Goal: Task Accomplishment & Management: Use online tool/utility

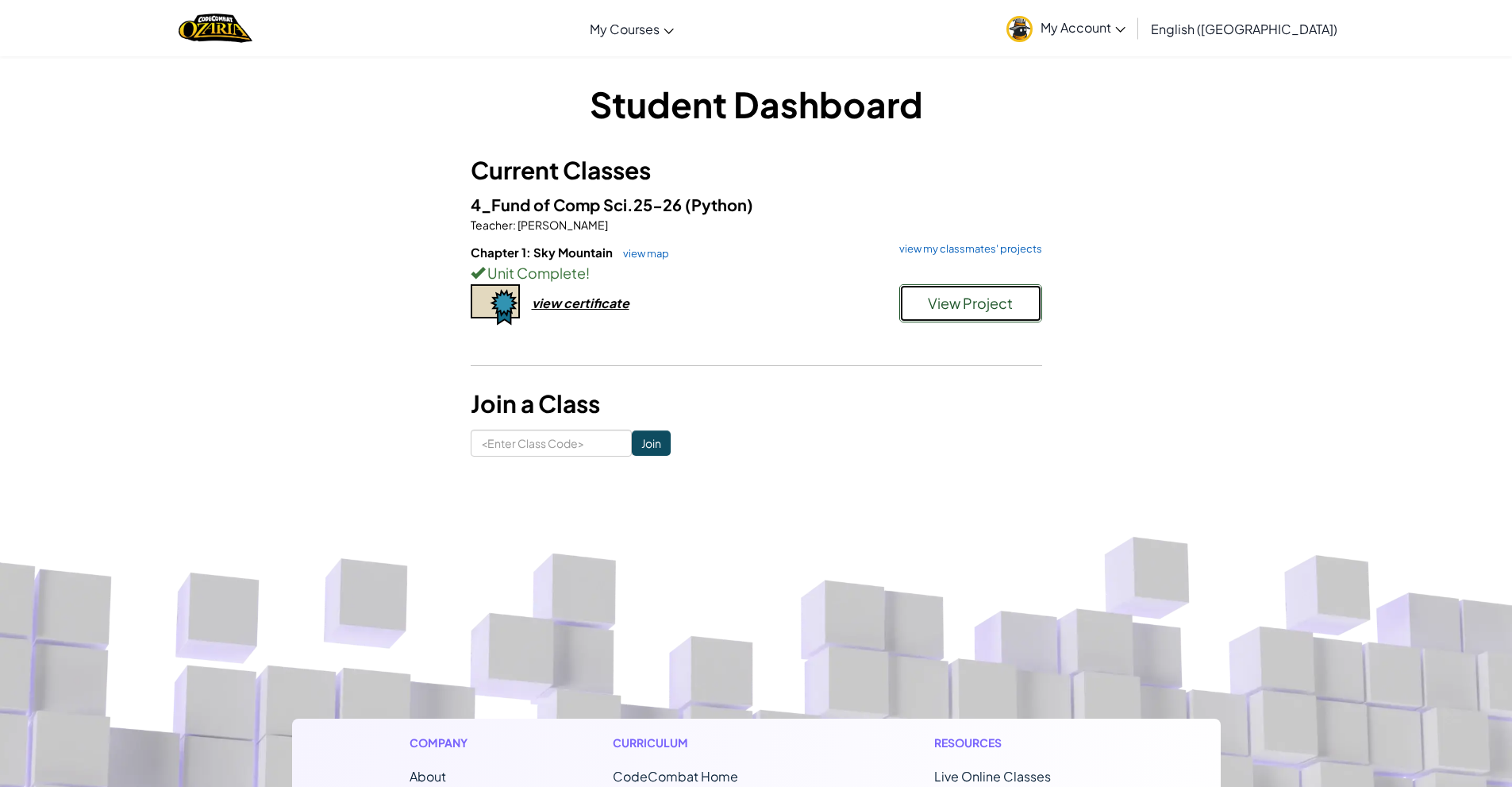
click at [1002, 301] on span "View Project" at bounding box center [970, 303] width 85 height 18
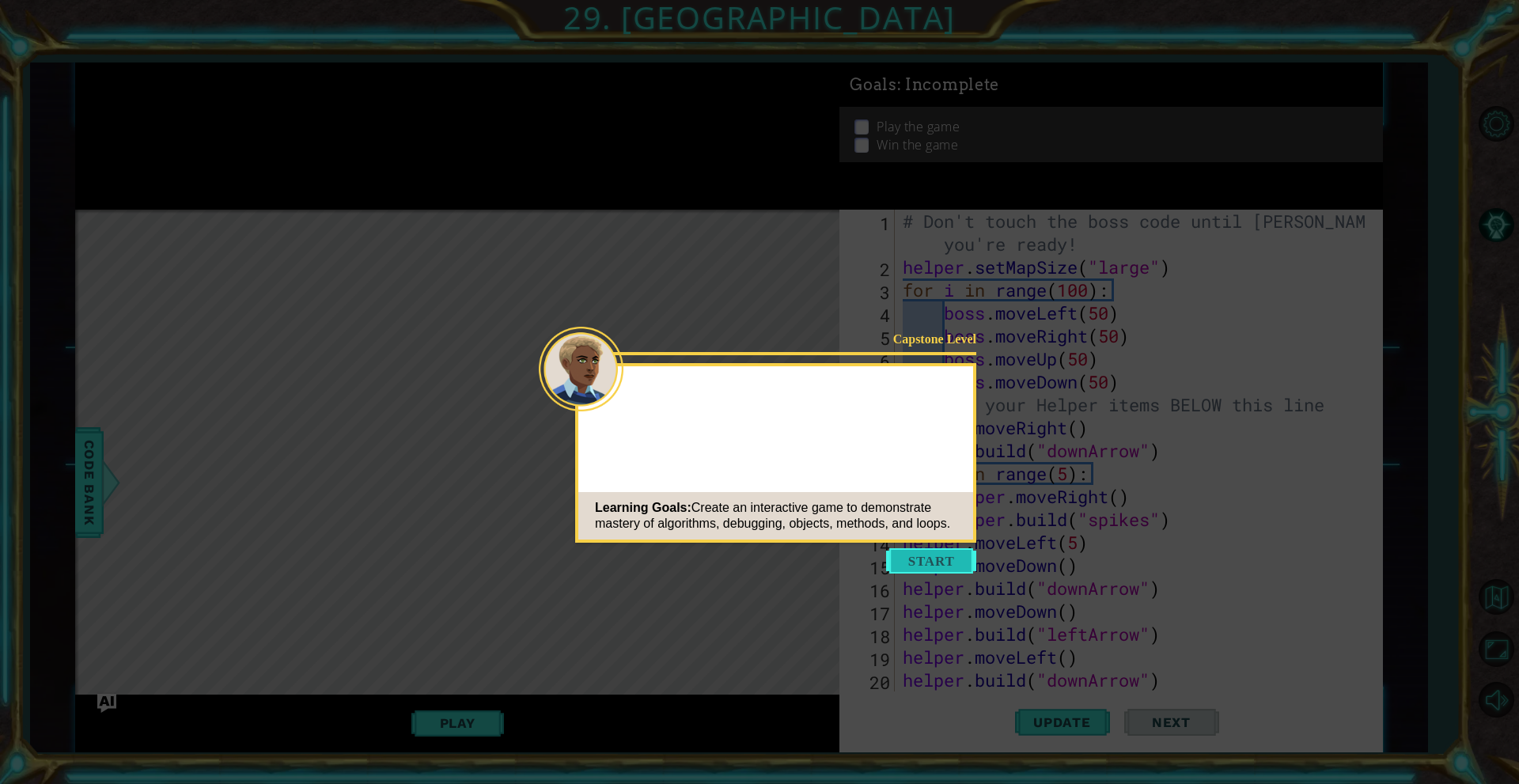
click at [937, 559] on button "Start" at bounding box center [931, 560] width 91 height 25
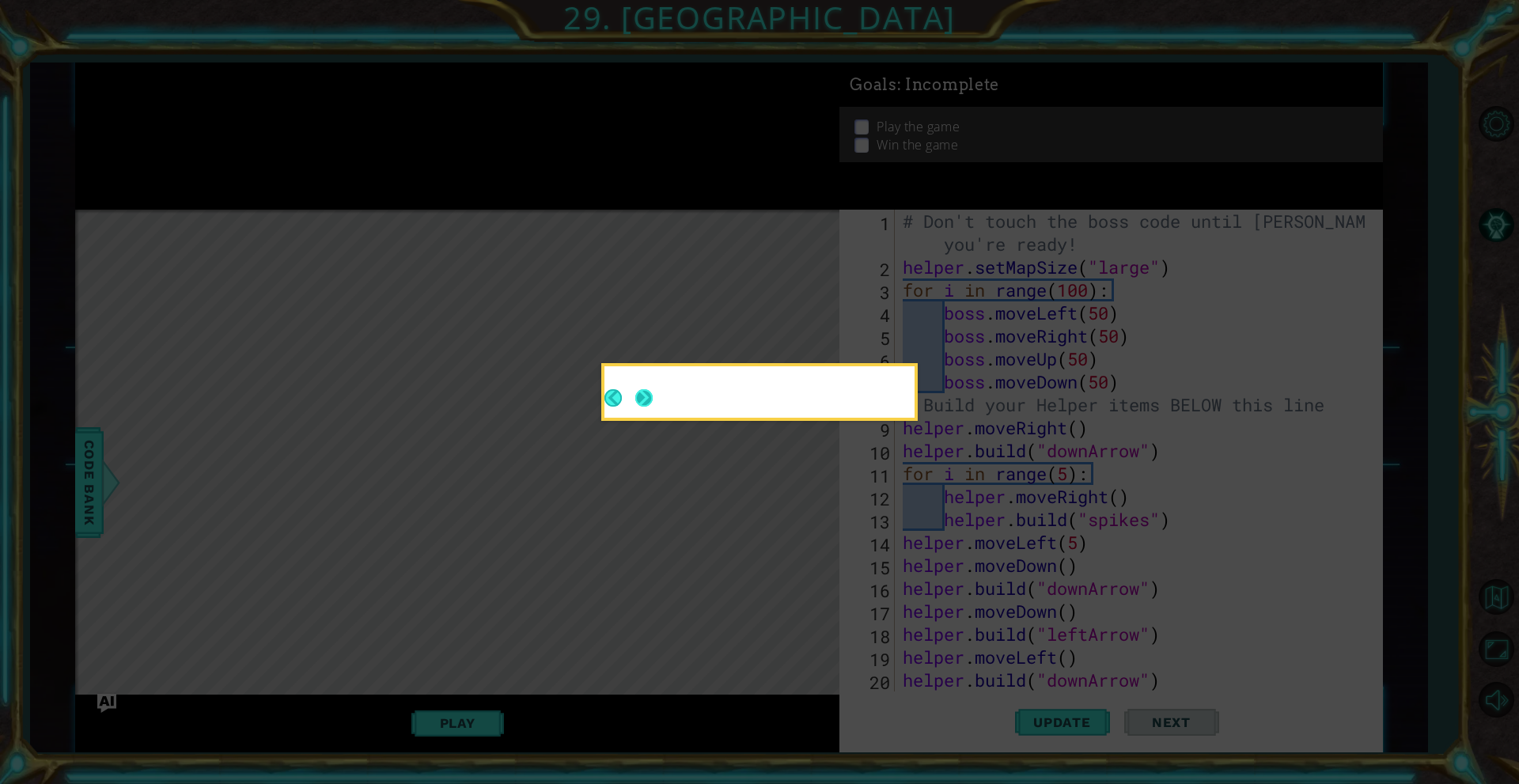
click at [653, 394] on button "Next" at bounding box center [643, 397] width 17 height 17
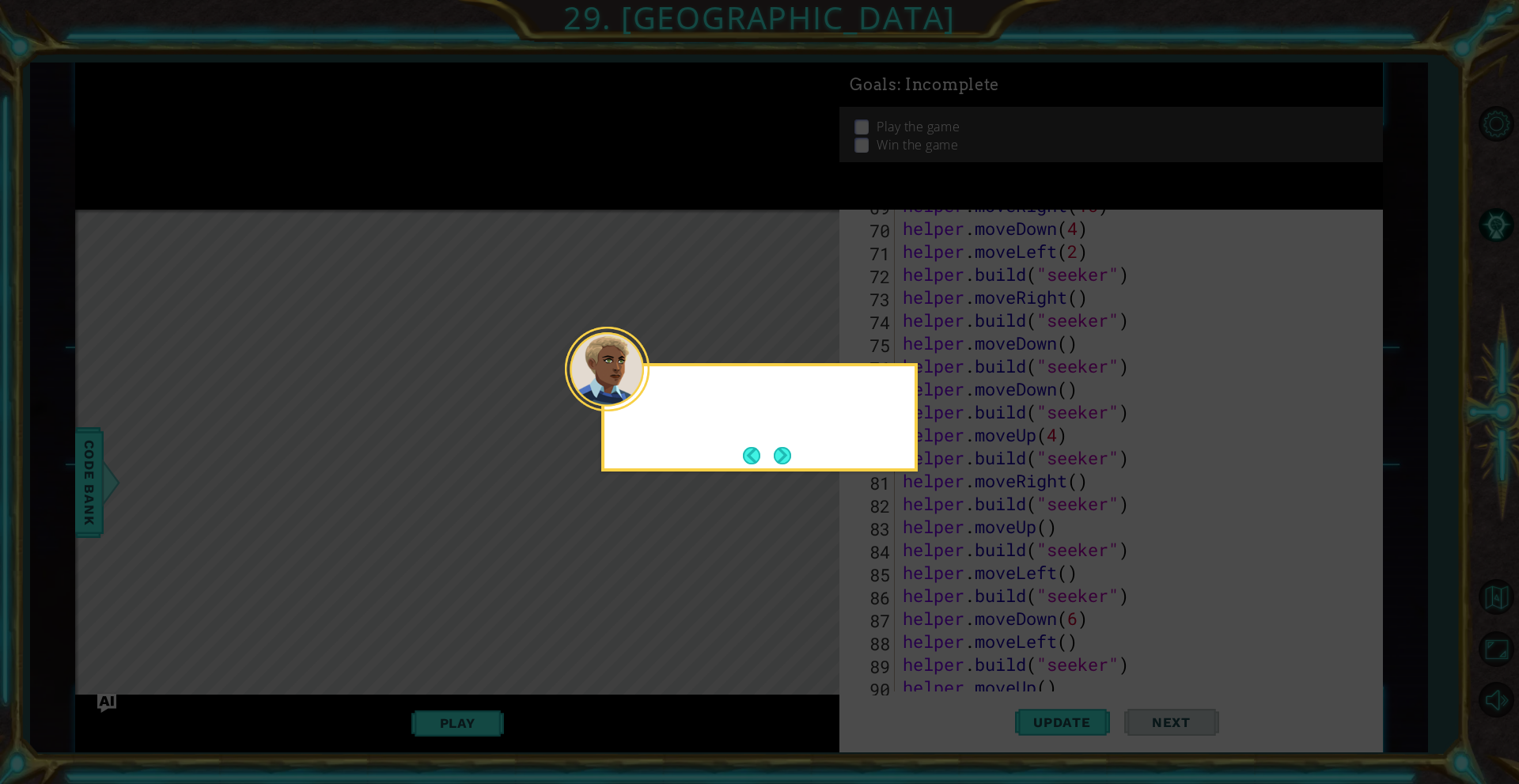
scroll to position [1926, 0]
click at [793, 458] on div "The last step is to customize your game so it" at bounding box center [760, 417] width 317 height 108
click at [778, 447] on button "Next" at bounding box center [781, 455] width 17 height 17
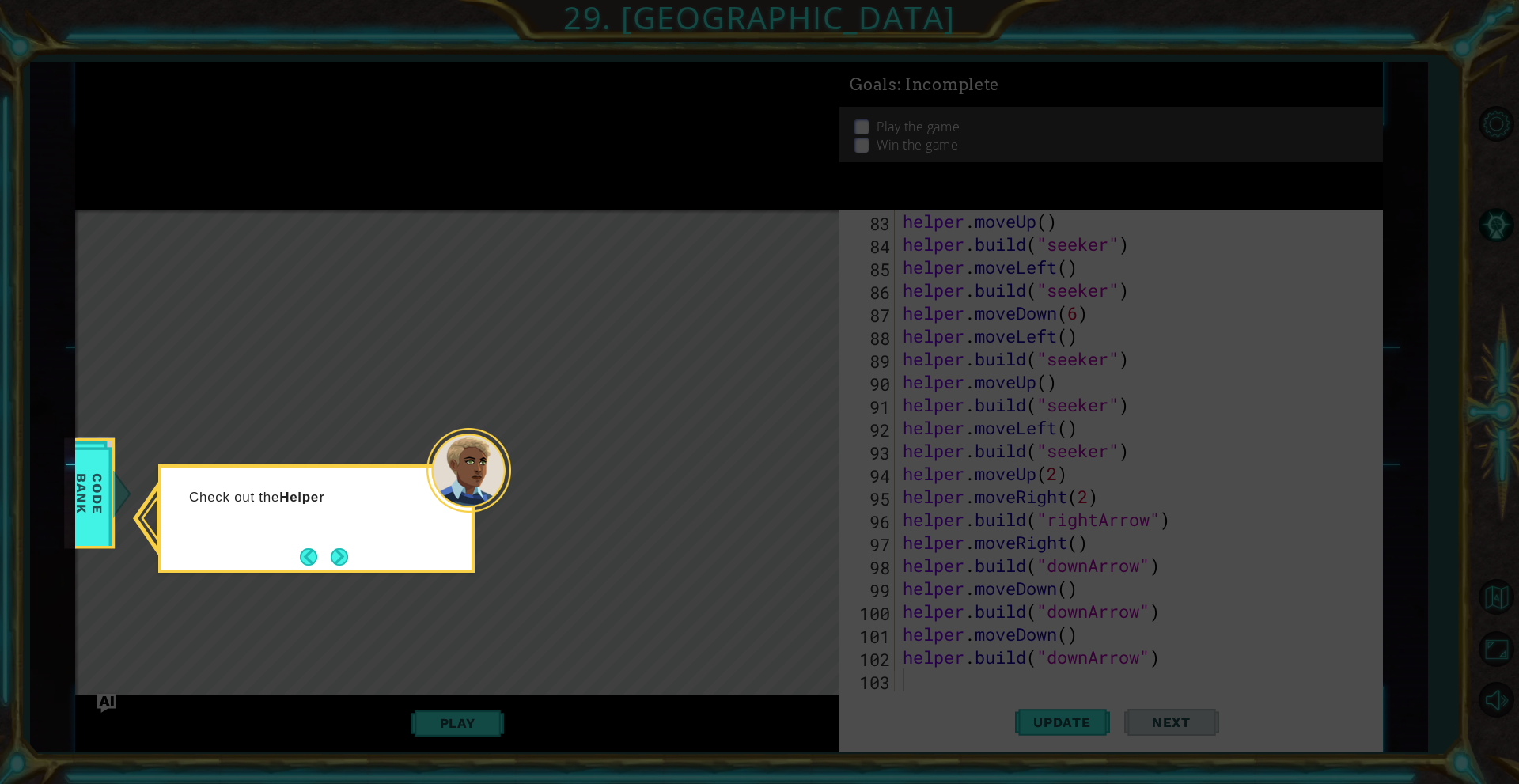
click at [348, 564] on button "Next" at bounding box center [338, 556] width 17 height 17
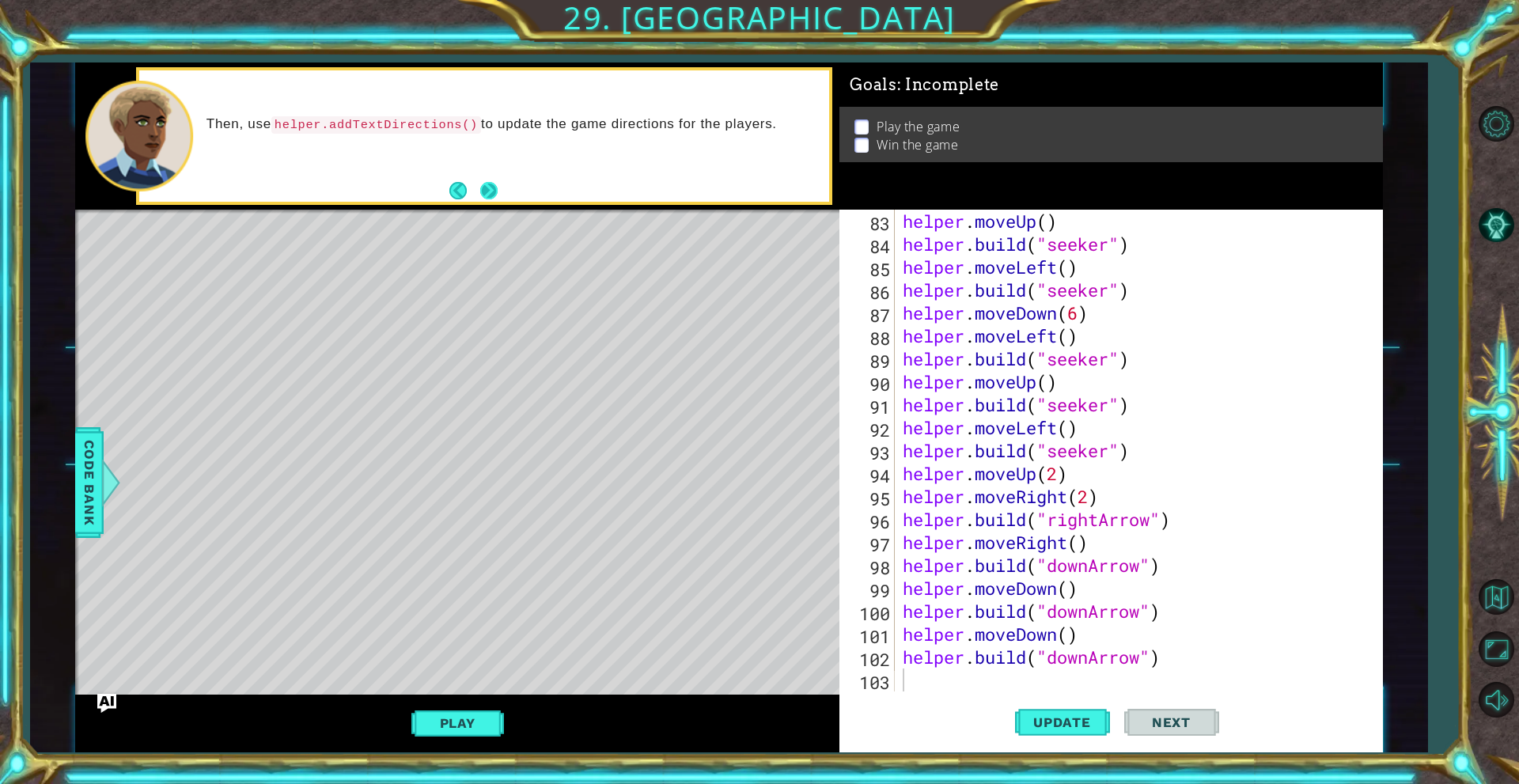
click at [492, 183] on button "Next" at bounding box center [488, 190] width 17 height 17
click at [946, 691] on div "helper . moveUp ( ) helper . build ( "seeker" ) helper . moveLeft ( ) helper . …" at bounding box center [1137, 474] width 474 height 527
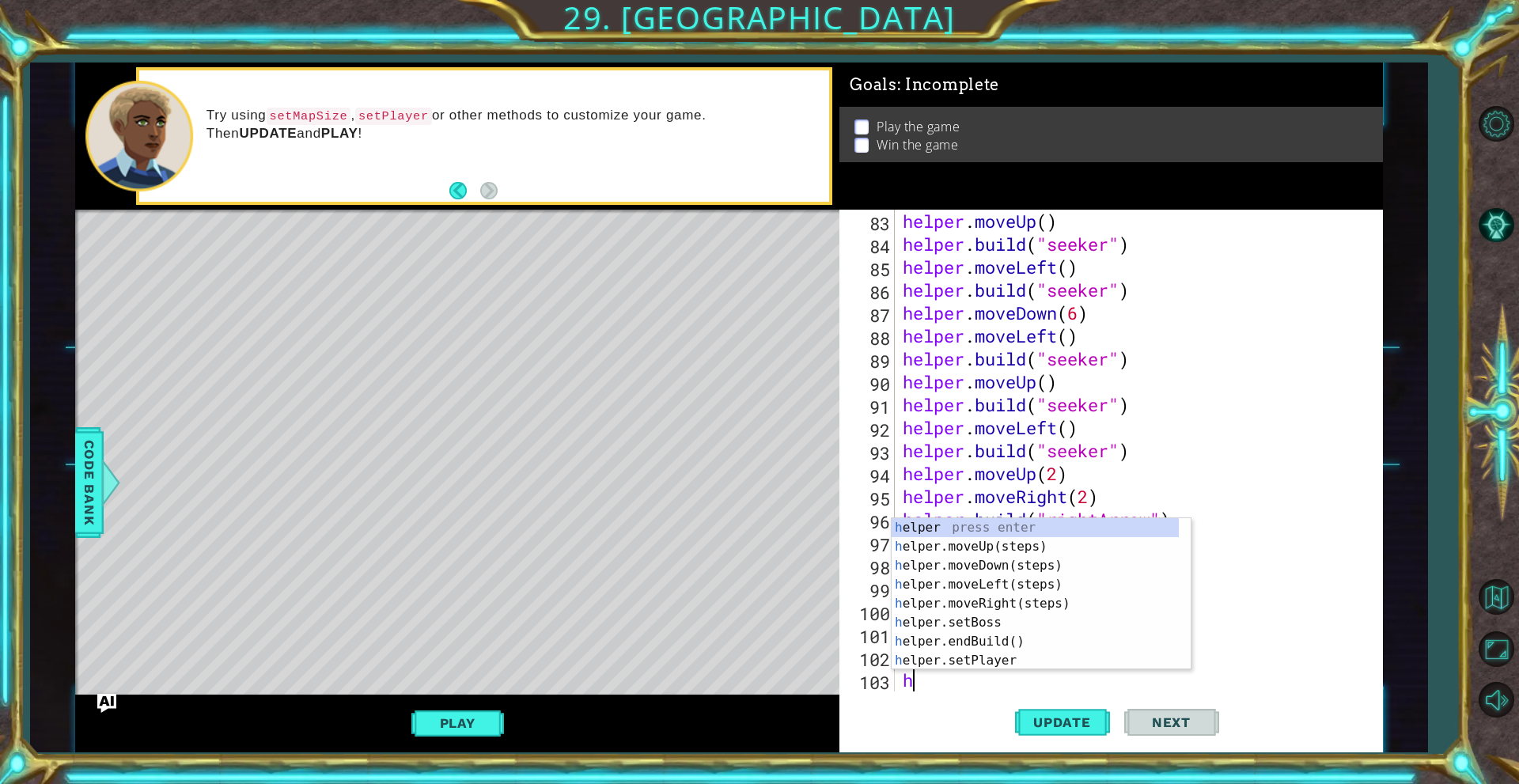
scroll to position [1949, 0]
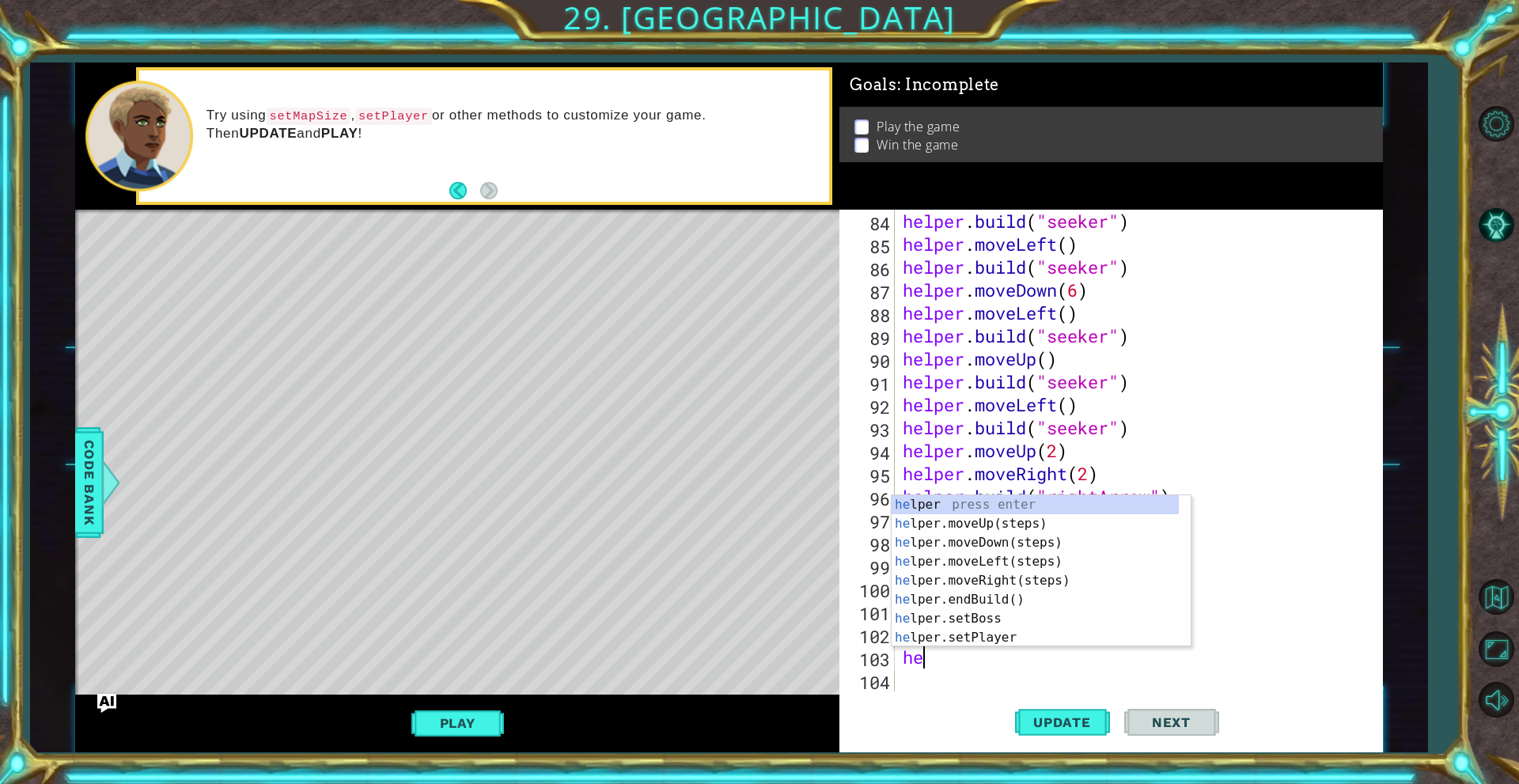
type textarea "her"
click at [979, 553] on div "he lpe r press enter he lpe r .moveUp(steps) press enter he lpe r .moveDown(ste…" at bounding box center [1035, 590] width 288 height 190
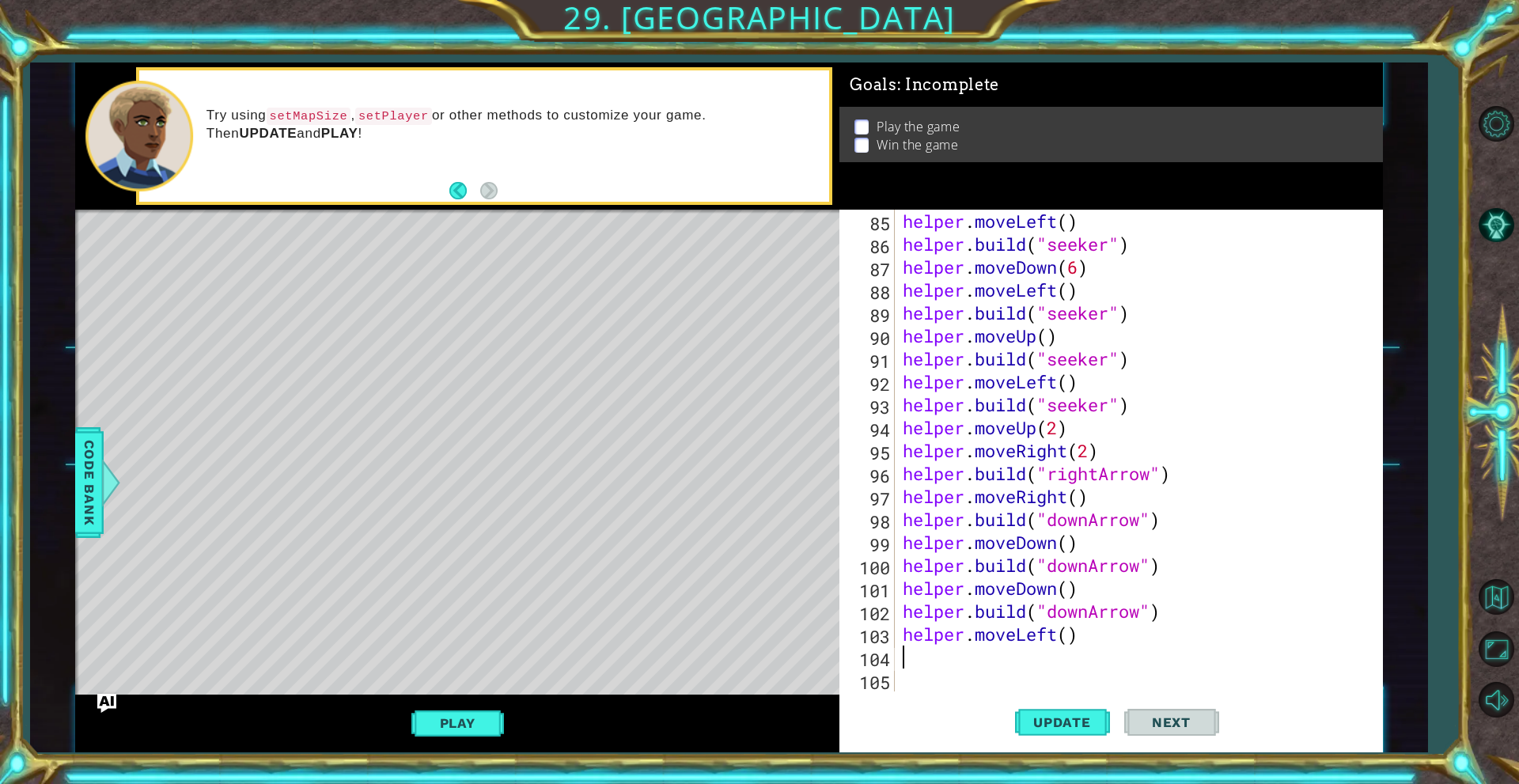
scroll to position [1972, 0]
click at [1070, 639] on div "helper . moveLeft ( ) helper . build ( "seeker" ) helper . moveDown ( 6 ) helpe…" at bounding box center [1137, 474] width 474 height 527
type textarea "helper.moveLeft(5)"
click at [1054, 726] on span "Update" at bounding box center [1062, 722] width 90 height 16
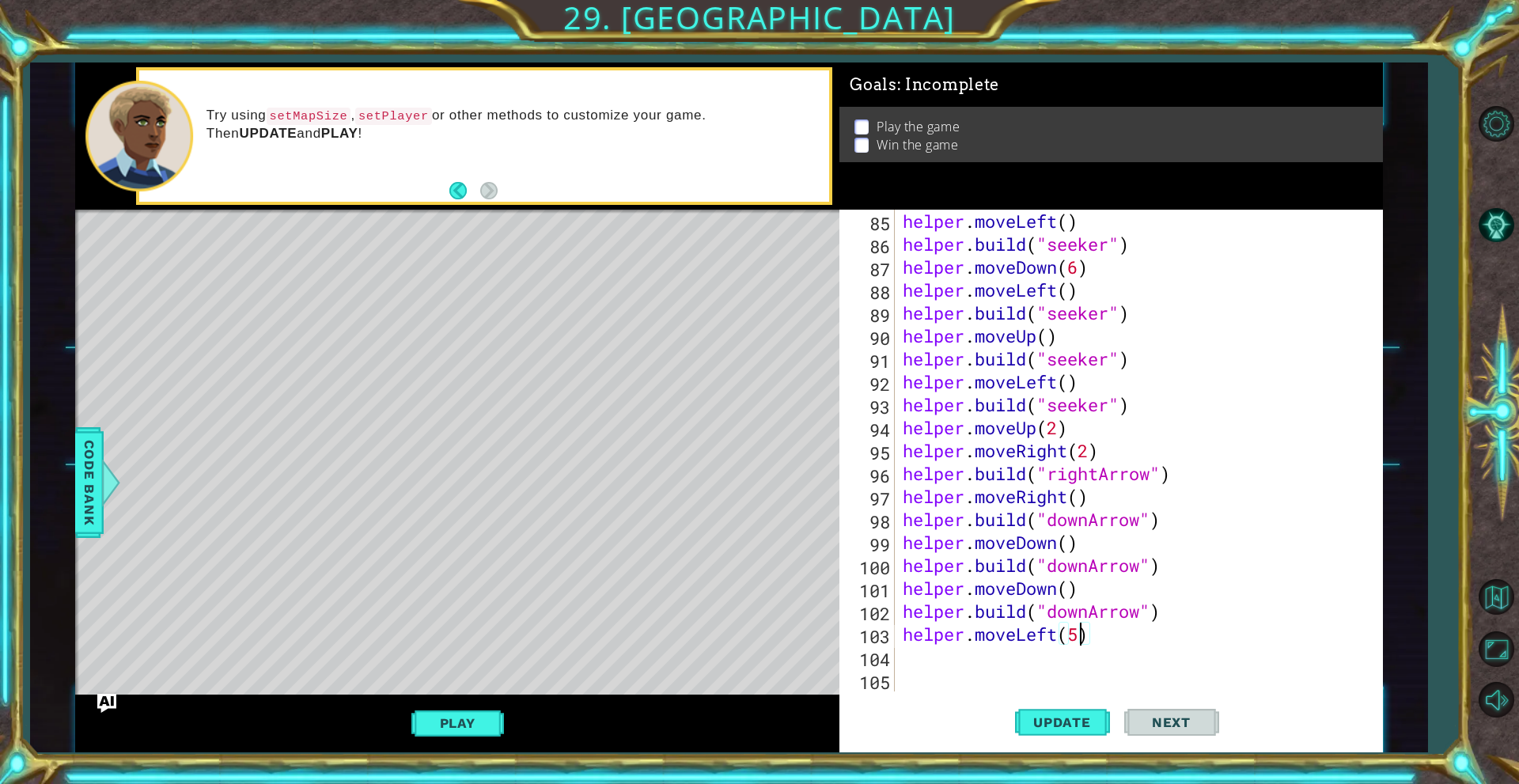
click at [1035, 653] on div "helper . moveLeft ( ) helper . build ( "seeker" ) helper . moveDown ( 6 ) helpe…" at bounding box center [1137, 474] width 474 height 527
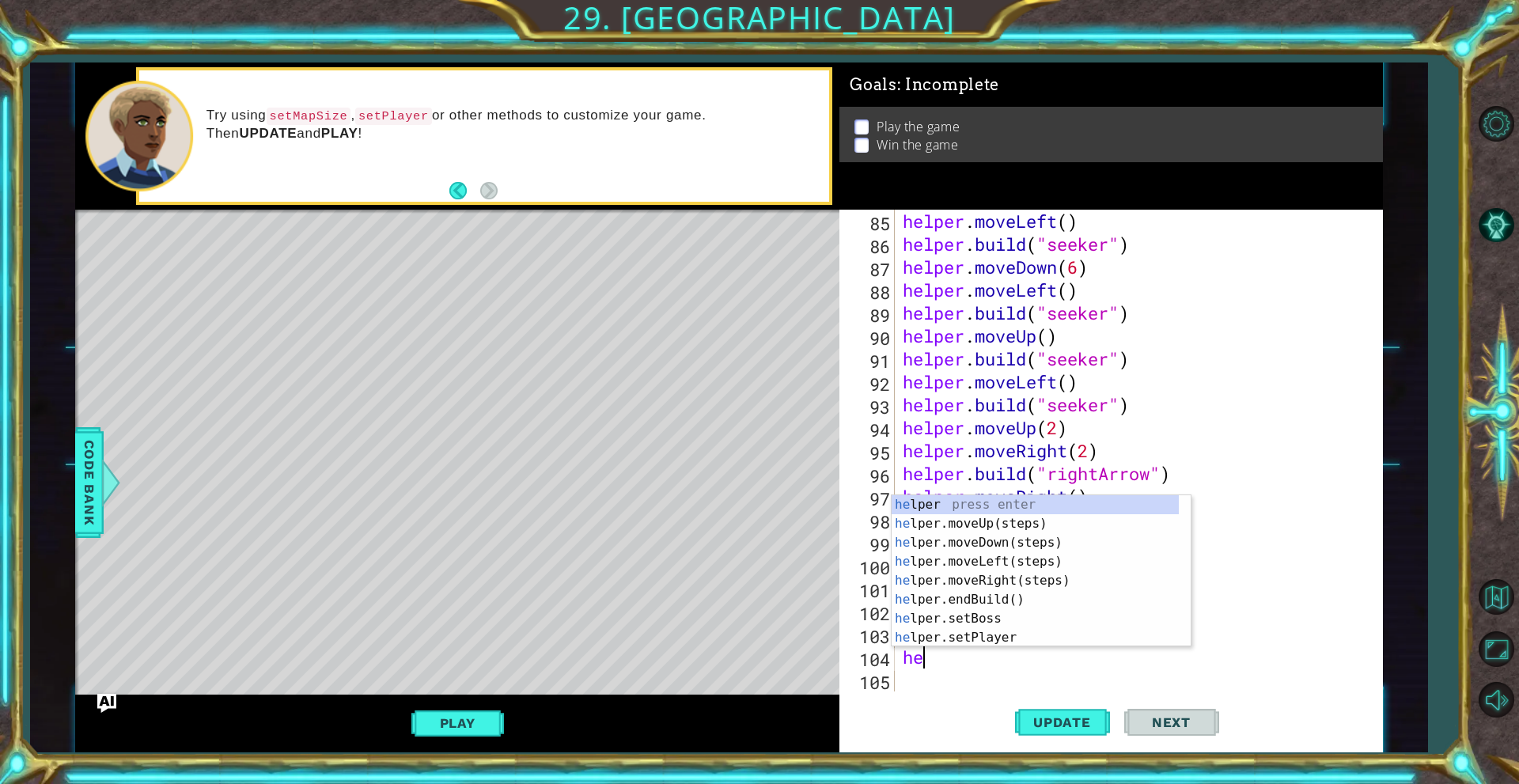
type textarea "hel"
click at [948, 521] on div "hel per press enter hel per.moveUp(steps) press enter hel per.moveDown(steps) p…" at bounding box center [1035, 590] width 288 height 190
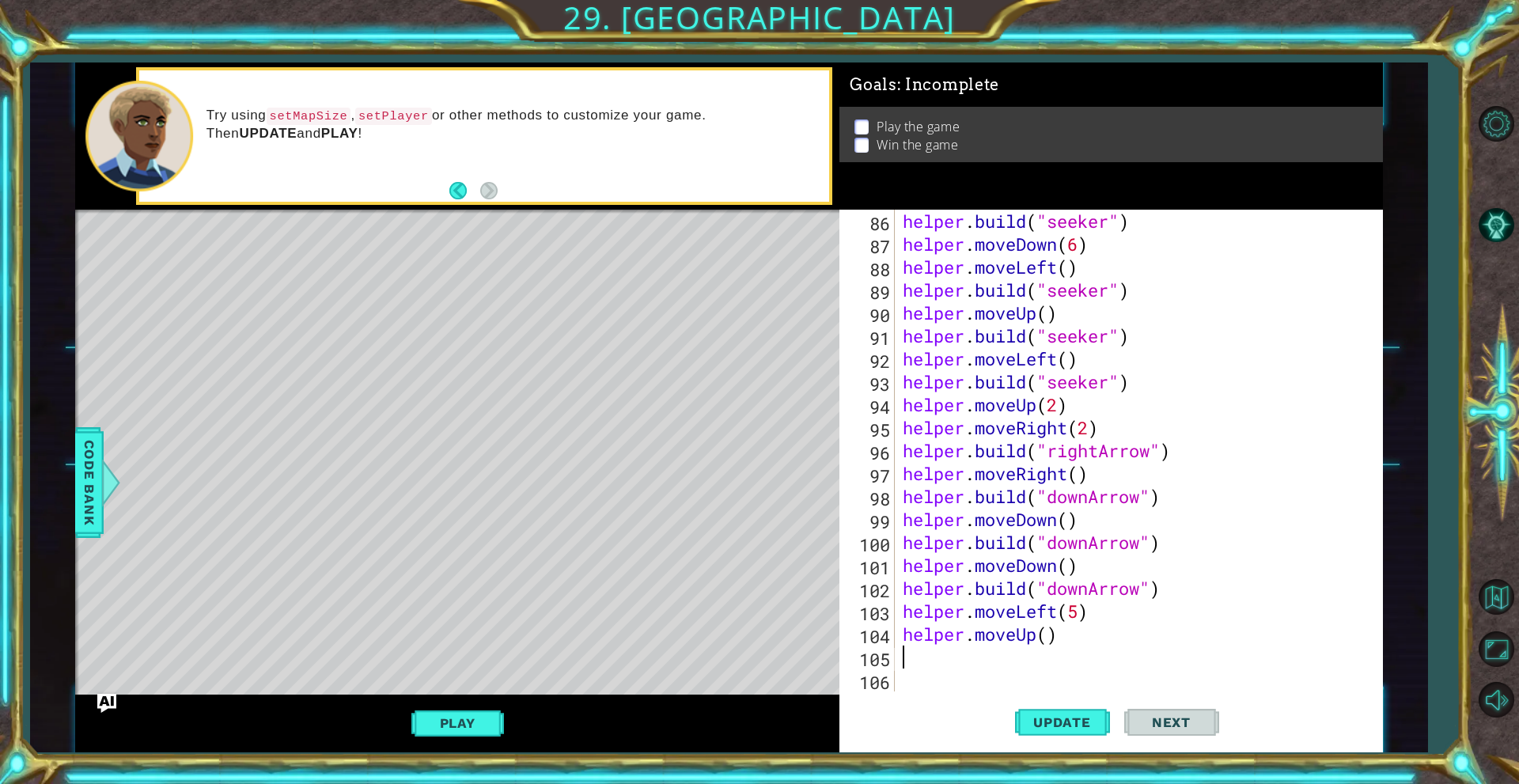
click at [1048, 641] on div "helper . build ( "seeker" ) helper . moveDown ( 6 ) helper . moveLeft ( ) helpe…" at bounding box center [1137, 474] width 474 height 527
type textarea "helper.moveUp(3)"
click at [1041, 706] on button "Update" at bounding box center [1062, 722] width 95 height 55
click at [1005, 657] on div "helper . build ( "seeker" ) helper . moveDown ( 6 ) helper . moveLeft ( ) helpe…" at bounding box center [1137, 474] width 474 height 527
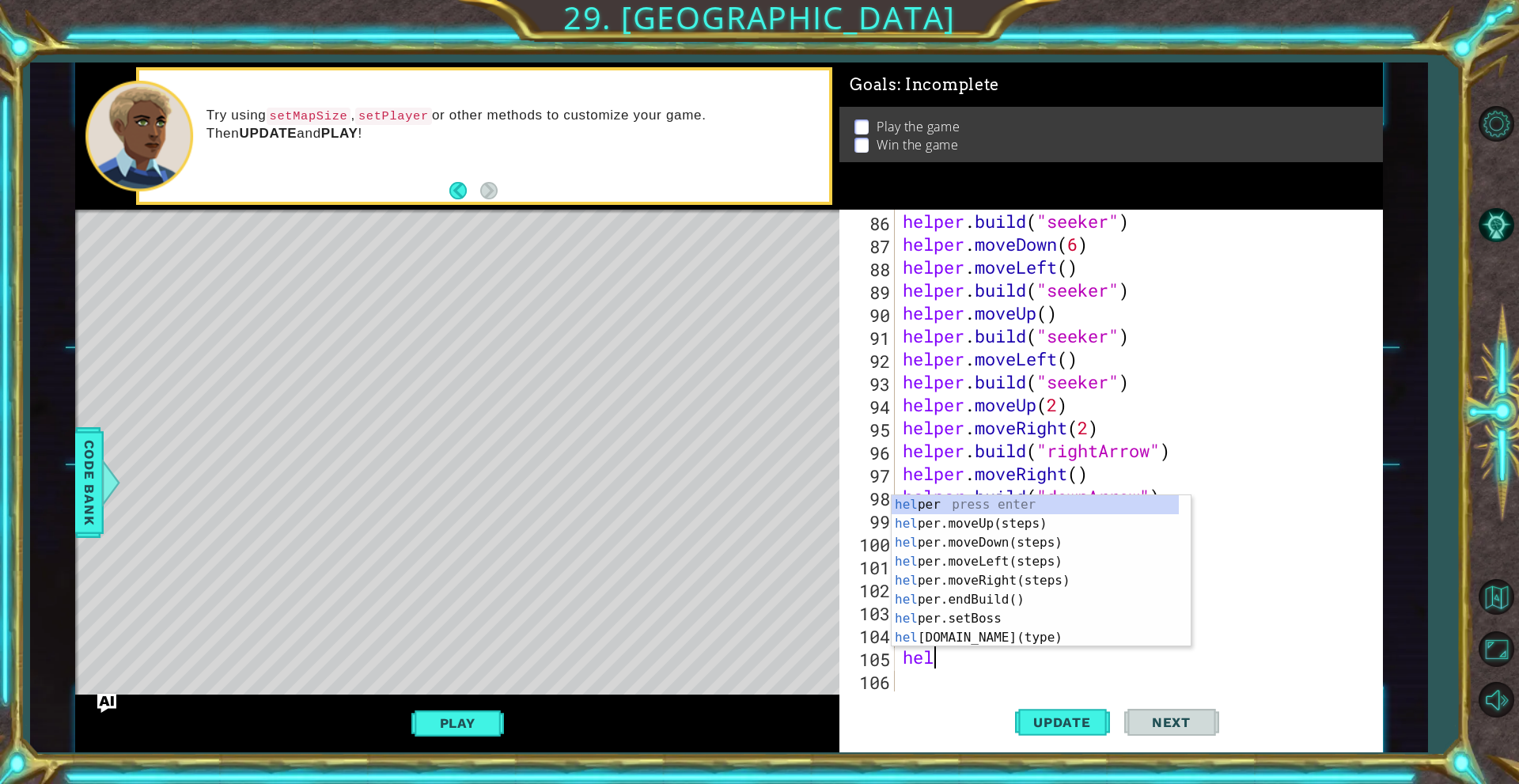
scroll to position [0, 1]
click at [965, 642] on div "help er press enter help er.moveUp(steps) press enter help er.moveDown(steps) p…" at bounding box center [1035, 590] width 288 height 190
type textarea "helper.build("wall")"
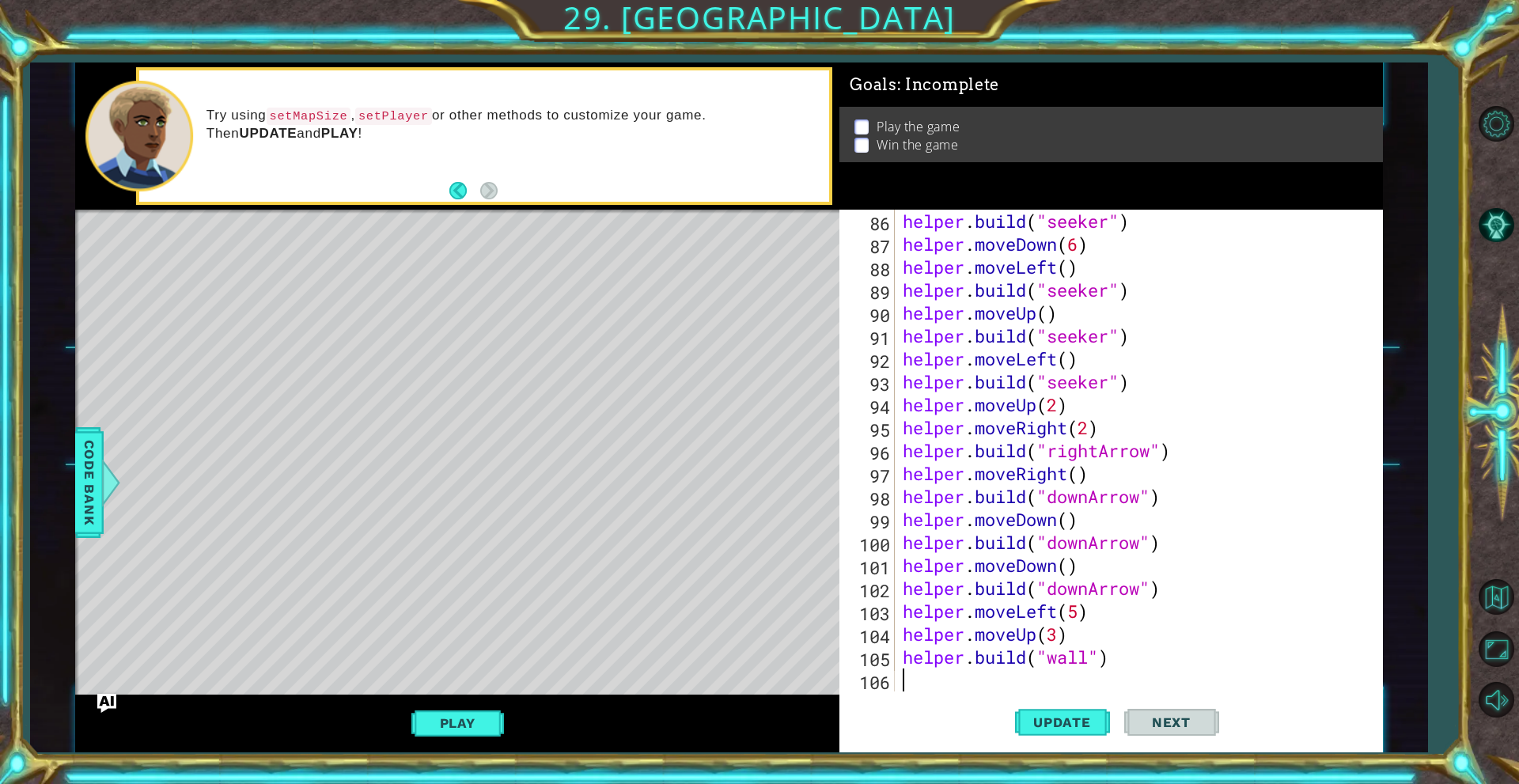
click at [1059, 684] on div "helper . build ( "seeker" ) helper . moveDown ( 6 ) helper . moveLeft ( ) helpe…" at bounding box center [1137, 474] width 474 height 527
drag, startPoint x: 1166, startPoint y: 647, endPoint x: 892, endPoint y: 654, distance: 274.1
click at [892, 654] on div "86 87 88 89 90 91 92 93 94 95 96 97 98 99 100 101 102 103 104 105 106 helper . …" at bounding box center [1108, 451] width 538 height 482
type textarea "helper.build("wall")"
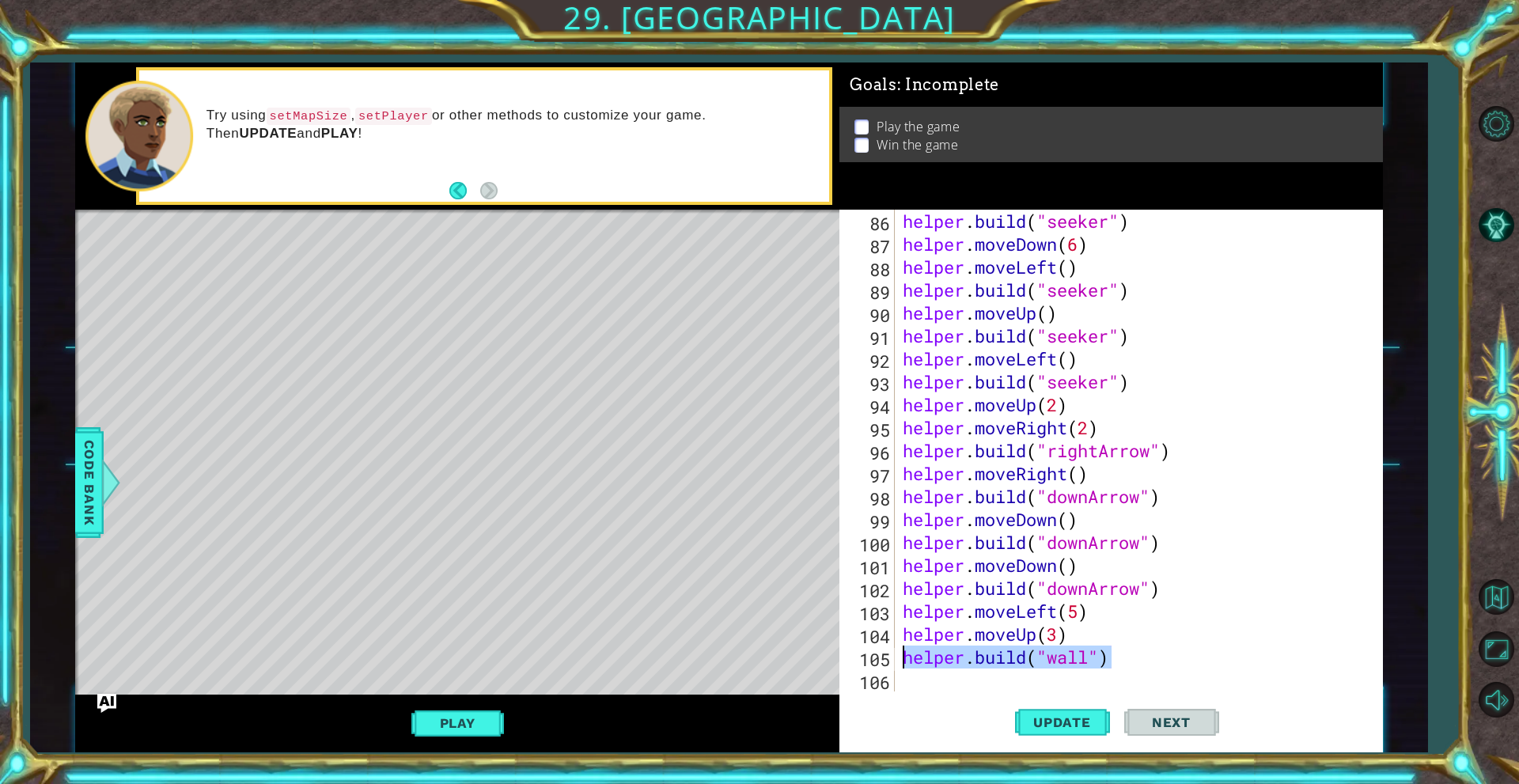
click at [951, 688] on div "helper . build ( "seeker" ) helper . moveDown ( 6 ) helper . moveLeft ( ) helpe…" at bounding box center [1137, 474] width 474 height 527
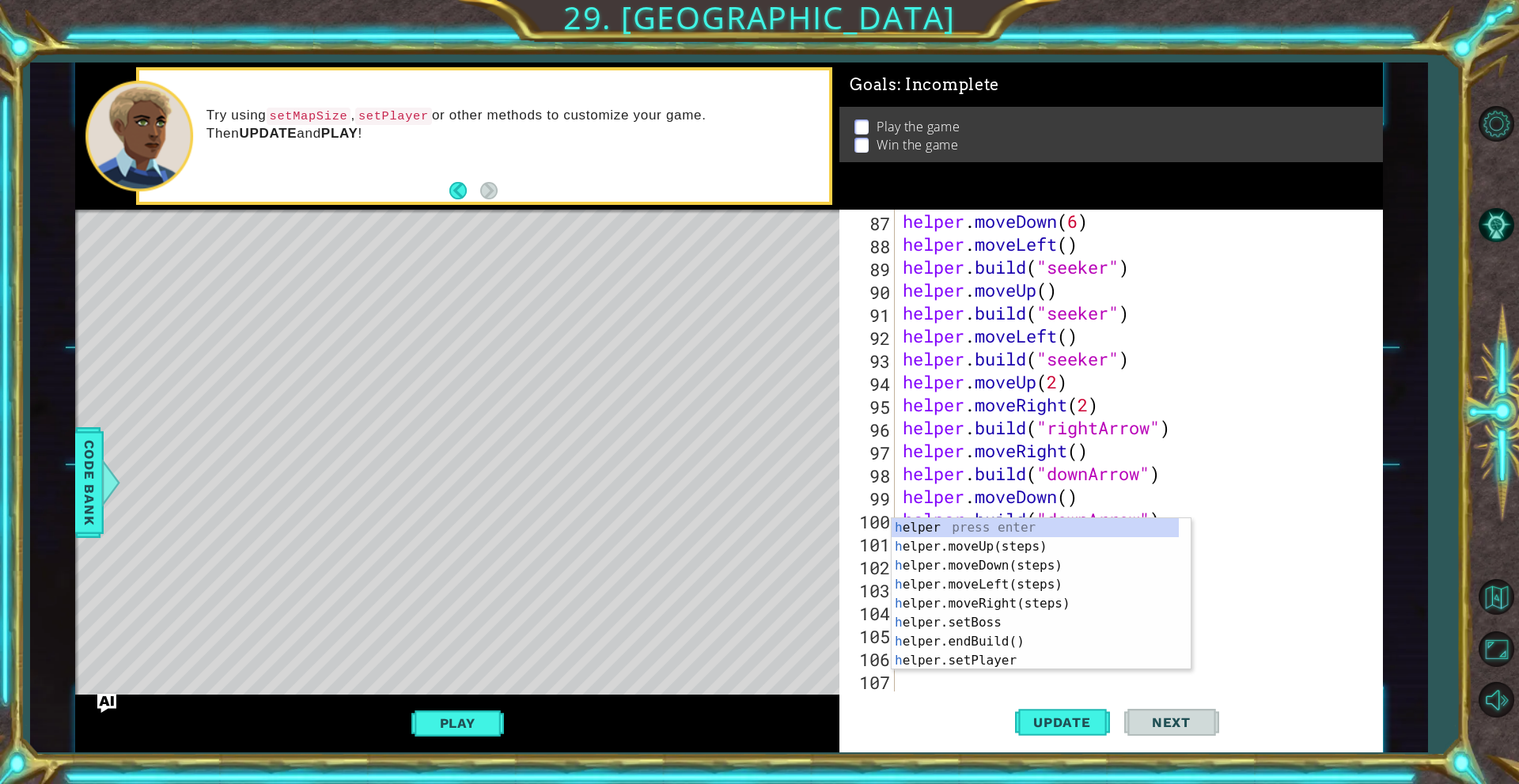
scroll to position [2018, 0]
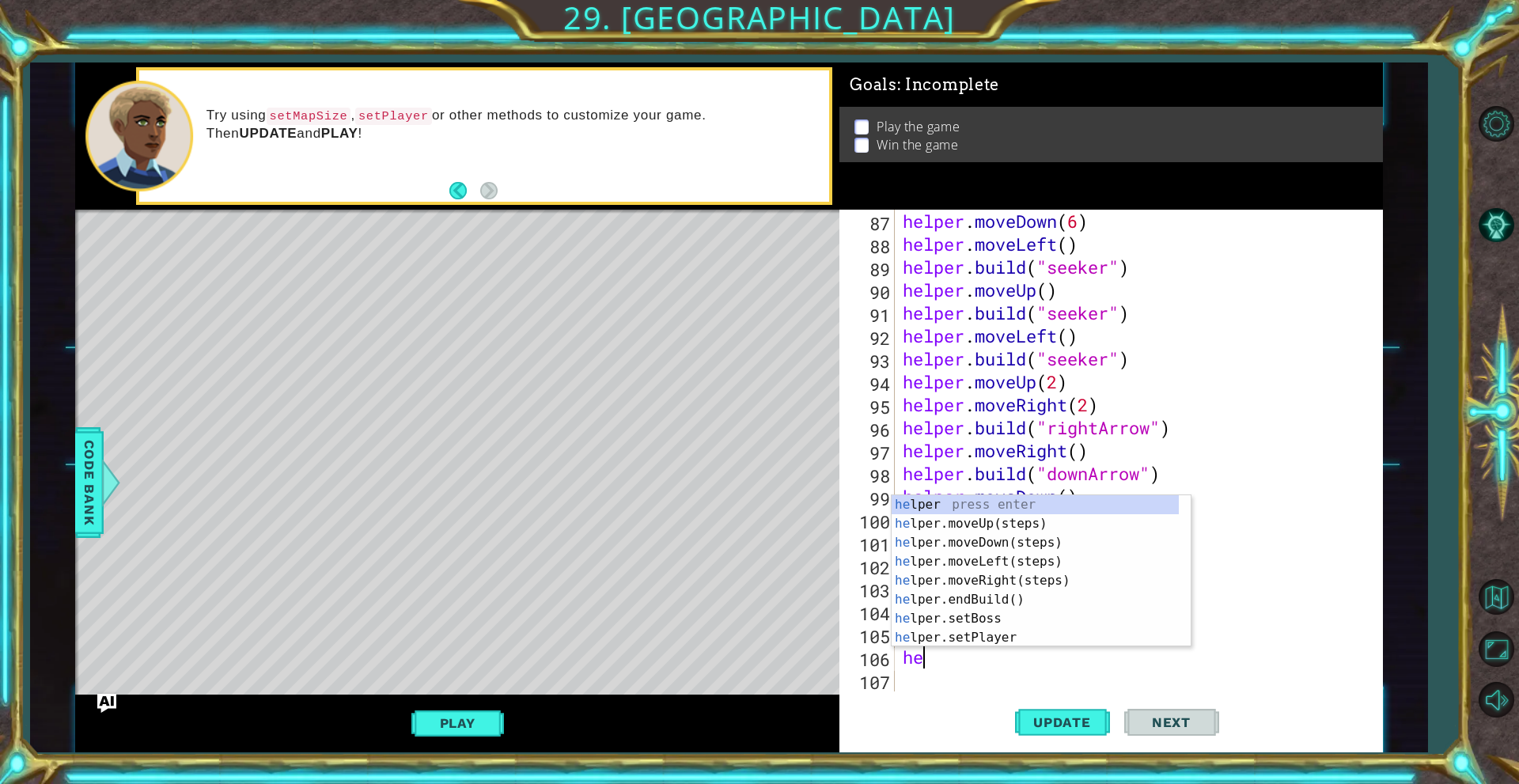
type textarea "help"
click at [988, 532] on div "help er press enter help er.moveUp(steps) press enter help er.moveDown(steps) p…" at bounding box center [1035, 590] width 288 height 190
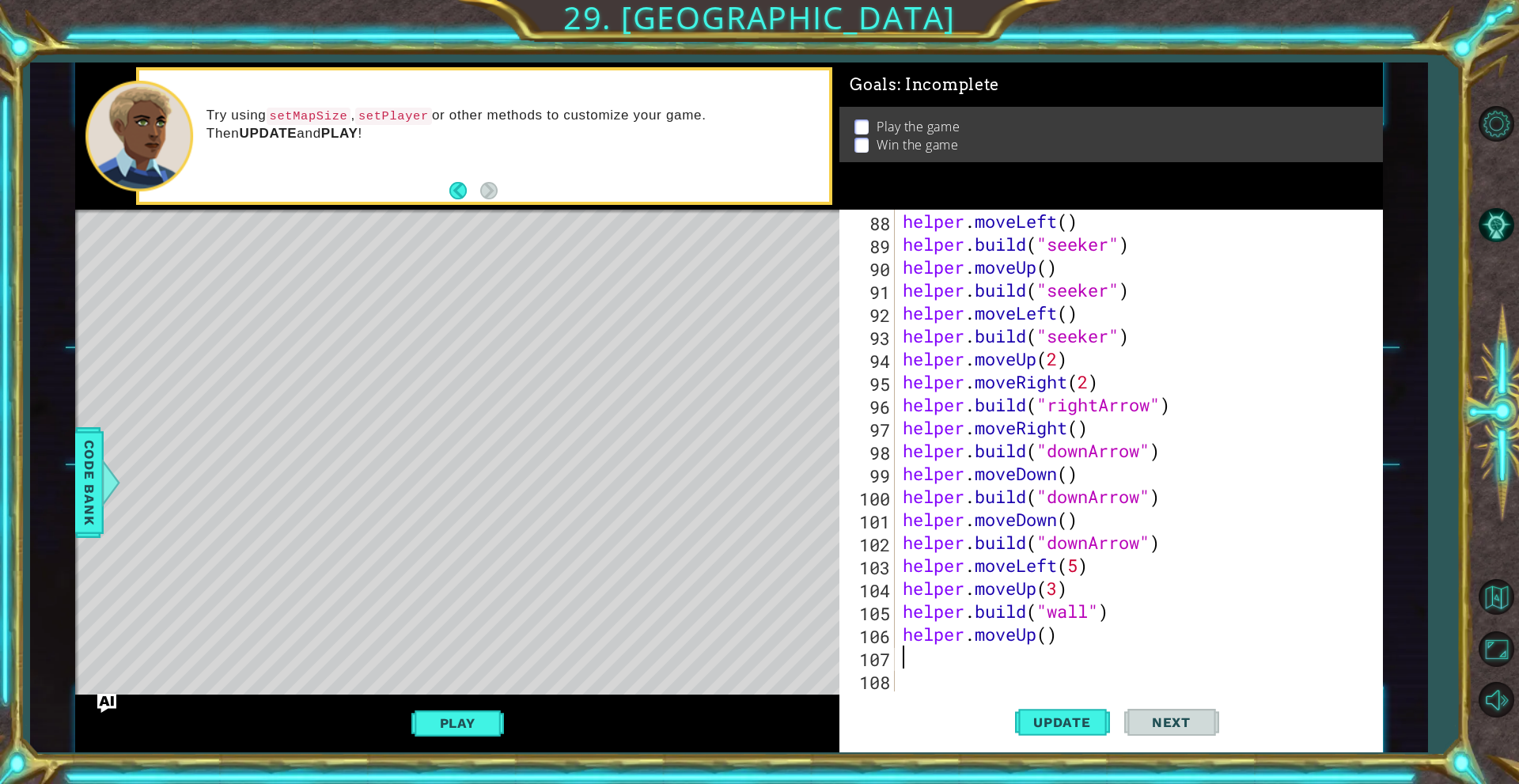
scroll to position [2041, 0]
paste textarea "helper.build("wall")"
type textarea "helper.build("wall")"
click at [1065, 716] on span "Update" at bounding box center [1062, 722] width 90 height 16
click at [961, 680] on div "helper . moveLeft ( ) helper . build ( "seeker" ) helper . moveUp ( ) helper . …" at bounding box center [1137, 474] width 474 height 527
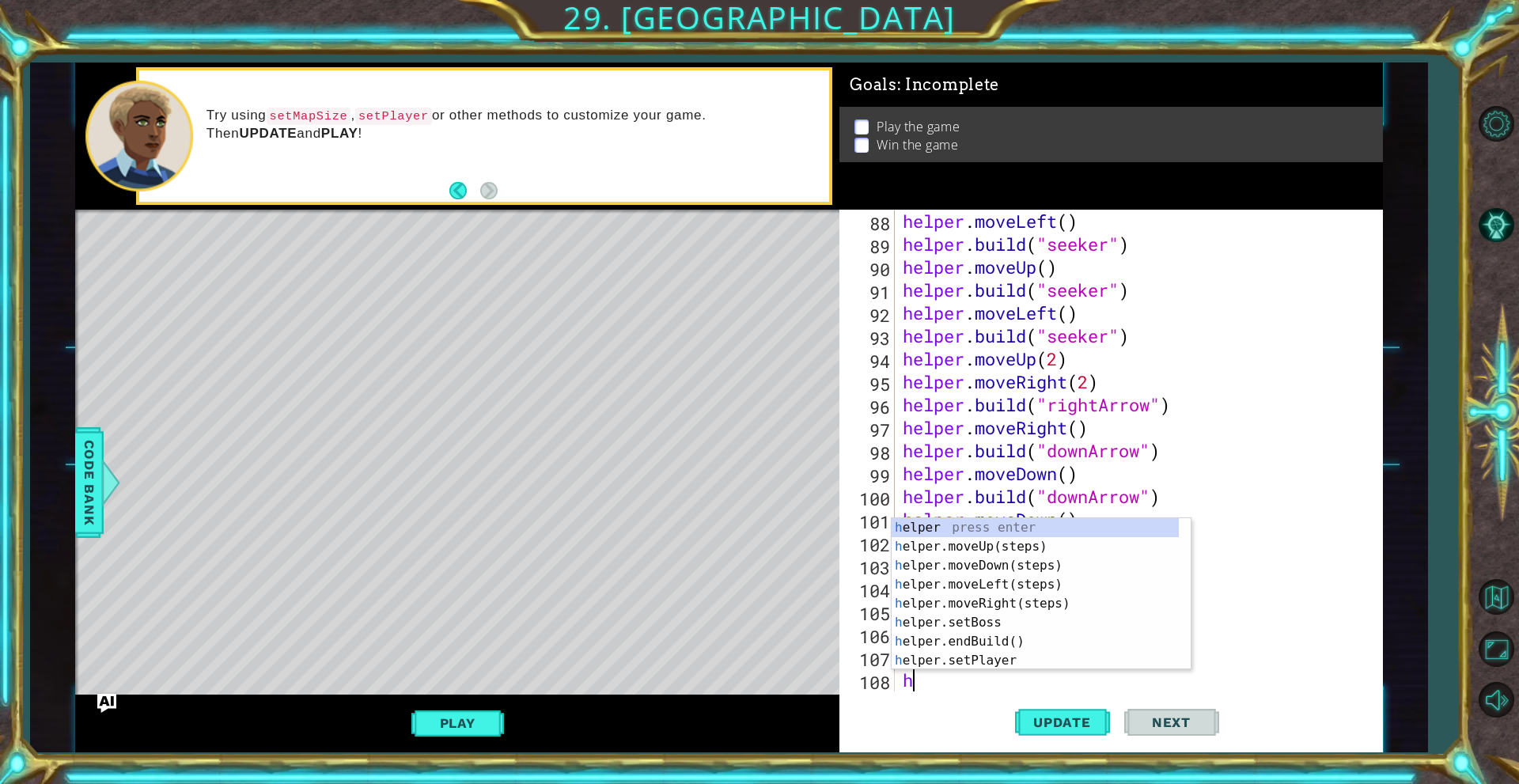
scroll to position [2063, 0]
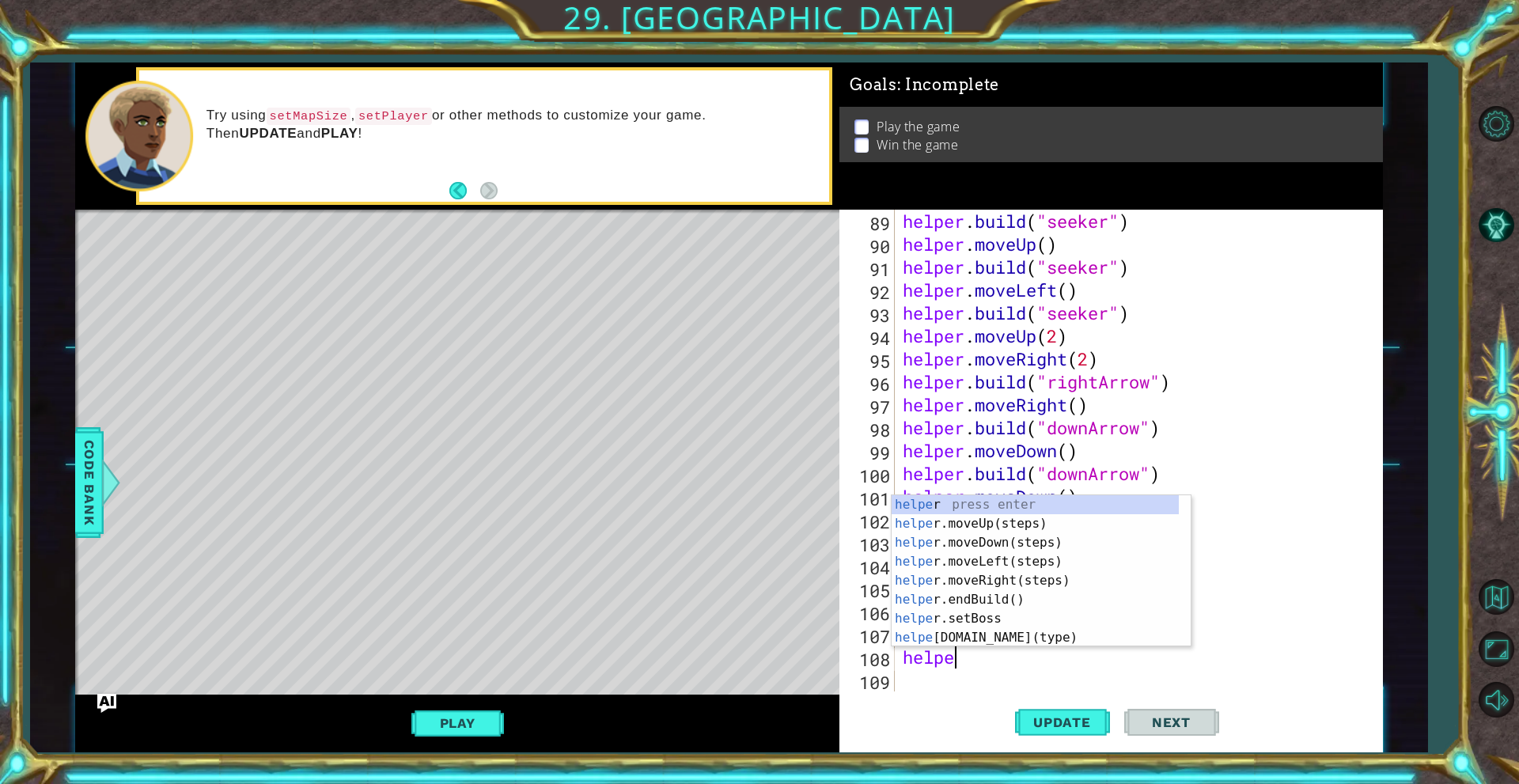
type textarea "helper"
click at [972, 520] on div "helper press enter helper .moveUp(steps) press enter helper .moveDown(steps) pr…" at bounding box center [1035, 590] width 288 height 190
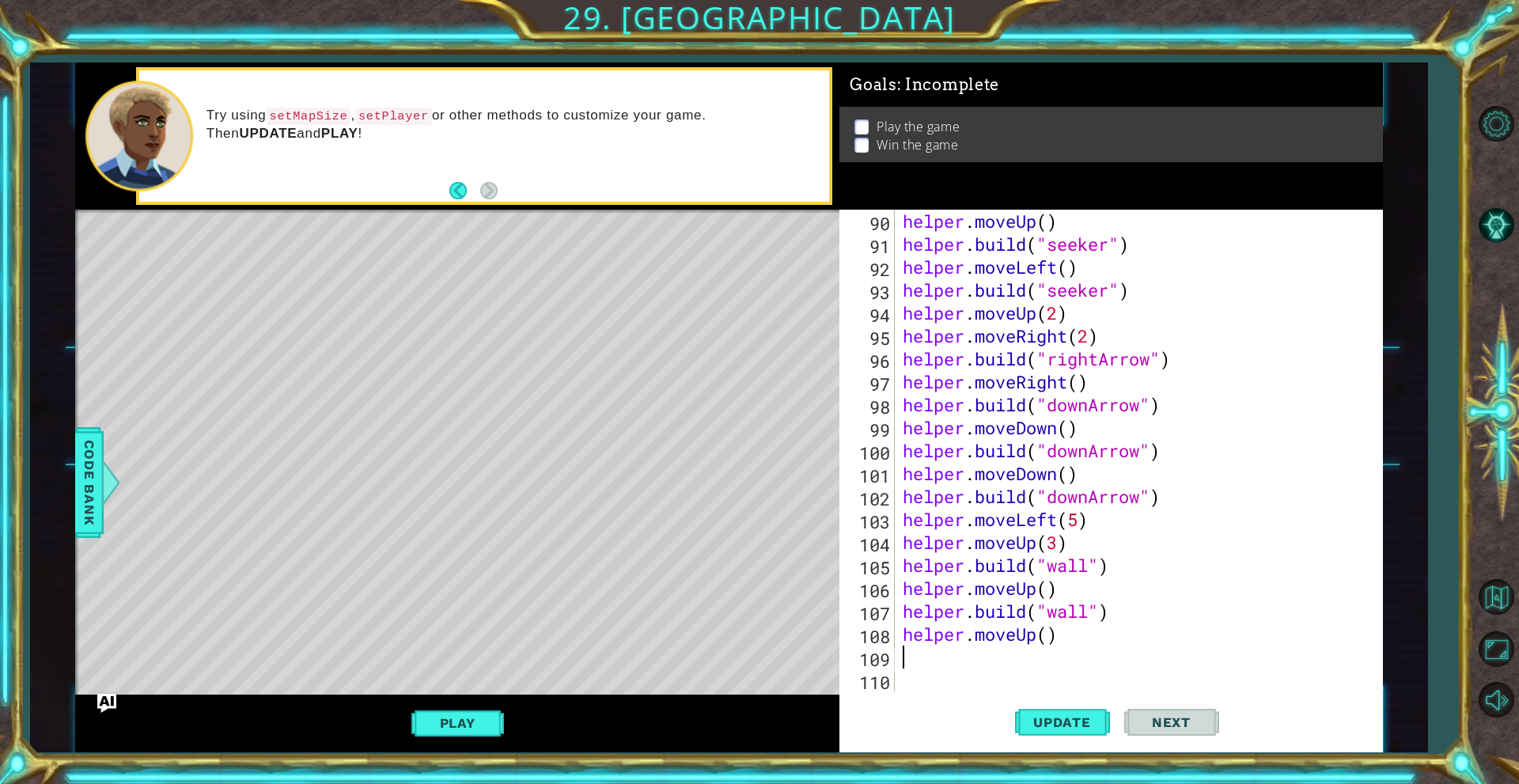
scroll to position [2086, 0]
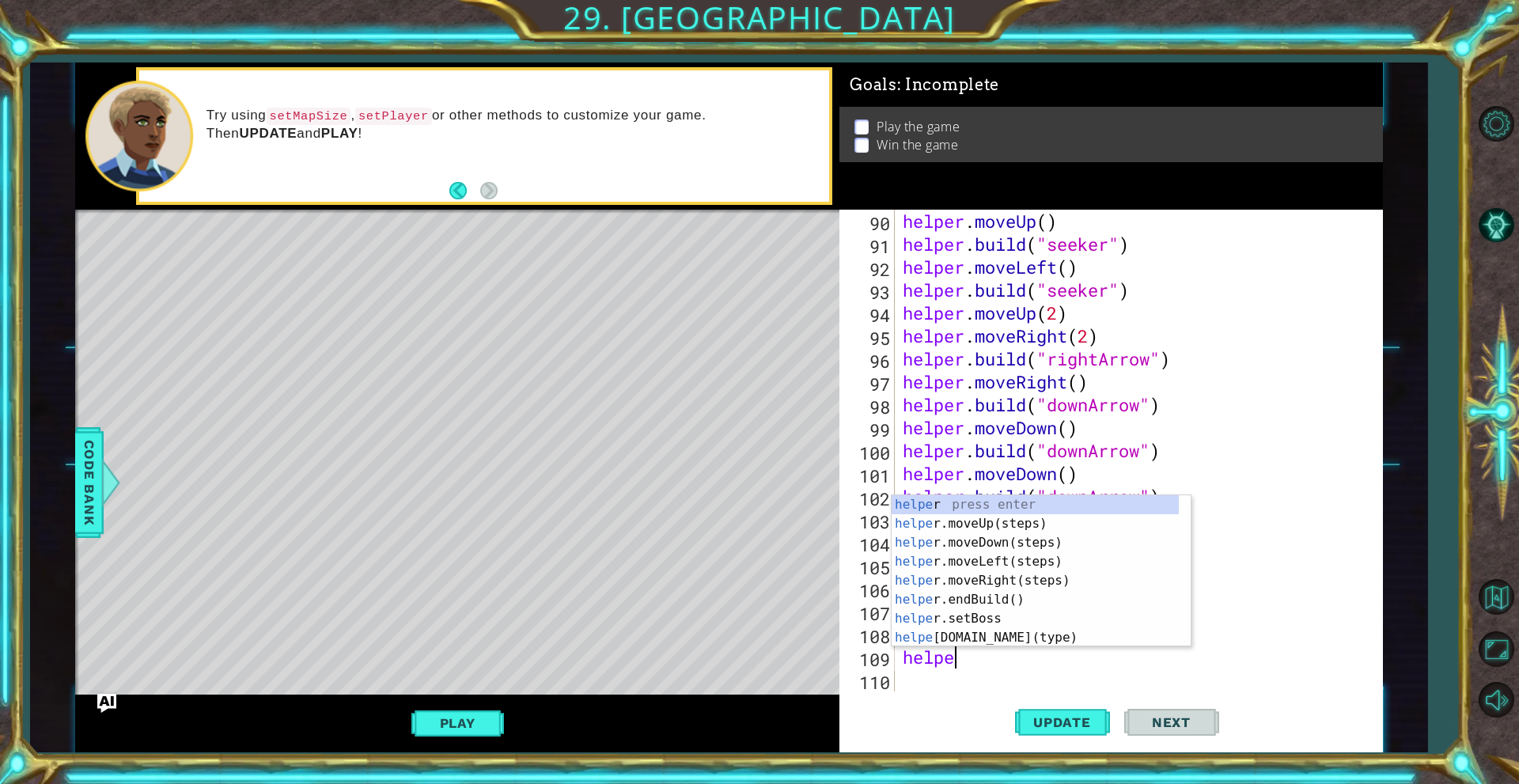
type textarea "helper"
drag, startPoint x: 969, startPoint y: 576, endPoint x: 960, endPoint y: 588, distance: 15.0
click at [968, 576] on div "helper press enter helper .moveUp(steps) press enter helper .moveDown(steps) pr…" at bounding box center [1035, 590] width 288 height 190
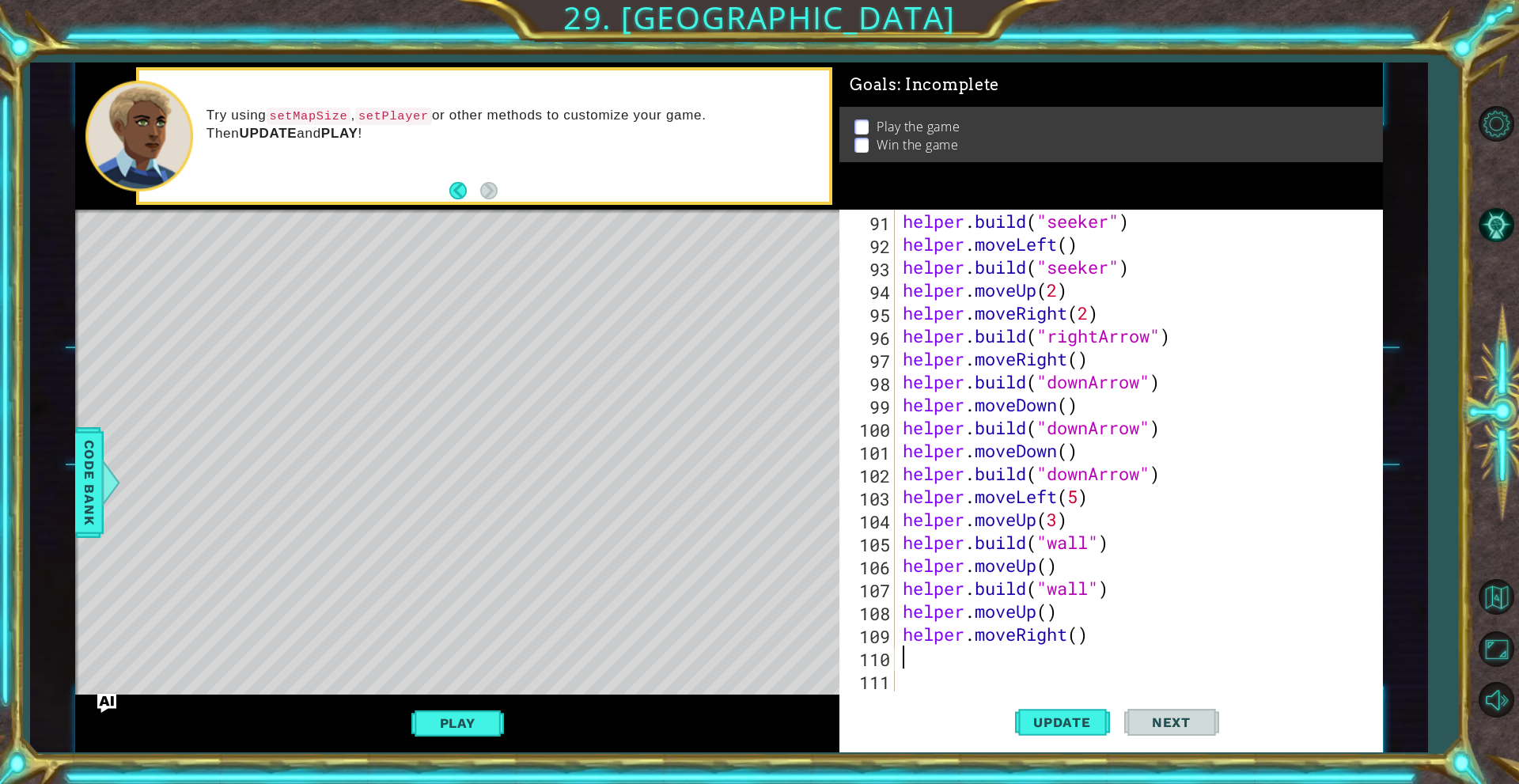
scroll to position [2109, 0]
click at [1061, 716] on span "Update" at bounding box center [1062, 722] width 90 height 16
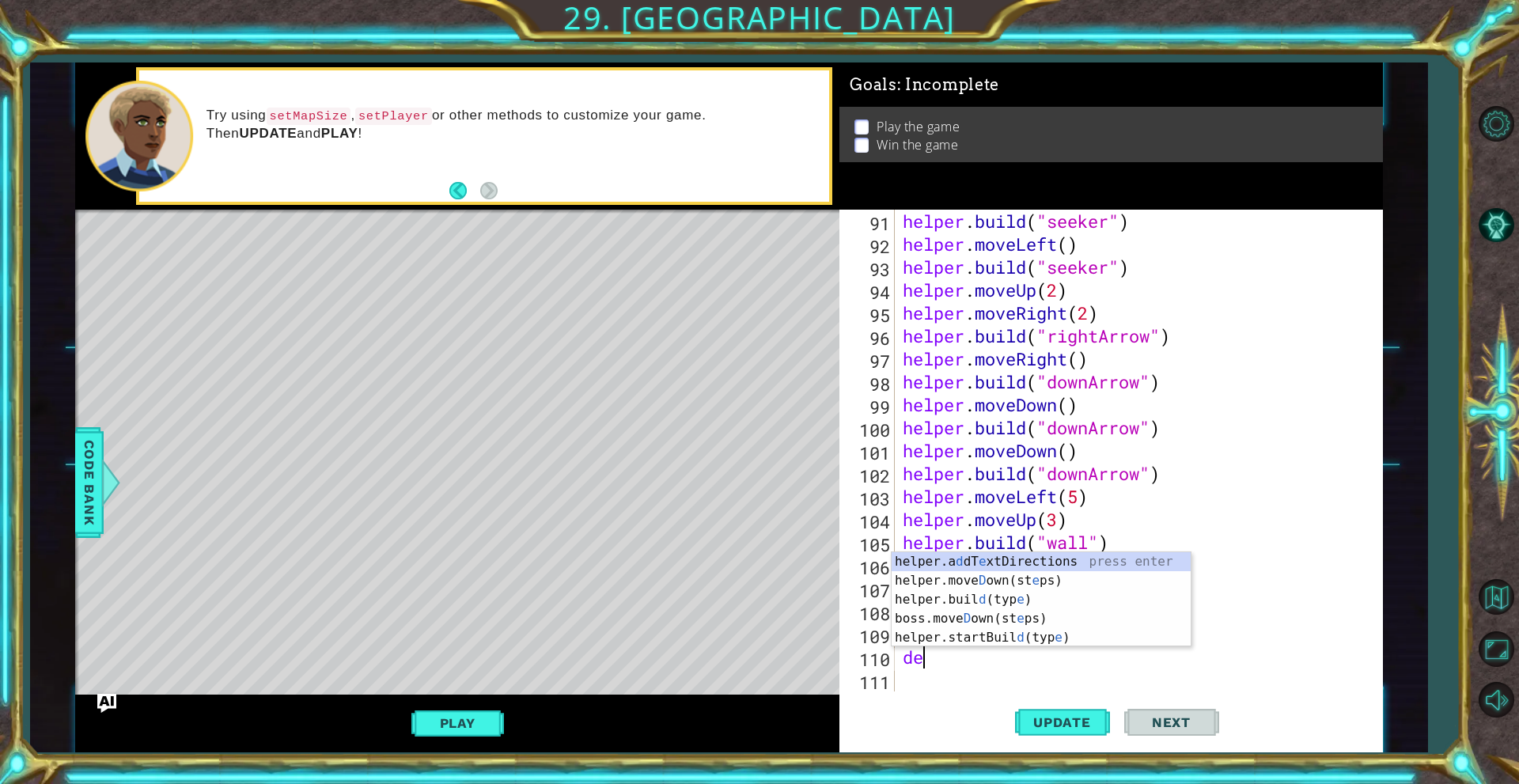
scroll to position [0, 0]
type textarea "d"
type textarea "end"
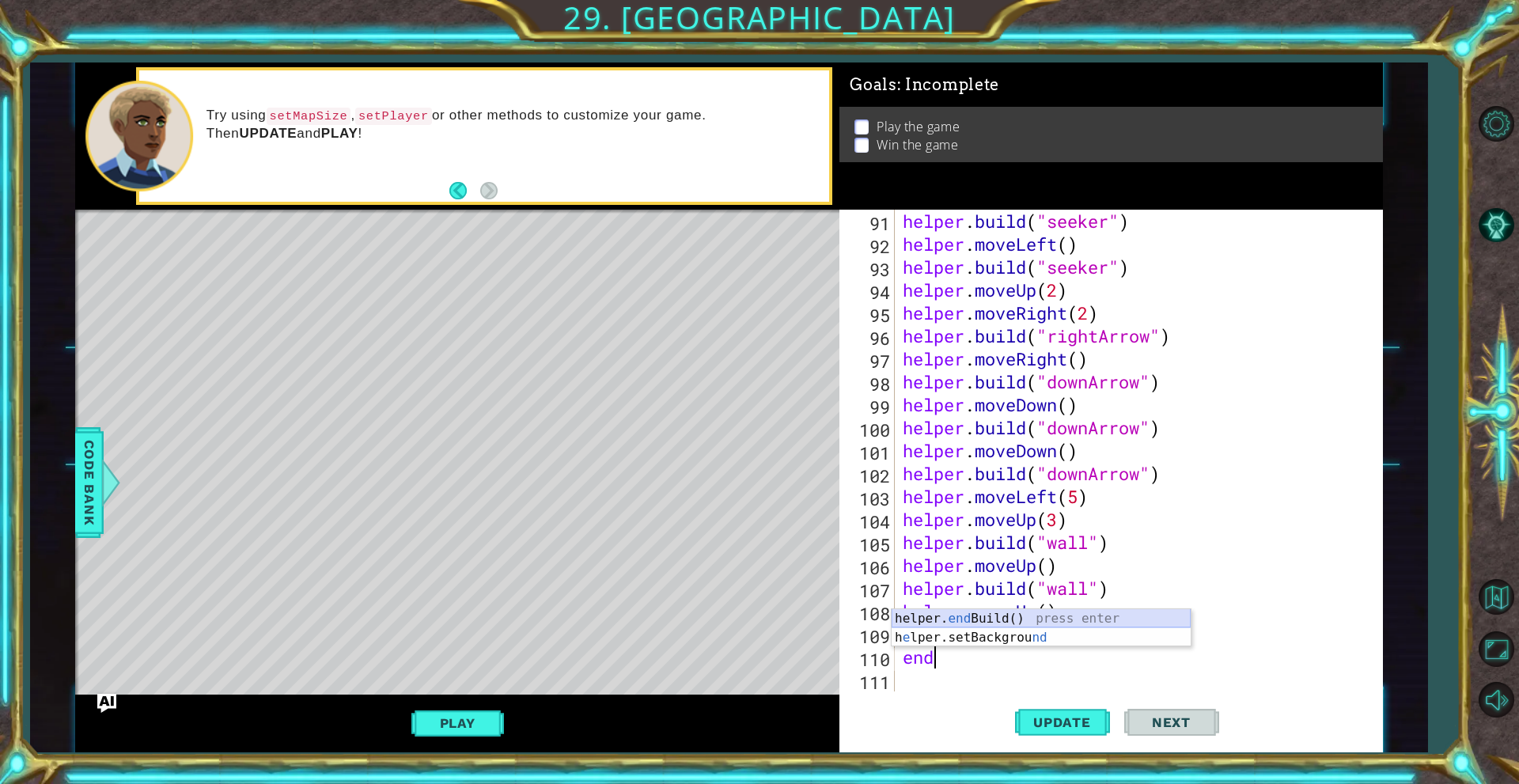
click at [1070, 614] on div "helper. end Build() press enter h e lper.setBackgrou nd press enter" at bounding box center [1041, 647] width 299 height 76
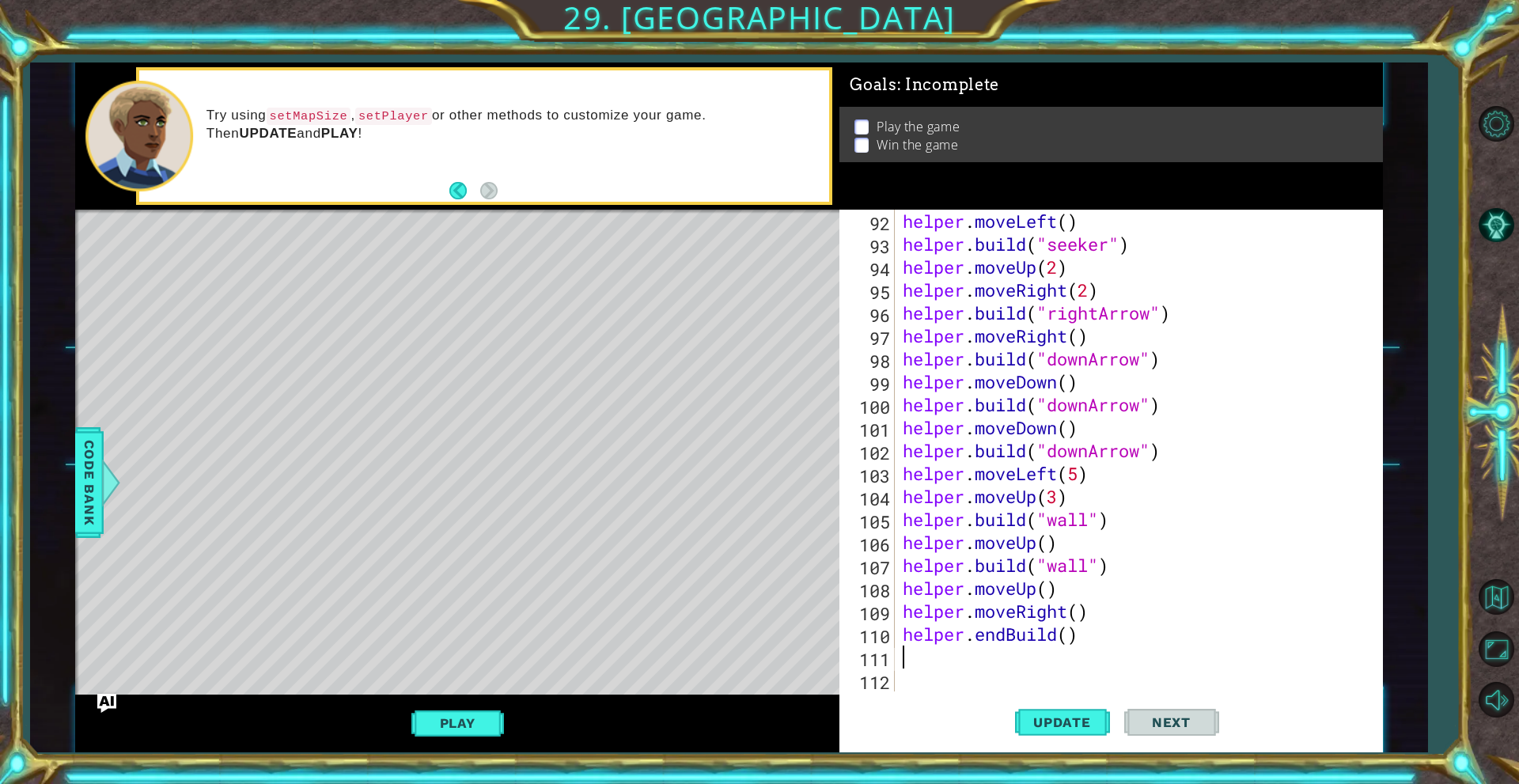
scroll to position [2132, 0]
click at [1050, 725] on span "Update" at bounding box center [1062, 722] width 90 height 16
click at [1067, 634] on div "helper . moveLeft ( ) helper . build ( "seeker" ) helper . moveUp ( 2 ) helper …" at bounding box center [1137, 474] width 474 height 527
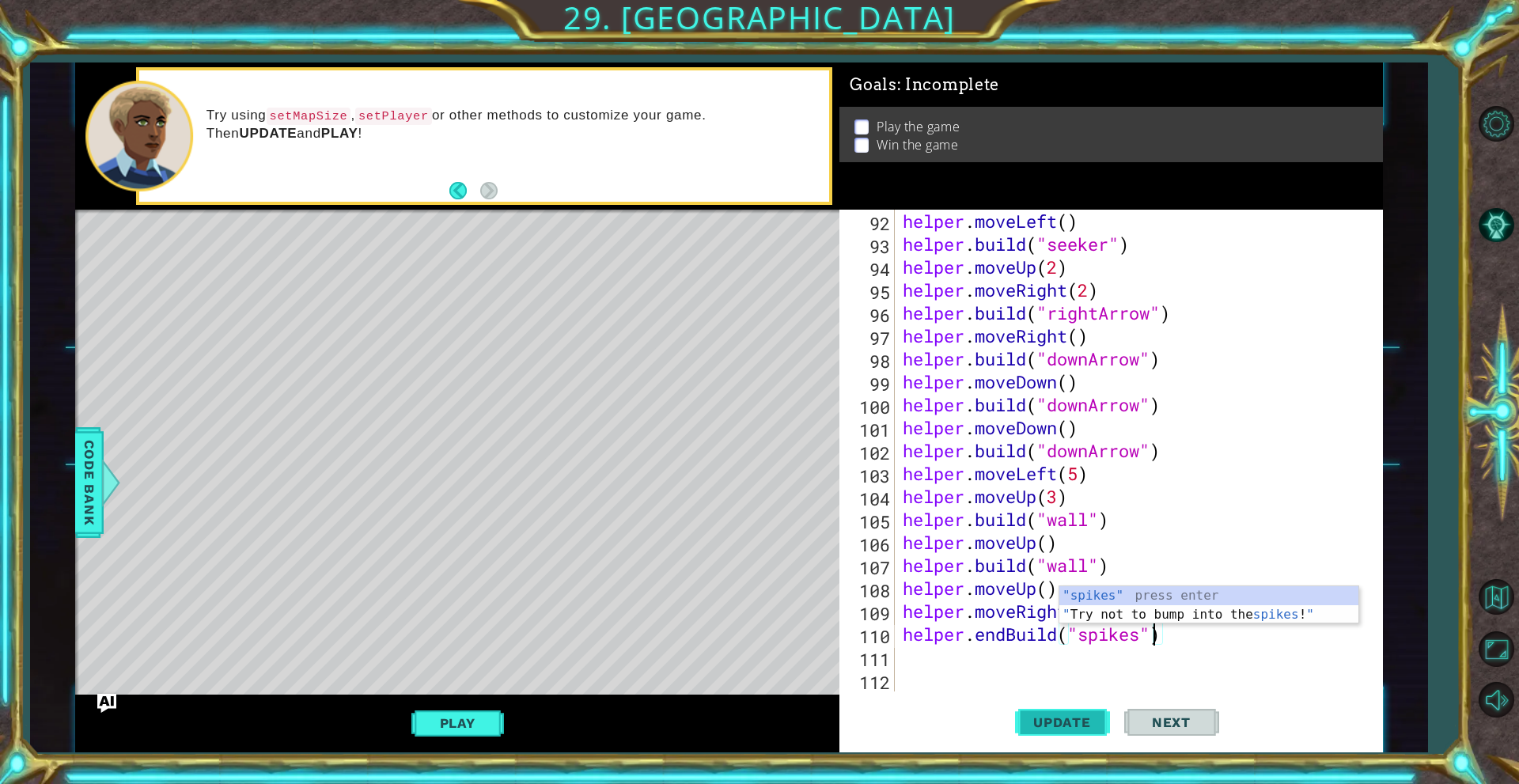
type textarea "helper.endBuild("spikes")"
click at [1075, 735] on button "Update" at bounding box center [1062, 722] width 95 height 55
click at [1080, 723] on span "Update" at bounding box center [1062, 722] width 90 height 16
click at [1077, 728] on span "Update" at bounding box center [1062, 722] width 90 height 16
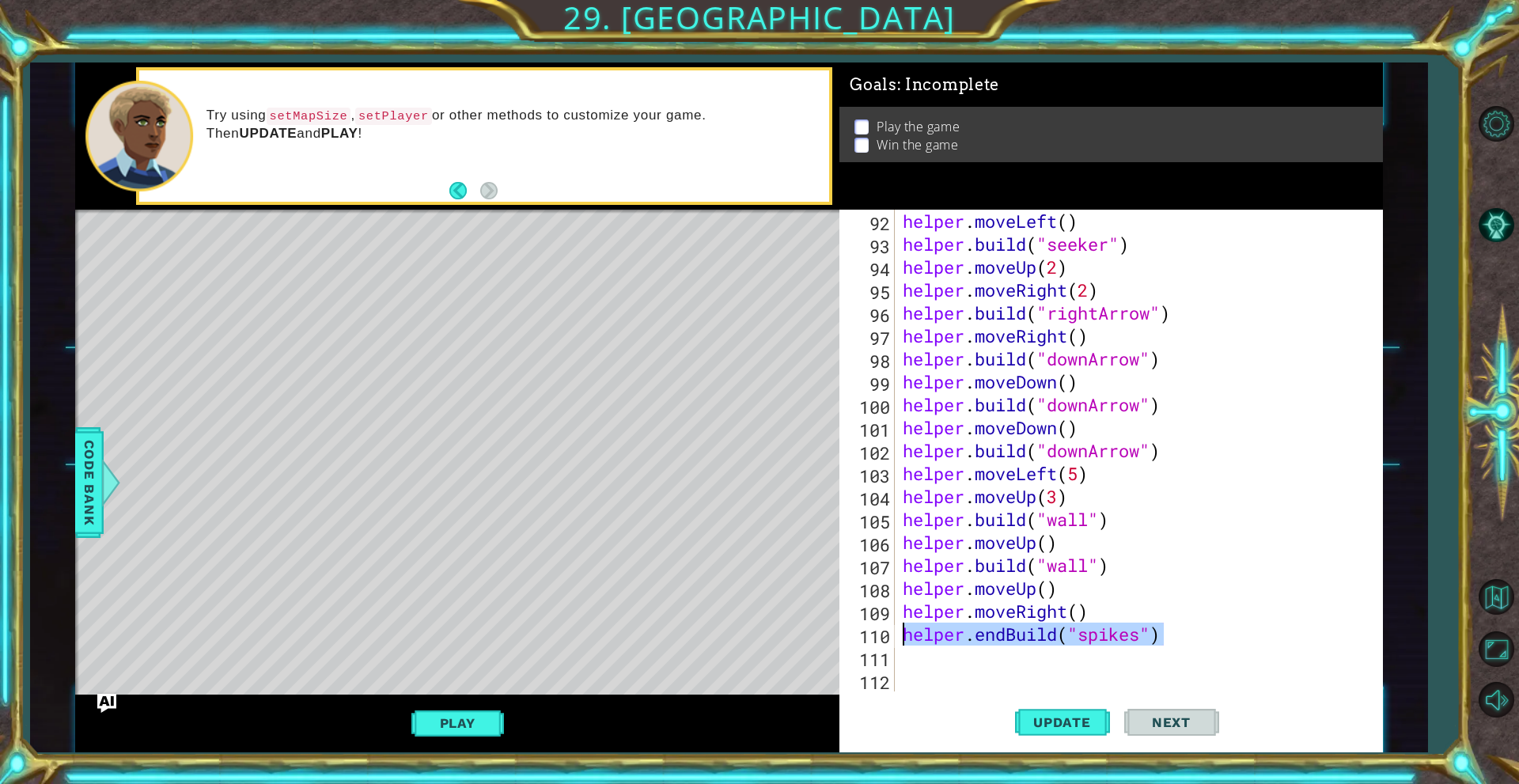
drag, startPoint x: 1241, startPoint y: 642, endPoint x: 900, endPoint y: 632, distance: 341.1
click at [900, 632] on div "helper . moveLeft ( ) helper . build ( "seeker" ) helper . moveUp ( 2 ) helper …" at bounding box center [1137, 474] width 474 height 527
type textarea "helper.moveRight()"
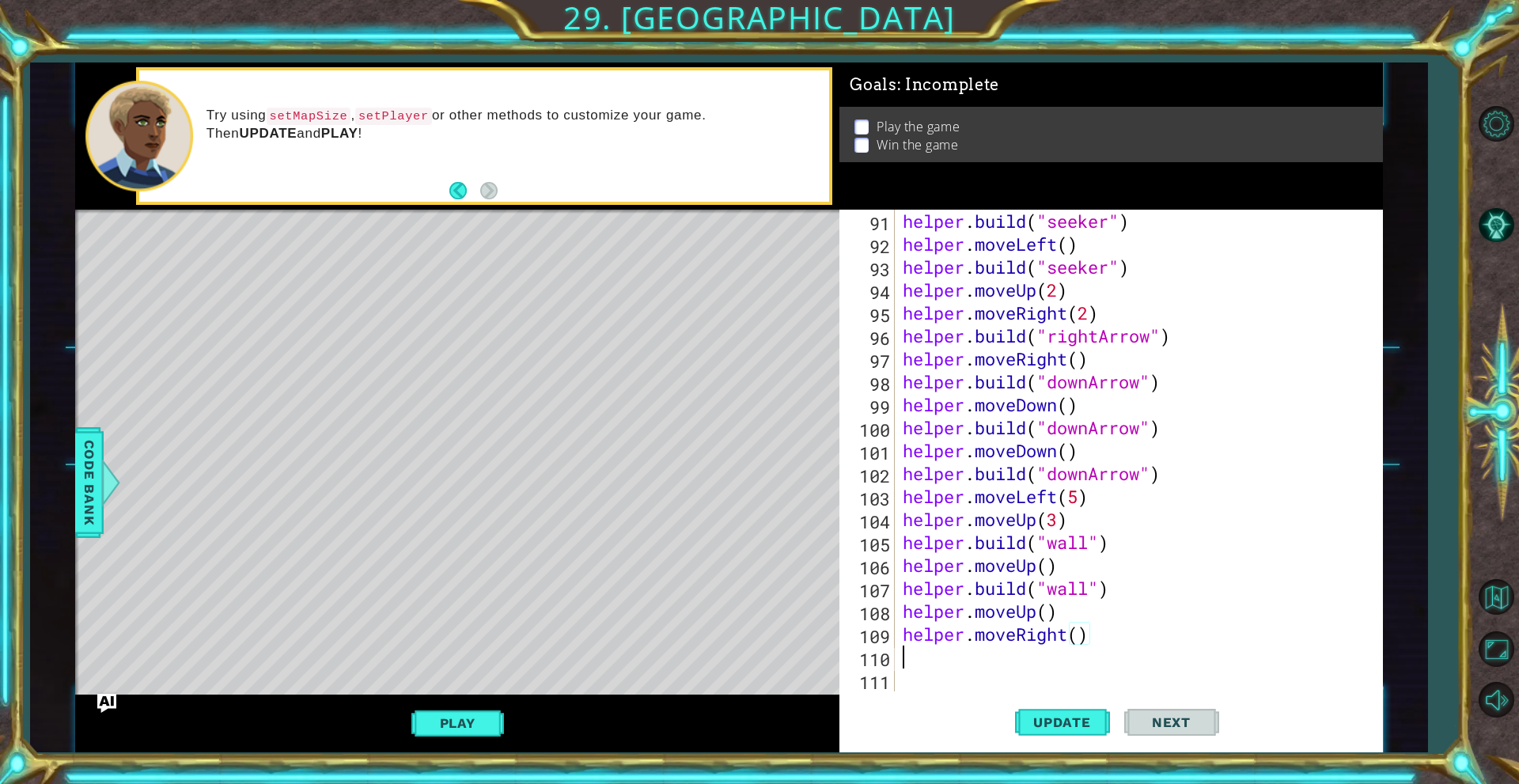
click at [908, 667] on div "helper . build ( "seeker" ) helper . moveLeft ( ) helper . build ( "seeker" ) h…" at bounding box center [1137, 474] width 474 height 527
type textarea "helper.moveRight()"
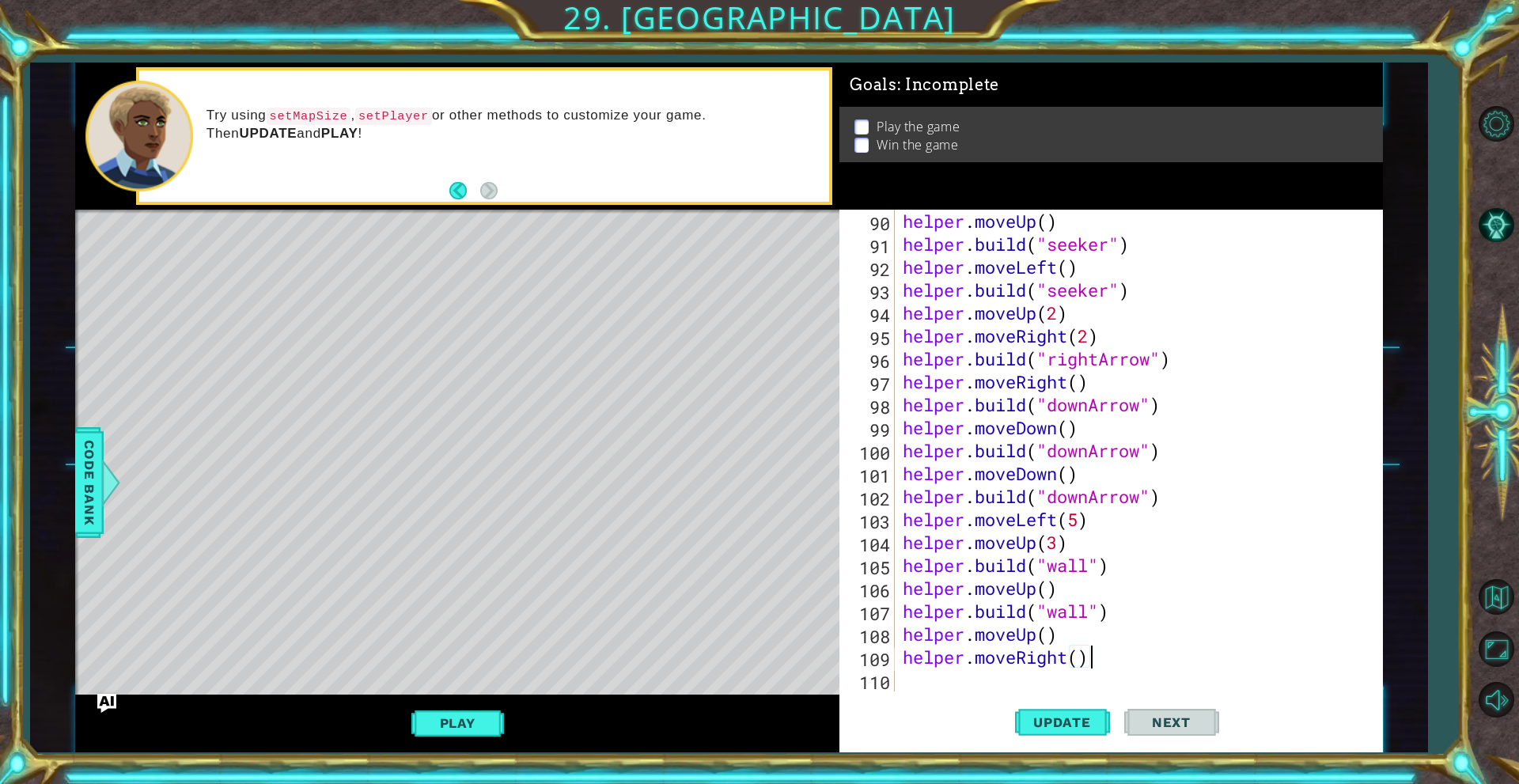
scroll to position [2086, 0]
click at [1054, 727] on span "Update" at bounding box center [1062, 722] width 90 height 16
click at [1055, 685] on div "helper . moveUp ( ) helper . build ( "seeker" ) helper . moveLeft ( ) helper . …" at bounding box center [1137, 474] width 474 height 527
paste textarea "helper.build("wall")"
type textarea "helper.build("wall")"
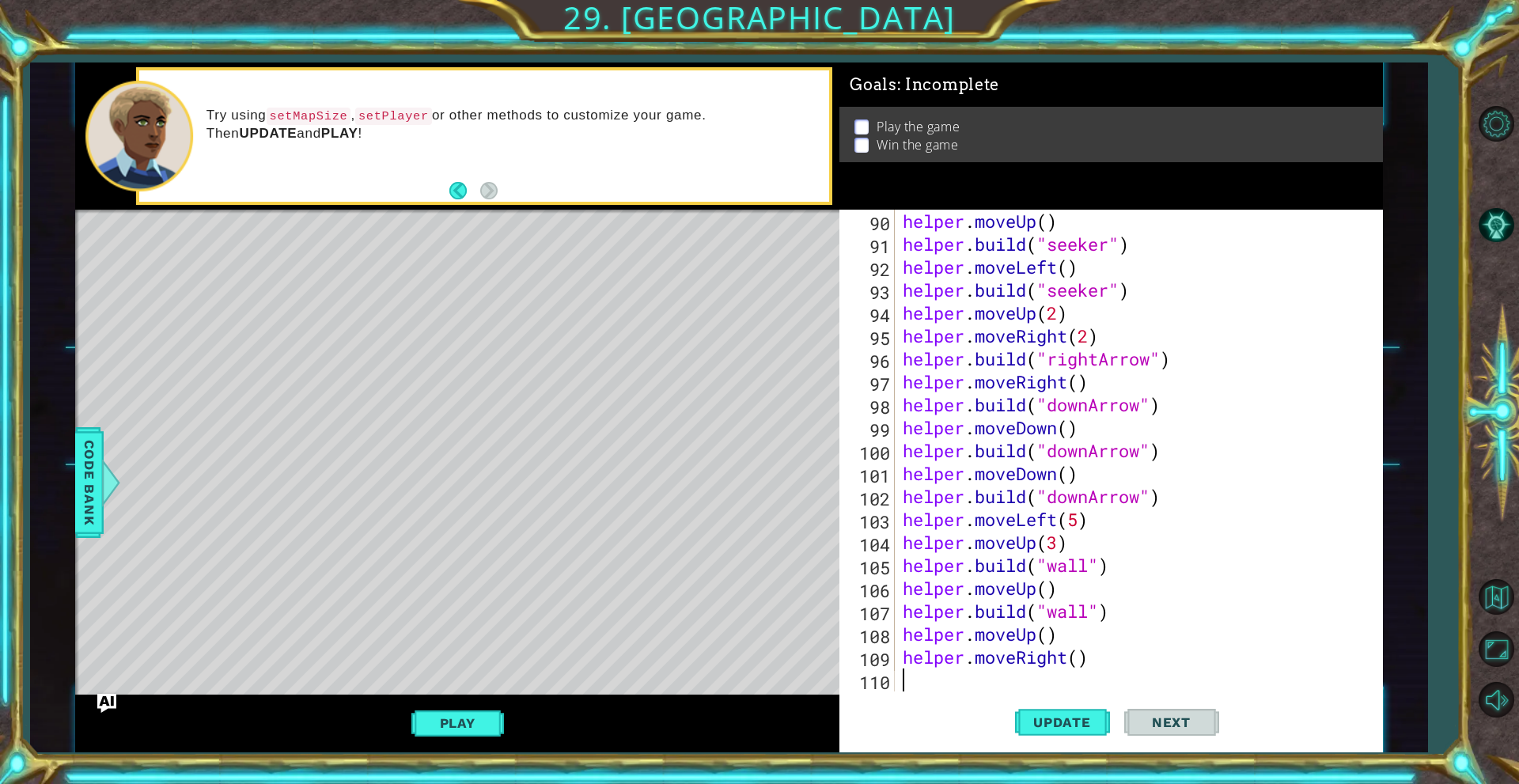
scroll to position [2109, 0]
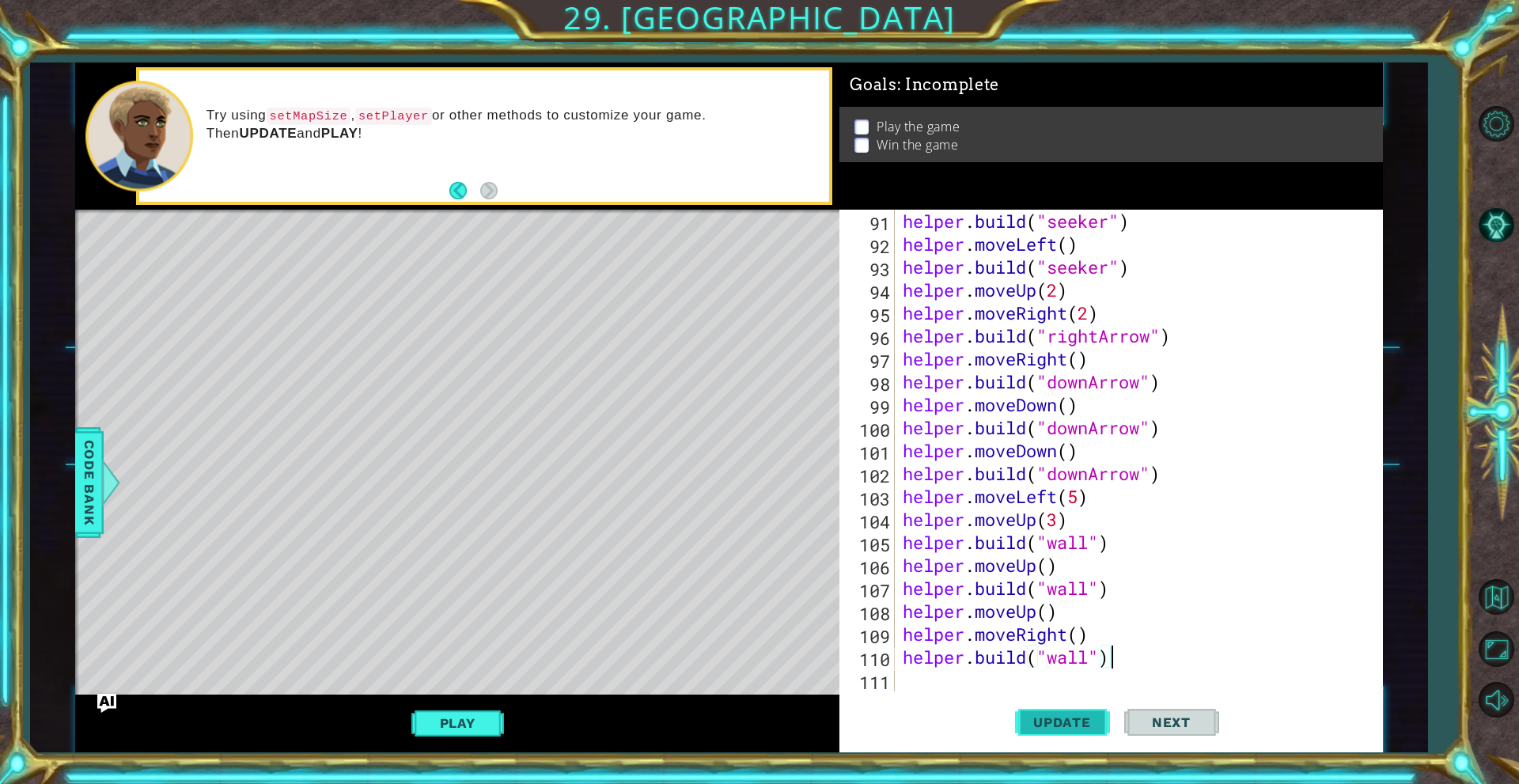
click at [1053, 726] on span "Update" at bounding box center [1062, 722] width 90 height 16
click at [499, 716] on button "Play" at bounding box center [457, 722] width 93 height 30
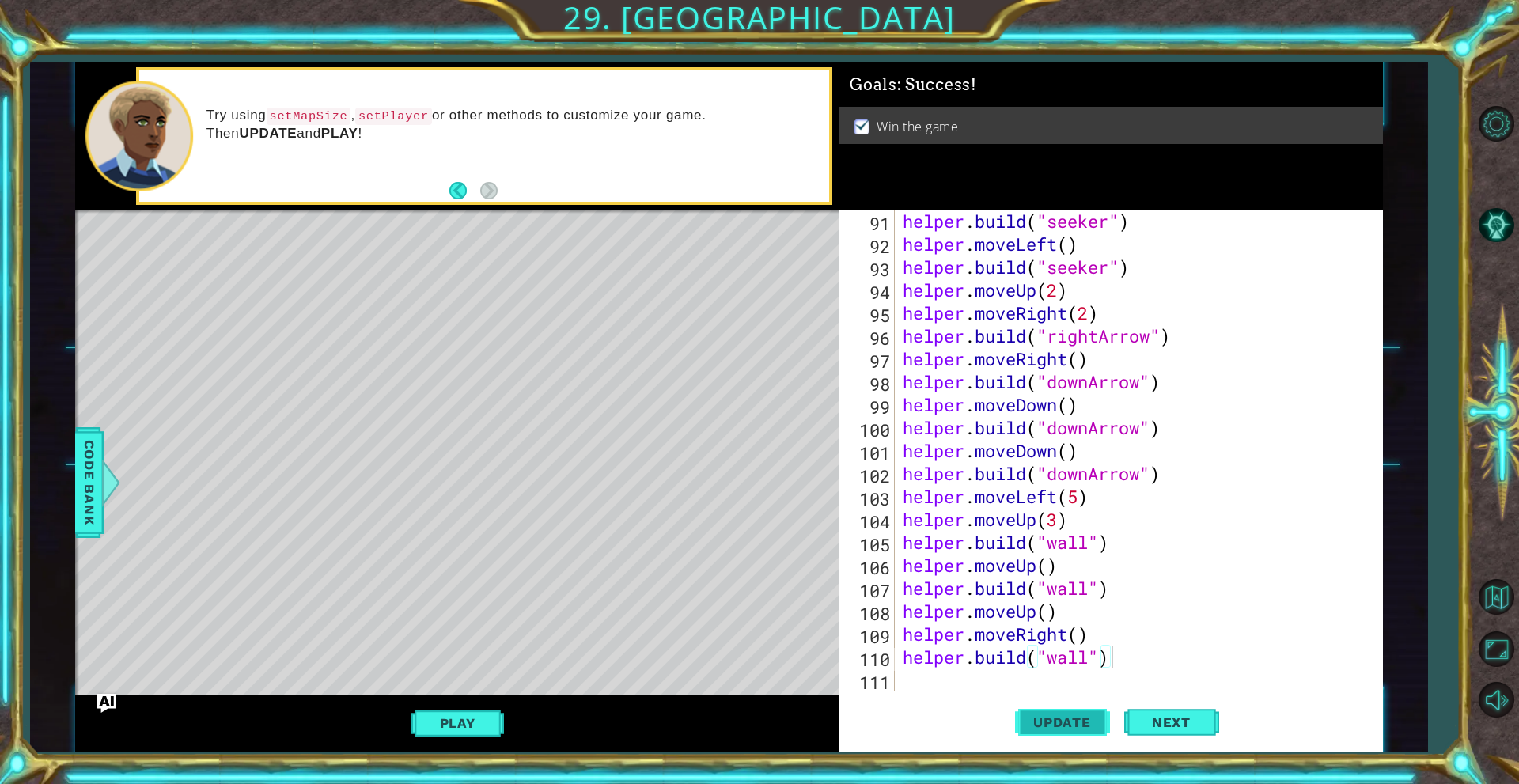
click at [1073, 722] on span "Update" at bounding box center [1062, 722] width 90 height 16
click at [988, 684] on div "helper . build ( "seeker" ) helper . moveLeft ( ) helper . build ( "seeker" ) h…" at bounding box center [1137, 474] width 474 height 527
type textarea "he"
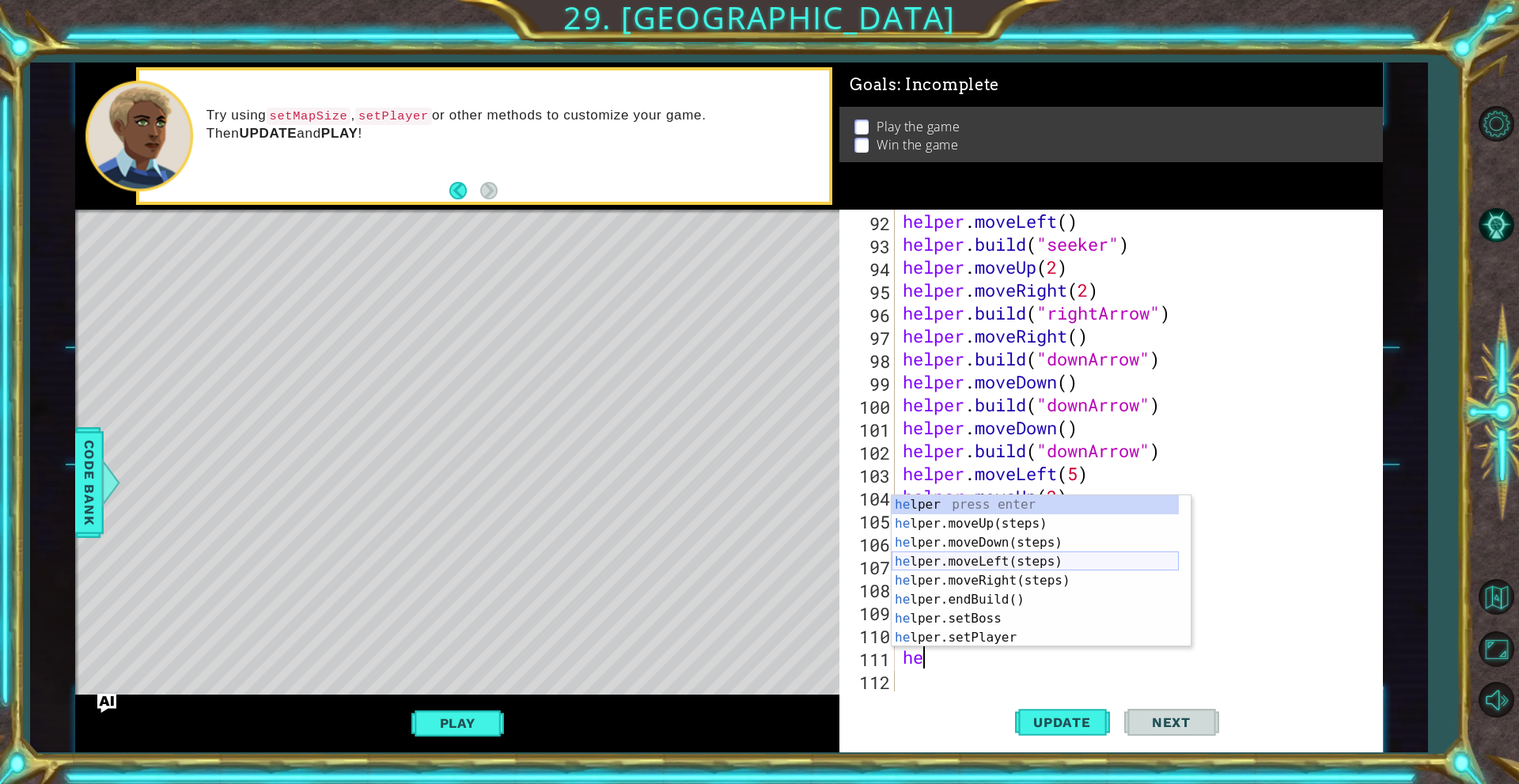
click at [1062, 553] on div "he lper press enter he lper.moveUp(steps) press enter he lper.moveDown(steps) p…" at bounding box center [1035, 590] width 288 height 190
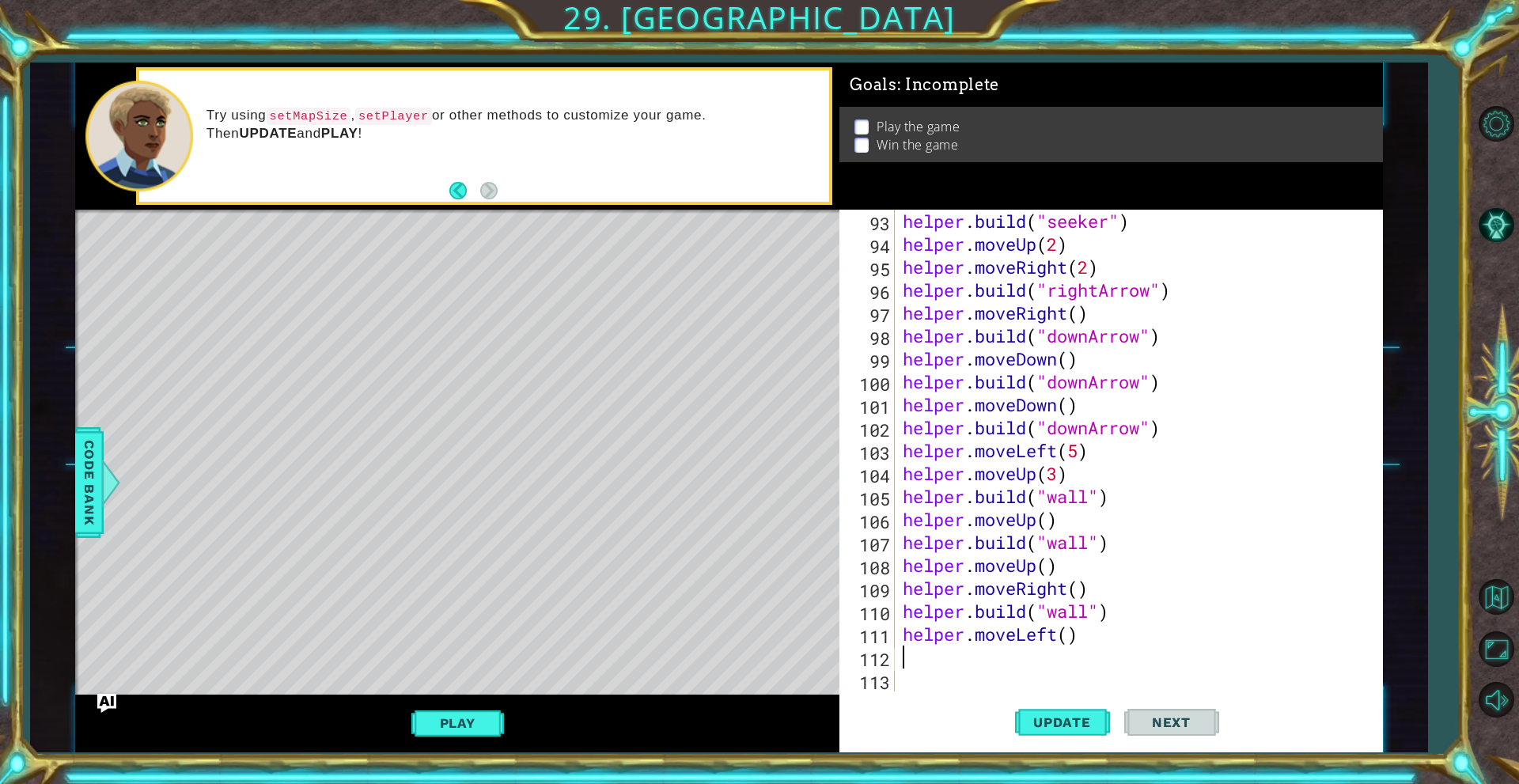
scroll to position [2156, 0]
click at [1071, 643] on div "helper . build ( "seeker" ) helper . moveUp ( 2 ) helper . moveRight ( 2 ) help…" at bounding box center [1137, 474] width 474 height 527
type textarea "helper.moveLeft(3)"
click at [1010, 655] on div "helper . build ( "seeker" ) helper . moveUp ( 2 ) helper . moveRight ( 2 ) help…" at bounding box center [1137, 474] width 474 height 527
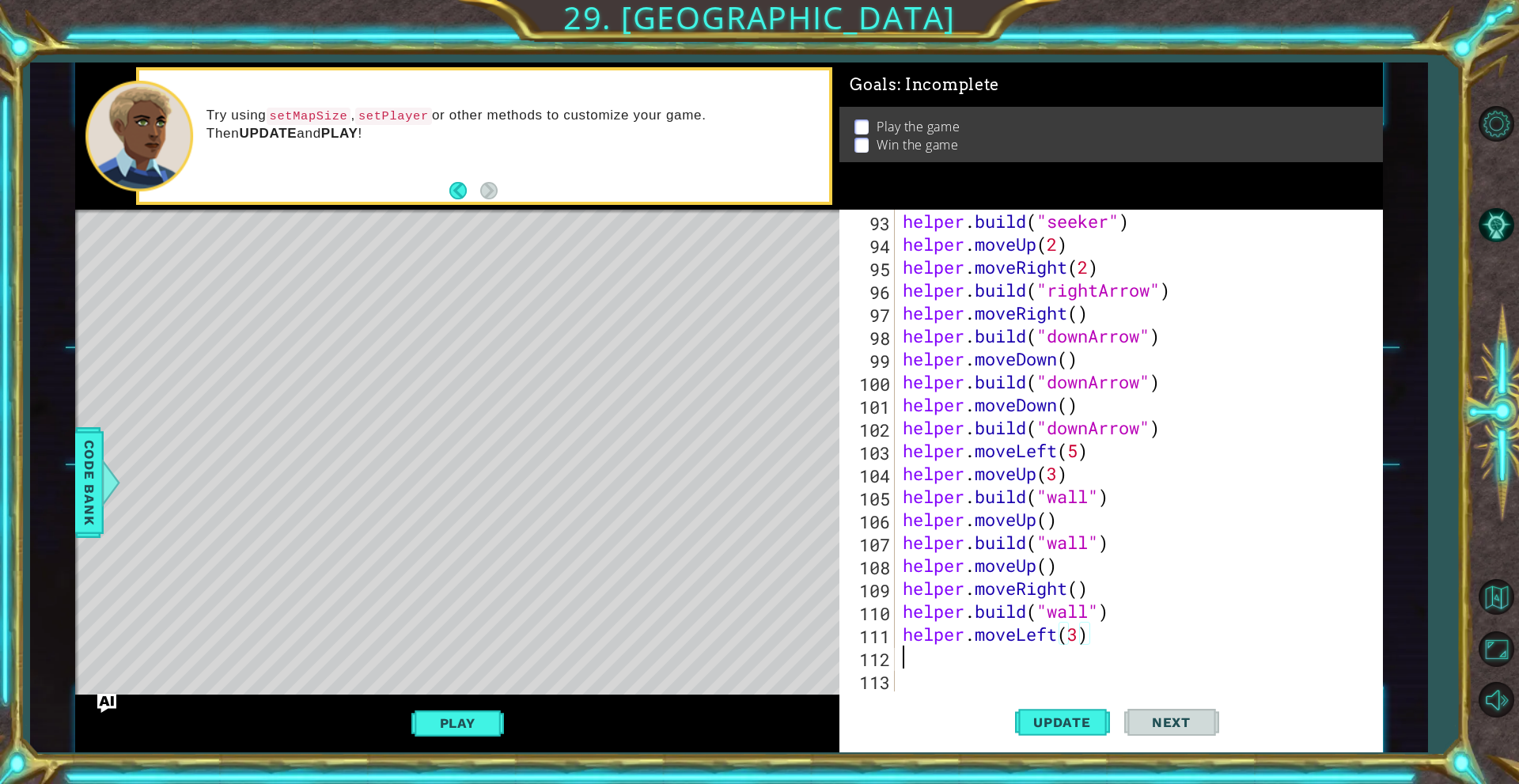
scroll to position [0, 0]
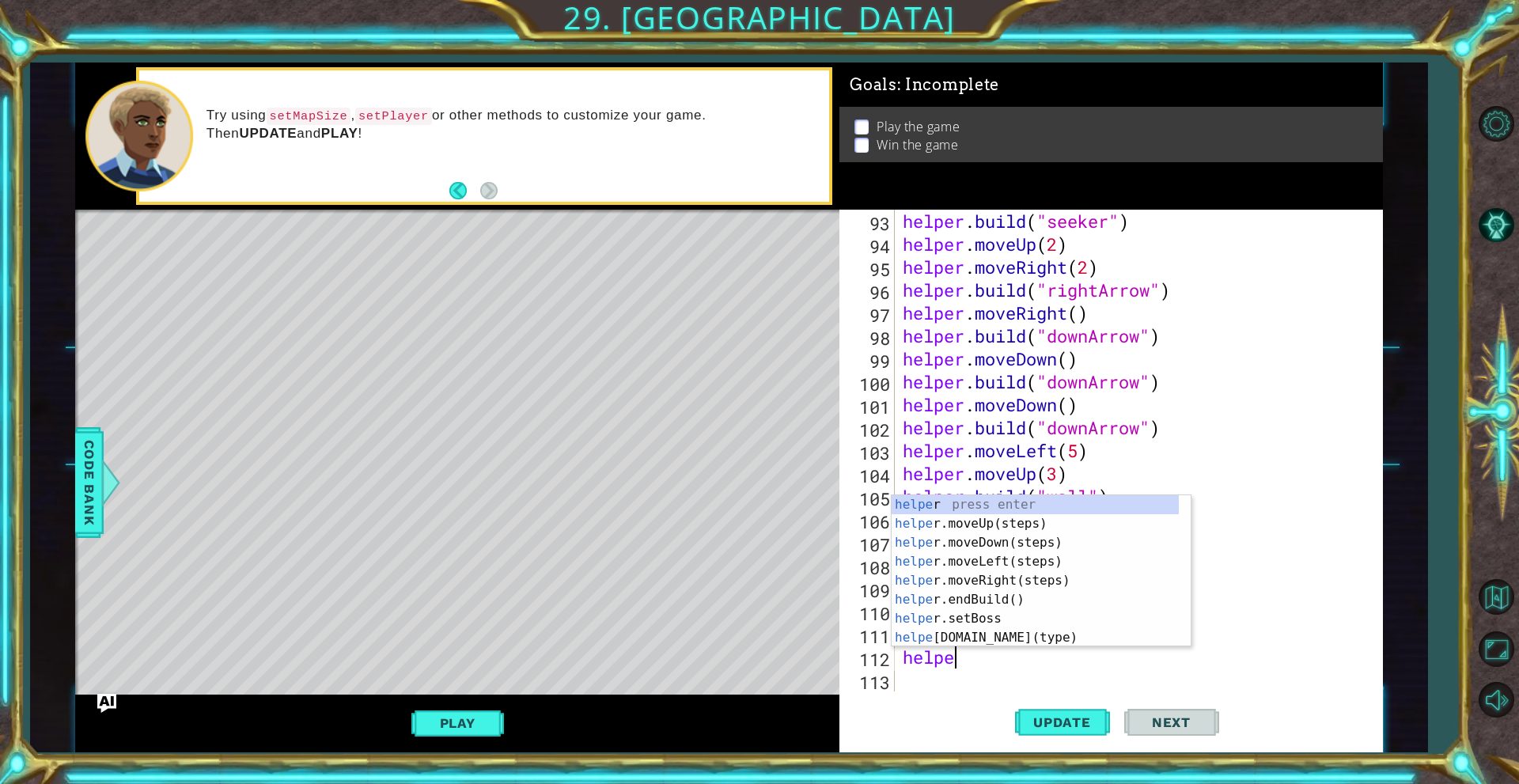
type textarea "helper"
click at [986, 549] on div "helper press enter helper .moveUp(steps) press enter helper .moveDown(steps) pr…" at bounding box center [1035, 590] width 288 height 190
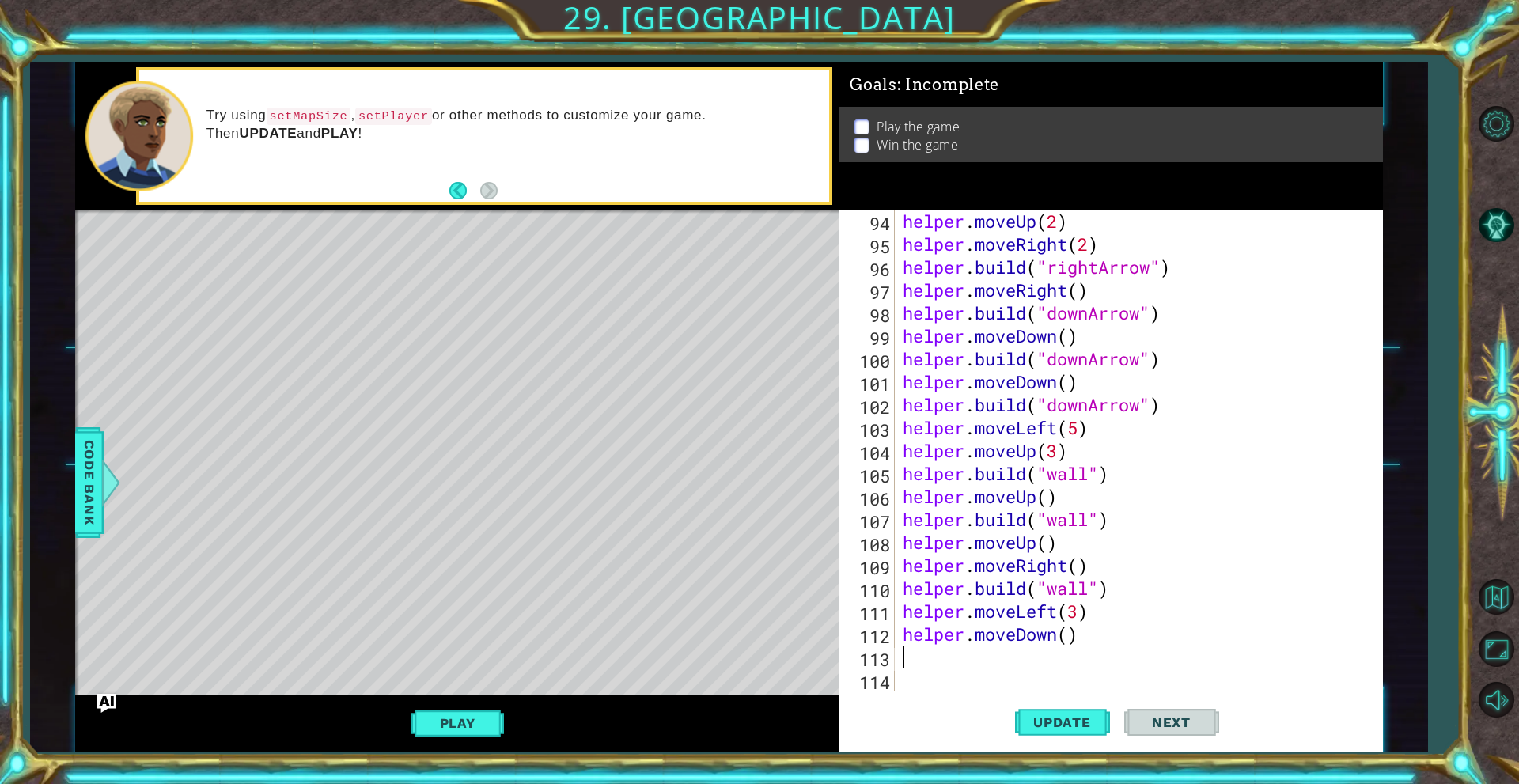
scroll to position [2179, 0]
click at [1069, 634] on div "helper . moveUp ( 2 ) helper . moveRight ( 2 ) helper . build ( "rightArrow" ) …" at bounding box center [1137, 474] width 474 height 527
type textarea "helper.moveDown(3)"
click at [1075, 733] on button "Update" at bounding box center [1062, 722] width 95 height 55
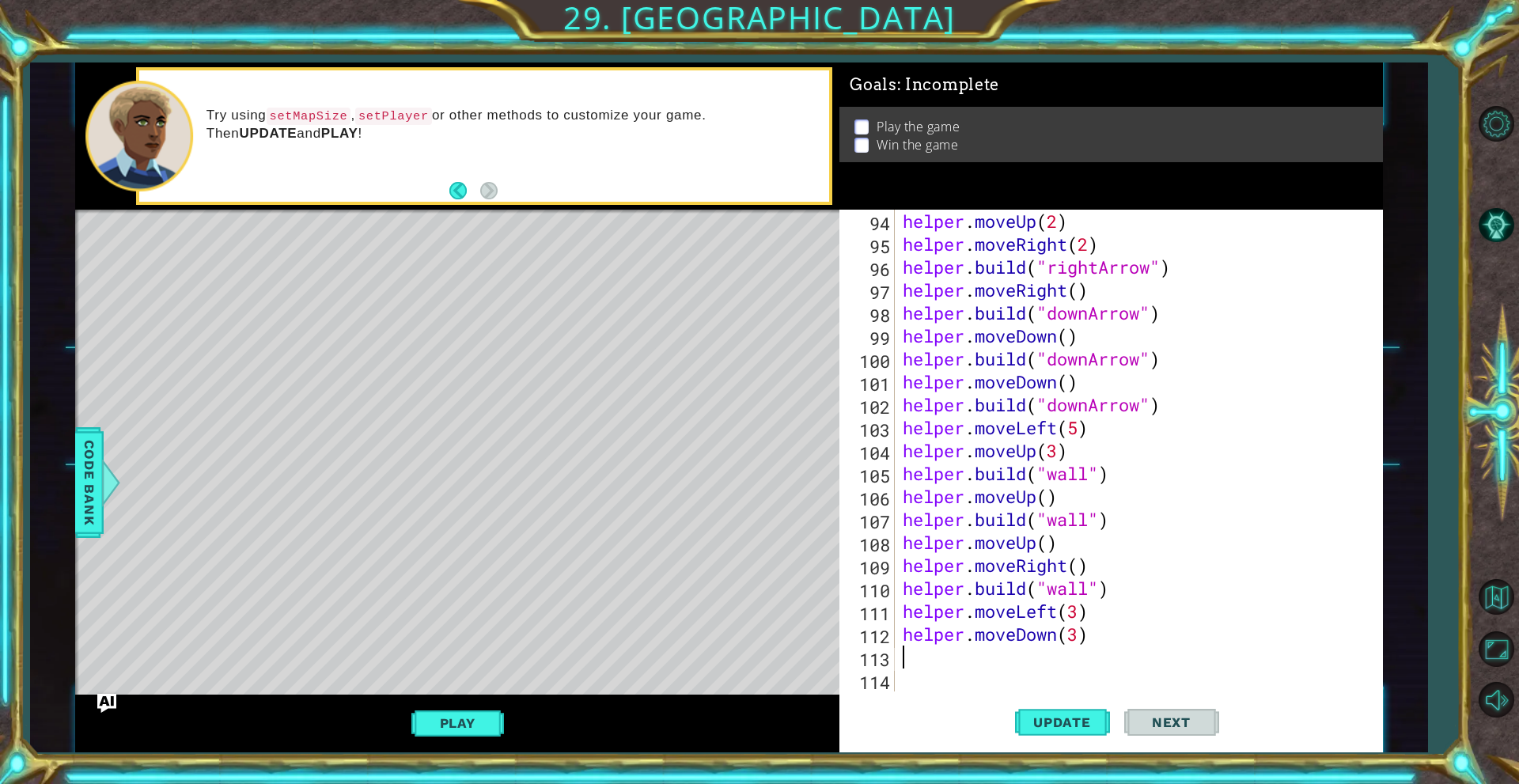
click at [1075, 665] on div "helper . moveUp ( 2 ) helper . moveRight ( 2 ) helper . build ( "rightArrow" ) …" at bounding box center [1137, 474] width 474 height 527
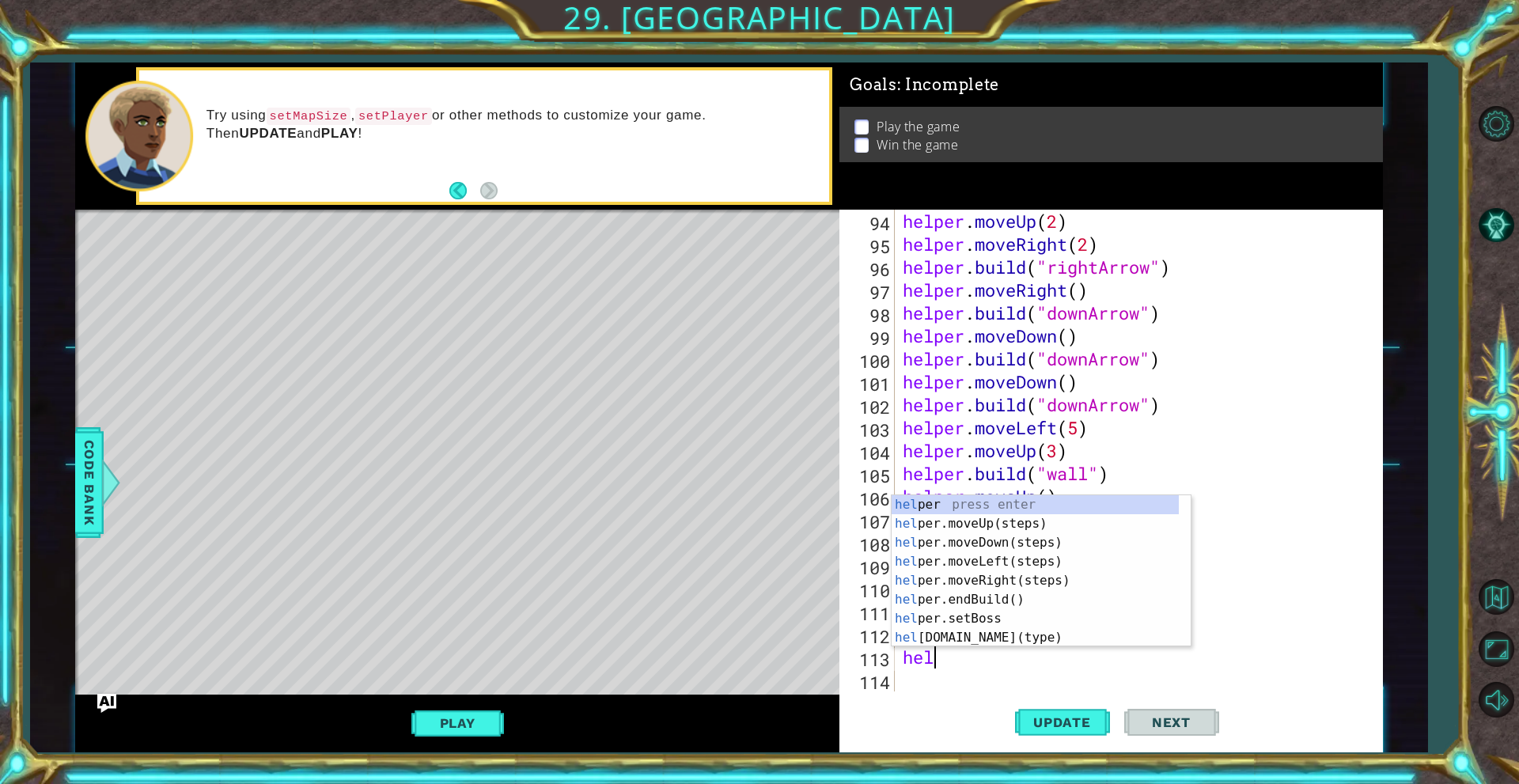
scroll to position [0, 2]
click at [1064, 638] on div "helper press enter helper .moveUp(steps) press enter helper .moveDown(steps) pr…" at bounding box center [1035, 590] width 288 height 190
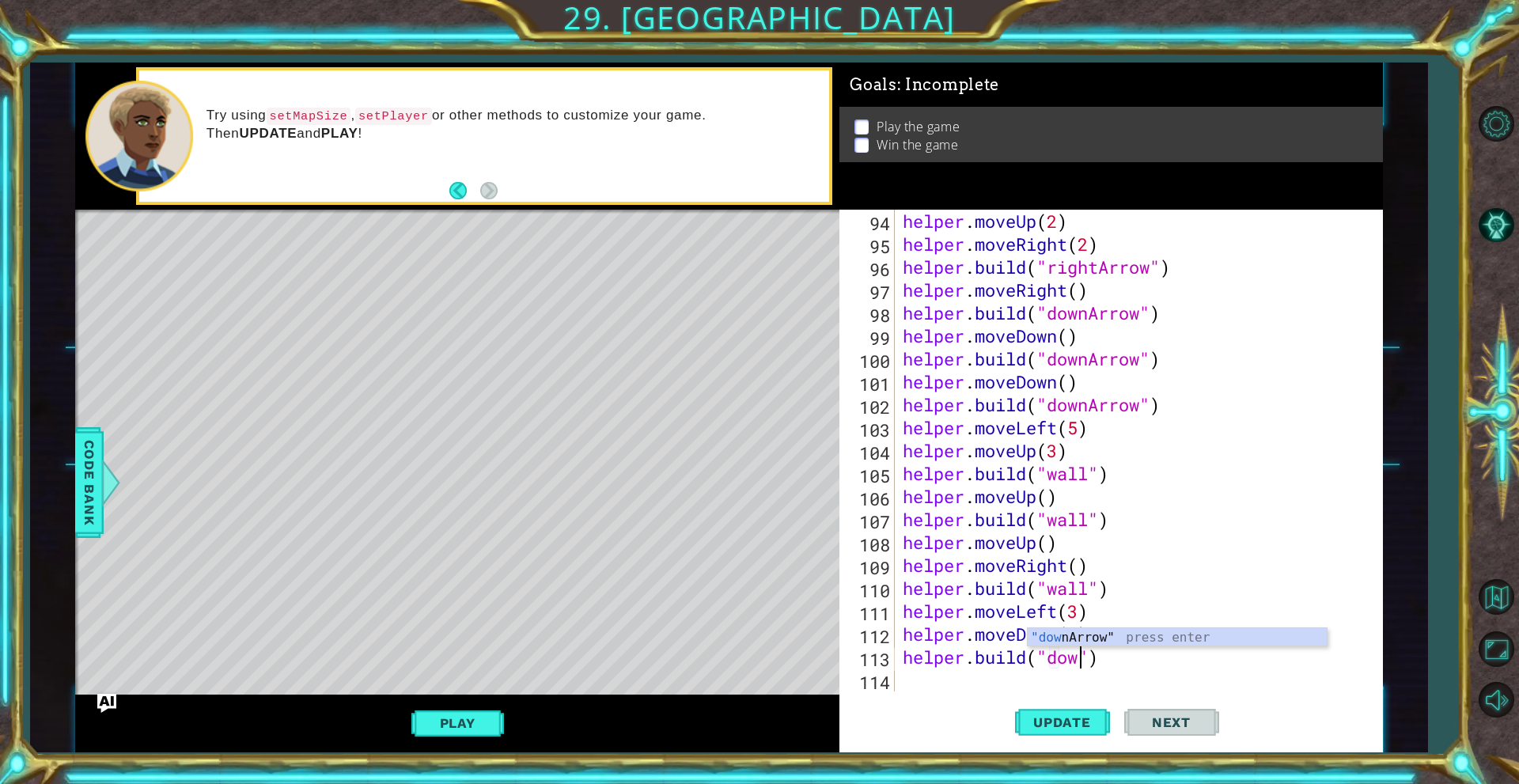
scroll to position [0, 9]
click at [1212, 564] on div "helper . moveUp ( 2 ) helper . moveRight ( 2 ) helper . build ( "rightArrow" ) …" at bounding box center [1137, 474] width 474 height 527
type textarea "helper.moveRight()"
click at [1064, 709] on button "Update" at bounding box center [1062, 722] width 95 height 55
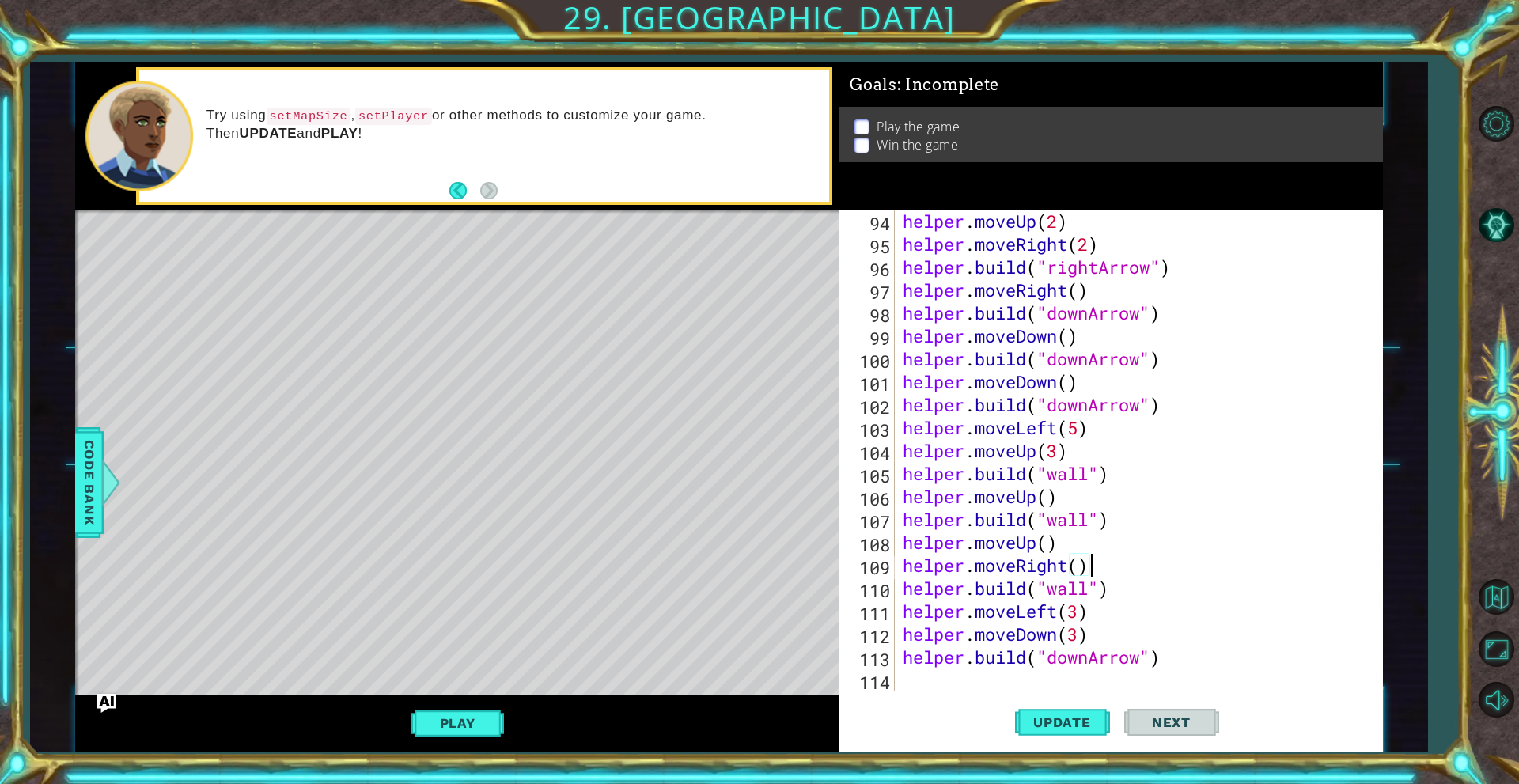
click at [1135, 682] on div "helper . moveUp ( 2 ) helper . moveRight ( 2 ) helper . build ( "rightArrow" ) …" at bounding box center [1137, 474] width 474 height 527
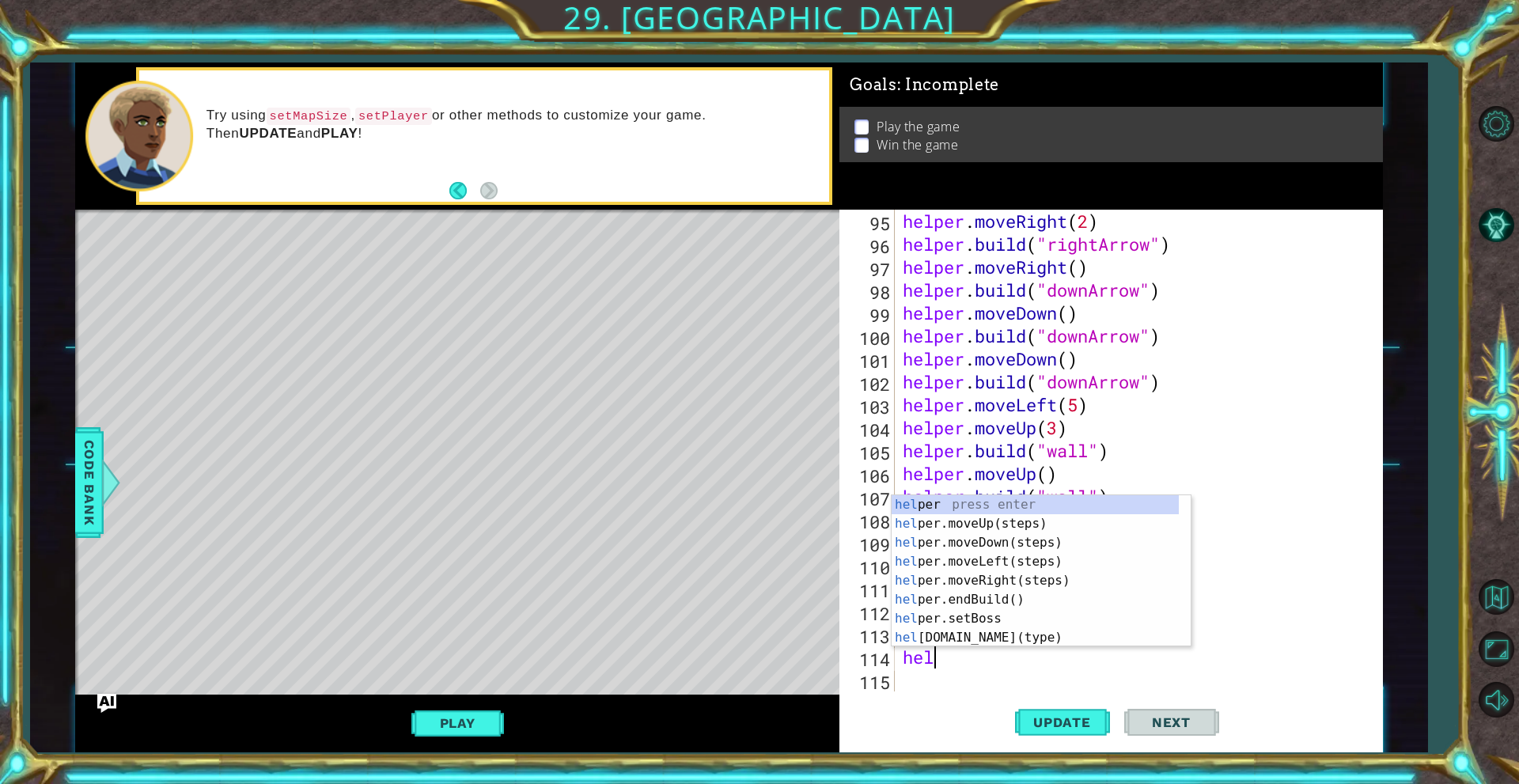
type textarea "helper"
click at [974, 532] on div "helper press enter helper .moveUp(steps) press enter helper .moveDown(steps) pr…" at bounding box center [1035, 590] width 288 height 190
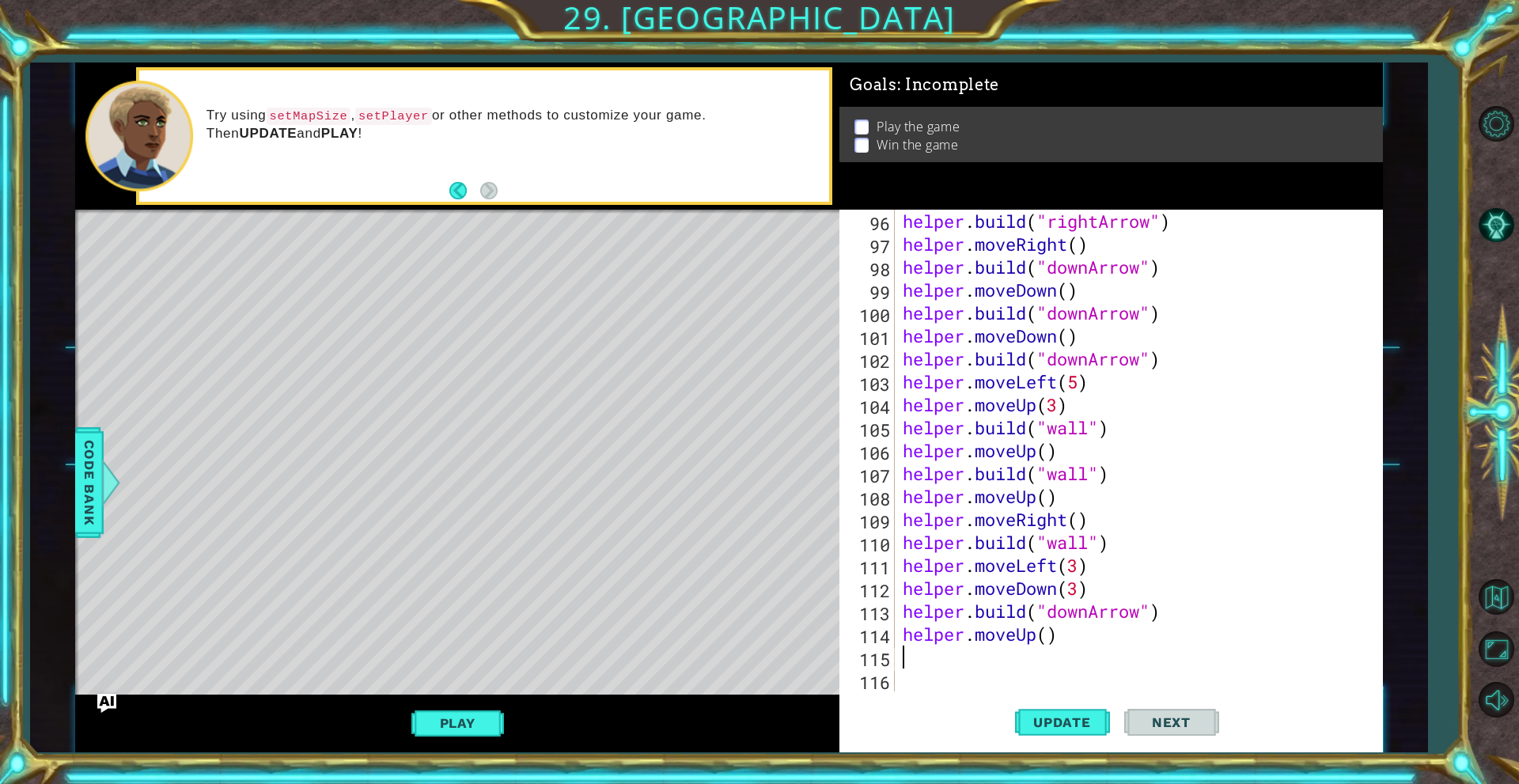
scroll to position [2225, 0]
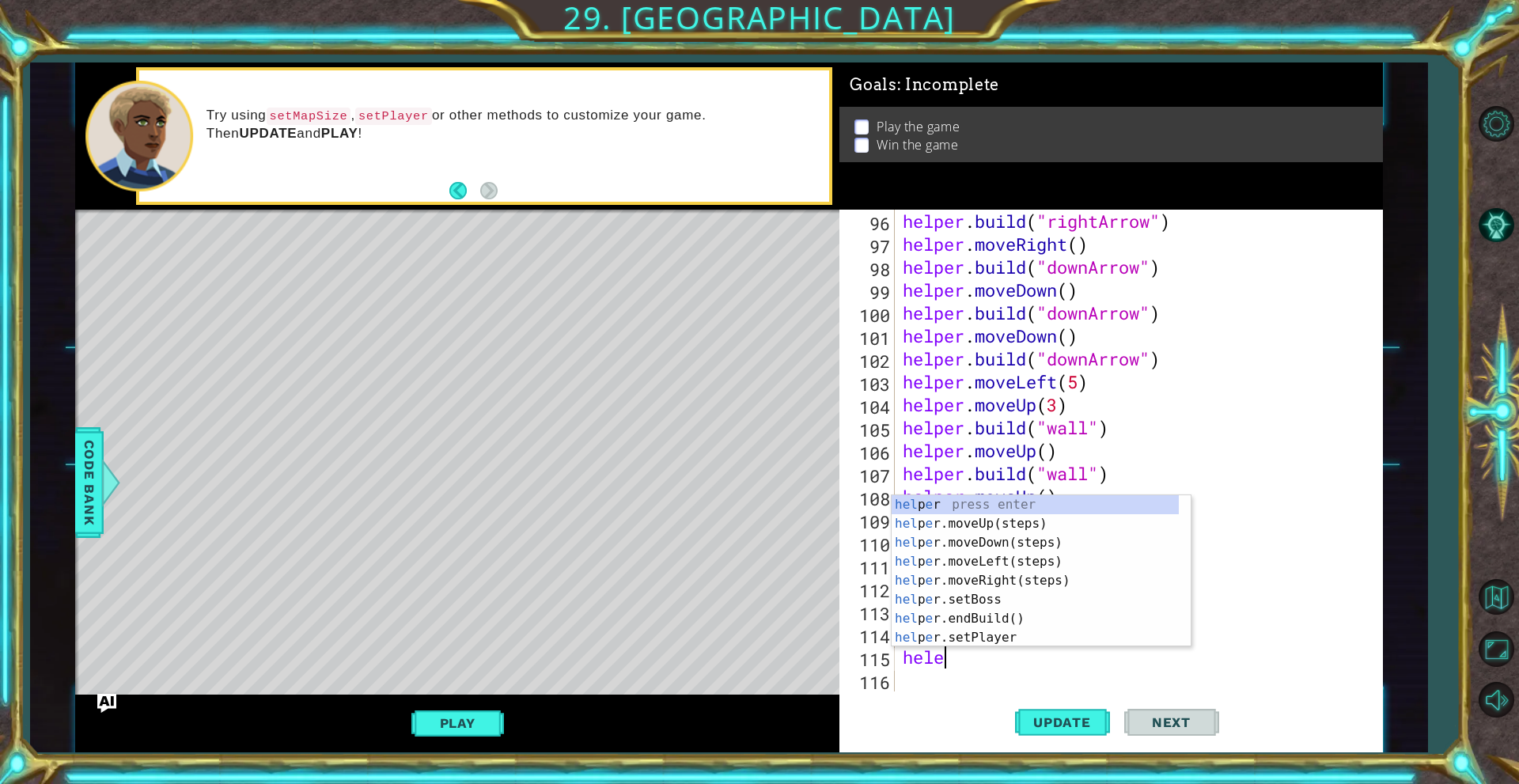
type textarea "heler"
click at [1019, 564] on div "hel p er press enter hel p er .moveUp(steps) press enter hel p er .moveDown(ste…" at bounding box center [1035, 590] width 288 height 190
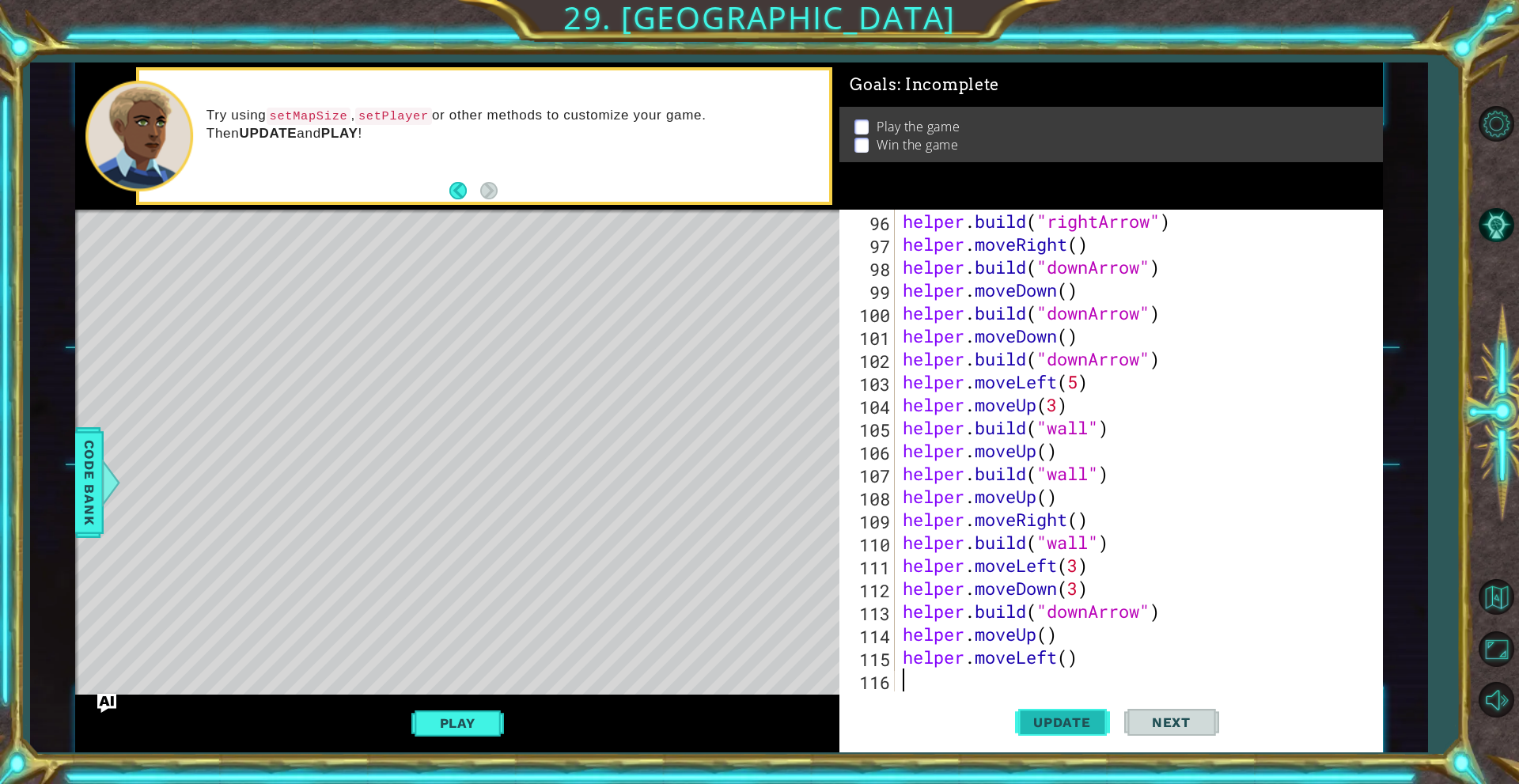
scroll to position [2248, 0]
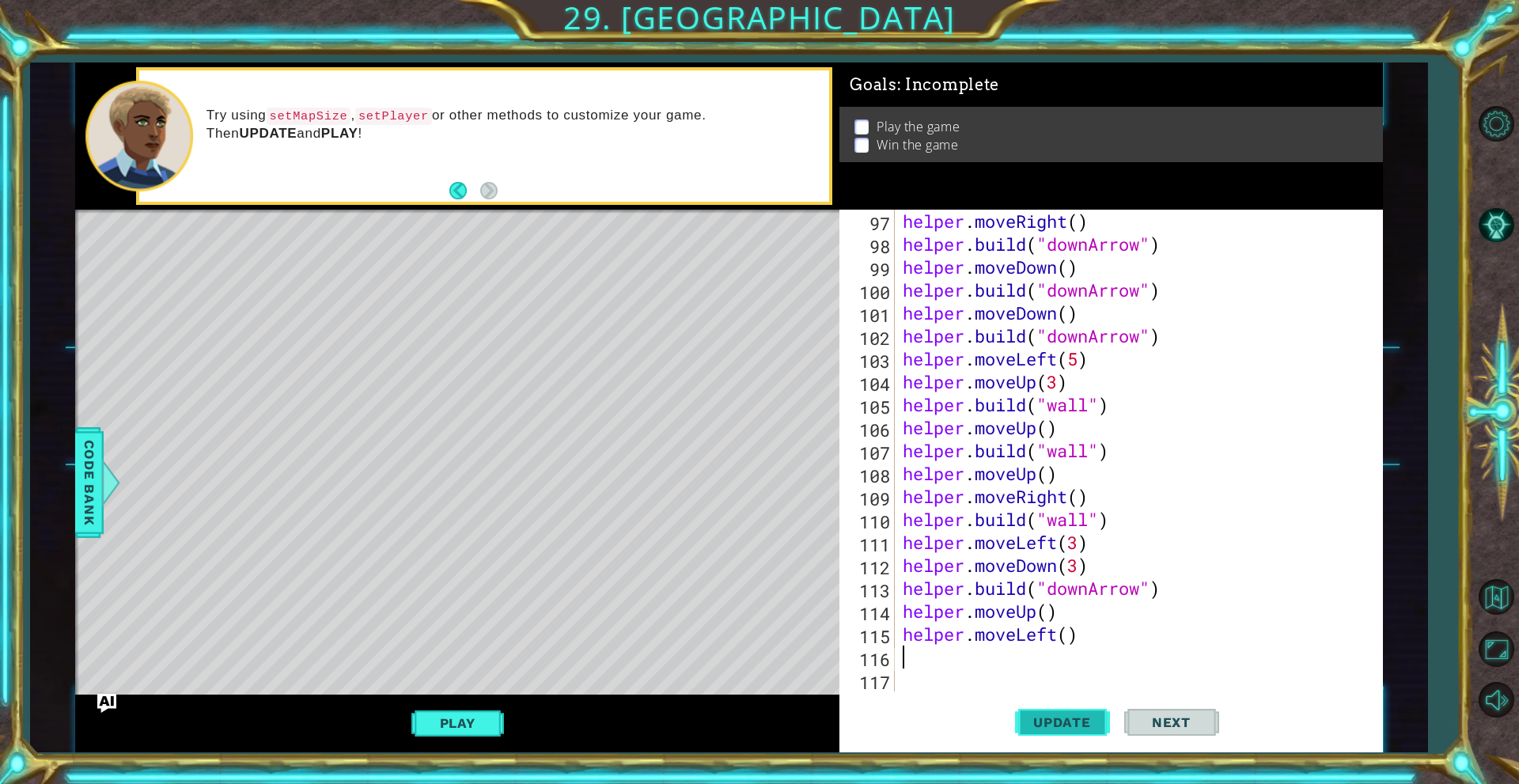
click at [1037, 725] on span "Update" at bounding box center [1062, 722] width 90 height 16
click at [1008, 663] on div "helper . moveRight ( ) helper . build ( "downArrow" ) helper . moveDown ( ) hel…" at bounding box center [1137, 474] width 474 height 527
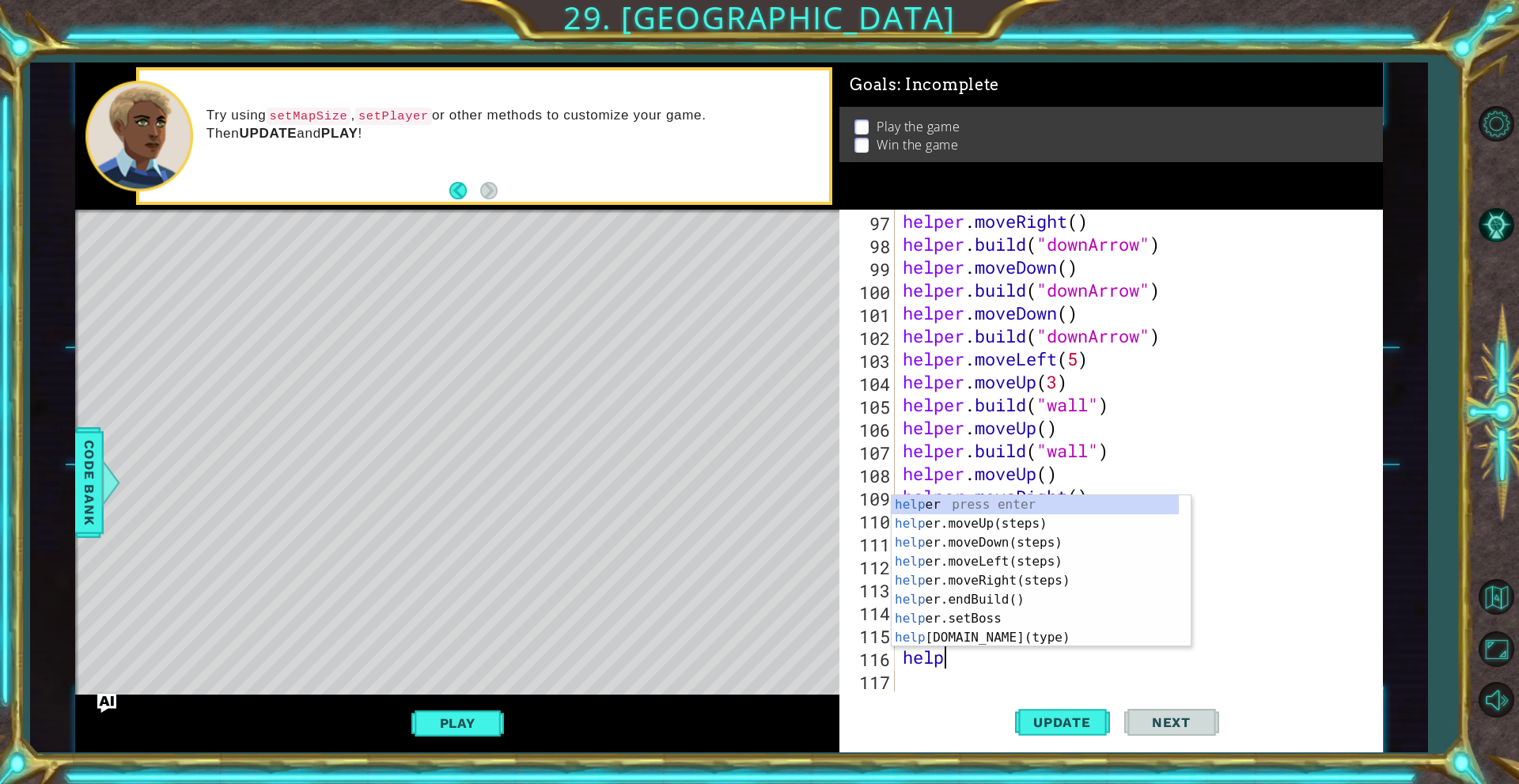
scroll to position [0, 2]
click at [1026, 637] on div "helper press enter helper .moveUp(steps) press enter helper .moveDown(steps) pr…" at bounding box center [1035, 590] width 288 height 190
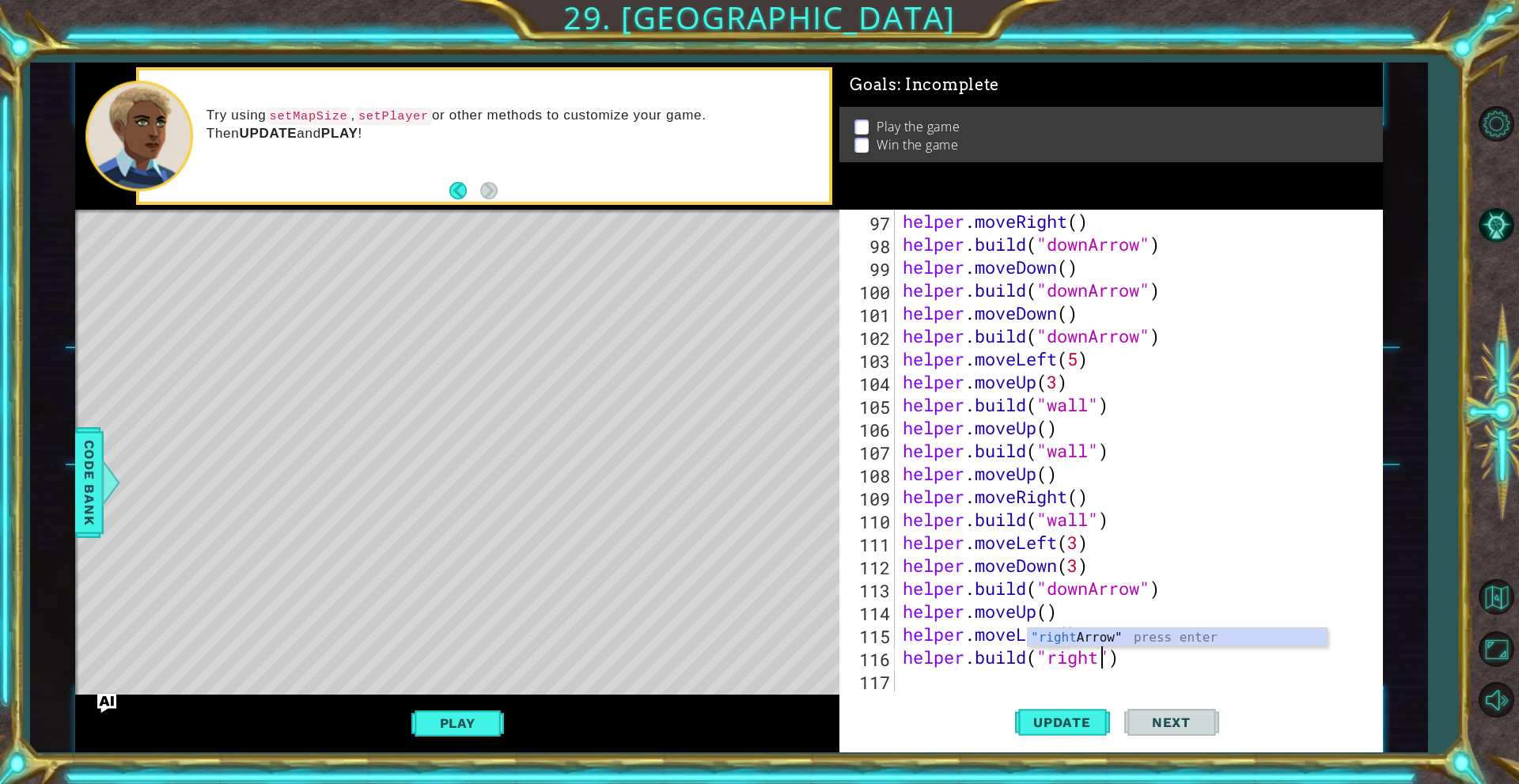
scroll to position [0, 10]
click at [1023, 574] on div "helper . moveRight ( ) helper . build ( "downArrow" ) helper . moveDown ( ) hel…" at bounding box center [1137, 474] width 474 height 527
type textarea "helper.moveDown(3)"
click at [1041, 712] on button "Update" at bounding box center [1062, 722] width 95 height 55
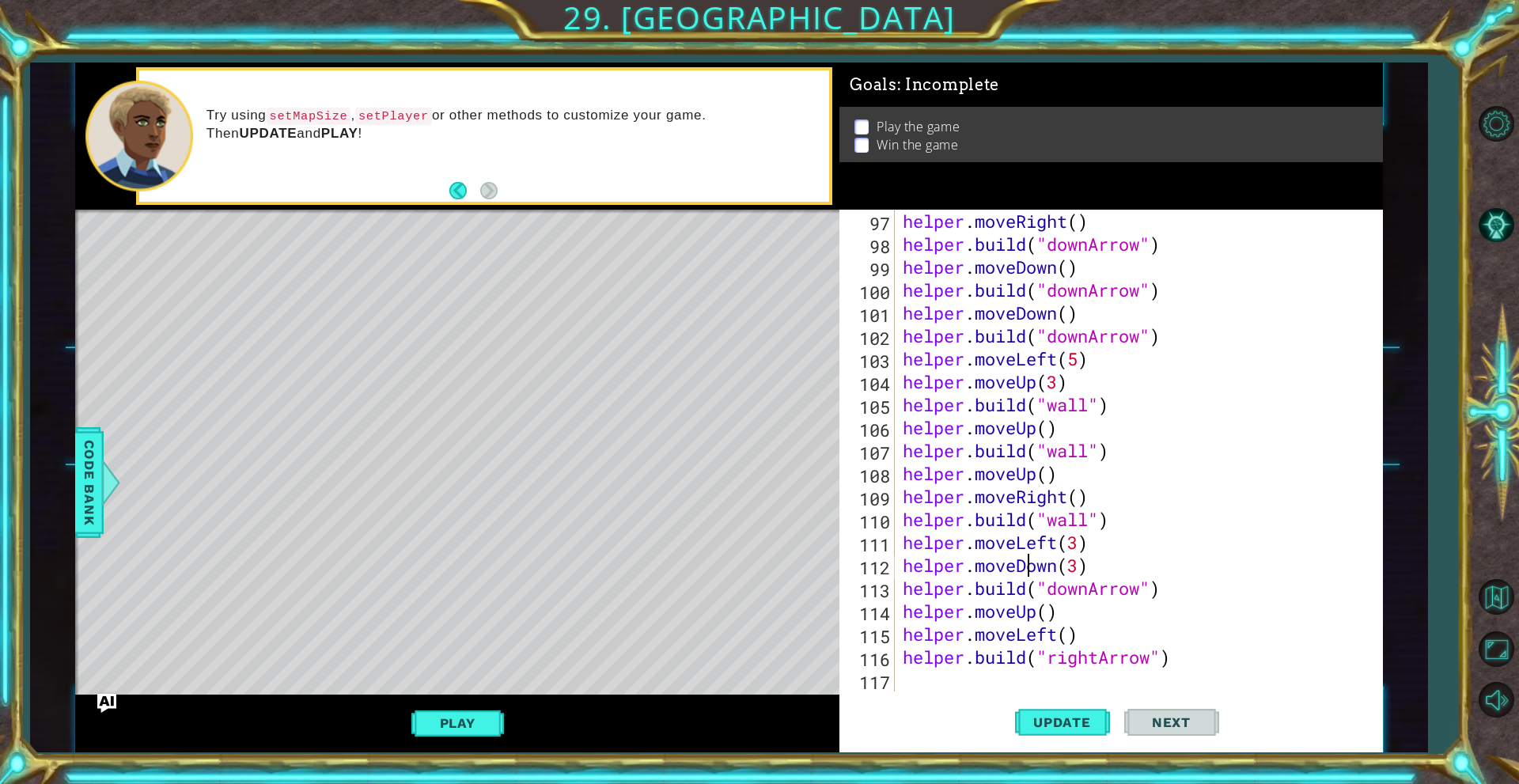
click at [489, 740] on div "Play" at bounding box center [458, 723] width 764 height 59
click at [479, 725] on button "Play" at bounding box center [457, 722] width 93 height 30
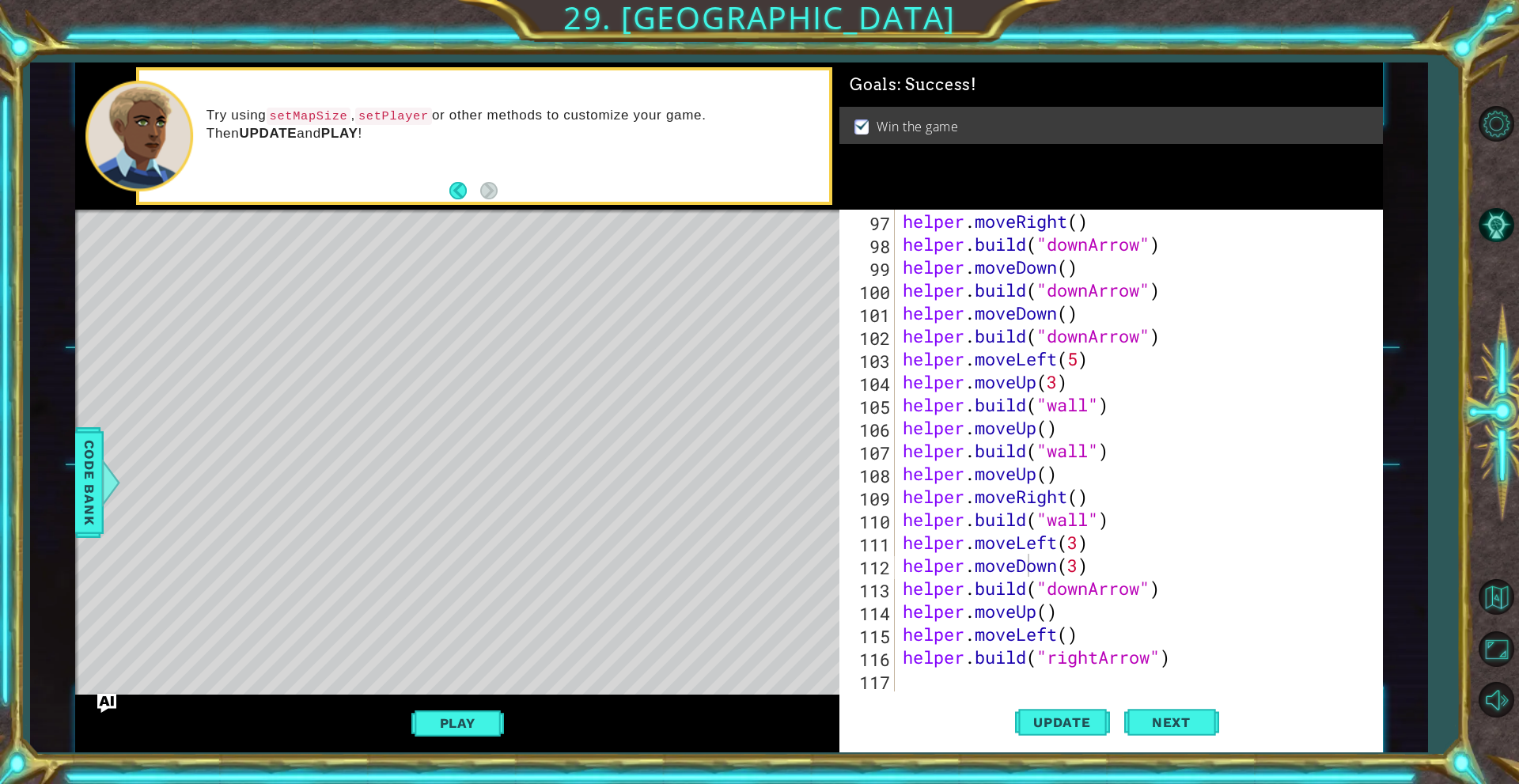
scroll to position [2248, 0]
click at [1038, 690] on div "helper . moveRight ( ) helper . build ( "downArrow" ) helper . moveDown ( ) hel…" at bounding box center [1137, 474] width 474 height 527
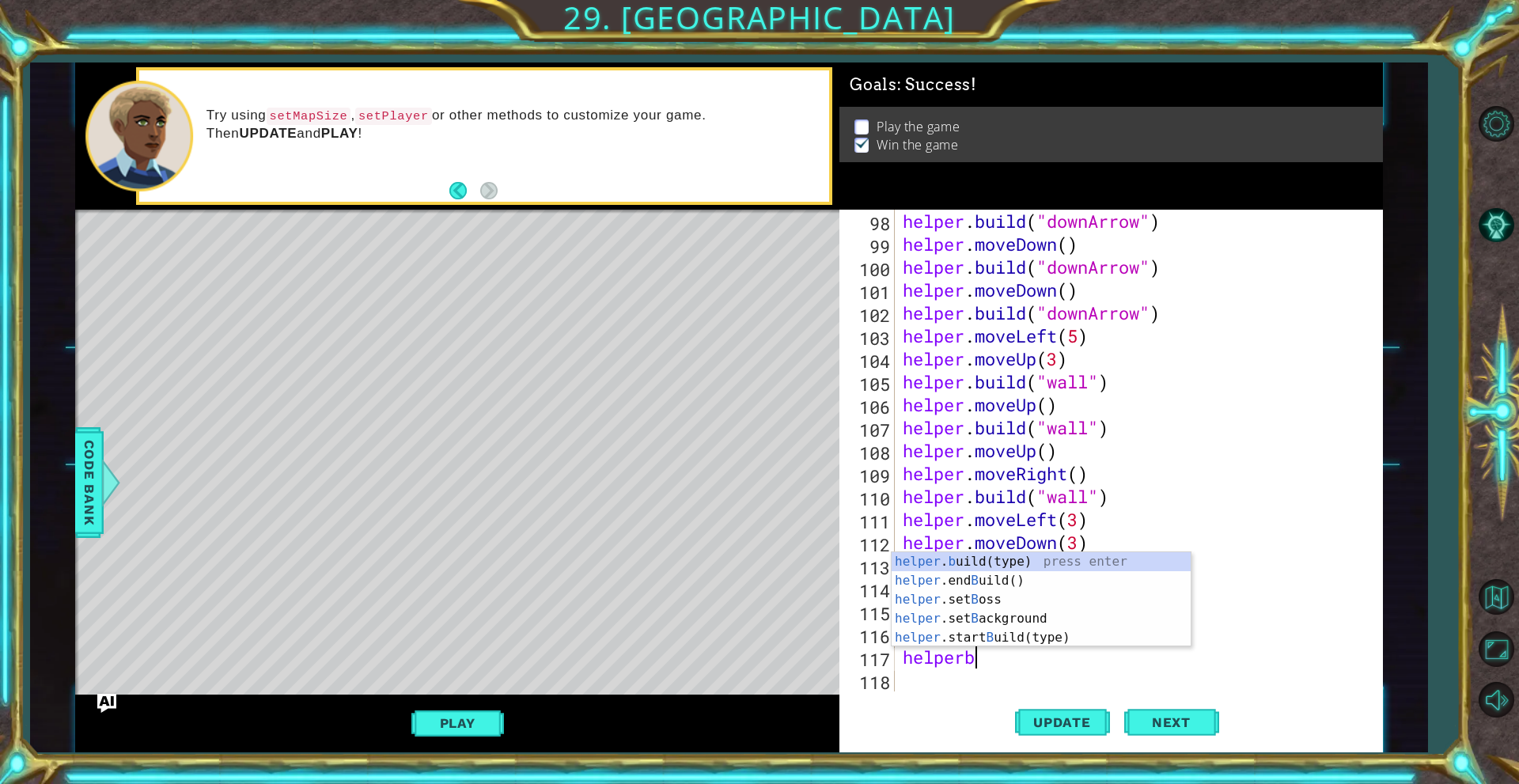
scroll to position [0, 3]
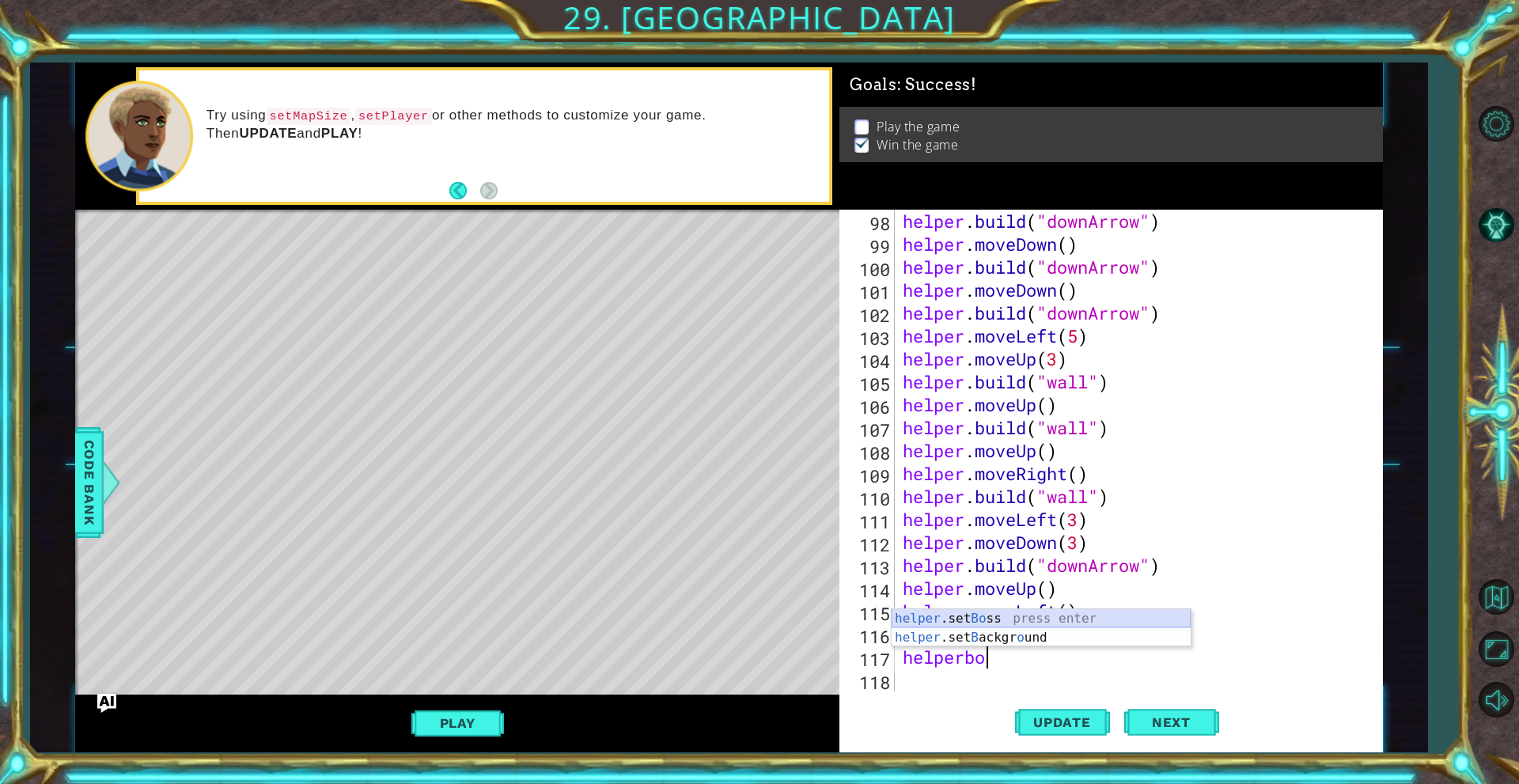
click at [1031, 619] on div "helper .set Bo ss press enter helper .set B ackgr o und press enter" at bounding box center [1041, 647] width 299 height 76
type textarea "helper.setBoss("bats")"
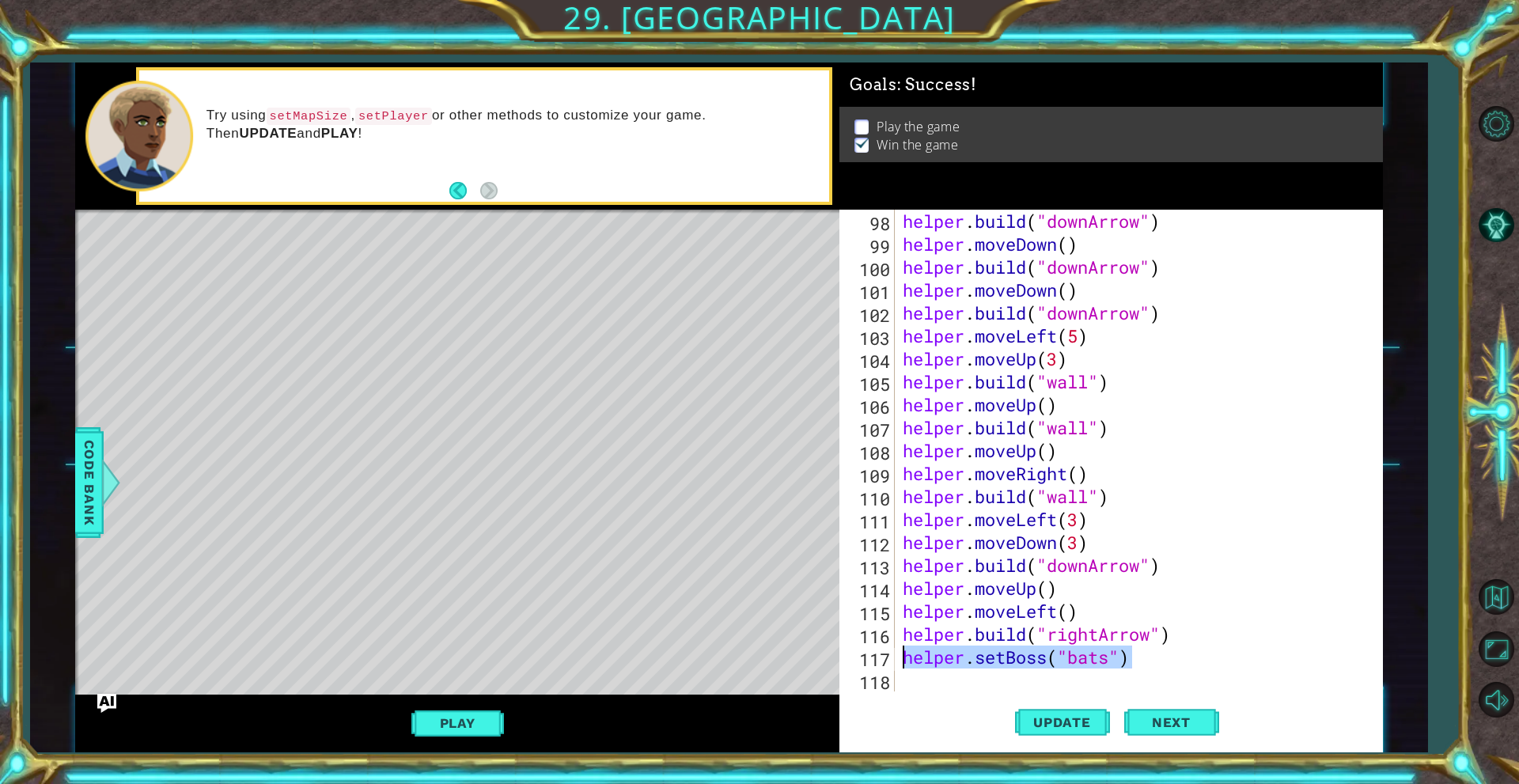
drag, startPoint x: 1155, startPoint y: 655, endPoint x: 901, endPoint y: 662, distance: 254.1
click at [901, 662] on div "helper . build ( "downArrow" ) helper . moveDown ( ) helper . build ( "downArro…" at bounding box center [1137, 474] width 474 height 527
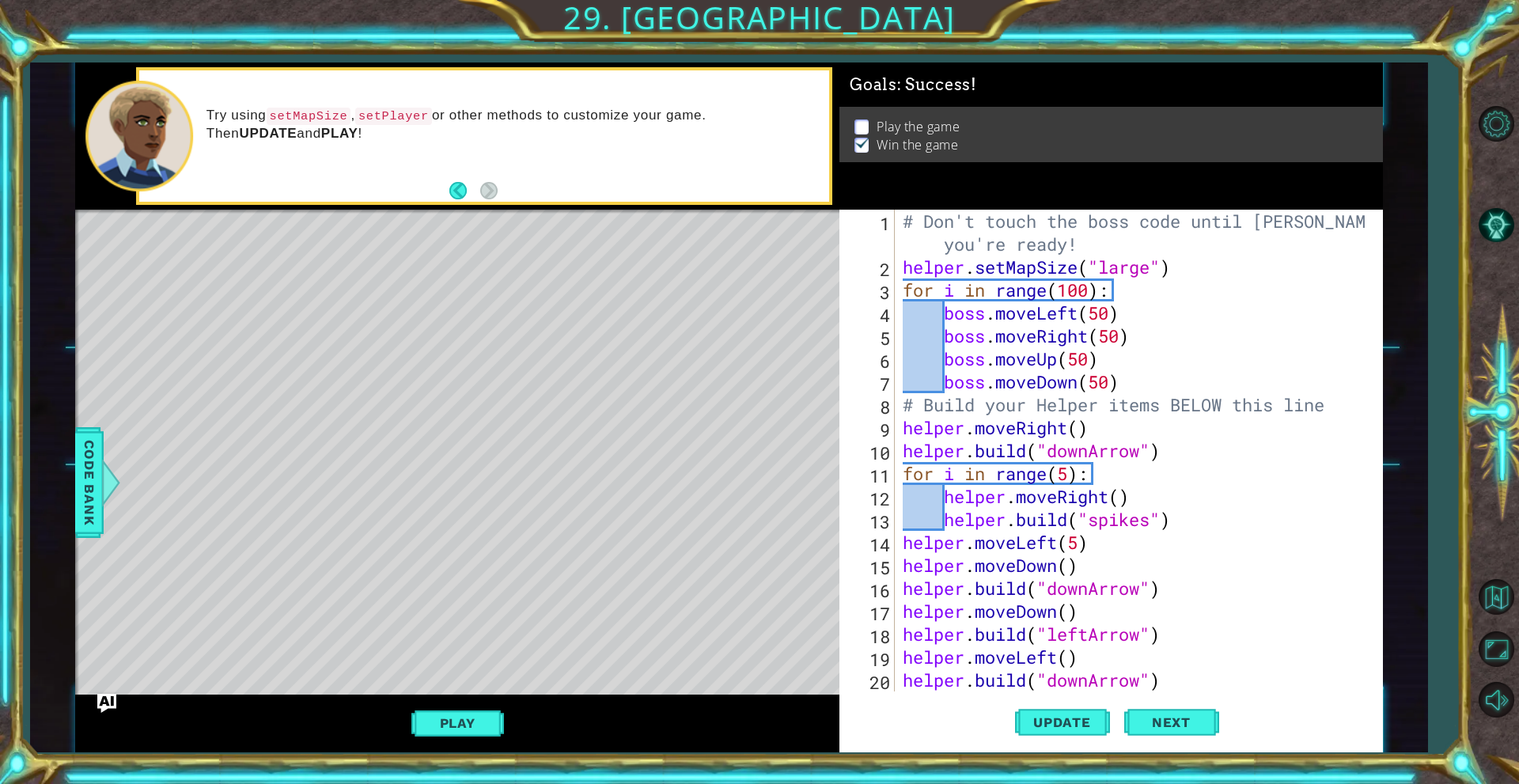
scroll to position [0, 0]
drag, startPoint x: 1112, startPoint y: 314, endPoint x: 1089, endPoint y: 313, distance: 23.0
click at [1089, 313] on div "# Don't touch the boss code until Vega says you're ready! helper . setMapSize (…" at bounding box center [1137, 485] width 474 height 550
click at [1081, 714] on span "Update" at bounding box center [1062, 722] width 90 height 16
click at [1108, 309] on div "# Don't touch the boss code until Vega says you're ready! helper . setMapSize (…" at bounding box center [1137, 485] width 474 height 550
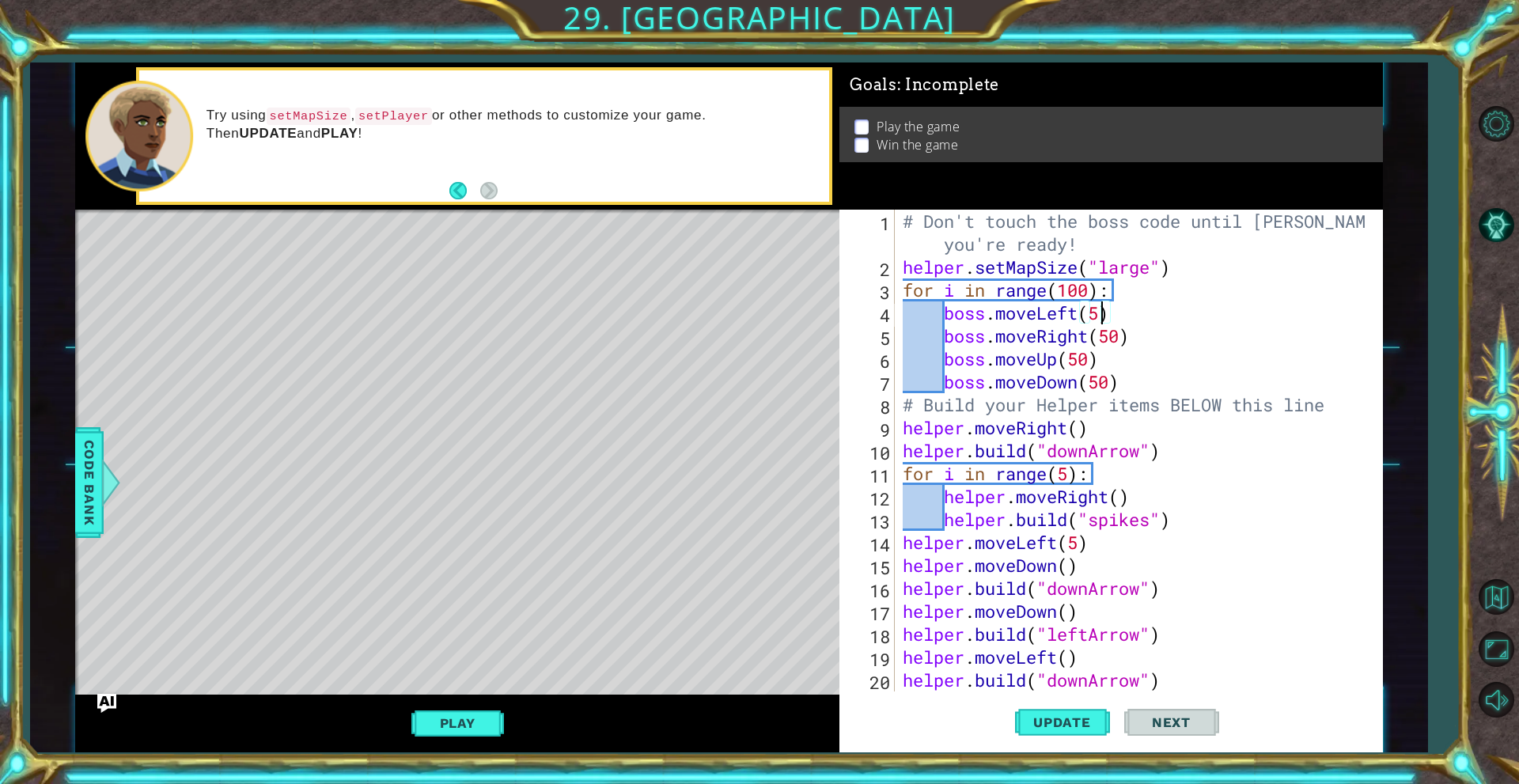
scroll to position [0, 9]
click at [1086, 334] on div "# Don't touch the boss code until Vega says you're ready! helper . setMapSize (…" at bounding box center [1137, 485] width 474 height 550
click at [1100, 315] on div "# Don't touch the boss code until Vega says you're ready! helper . setMapSize (…" at bounding box center [1137, 485] width 474 height 550
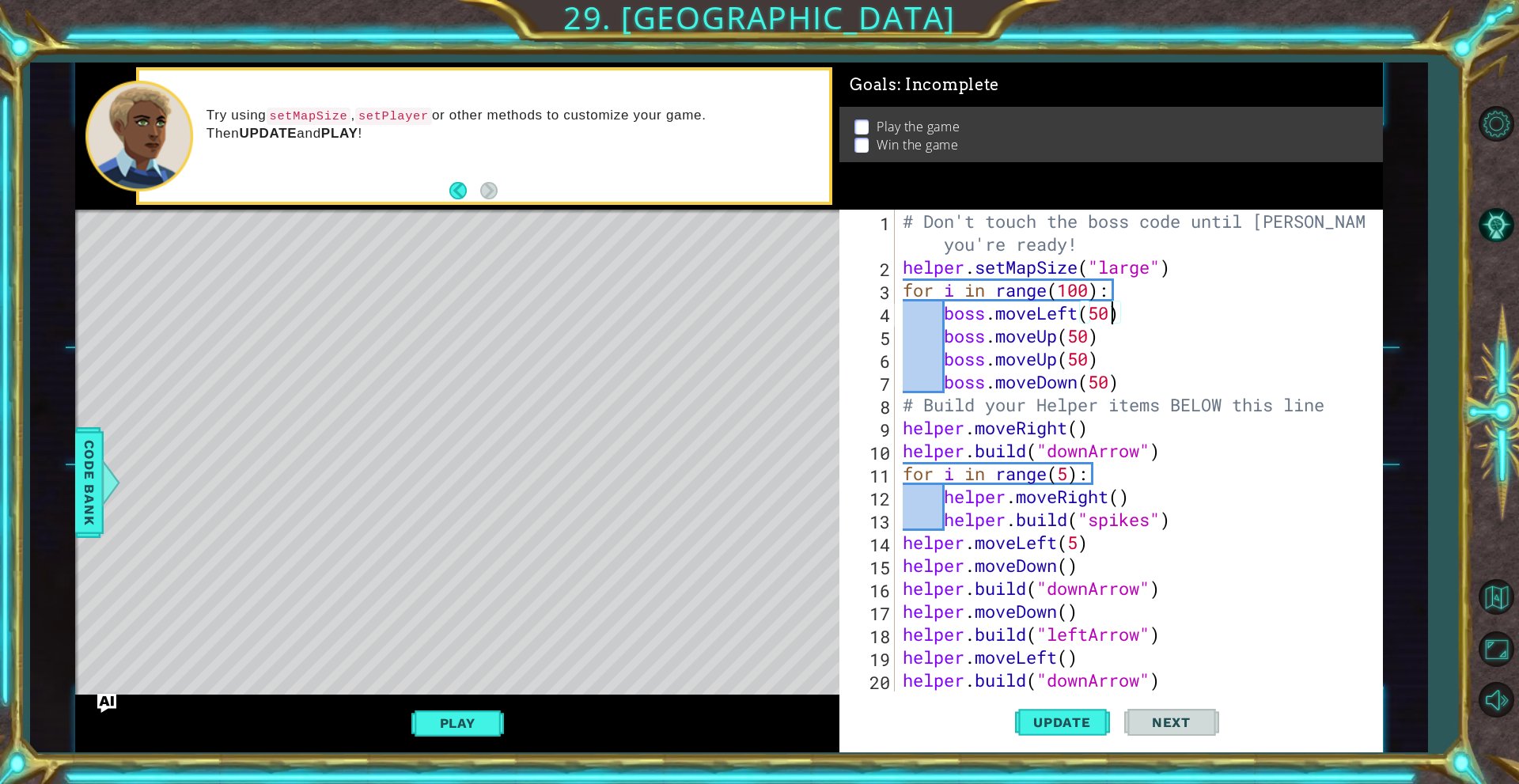
click at [1089, 340] on div "# Don't touch the boss code until Vega says you're ready! helper . setMapSize (…" at bounding box center [1137, 485] width 474 height 550
click at [1061, 360] on div "# Don't touch the boss code until Vega says you're ready! helper . setMapSize (…" at bounding box center [1137, 485] width 474 height 550
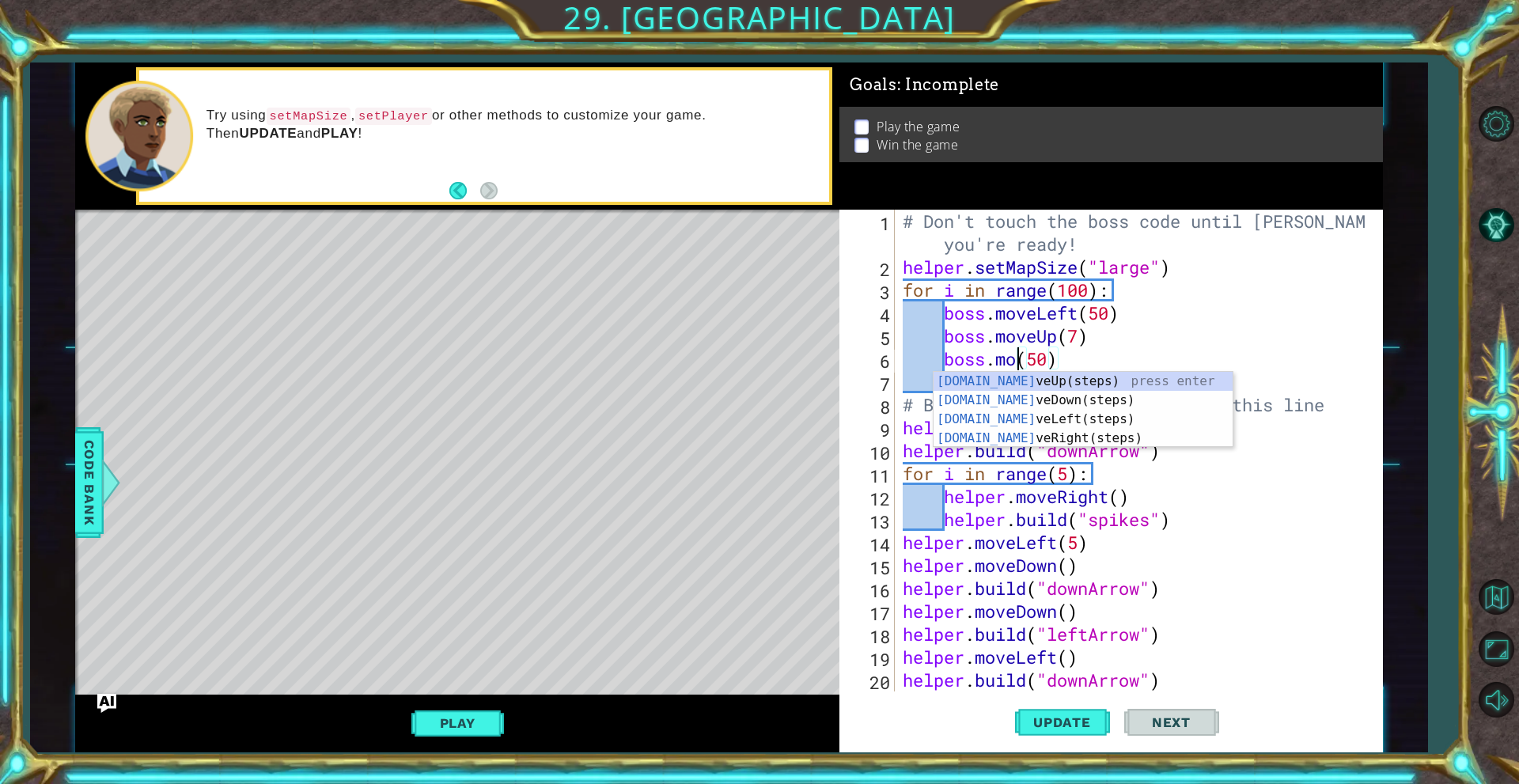
scroll to position [0, 6]
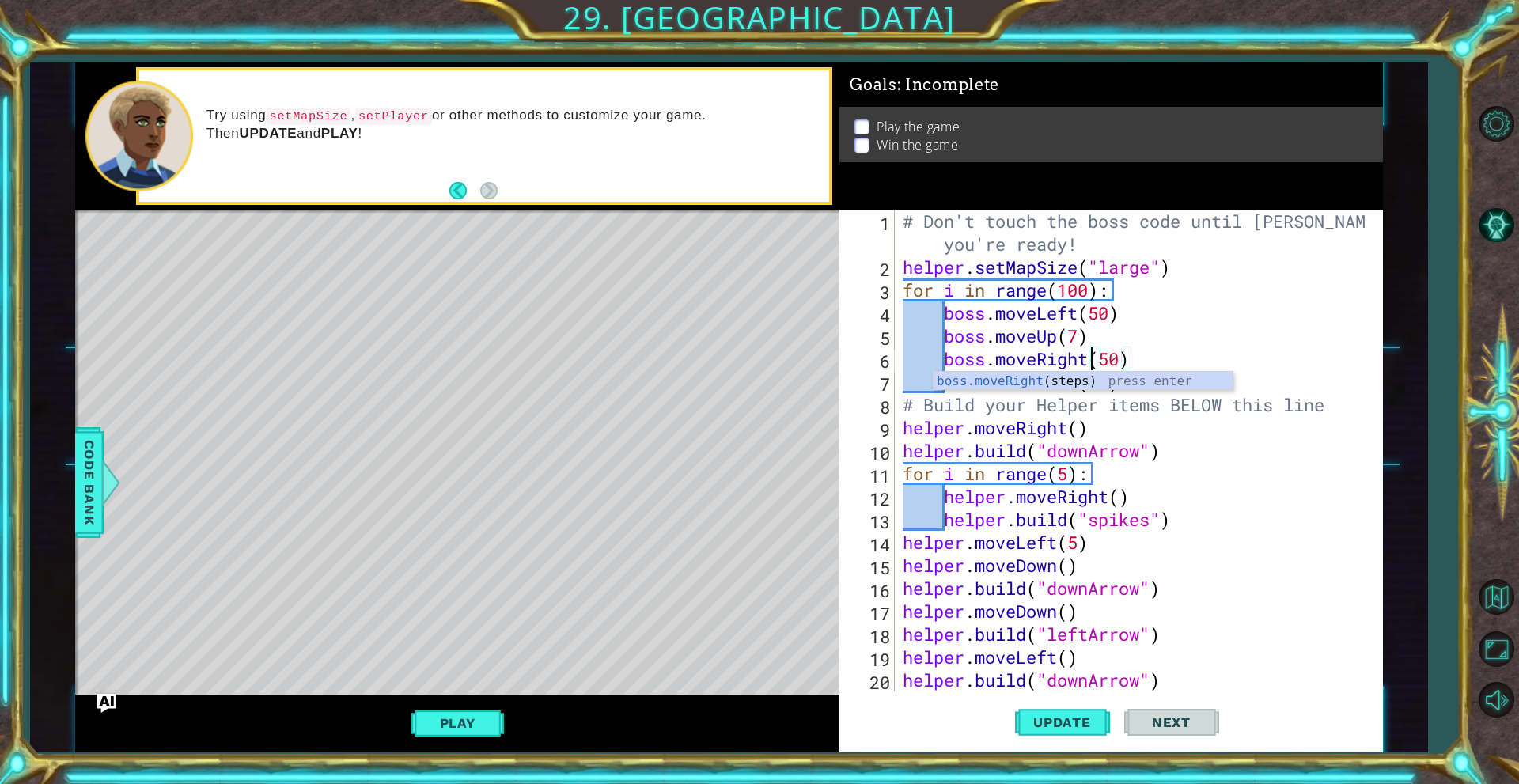
click at [1125, 357] on div "# Don't touch the boss code until Vega says you're ready! helper . setMapSize (…" at bounding box center [1137, 485] width 474 height 550
drag, startPoint x: 1077, startPoint y: 382, endPoint x: 1033, endPoint y: 383, distance: 44.0
click at [1033, 383] on div "# Don't touch the boss code until Vega says you're ready! helper . setMapSize (…" at bounding box center [1137, 485] width 474 height 550
click at [1109, 379] on div "# Don't touch the boss code until Vega says you're ready! helper . setMapSize (…" at bounding box center [1137, 485] width 474 height 550
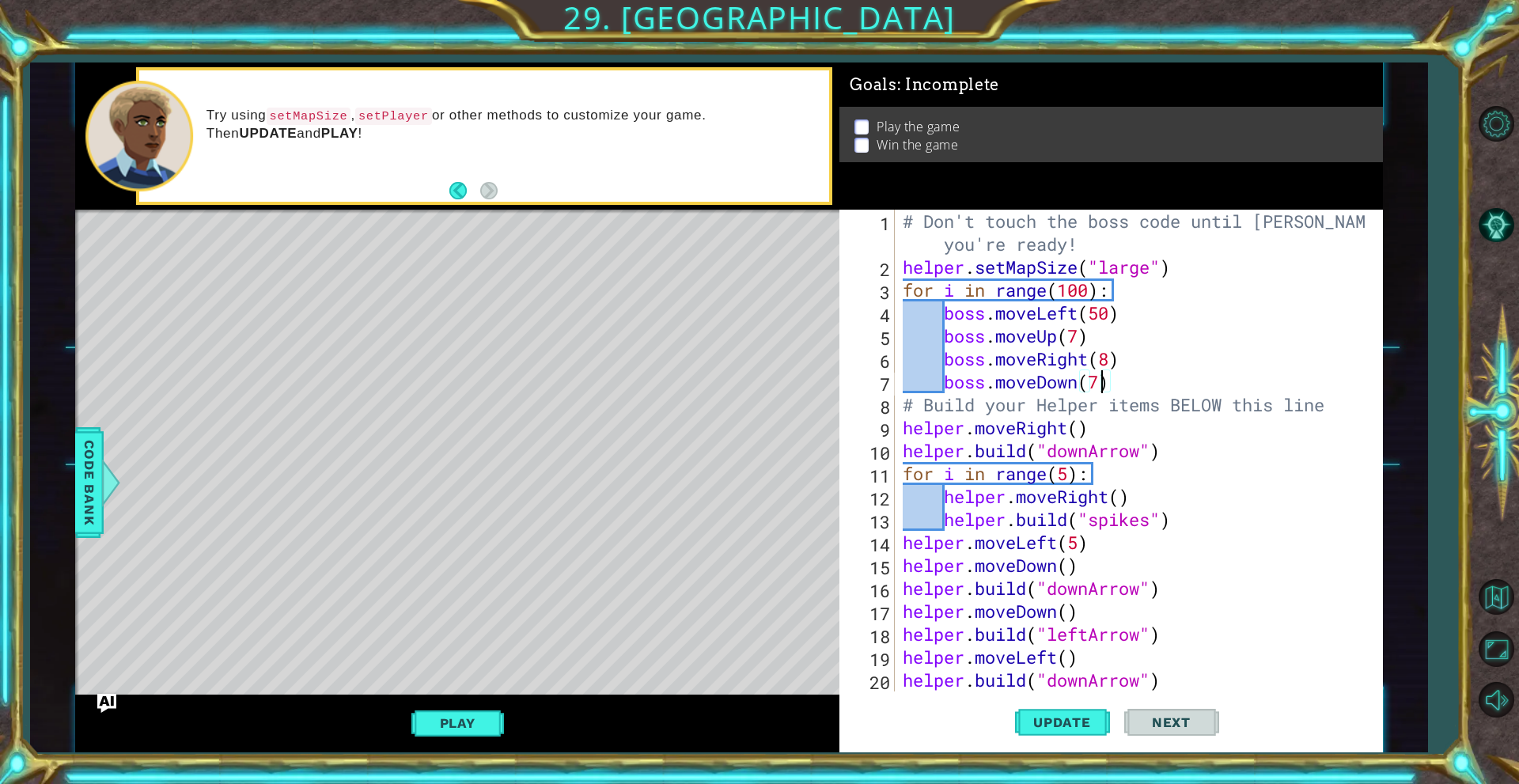
scroll to position [0, 9]
type textarea "boss.moveDown(7)"
click at [1063, 716] on span "Update" at bounding box center [1062, 722] width 90 height 16
click at [440, 728] on button "Play" at bounding box center [457, 722] width 93 height 30
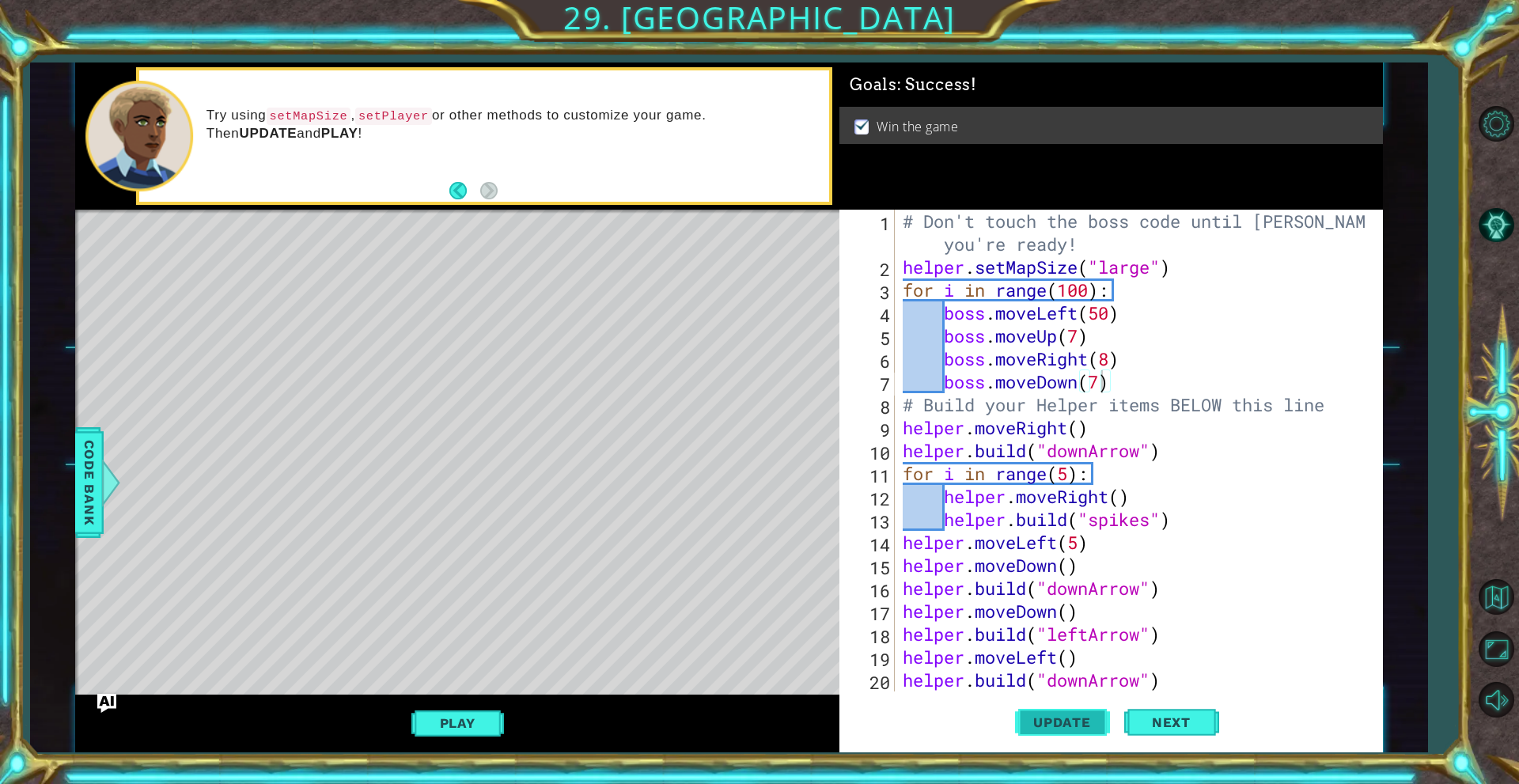
click at [1073, 718] on span "Update" at bounding box center [1062, 722] width 90 height 16
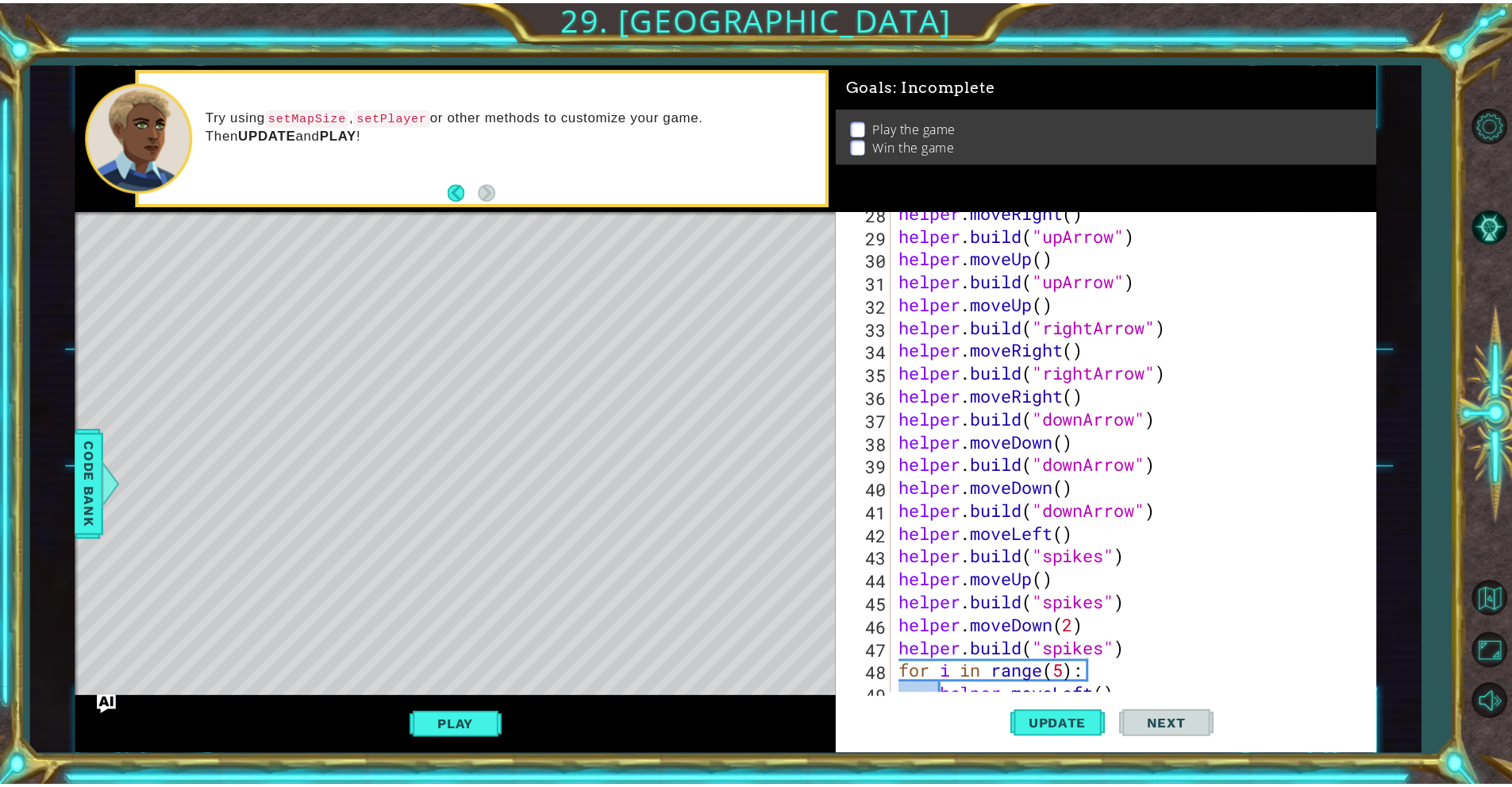
scroll to position [0, 0]
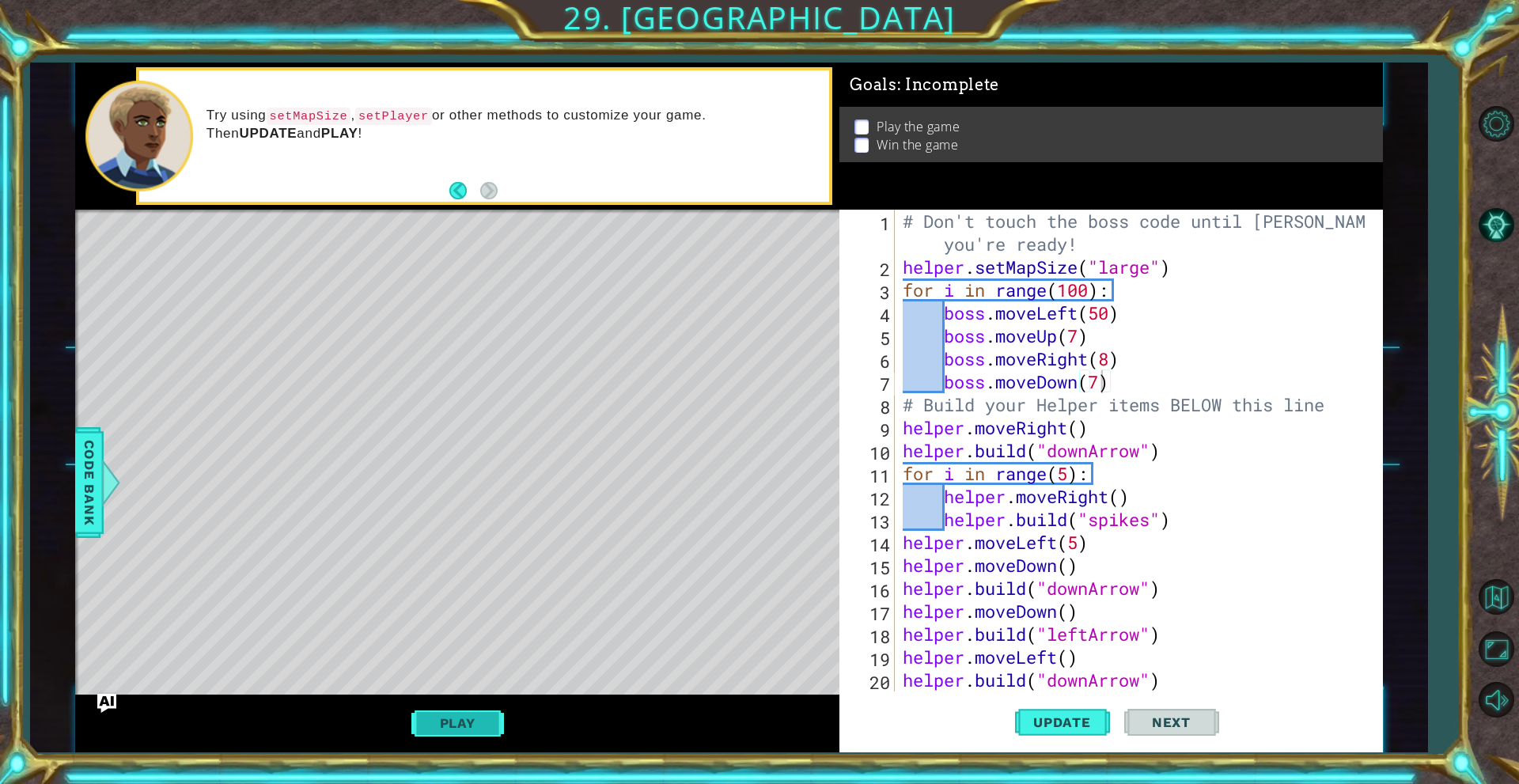
click at [465, 711] on button "Play" at bounding box center [457, 722] width 93 height 30
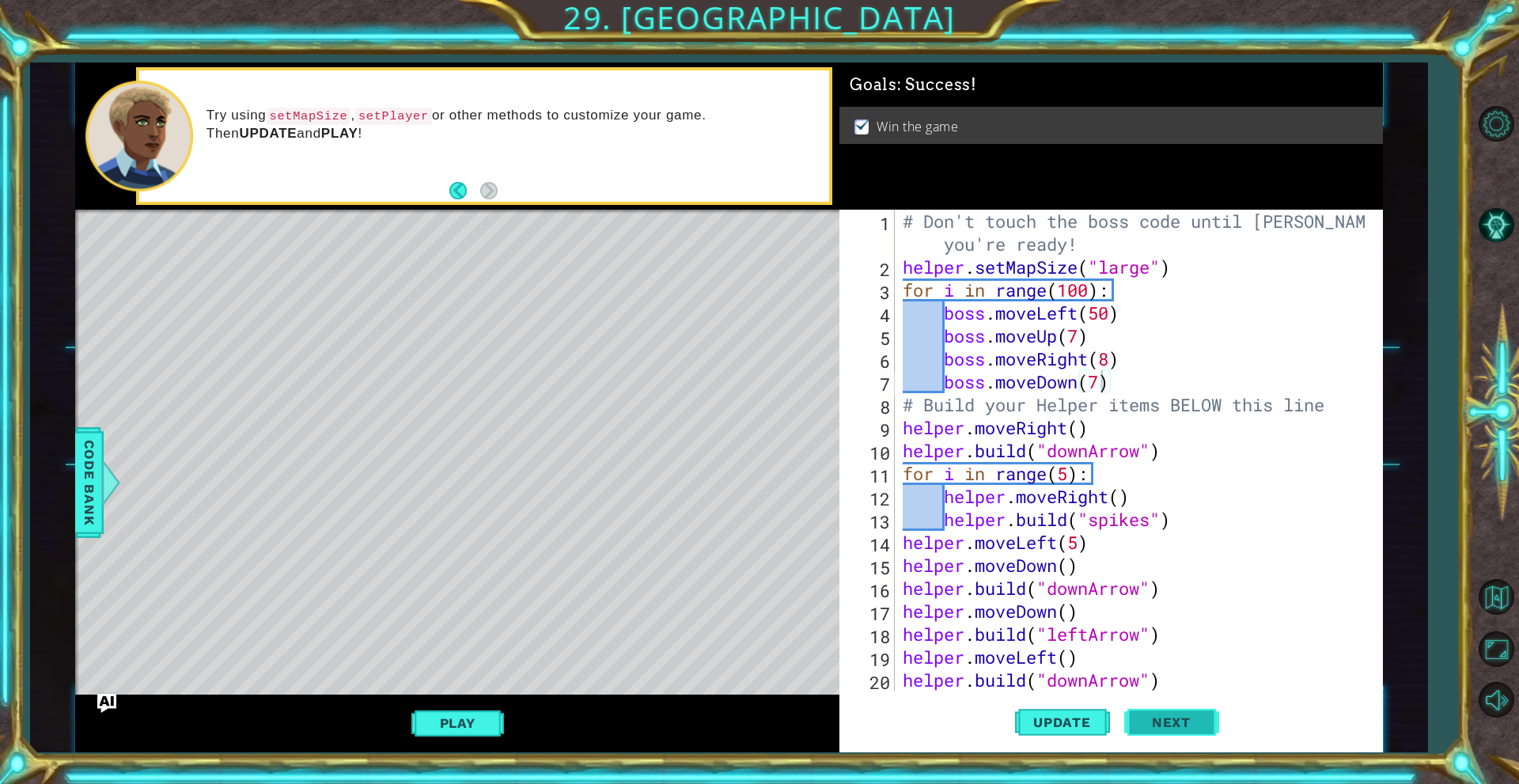
click at [1166, 723] on span "Next" at bounding box center [1171, 722] width 71 height 16
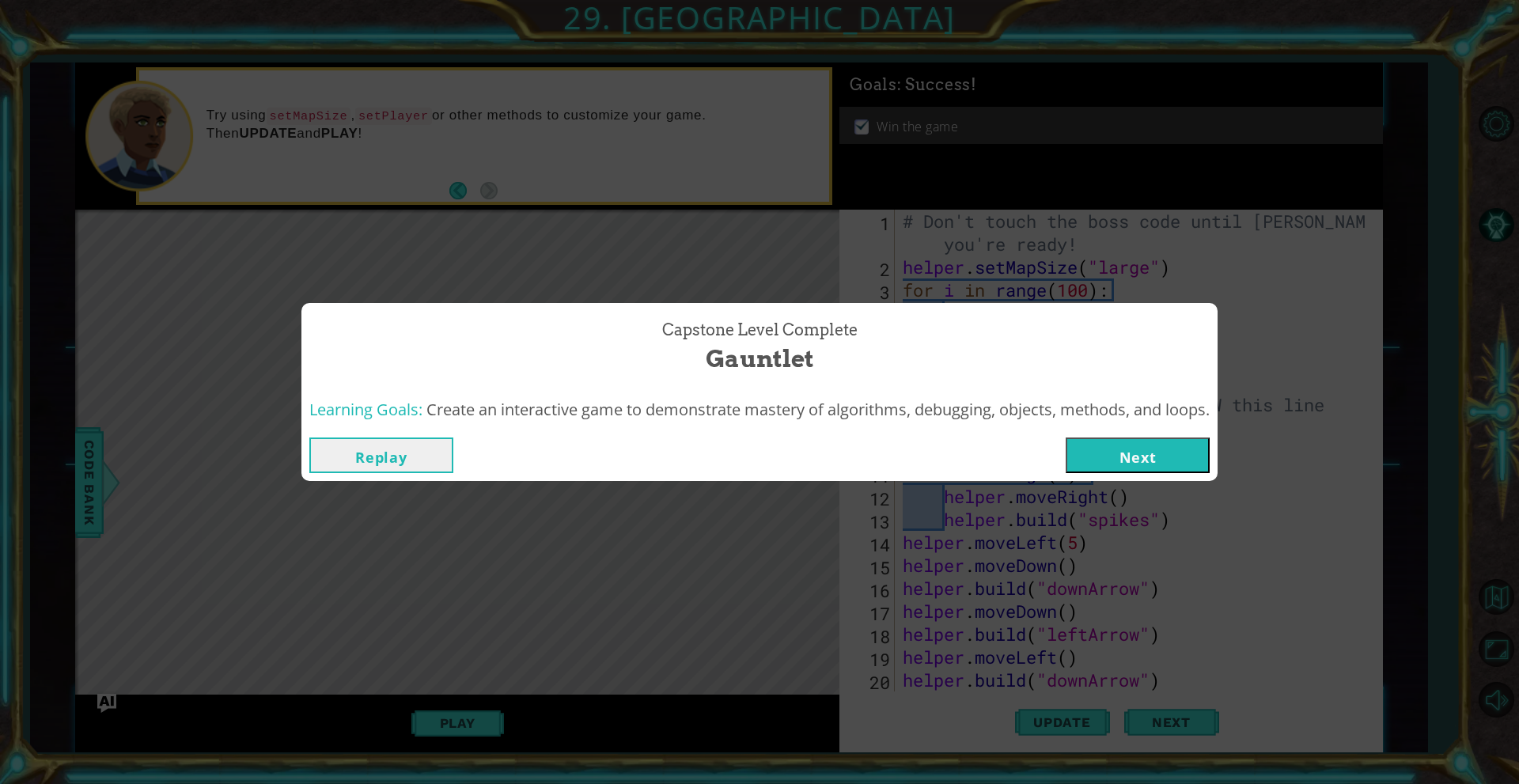
click at [1147, 460] on button "Next" at bounding box center [1138, 456] width 144 height 36
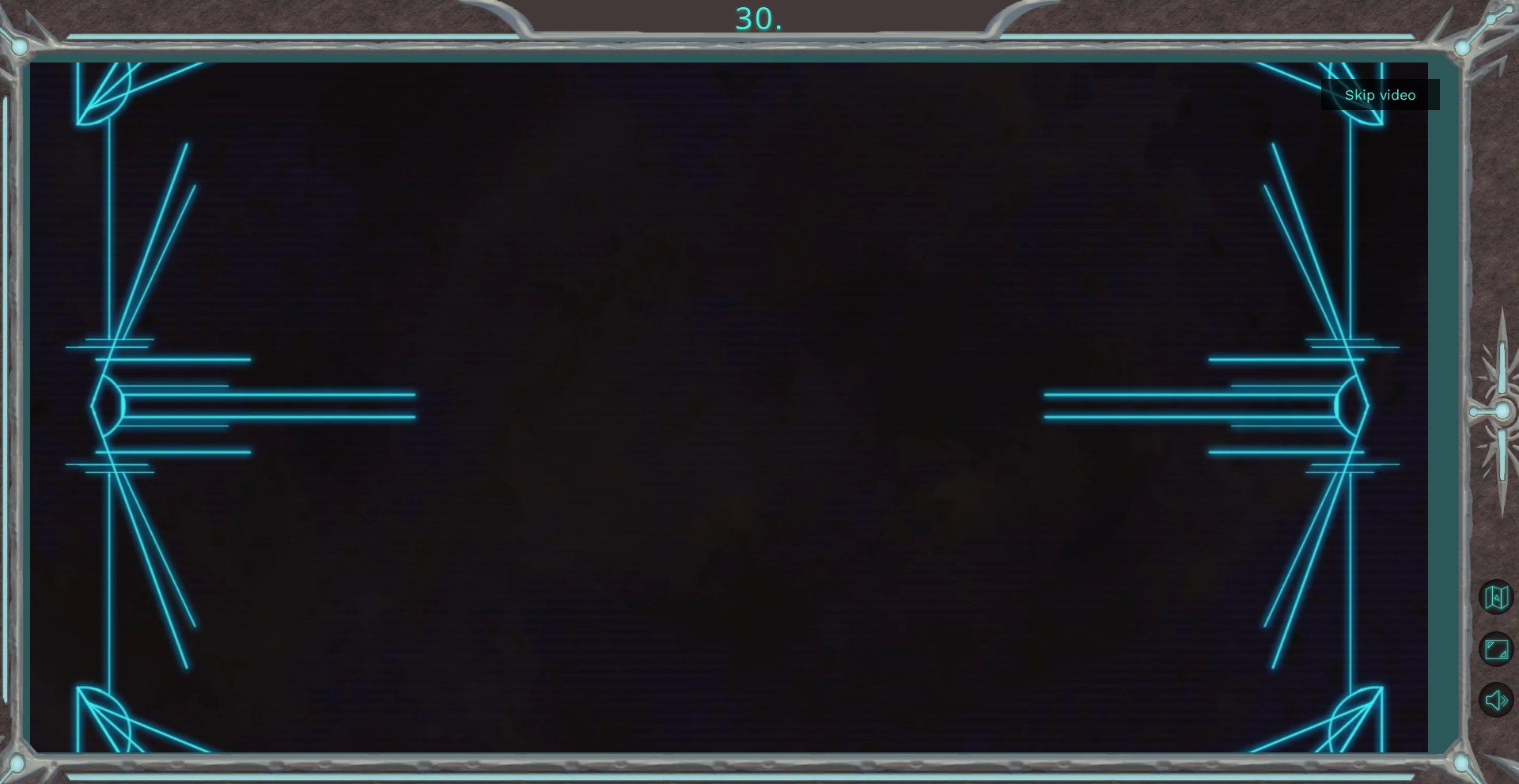
click at [1418, 101] on button "Skip video" at bounding box center [1380, 94] width 118 height 31
click at [1347, 89] on button "Skip video" at bounding box center [1380, 94] width 118 height 31
click at [1416, 98] on button "Skip video" at bounding box center [1380, 94] width 118 height 31
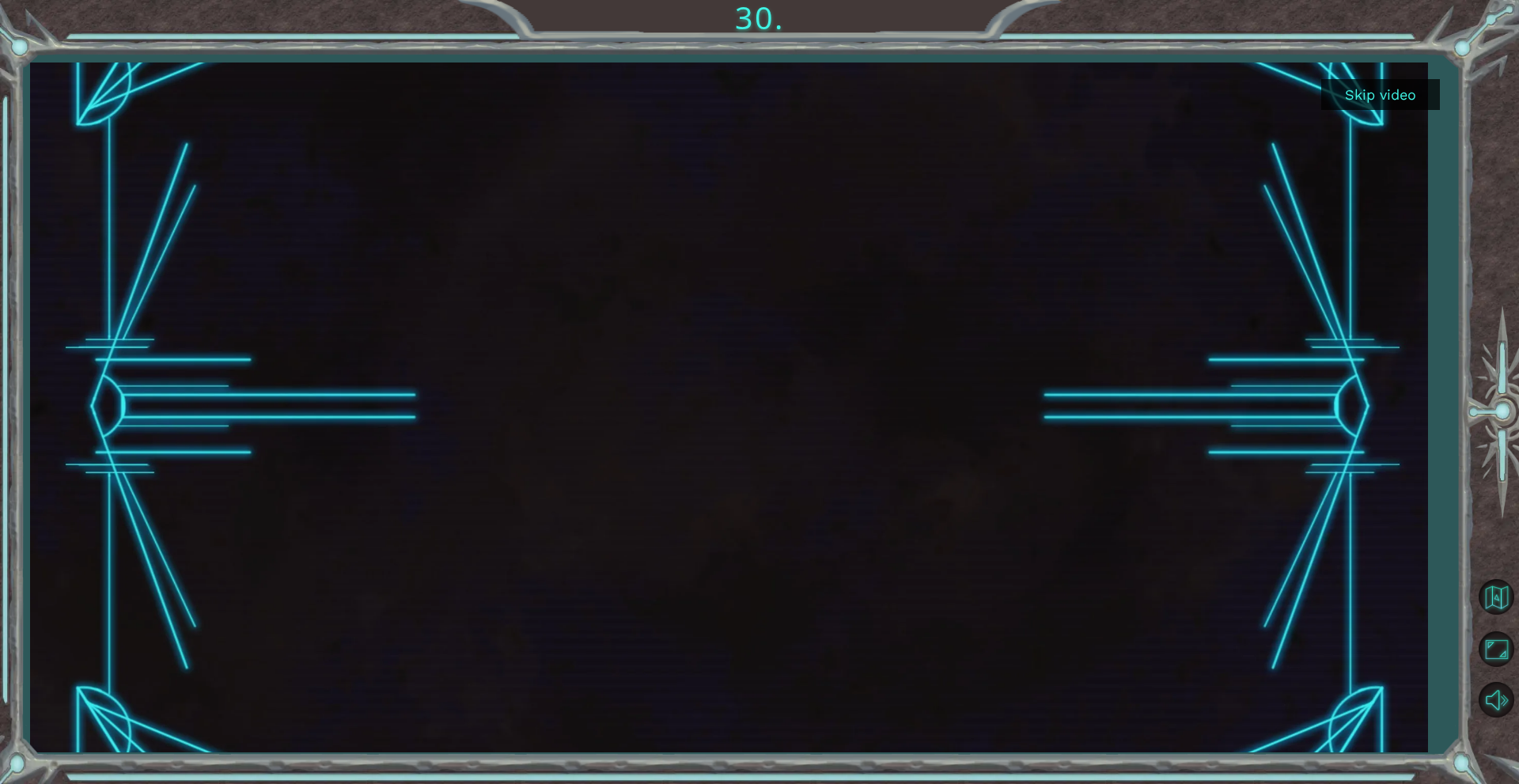
click at [1416, 98] on button "Skip video" at bounding box center [1380, 94] width 118 height 31
click at [1411, 102] on button "Skip video" at bounding box center [1380, 94] width 118 height 31
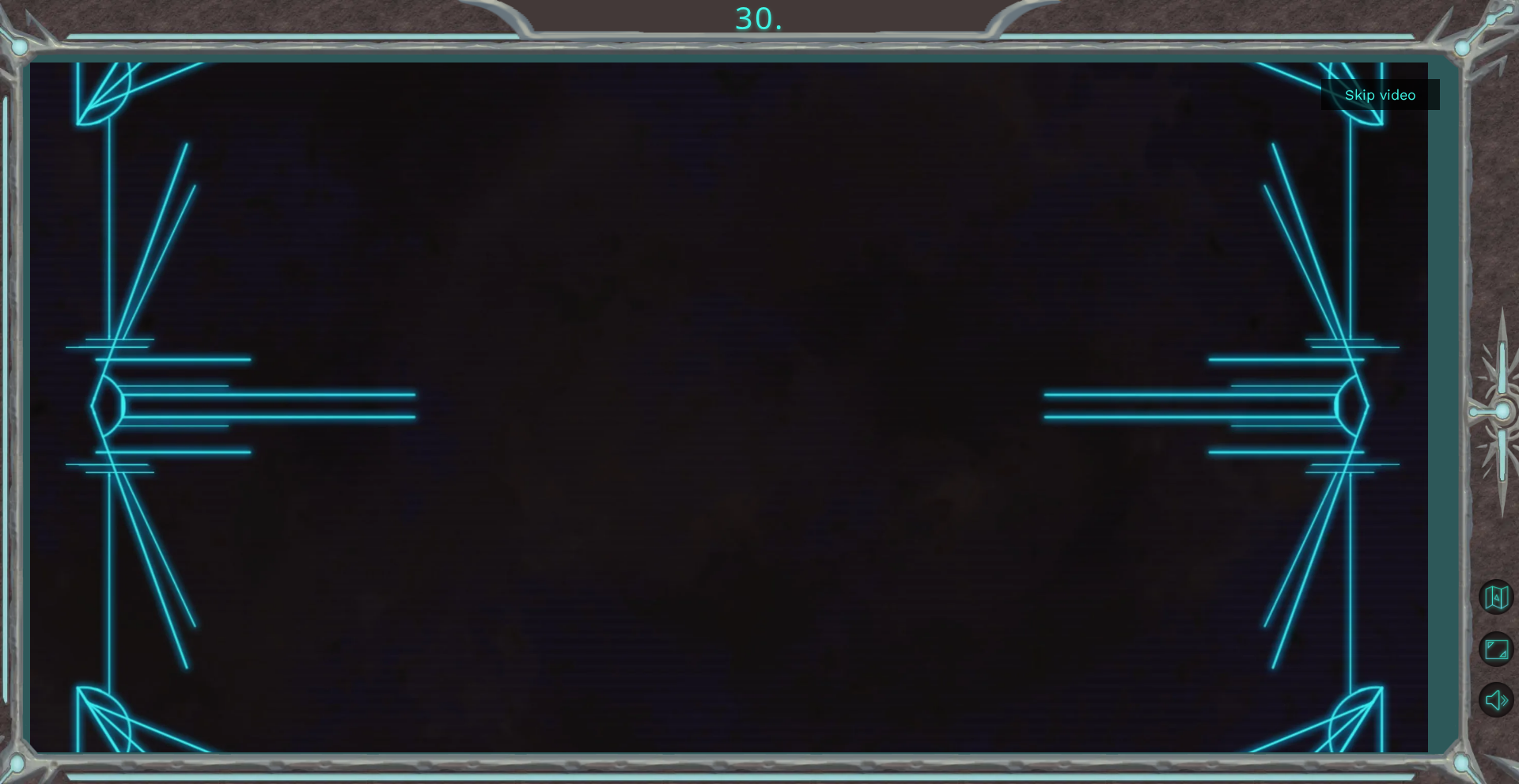
click at [1410, 103] on button "Skip video" at bounding box center [1380, 94] width 118 height 31
click at [1410, 104] on button "Skip video" at bounding box center [1380, 94] width 118 height 31
click at [1409, 105] on button "Skip video" at bounding box center [1380, 94] width 118 height 31
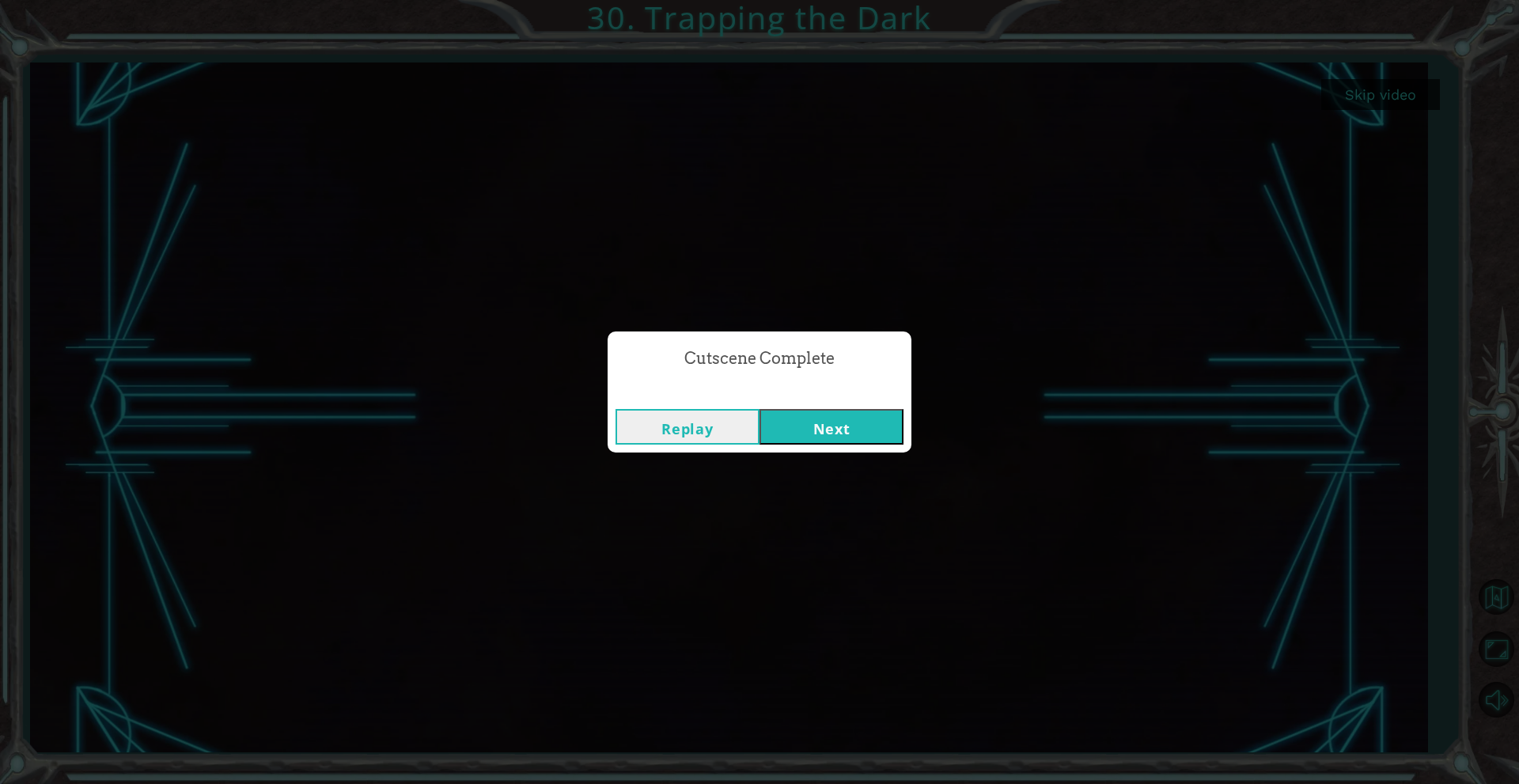
click at [834, 430] on button "Next" at bounding box center [831, 427] width 144 height 36
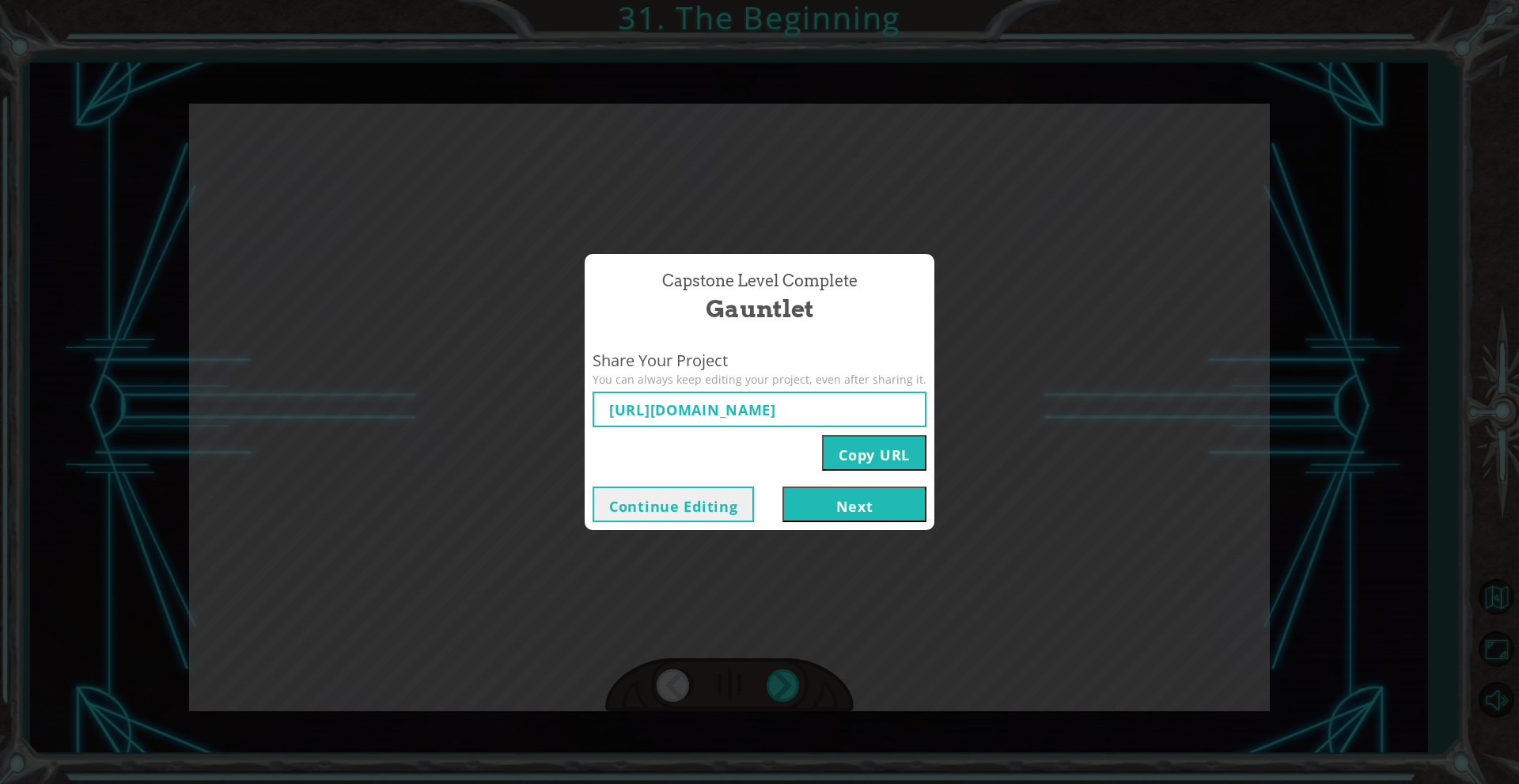
type input "https://www.ozaria.com/play/game-dev-level/1fhcapstoneb/68b26e4b2f0b91f9915dcc8…"
drag, startPoint x: 814, startPoint y: 516, endPoint x: 821, endPoint y: 510, distance: 9.2
click at [821, 510] on button "Next" at bounding box center [854, 504] width 144 height 36
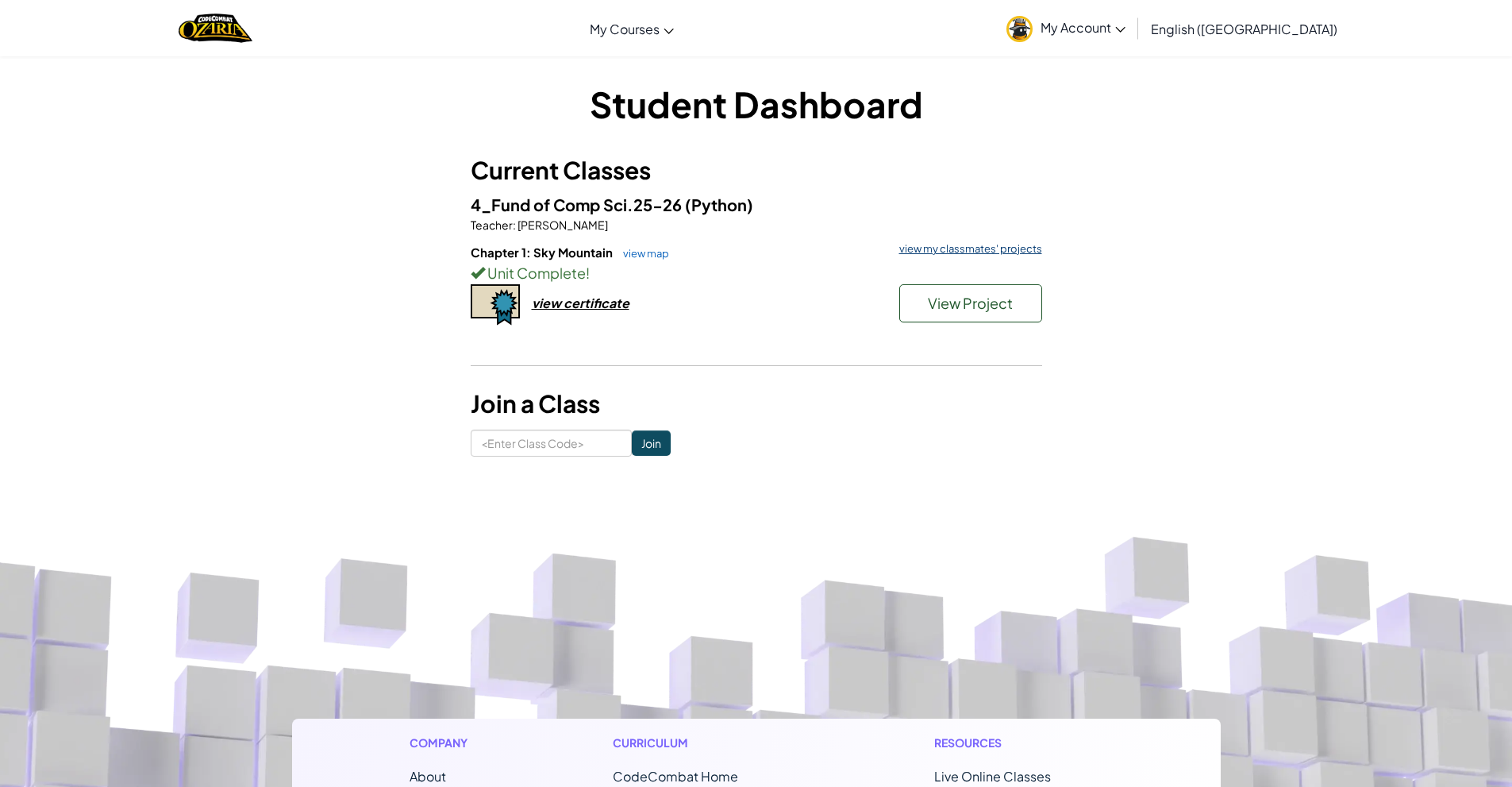
click at [958, 254] on link "view my classmates' projects" at bounding box center [967, 249] width 151 height 10
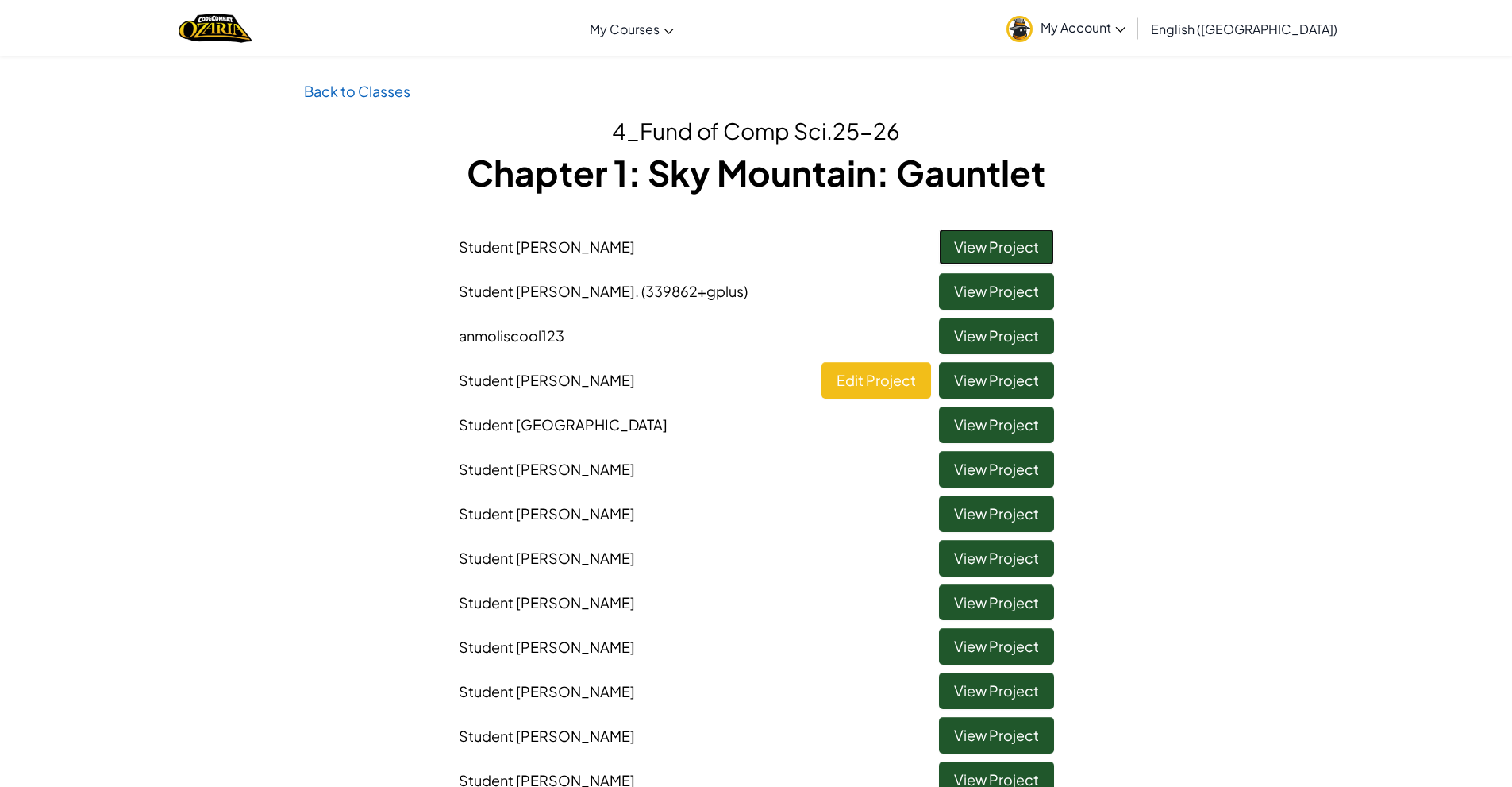
click at [1015, 244] on link "View Project" at bounding box center [996, 247] width 115 height 37
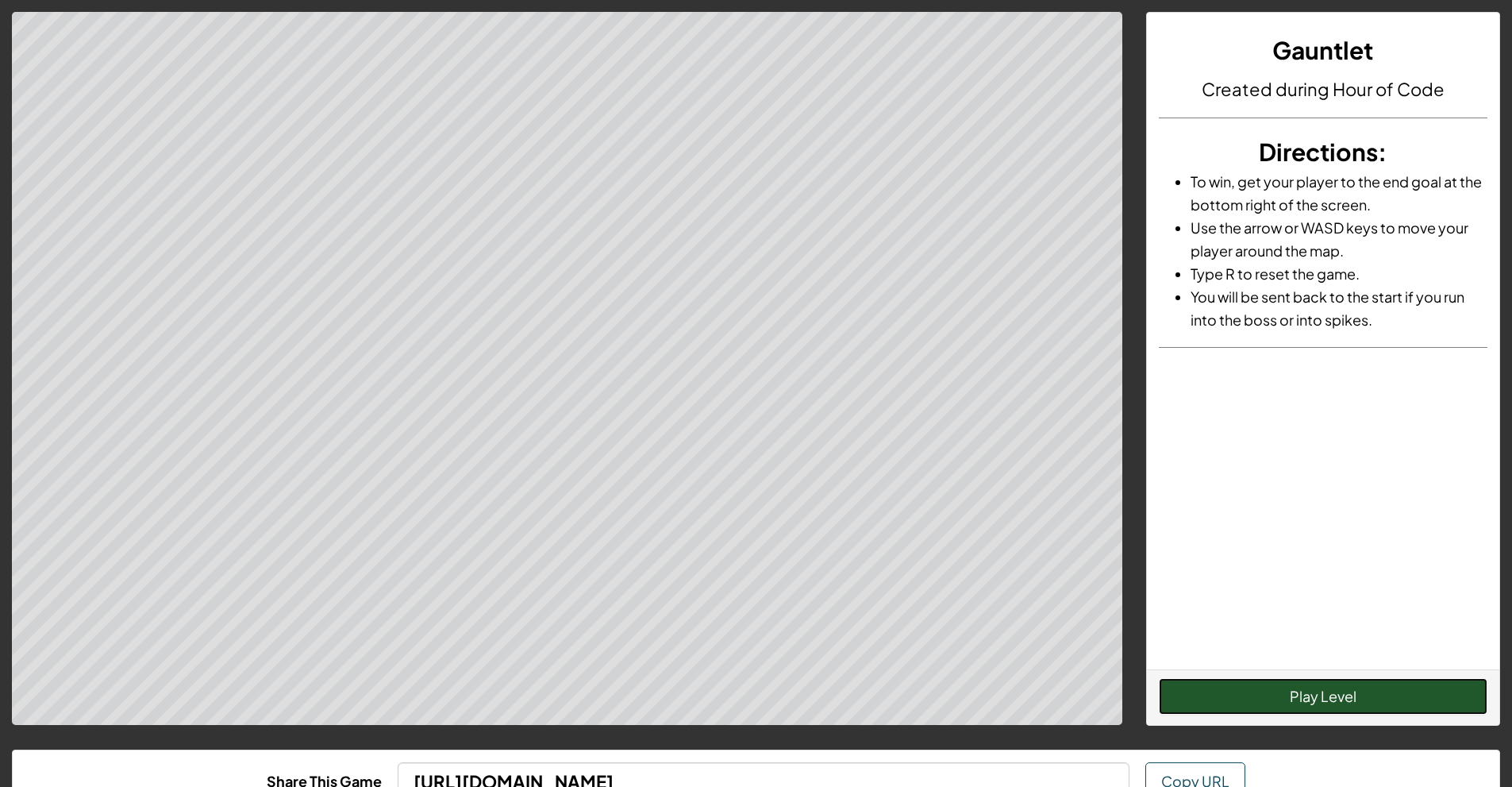
click at [1205, 687] on button "Play Level" at bounding box center [1322, 696] width 329 height 37
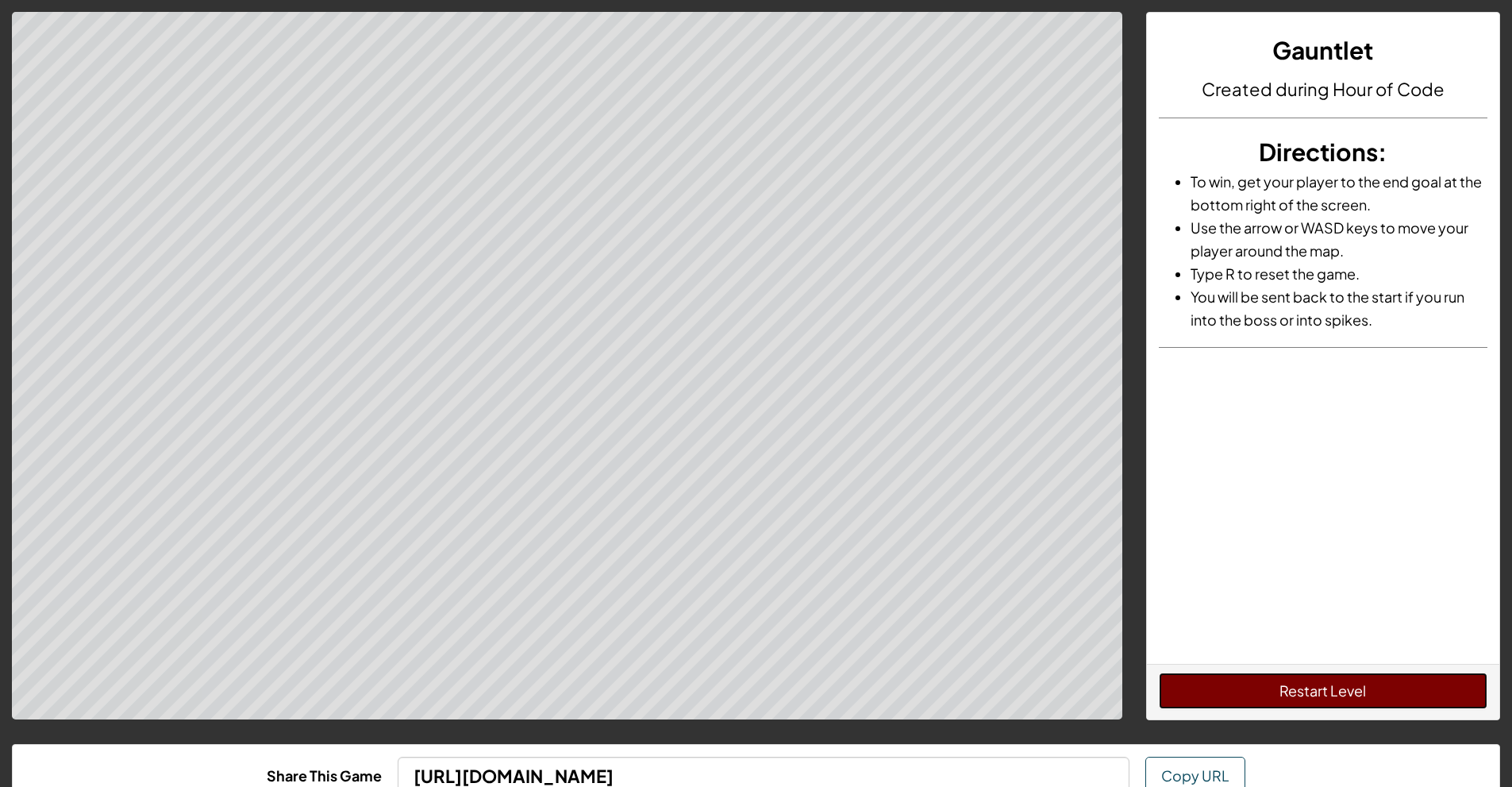
click at [1235, 693] on button "Restart Level" at bounding box center [1322, 690] width 329 height 37
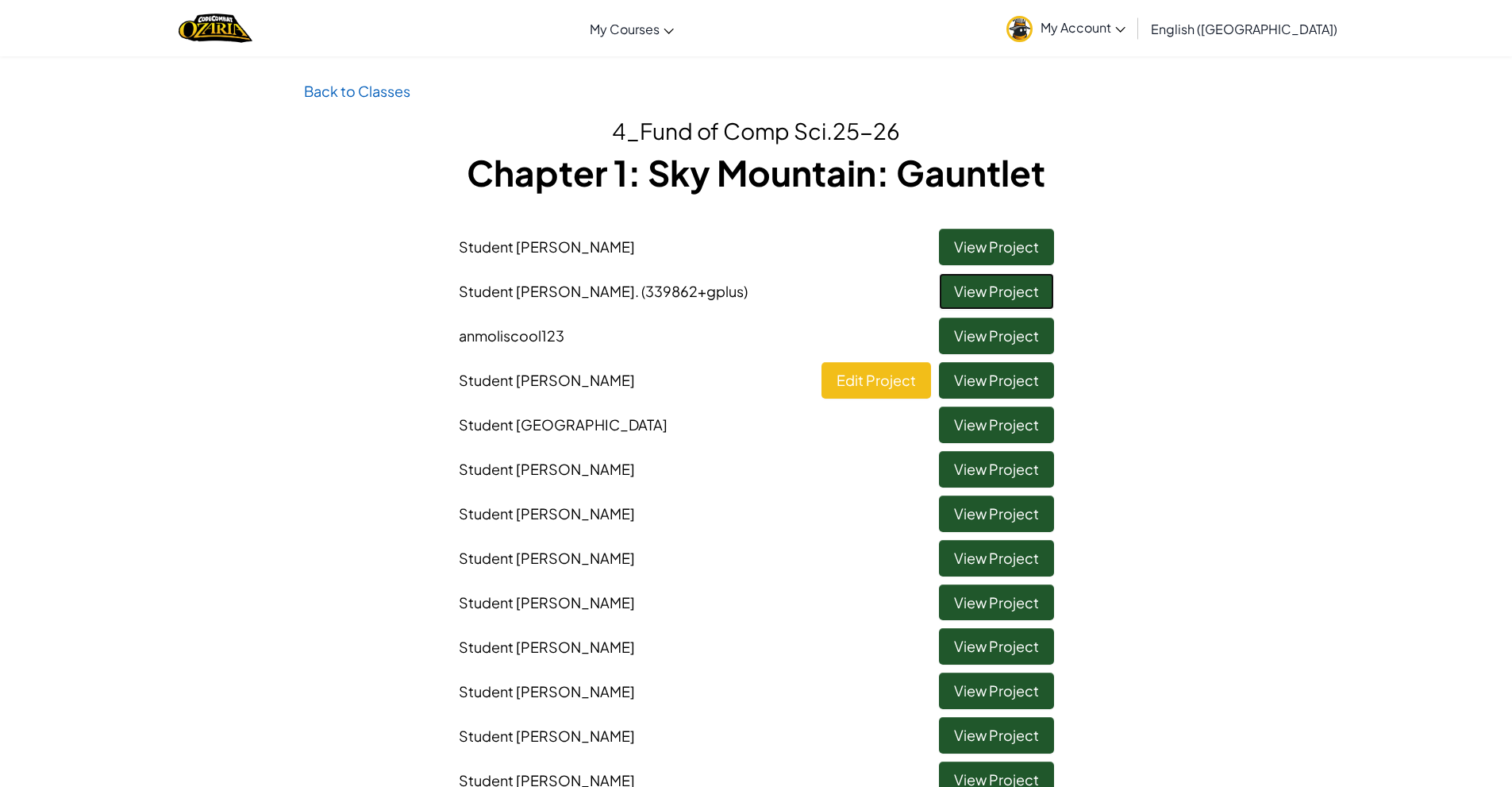
click at [981, 288] on link "View Project" at bounding box center [996, 291] width 115 height 37
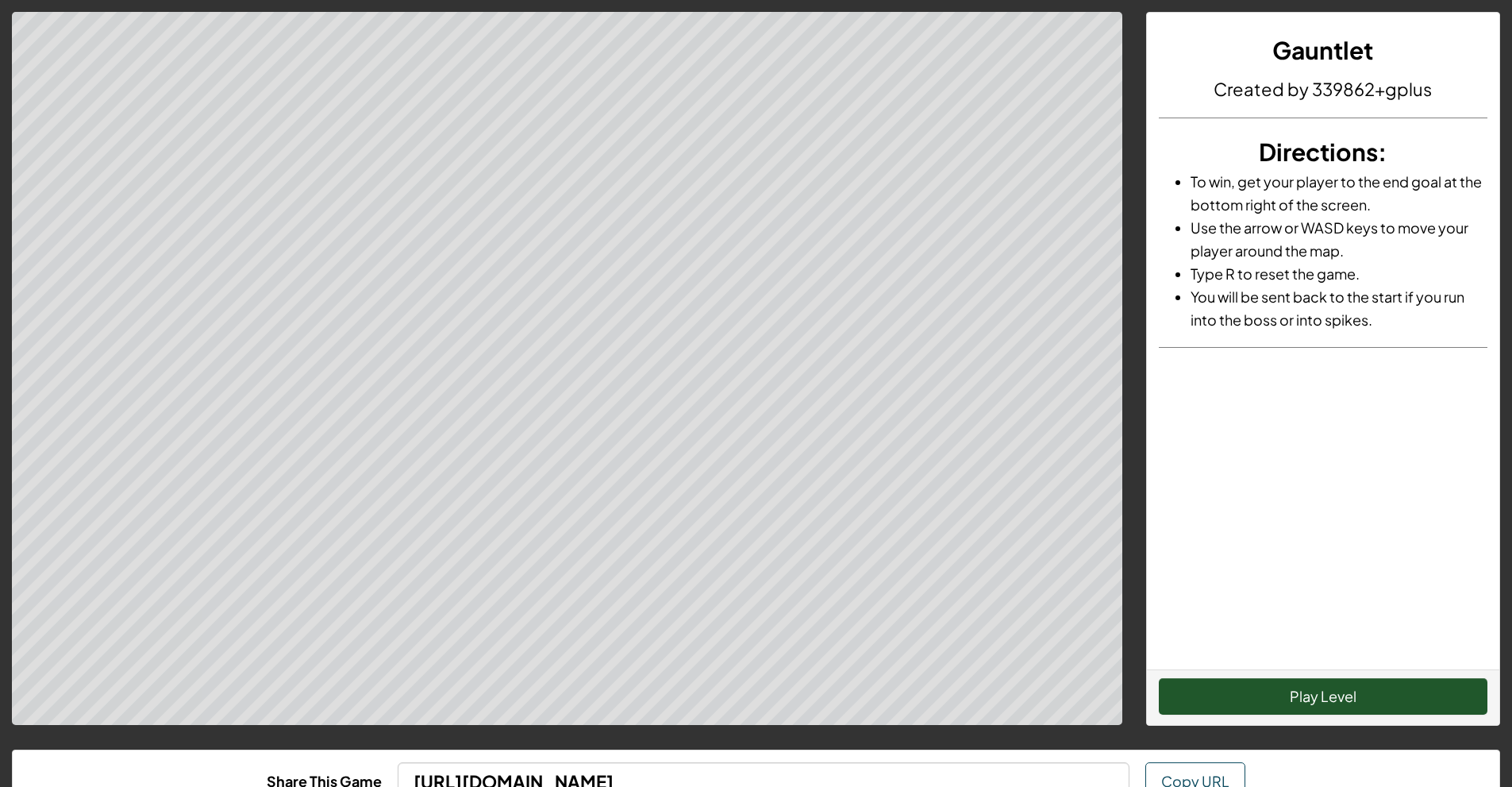
drag, startPoint x: 1324, startPoint y: 717, endPoint x: 1328, endPoint y: 710, distance: 8.1
click at [1325, 718] on div "Play Level" at bounding box center [1322, 697] width 353 height 56
click at [1330, 701] on button "Play Level" at bounding box center [1322, 696] width 329 height 37
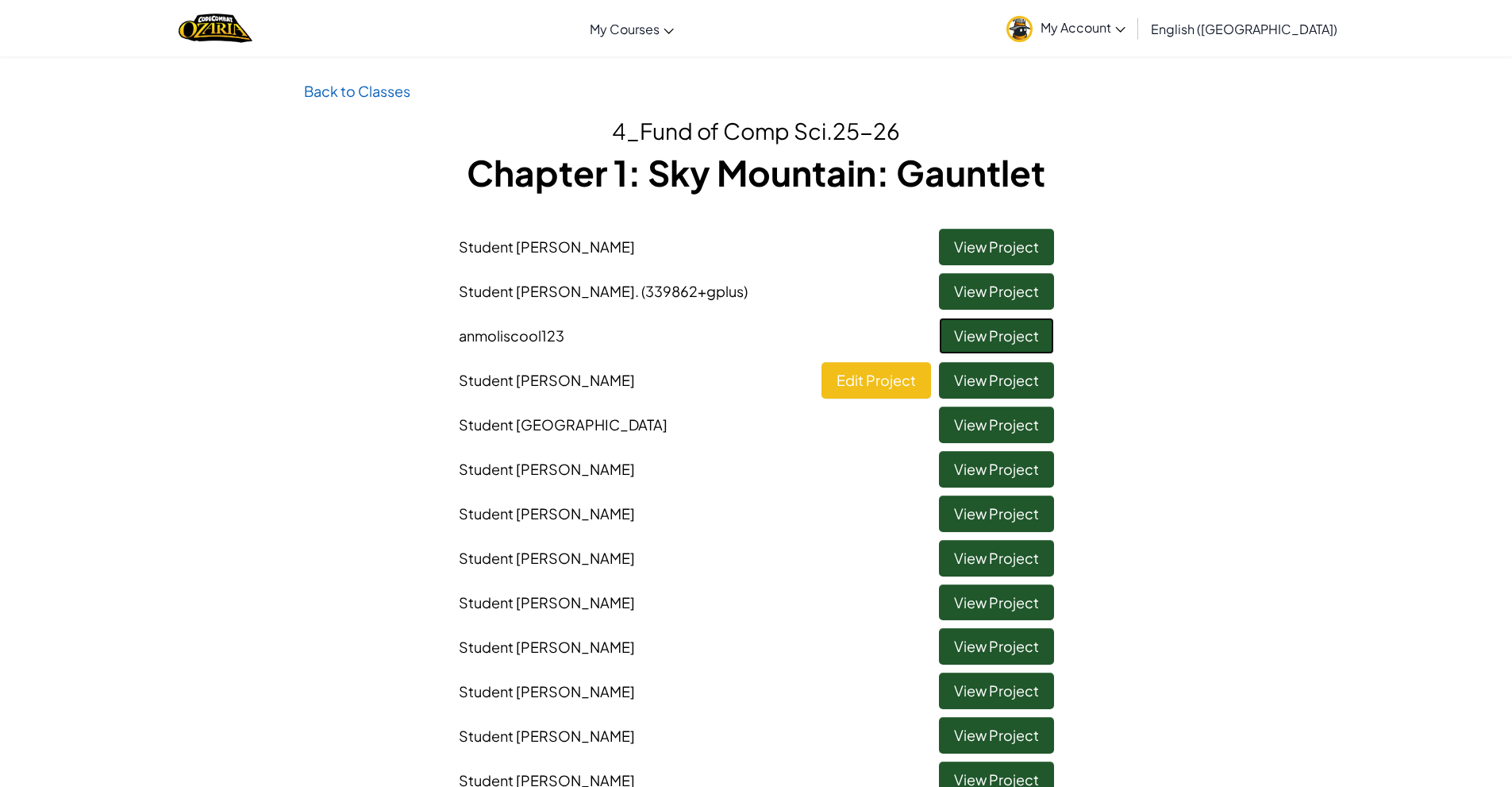
click at [1006, 337] on link "View Project" at bounding box center [996, 336] width 115 height 37
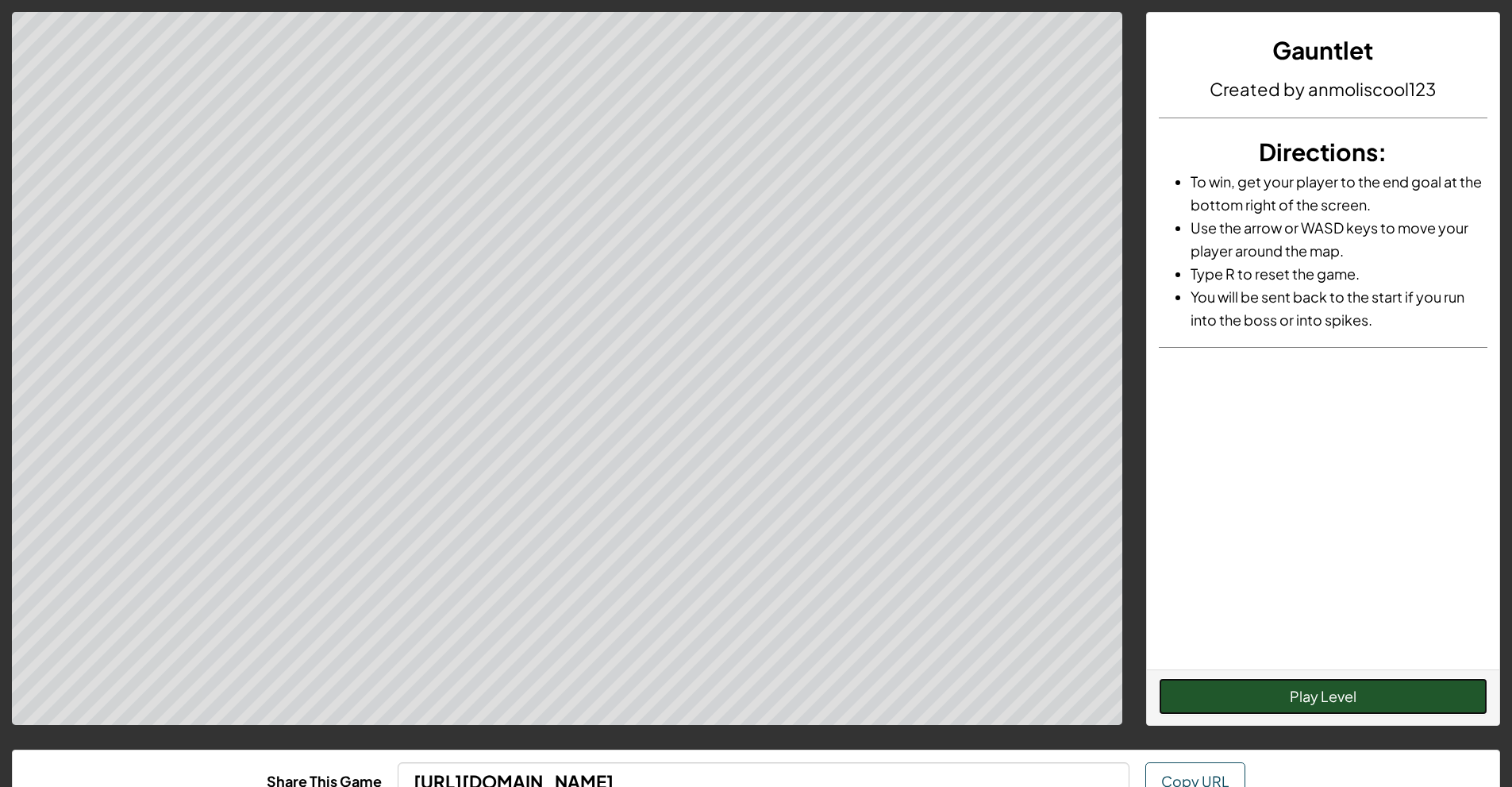
click at [1224, 695] on button "Play Level" at bounding box center [1322, 696] width 329 height 37
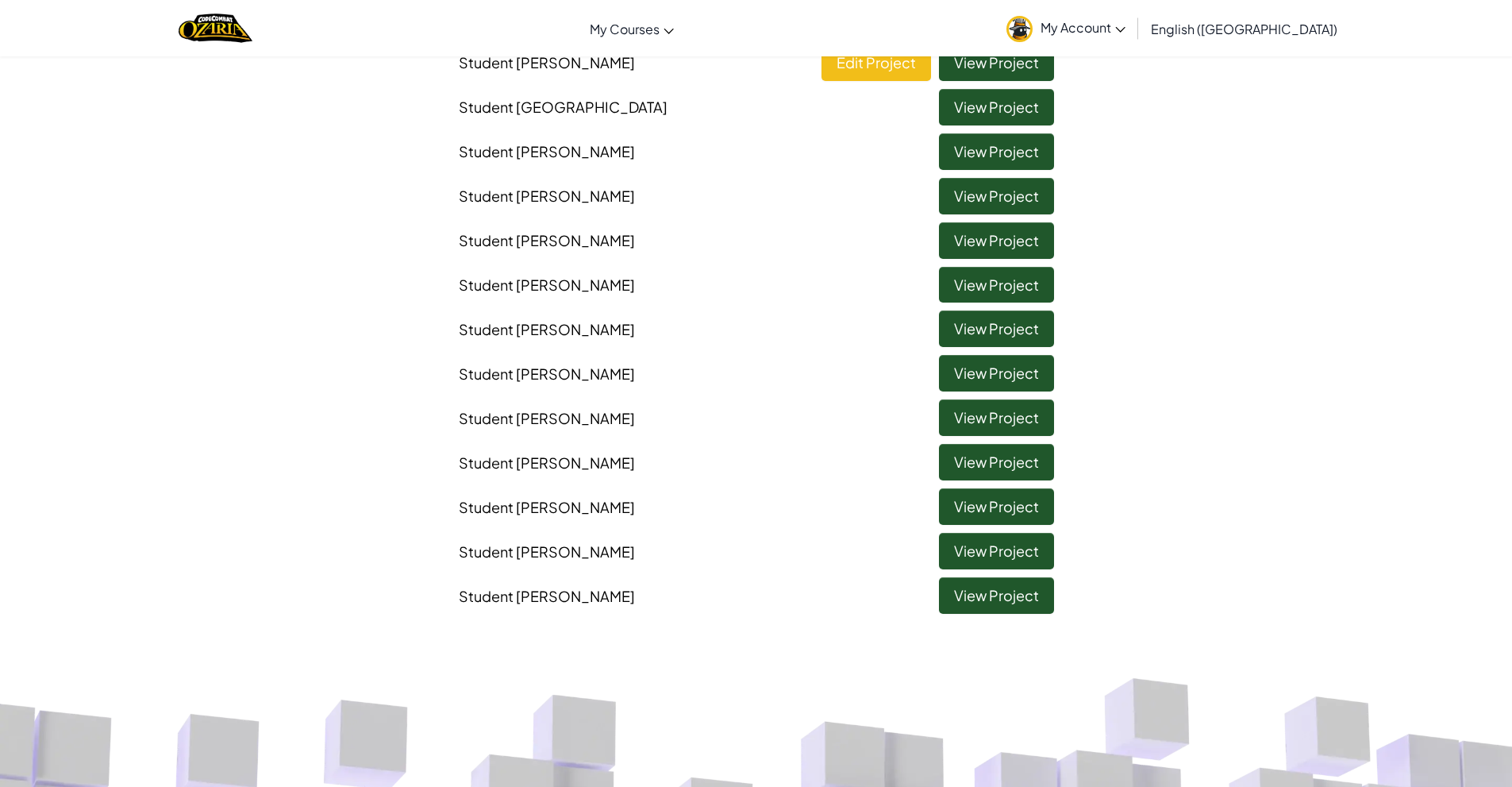
scroll to position [212, 0]
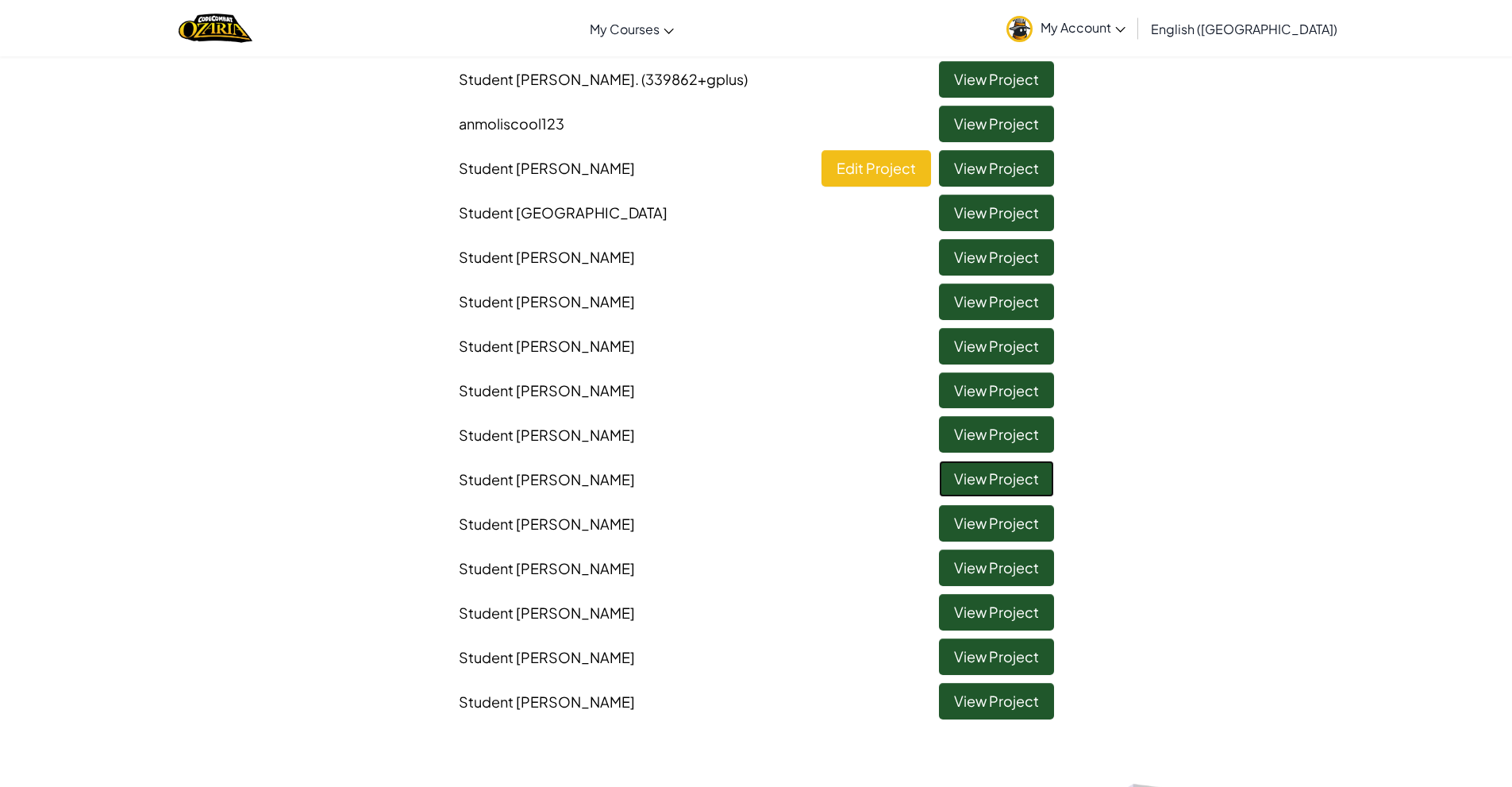
click at [1019, 477] on link "View Project" at bounding box center [996, 478] width 115 height 37
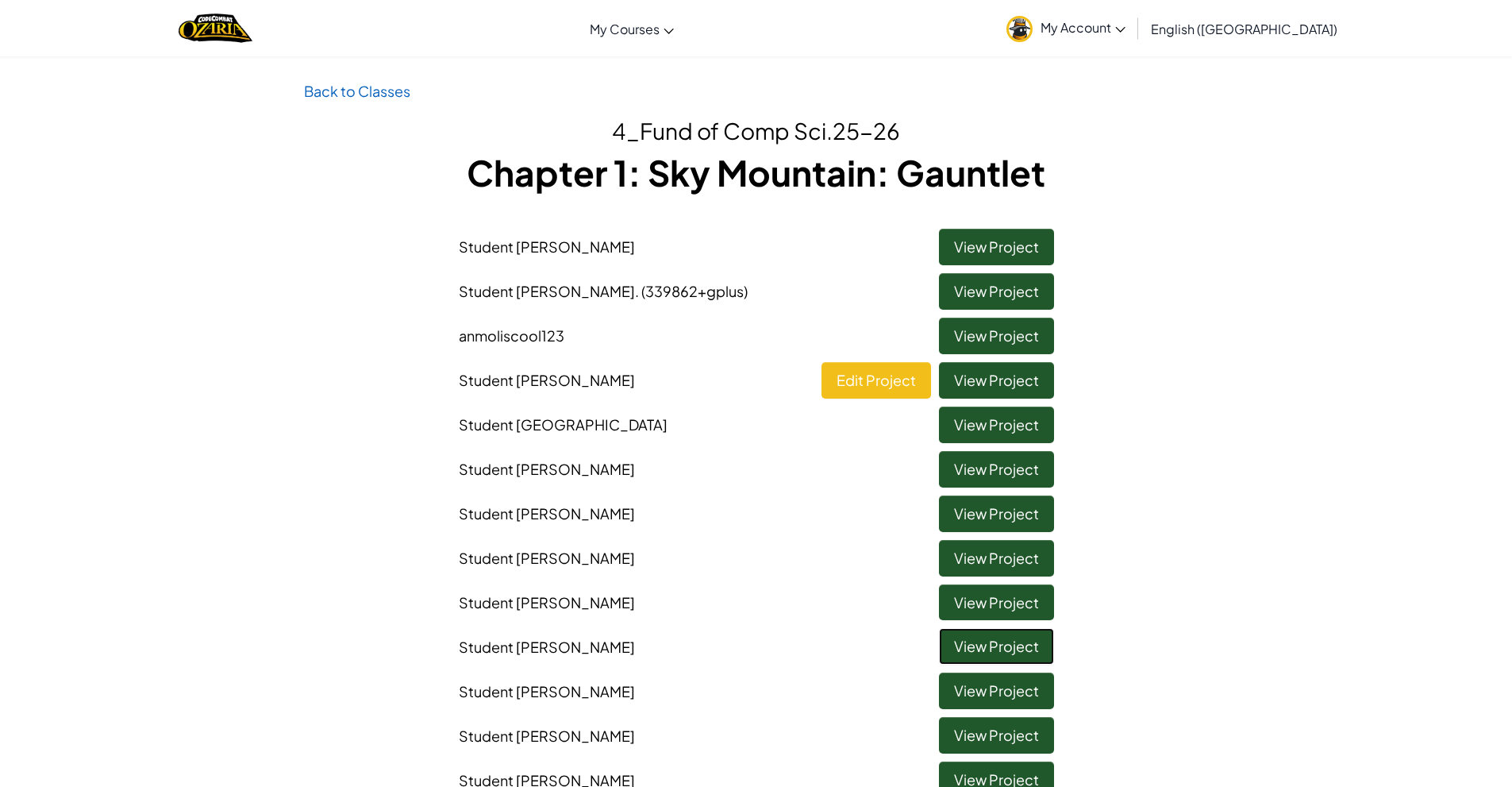
click at [965, 643] on link "View Project" at bounding box center [996, 646] width 115 height 37
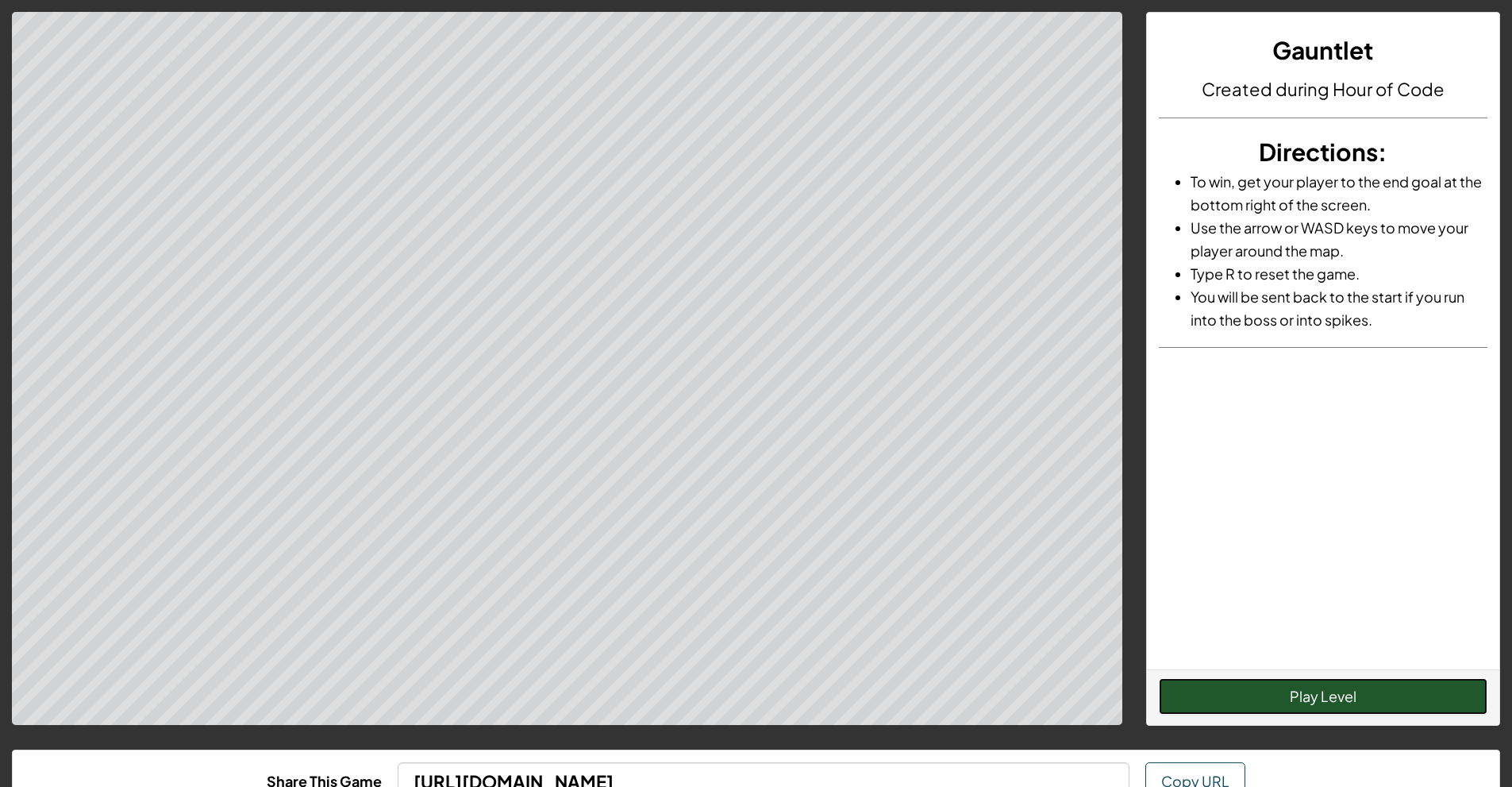
click at [1357, 707] on button "Play Level" at bounding box center [1322, 696] width 329 height 37
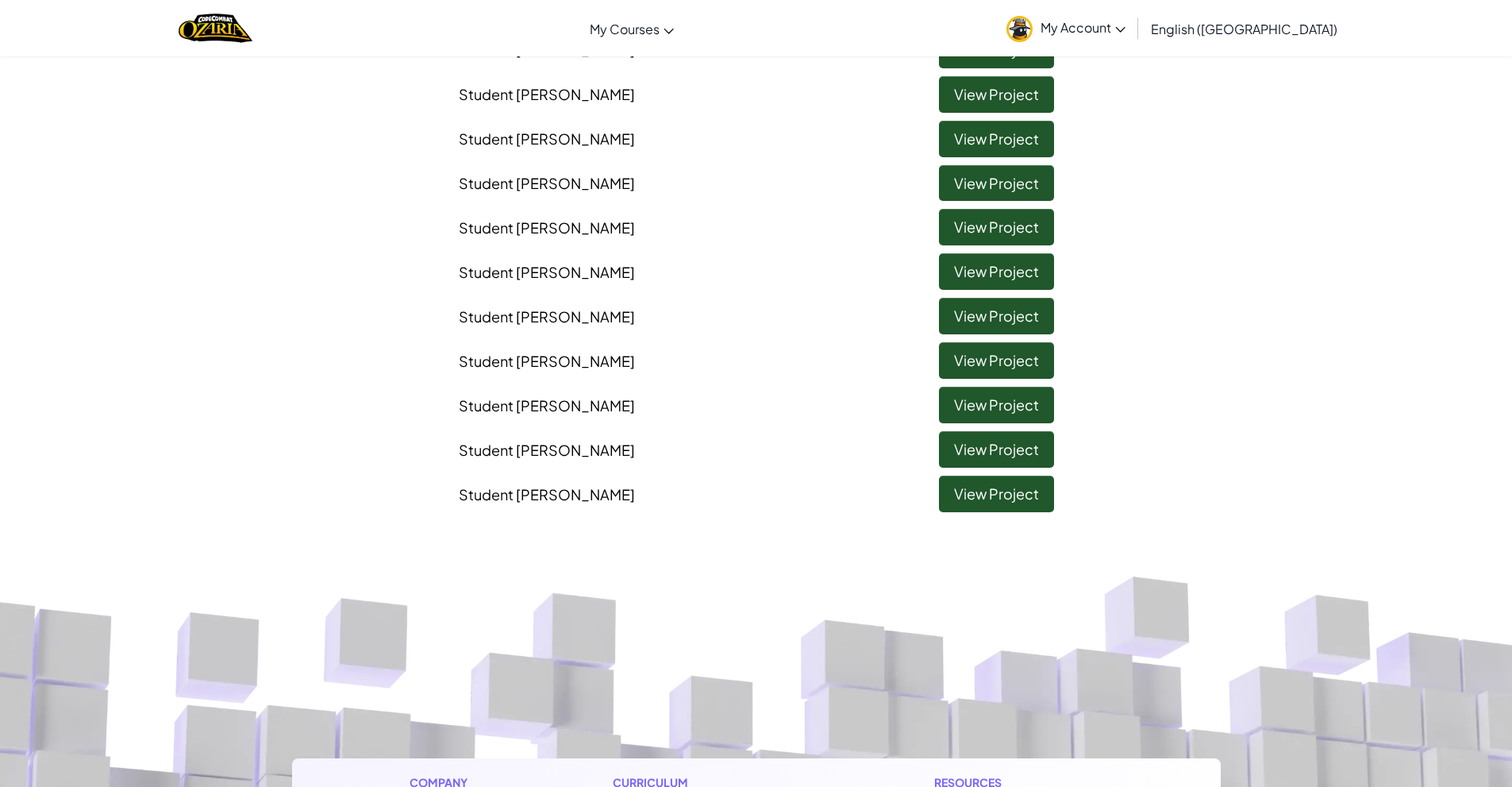
scroll to position [423, 0]
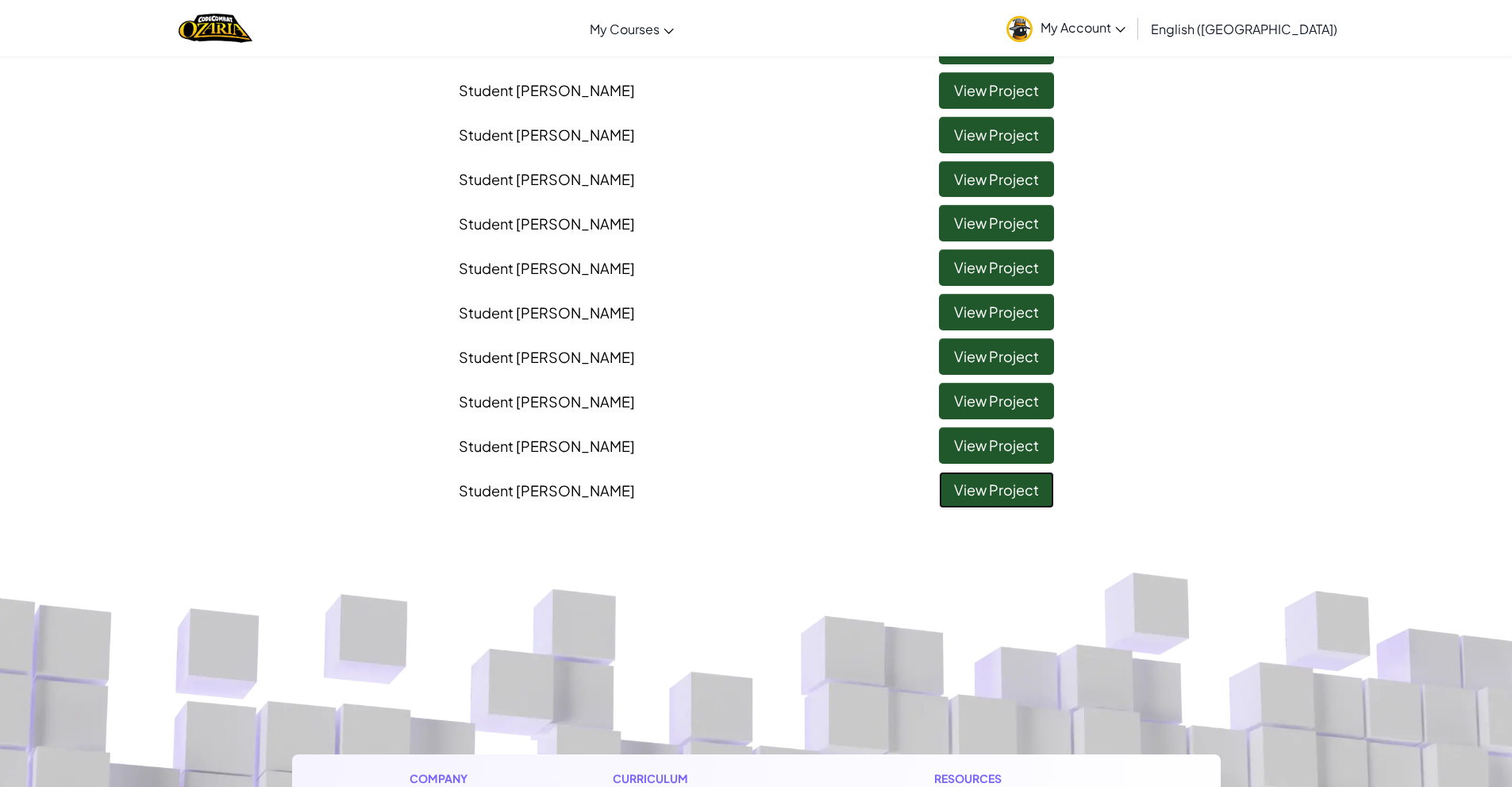
click at [1037, 493] on link "View Project" at bounding box center [996, 489] width 115 height 37
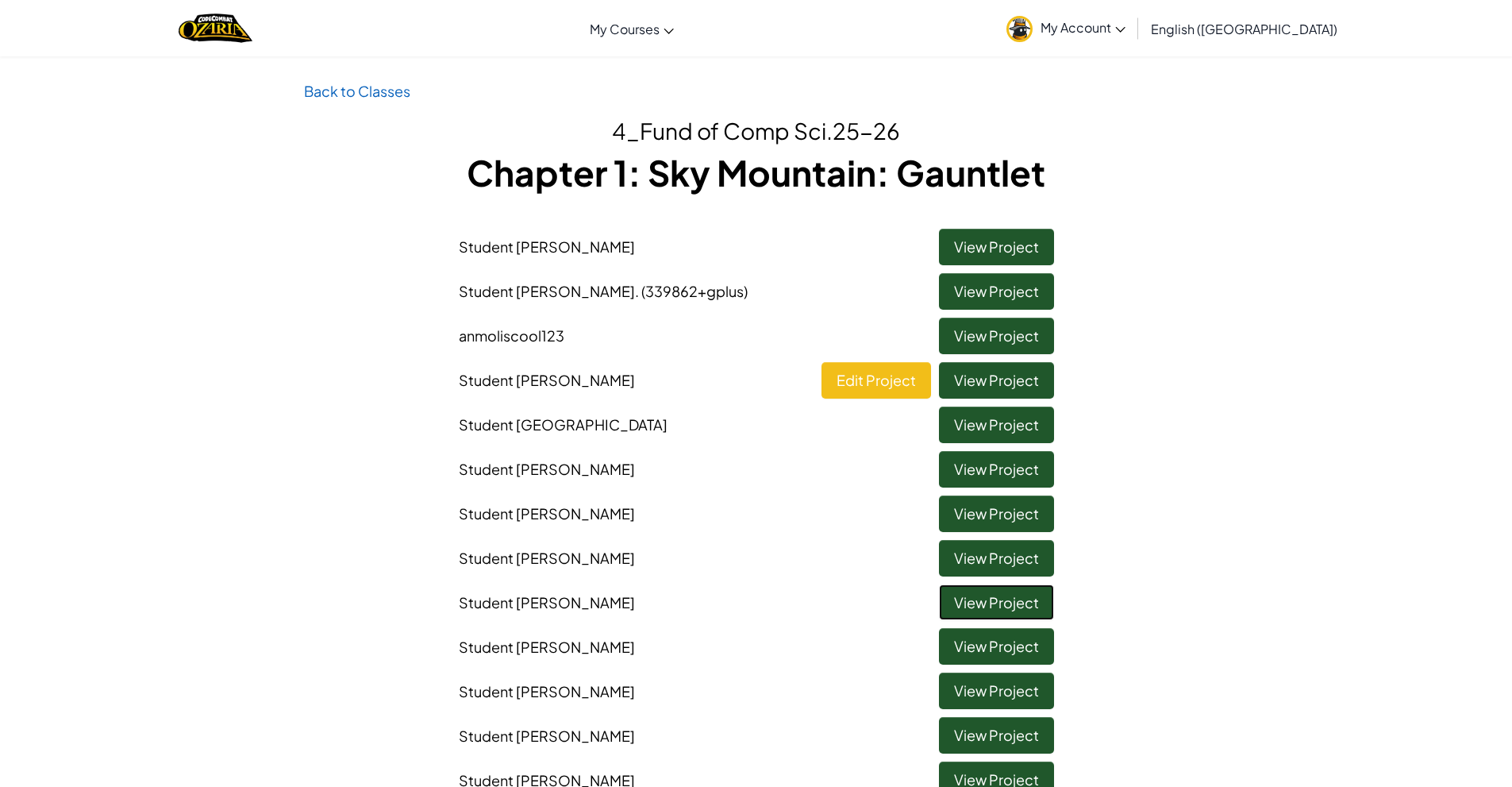
click at [979, 604] on link "View Project" at bounding box center [996, 602] width 115 height 37
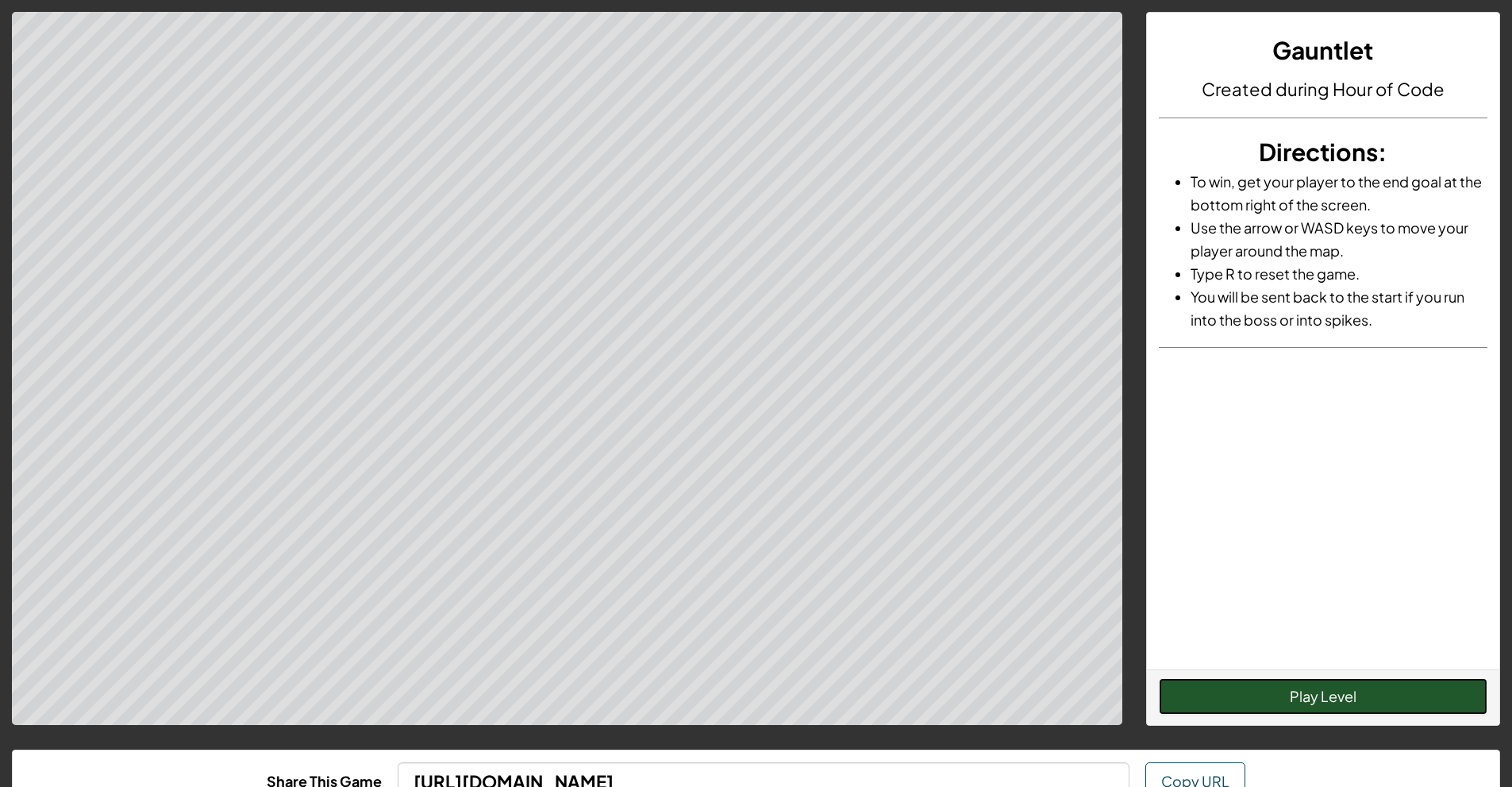
click at [1287, 711] on button "Play Level" at bounding box center [1322, 696] width 329 height 37
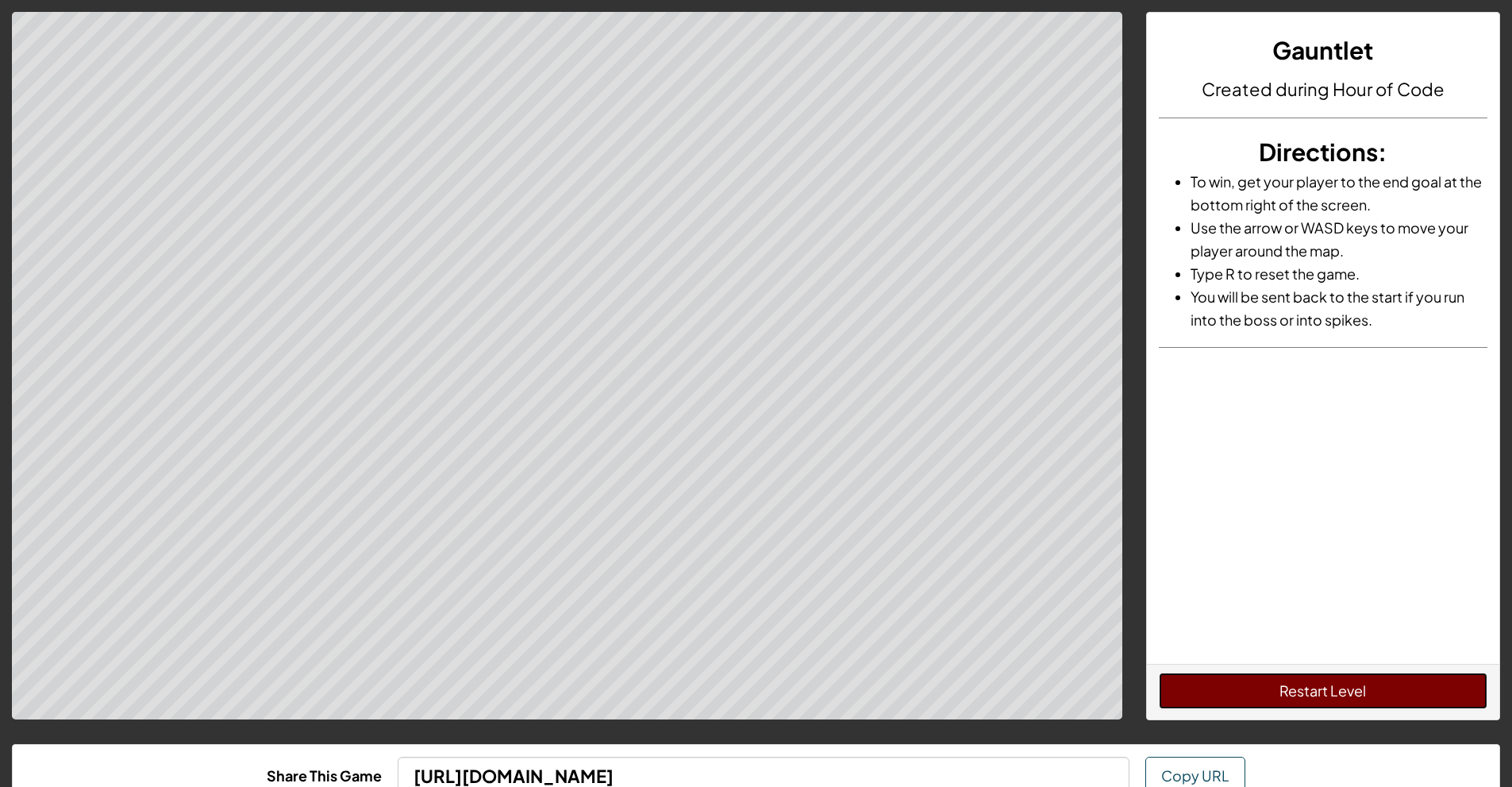
click at [1271, 684] on button "Restart Level" at bounding box center [1322, 690] width 329 height 37
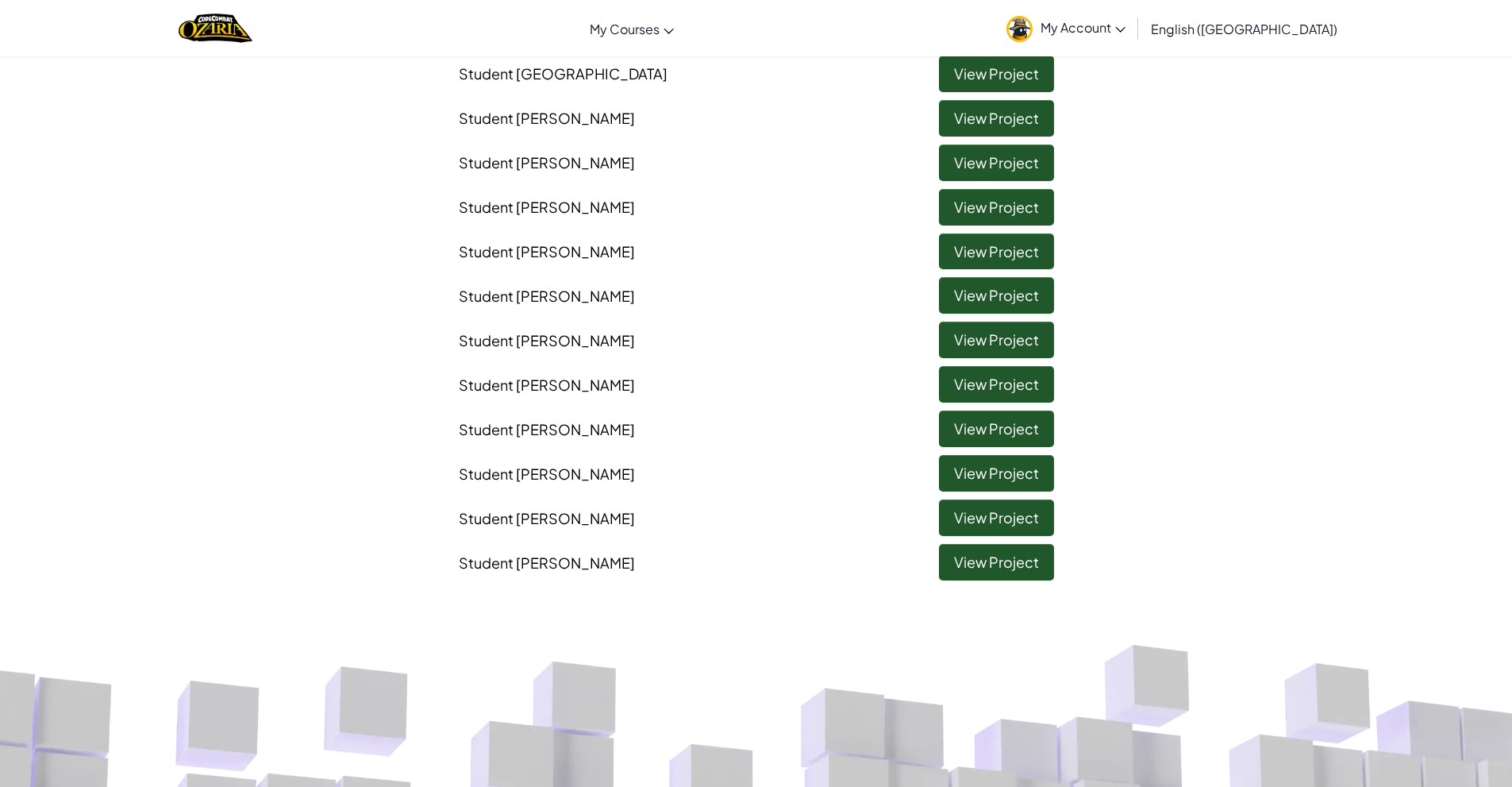
scroll to position [212, 0]
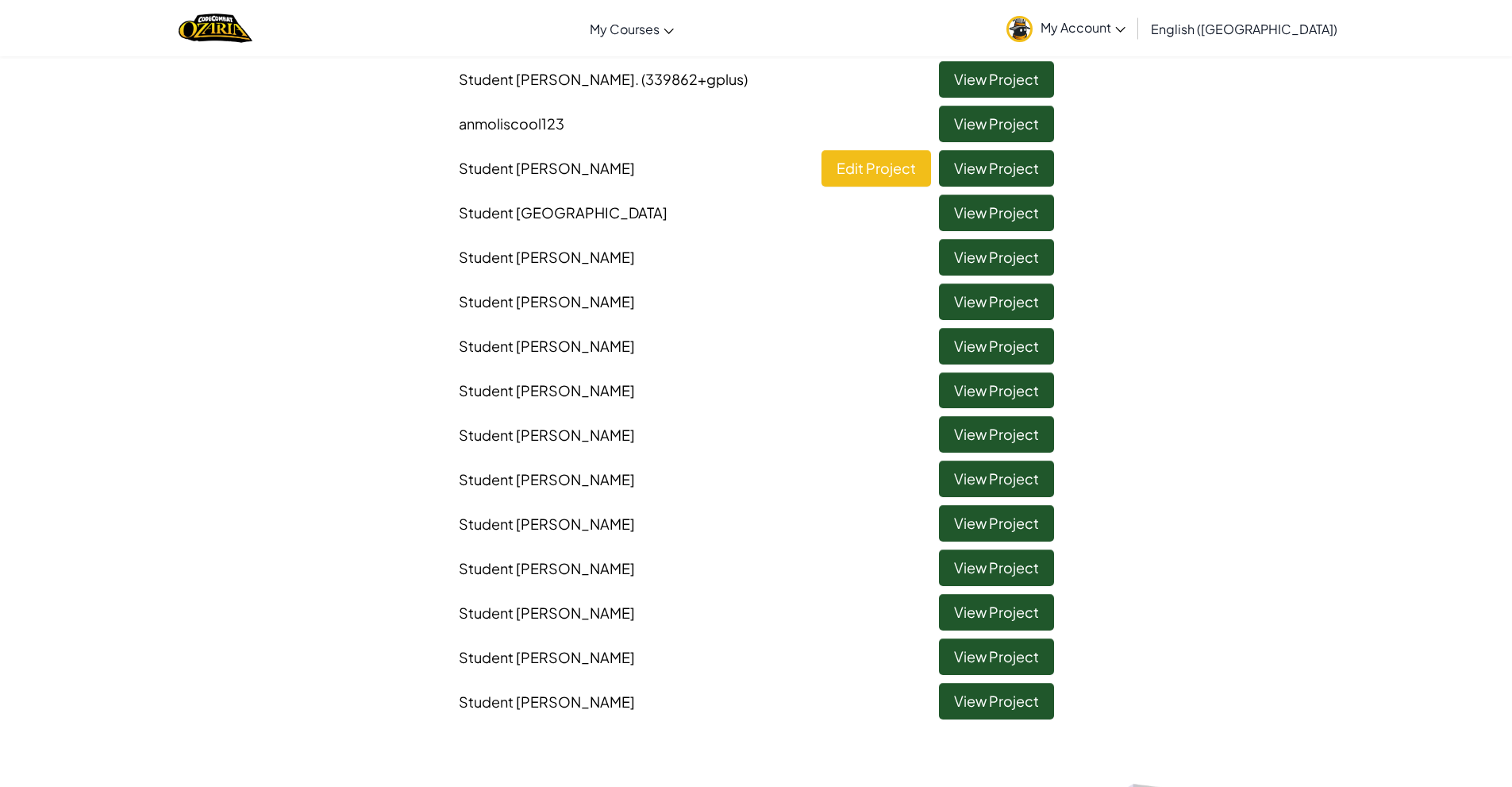
click at [985, 547] on li "Student Maxten Casana View Project" at bounding box center [756, 563] width 619 height 45
click at [985, 559] on link "View Project" at bounding box center [996, 567] width 115 height 37
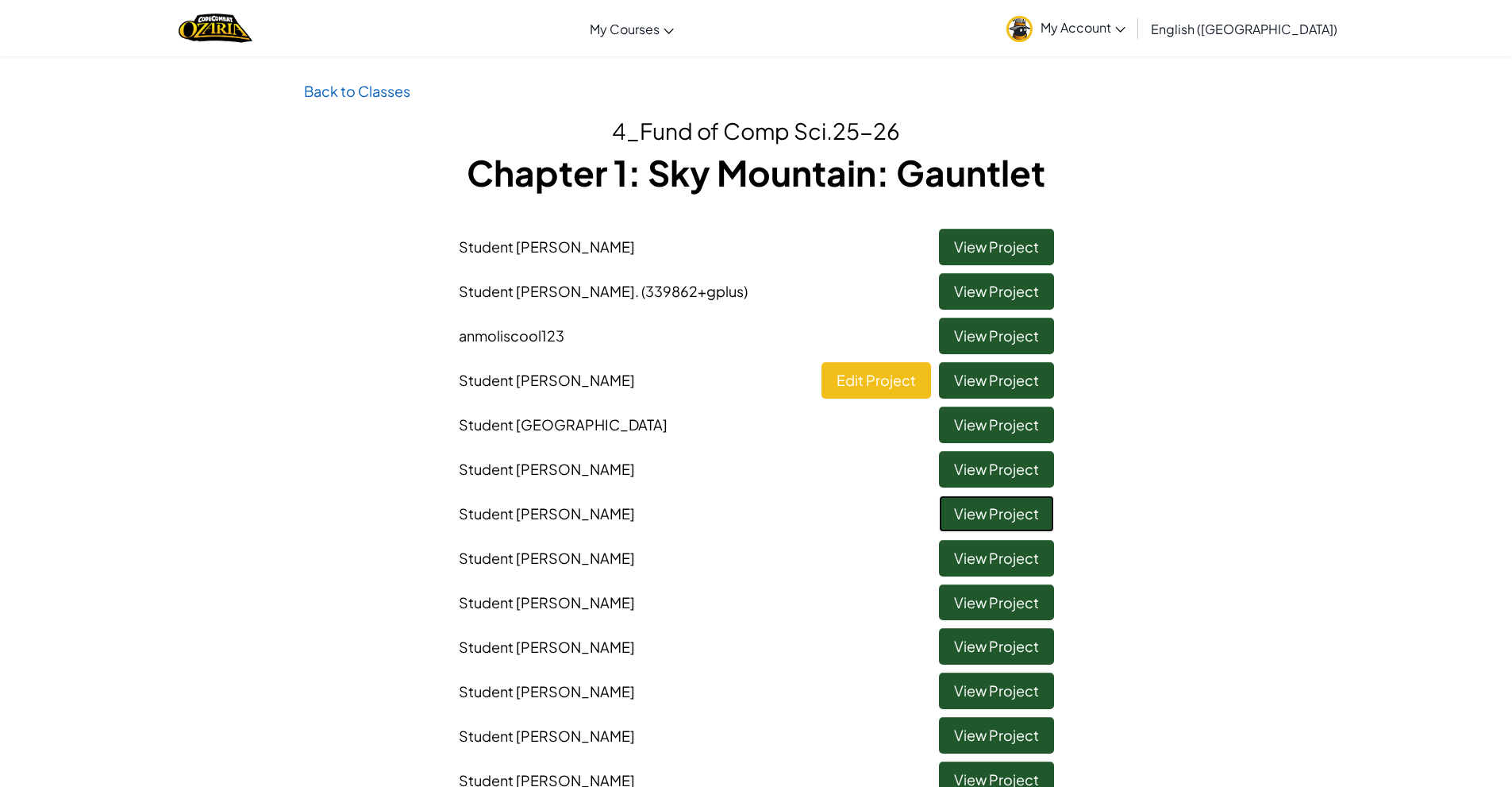
click at [1019, 526] on link "View Project" at bounding box center [996, 513] width 115 height 37
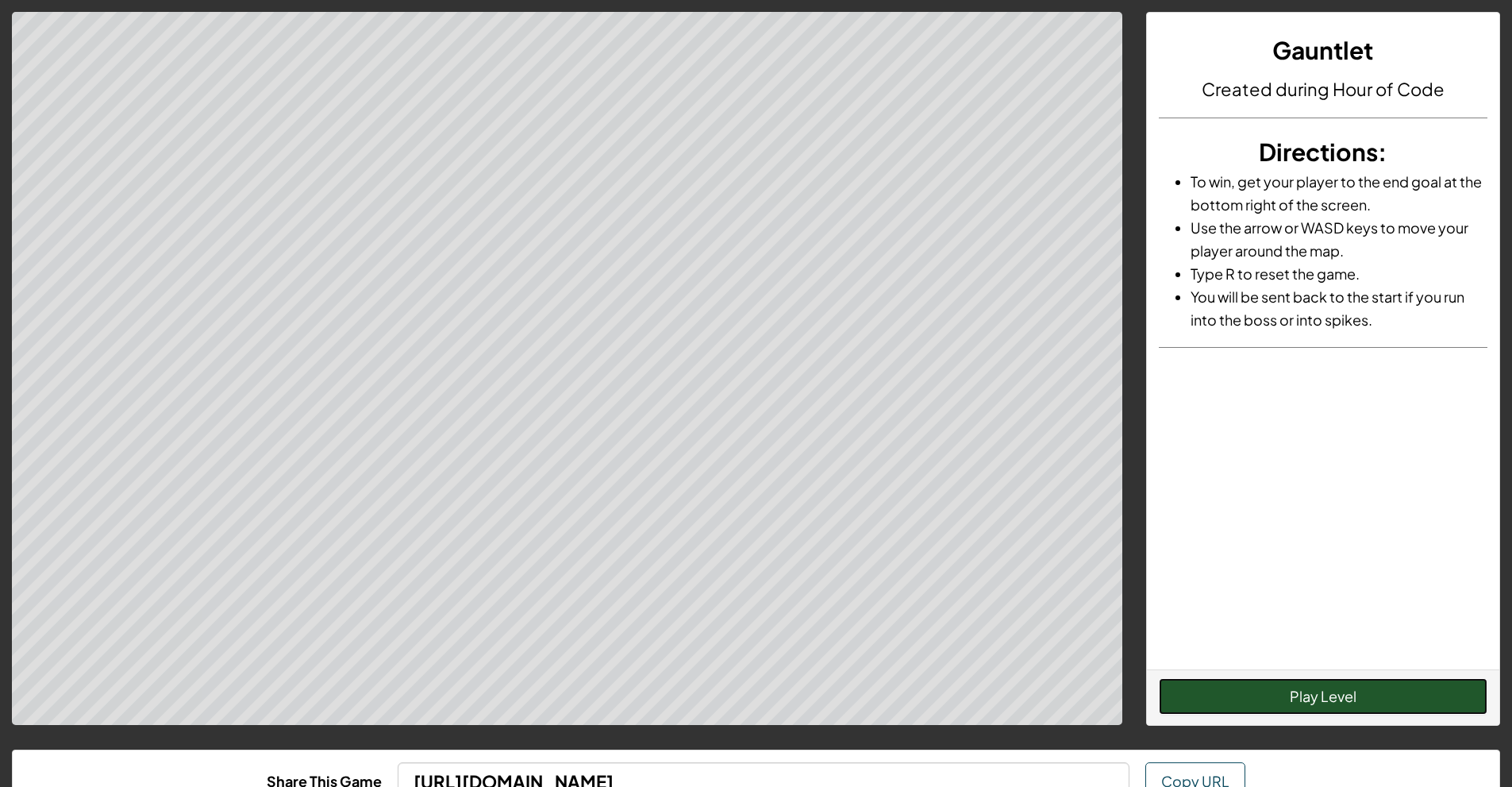
click at [1359, 704] on button "Play Level" at bounding box center [1322, 696] width 329 height 37
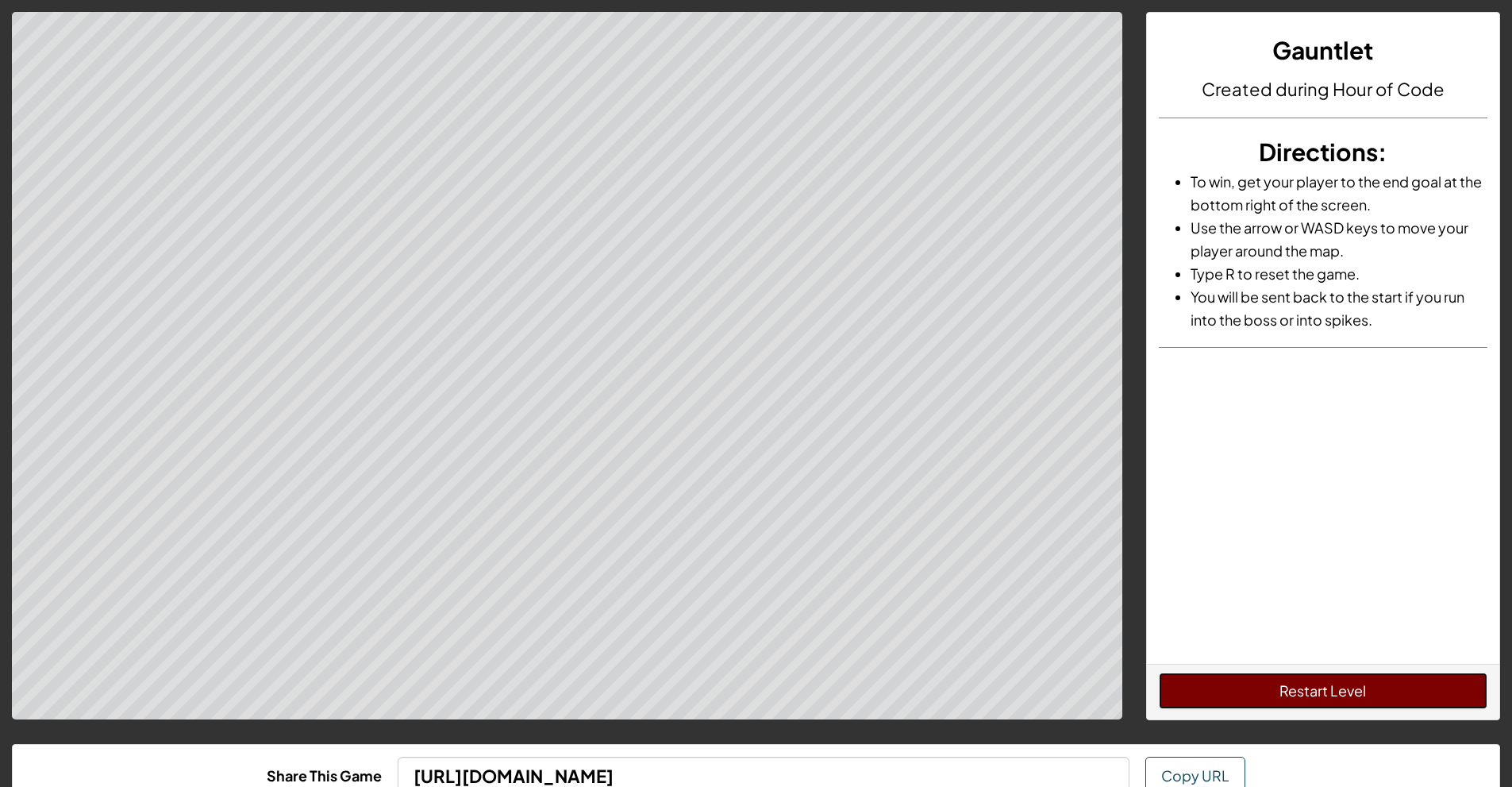
click at [1327, 687] on button "Restart Level" at bounding box center [1322, 690] width 329 height 37
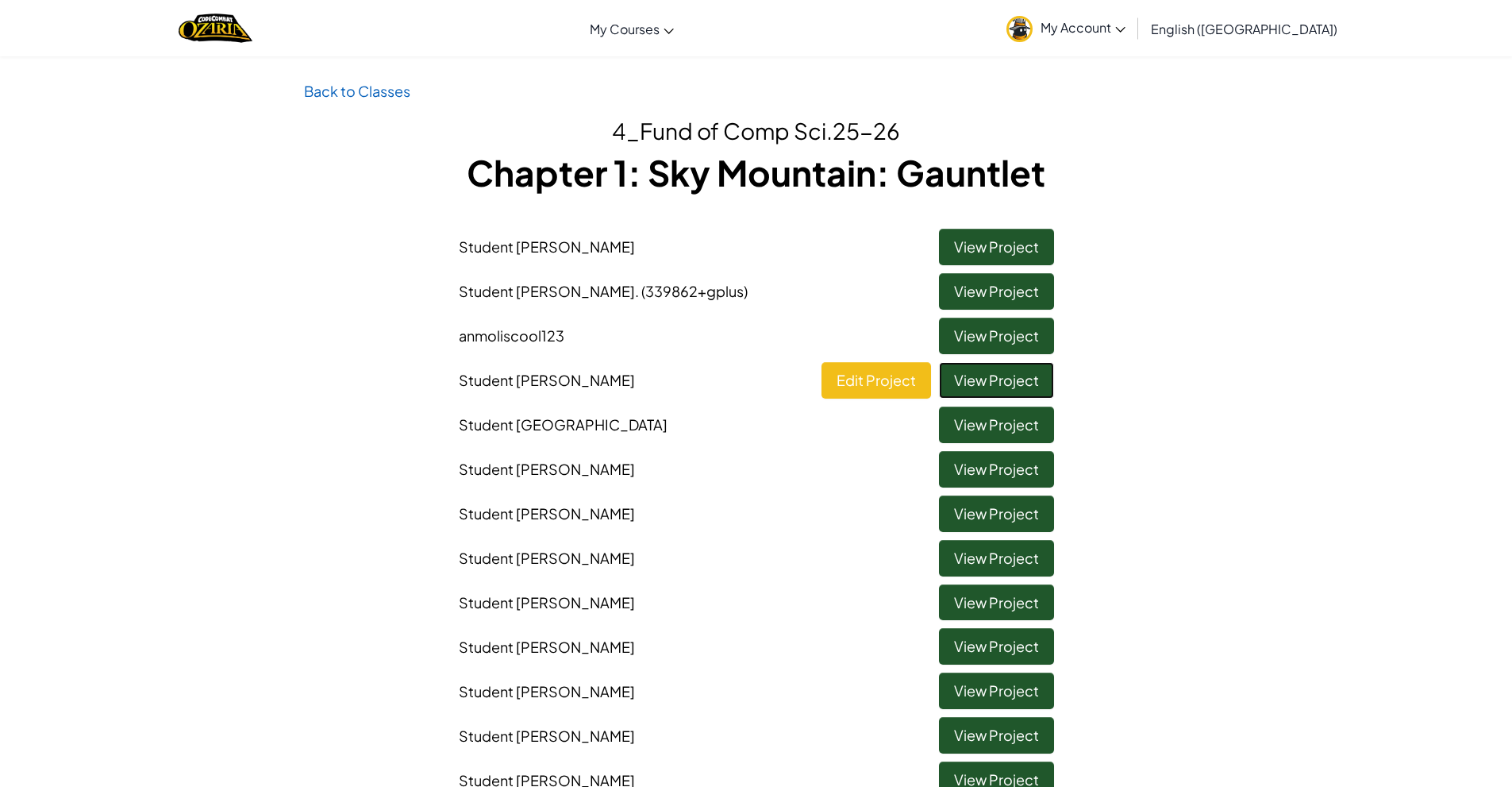
click at [1000, 391] on link "View Project" at bounding box center [996, 380] width 115 height 37
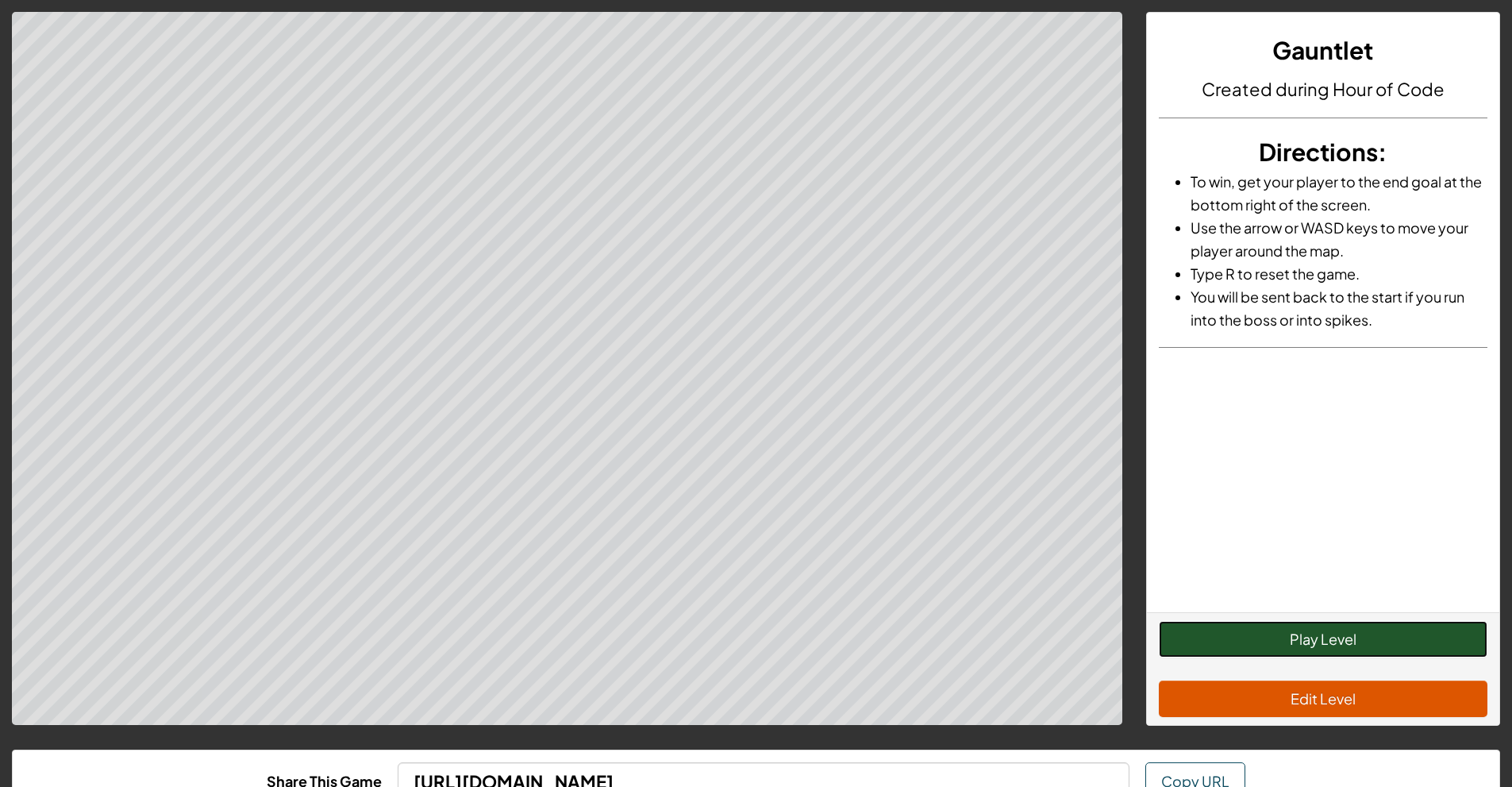
click at [1241, 651] on button "Play Level" at bounding box center [1322, 639] width 329 height 37
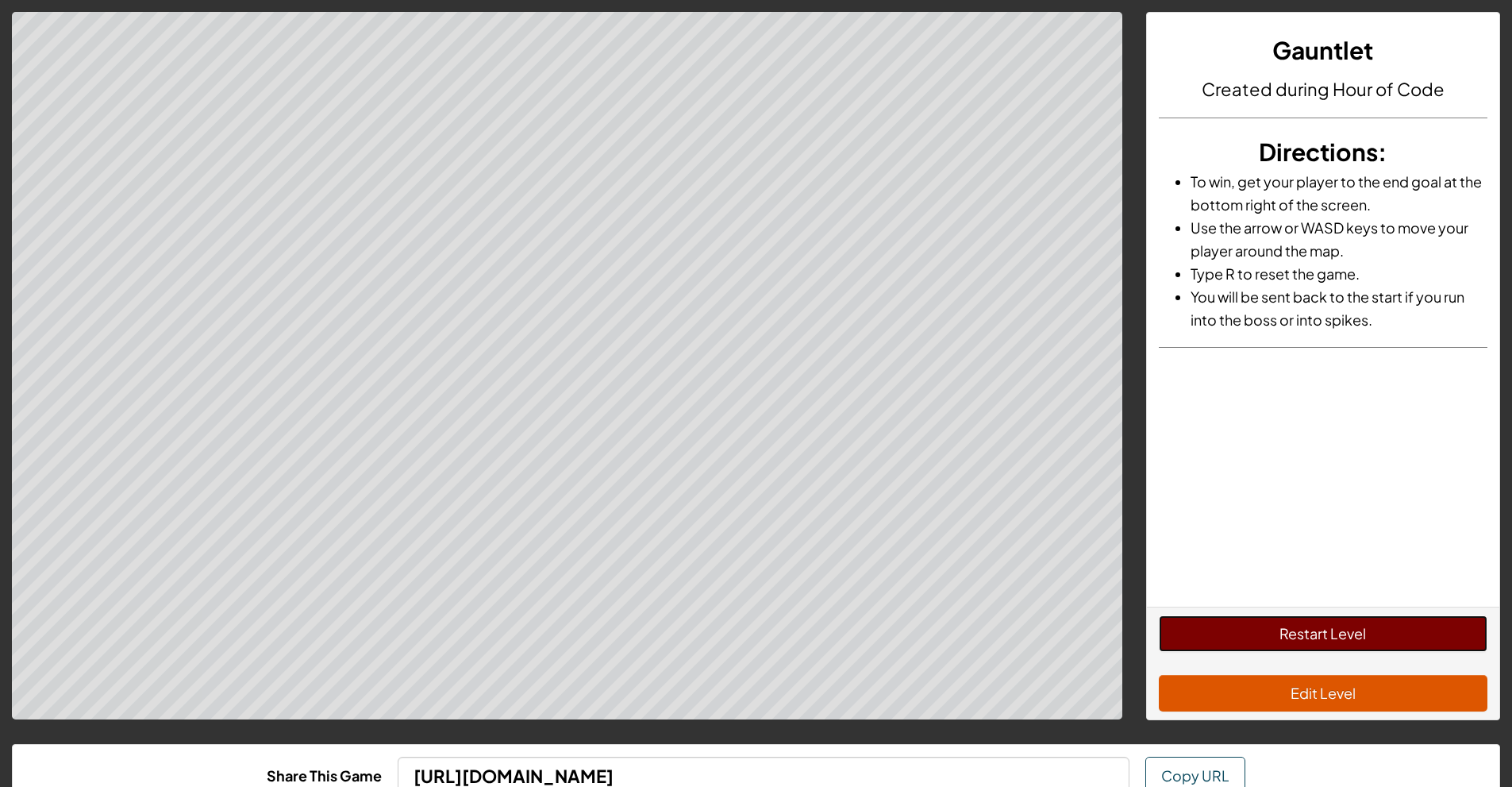
click at [1322, 650] on button "Restart Level" at bounding box center [1322, 633] width 329 height 37
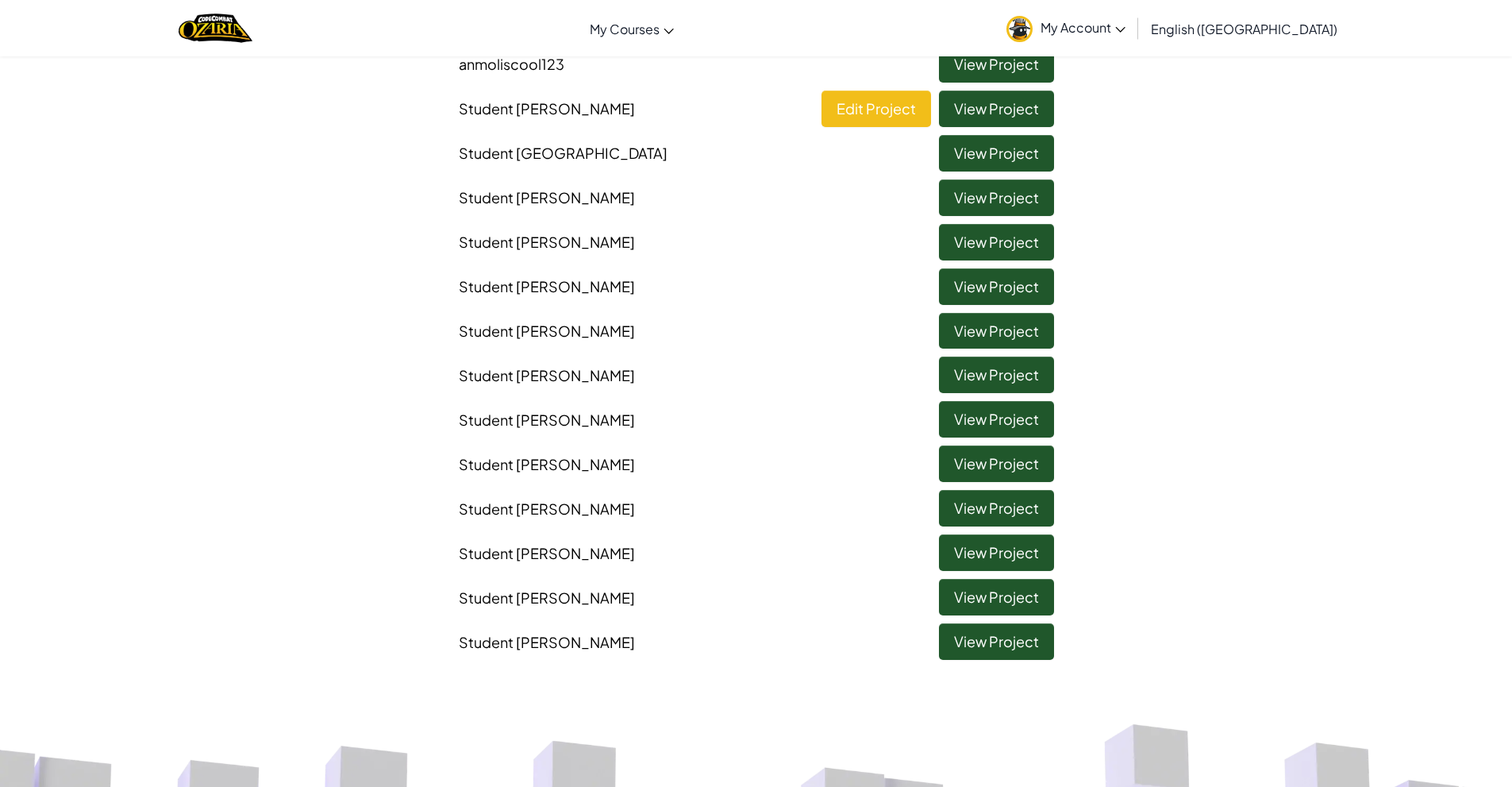
scroll to position [318, 0]
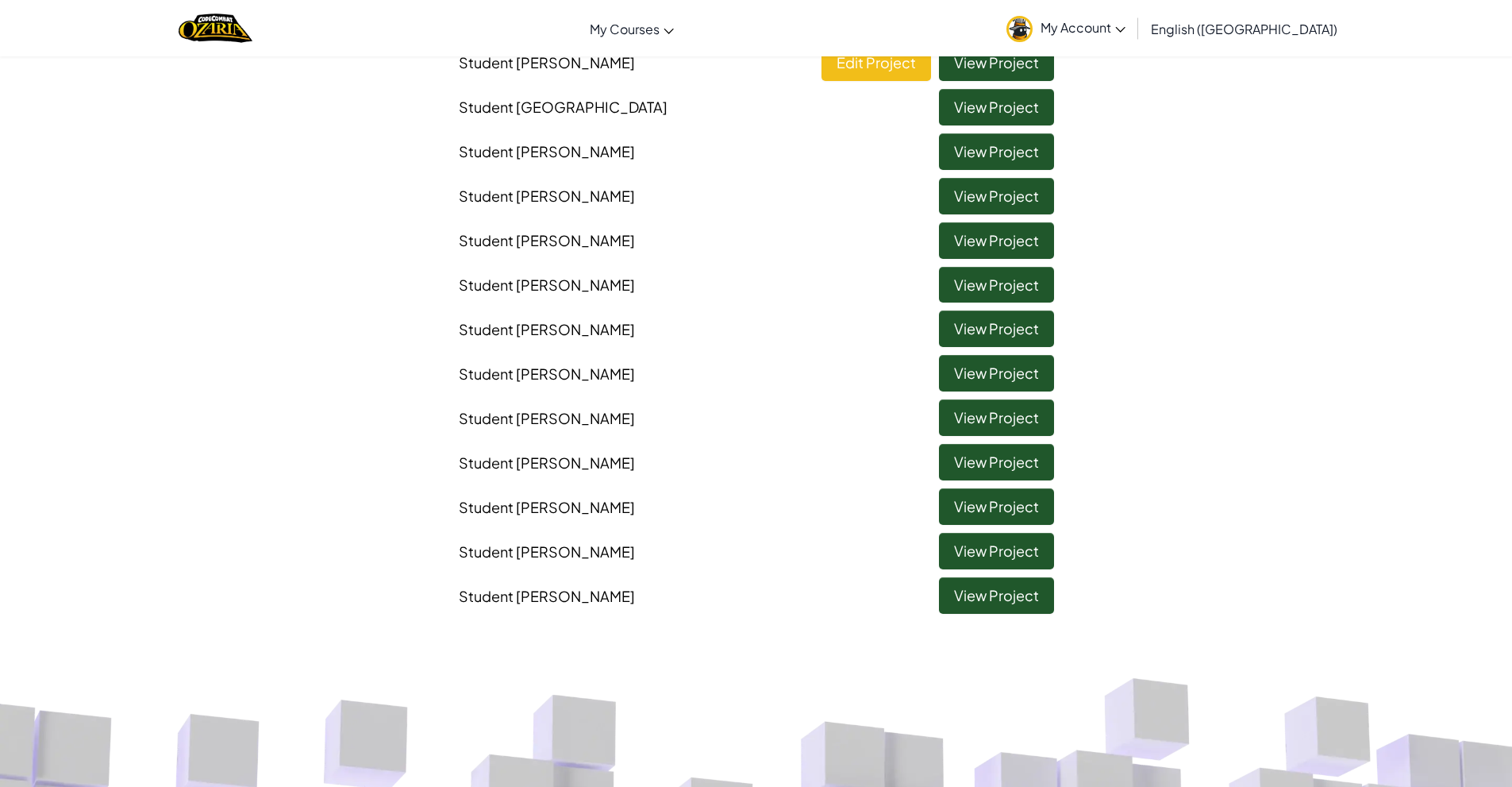
click at [1126, 34] on span "My Account" at bounding box center [1083, 27] width 85 height 17
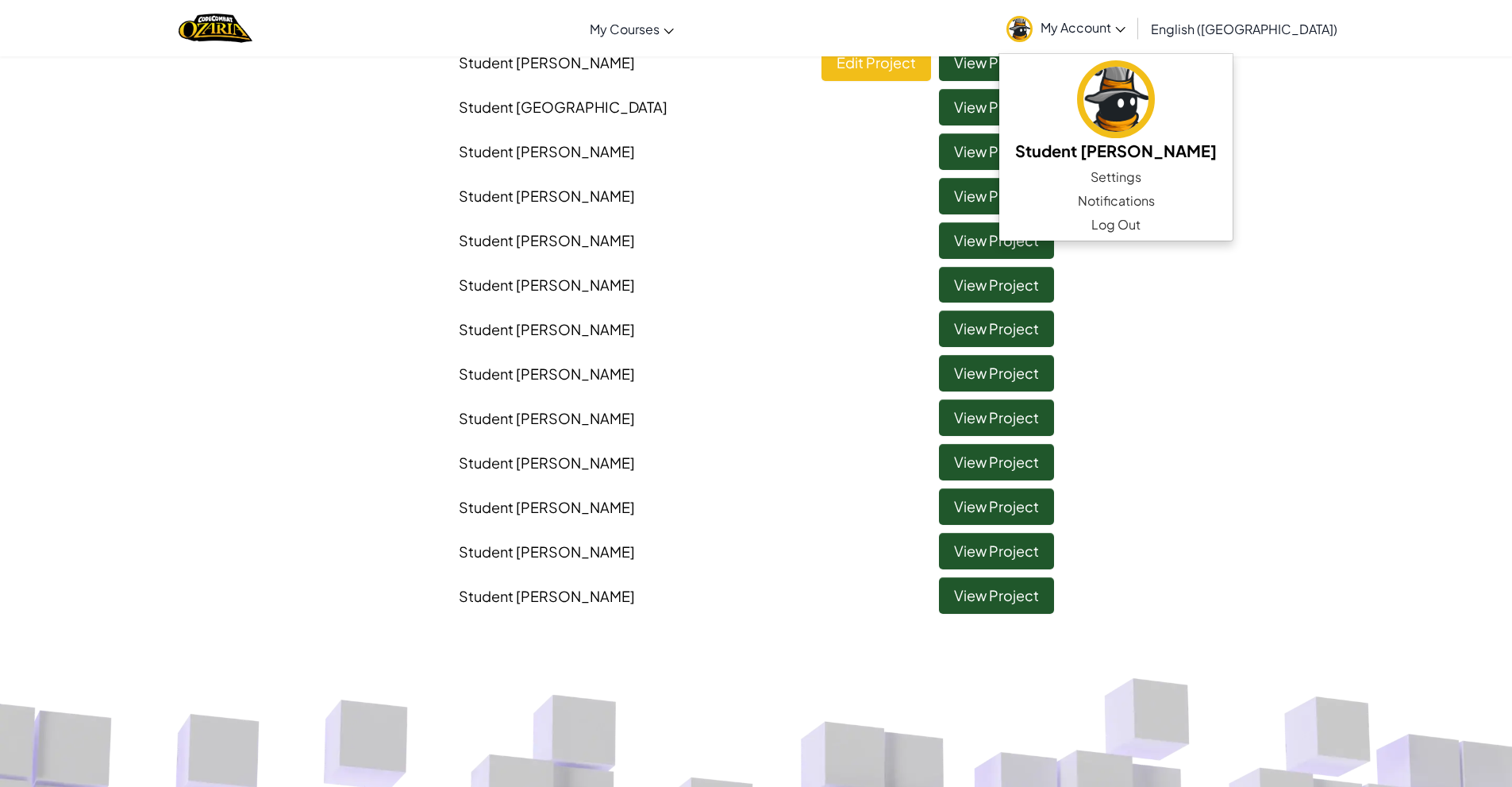
click at [1126, 34] on span "My Account" at bounding box center [1083, 27] width 85 height 17
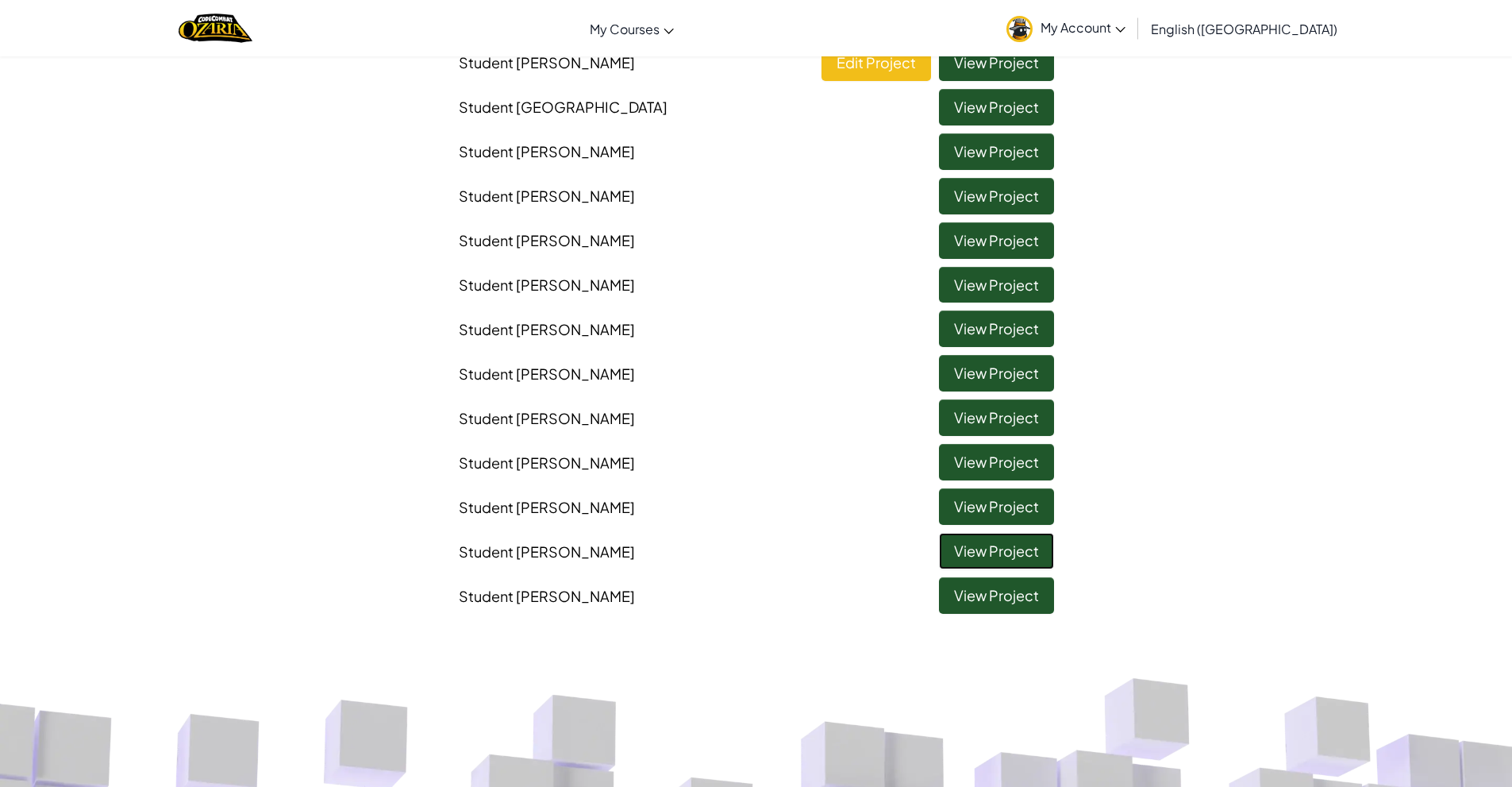
click at [996, 555] on link "View Project" at bounding box center [996, 550] width 115 height 37
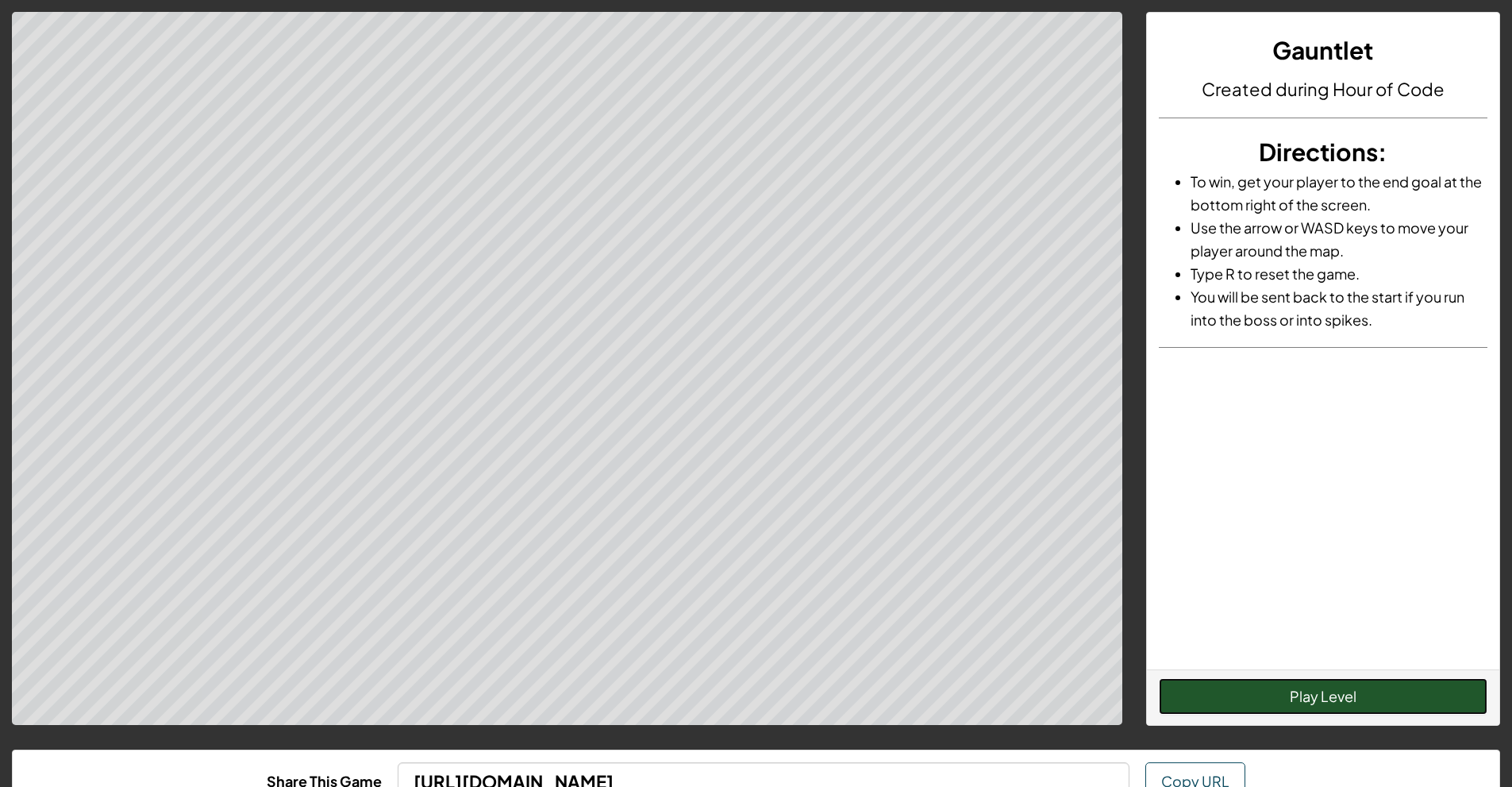
click at [1293, 702] on button "Play Level" at bounding box center [1322, 696] width 329 height 37
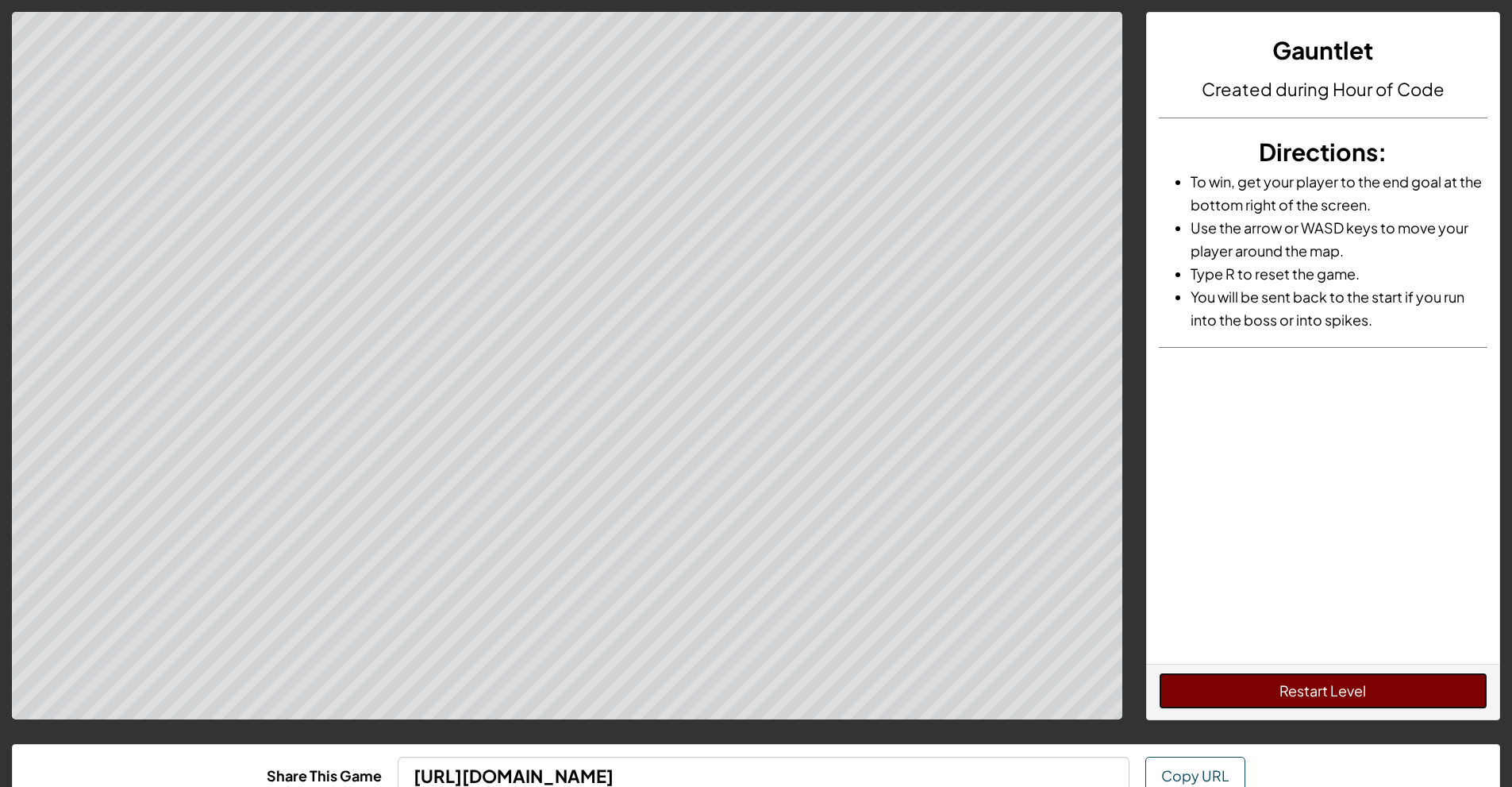
click at [1255, 682] on button "Restart Level" at bounding box center [1322, 690] width 329 height 37
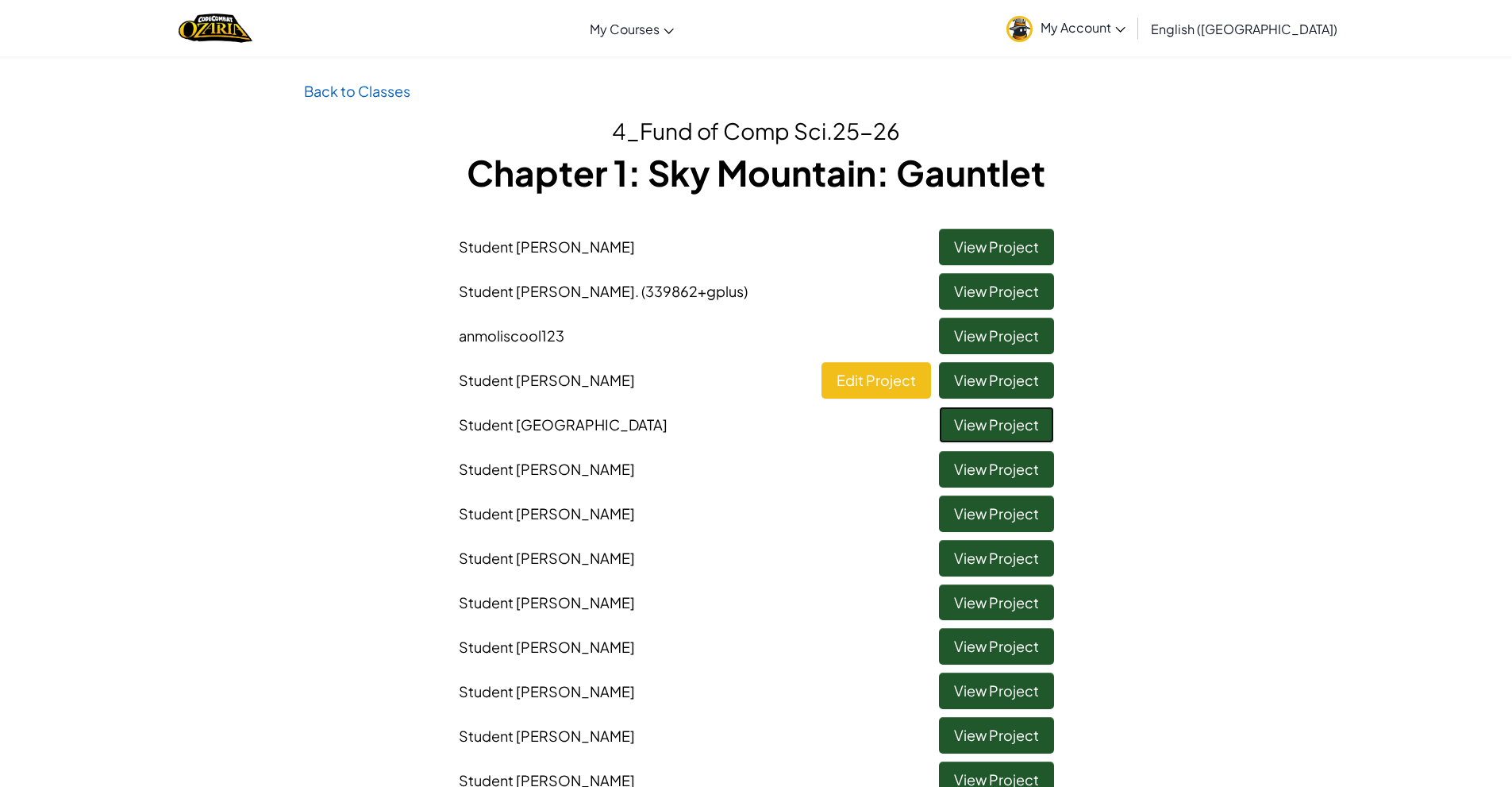
click at [994, 429] on link "View Project" at bounding box center [996, 424] width 115 height 37
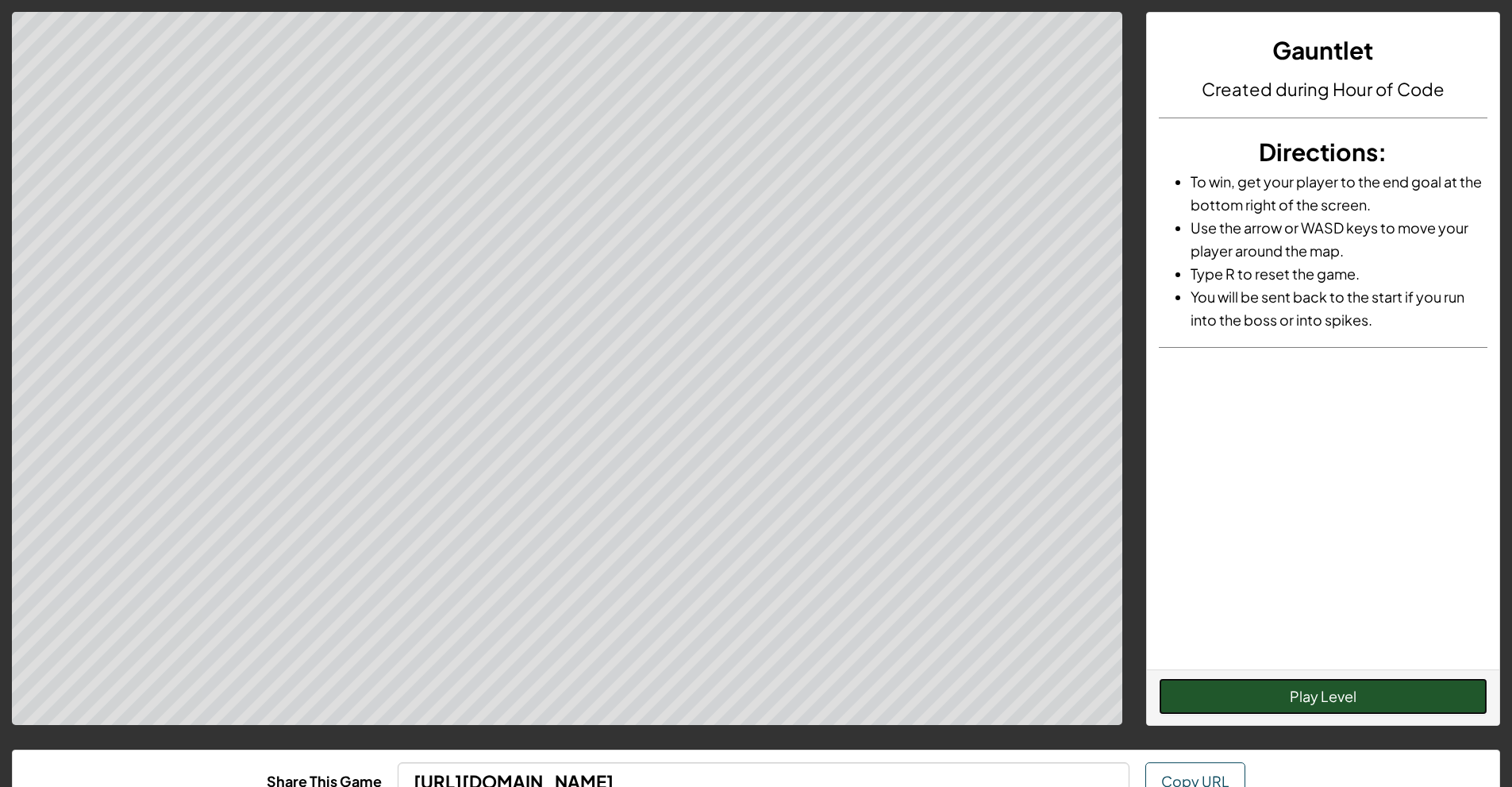
click at [1278, 705] on button "Play Level" at bounding box center [1322, 696] width 329 height 37
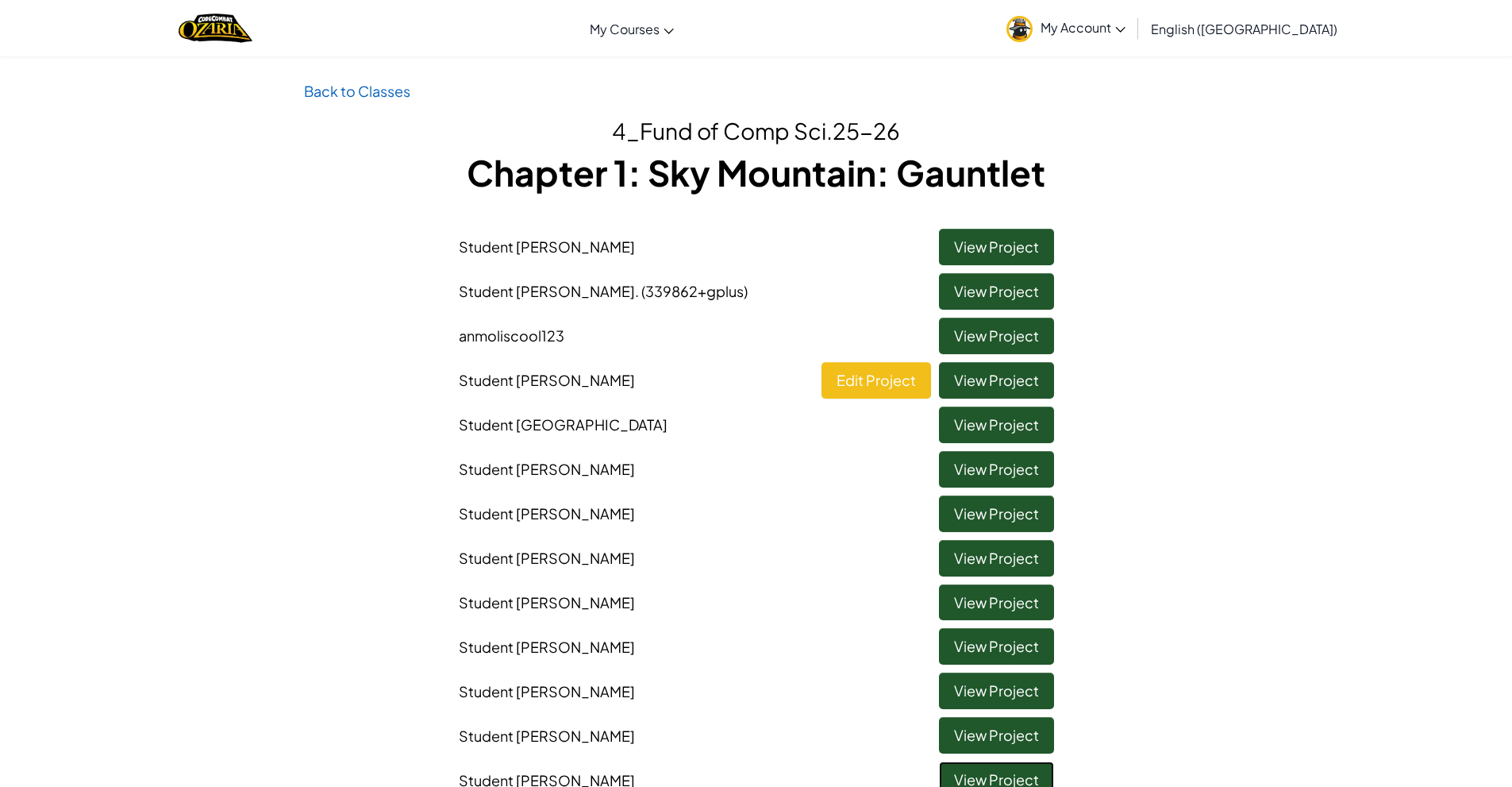
click at [981, 778] on link "View Project" at bounding box center [996, 779] width 115 height 37
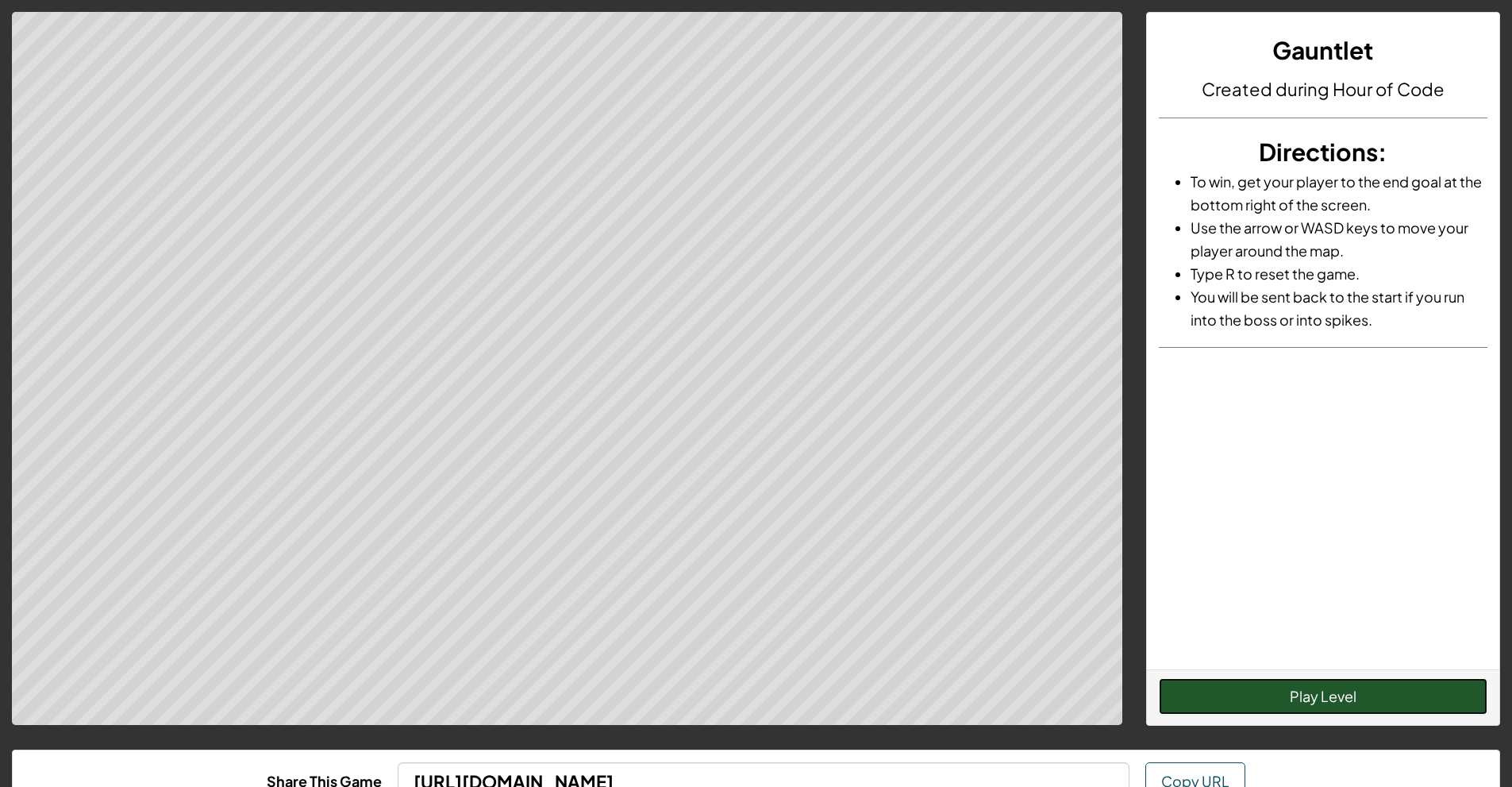
click at [1181, 692] on button "Play Level" at bounding box center [1322, 696] width 329 height 37
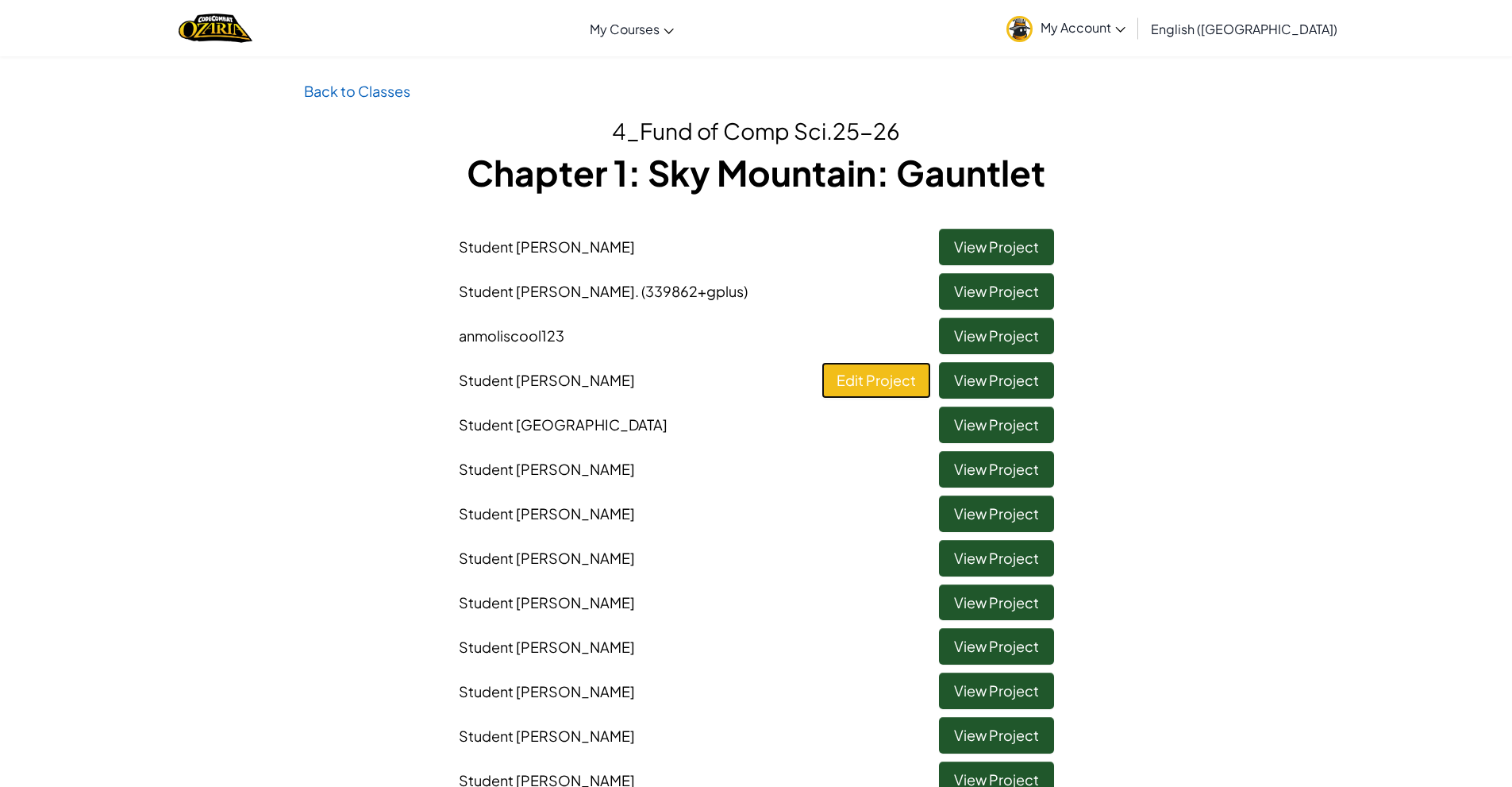
click at [891, 376] on link "Edit Project" at bounding box center [877, 380] width 110 height 37
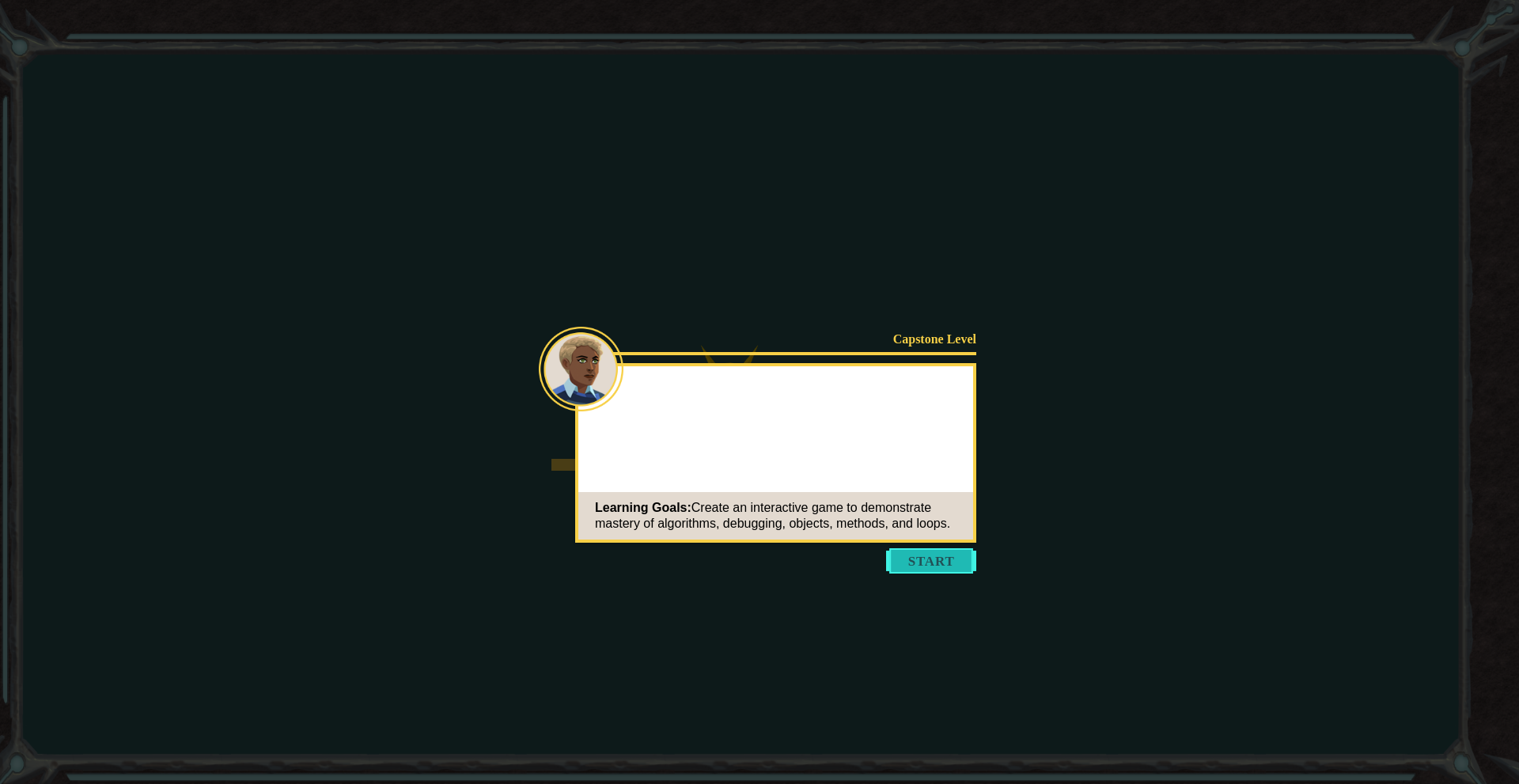
click at [947, 559] on button "Start" at bounding box center [931, 560] width 91 height 25
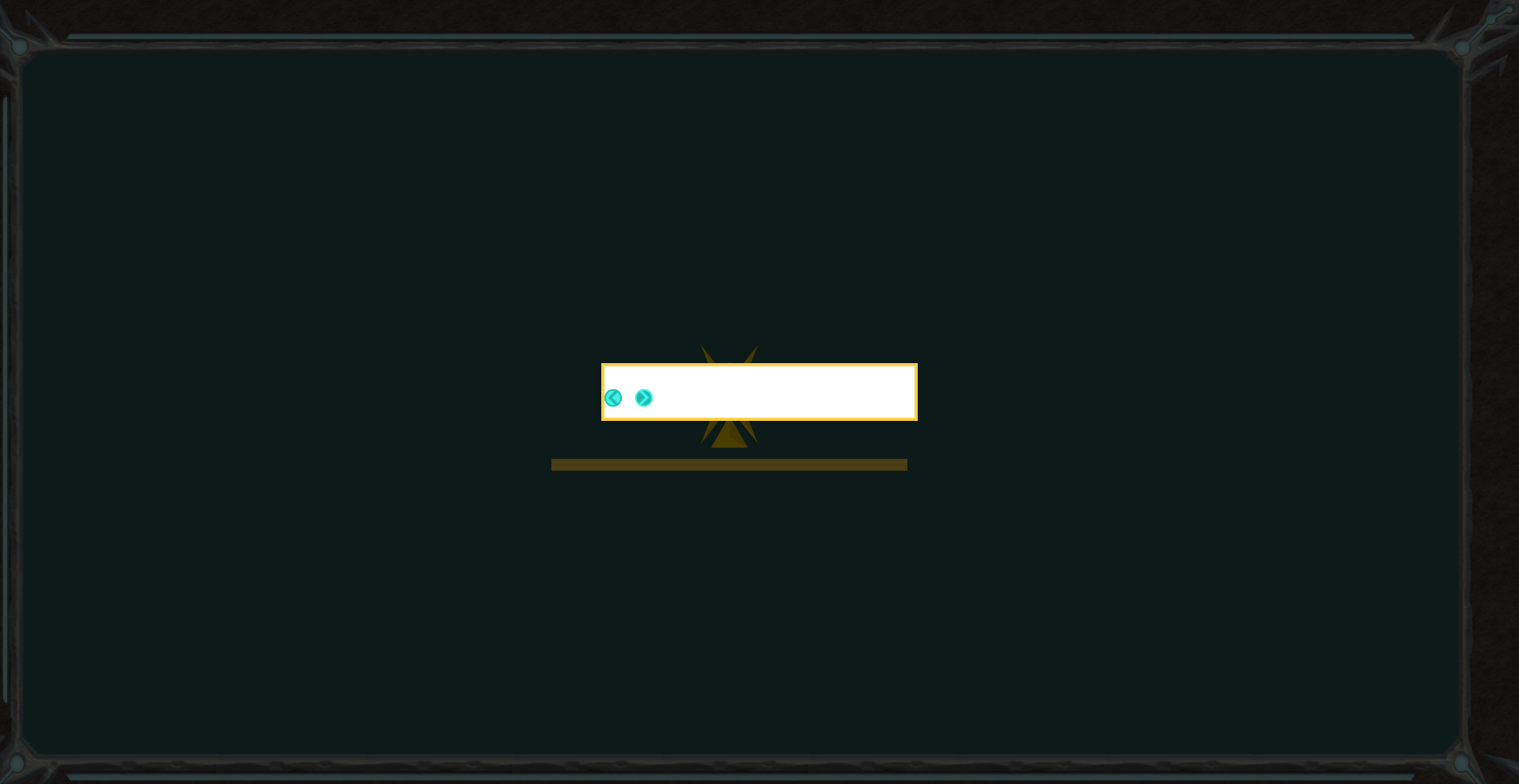
click at [638, 395] on button "Next" at bounding box center [643, 397] width 17 height 17
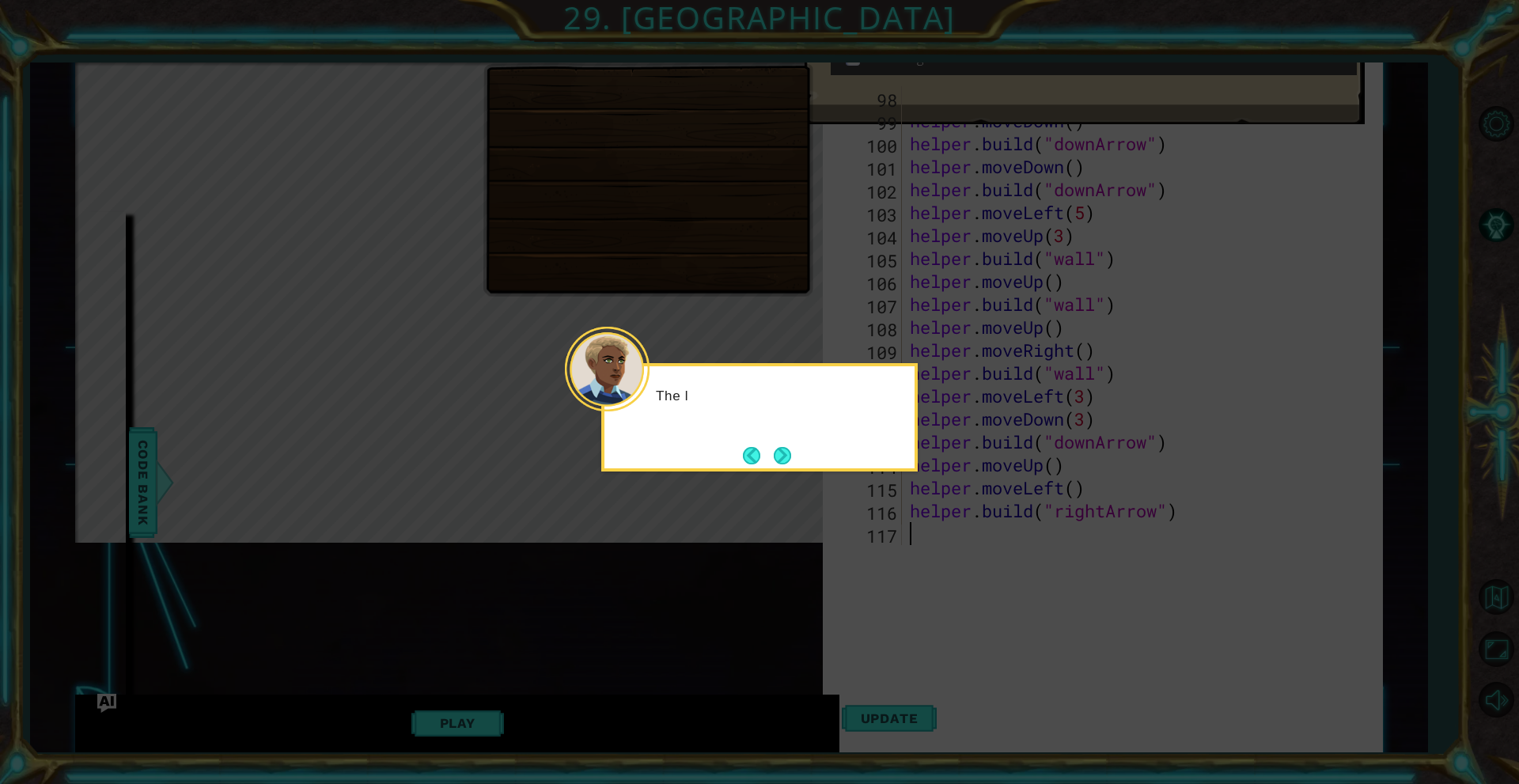
scroll to position [2270, 0]
click at [787, 454] on button "Next" at bounding box center [781, 455] width 17 height 17
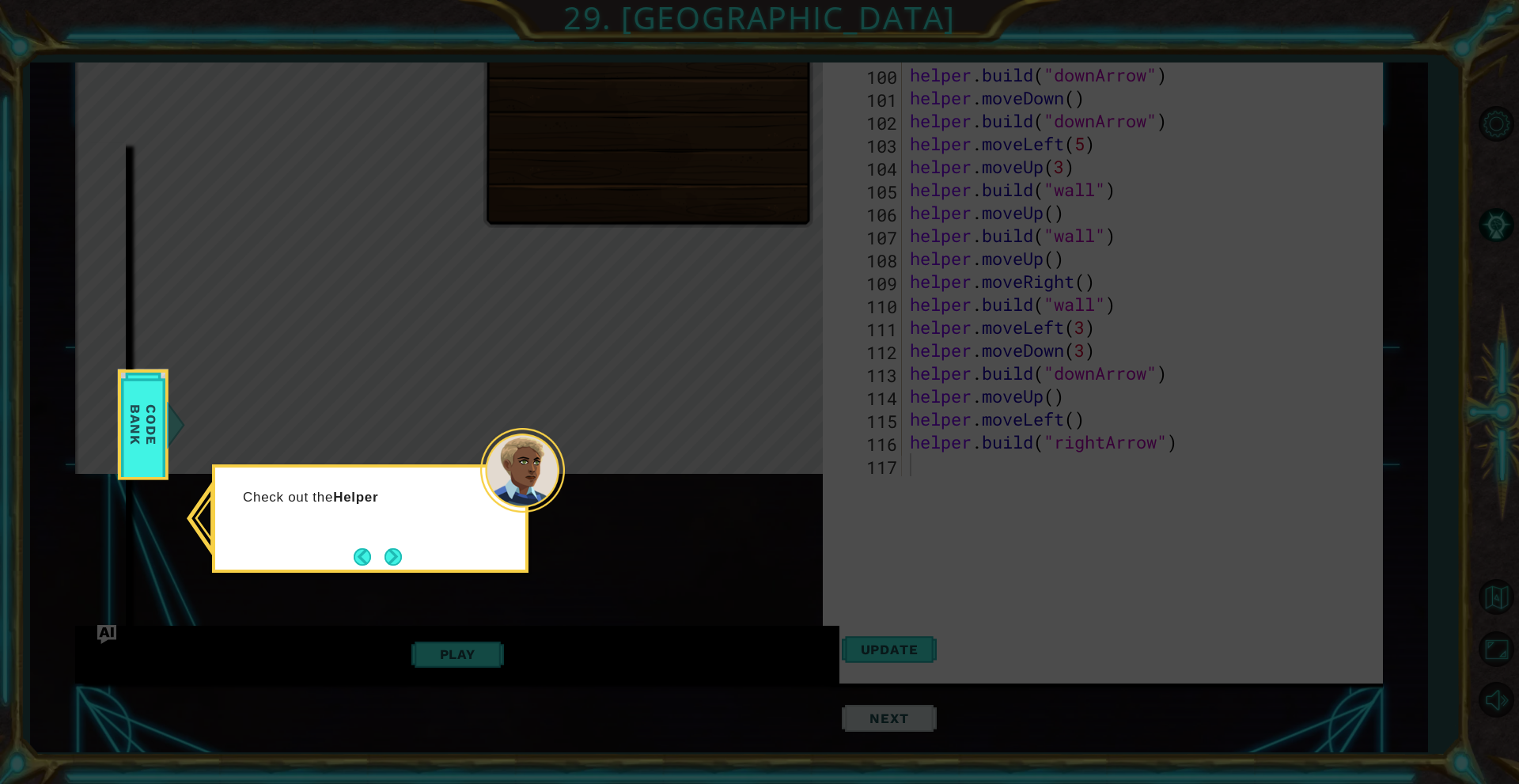
click at [424, 545] on div "Check out the Helper" at bounding box center [370, 518] width 317 height 108
click at [398, 555] on button "Next" at bounding box center [392, 557] width 17 height 17
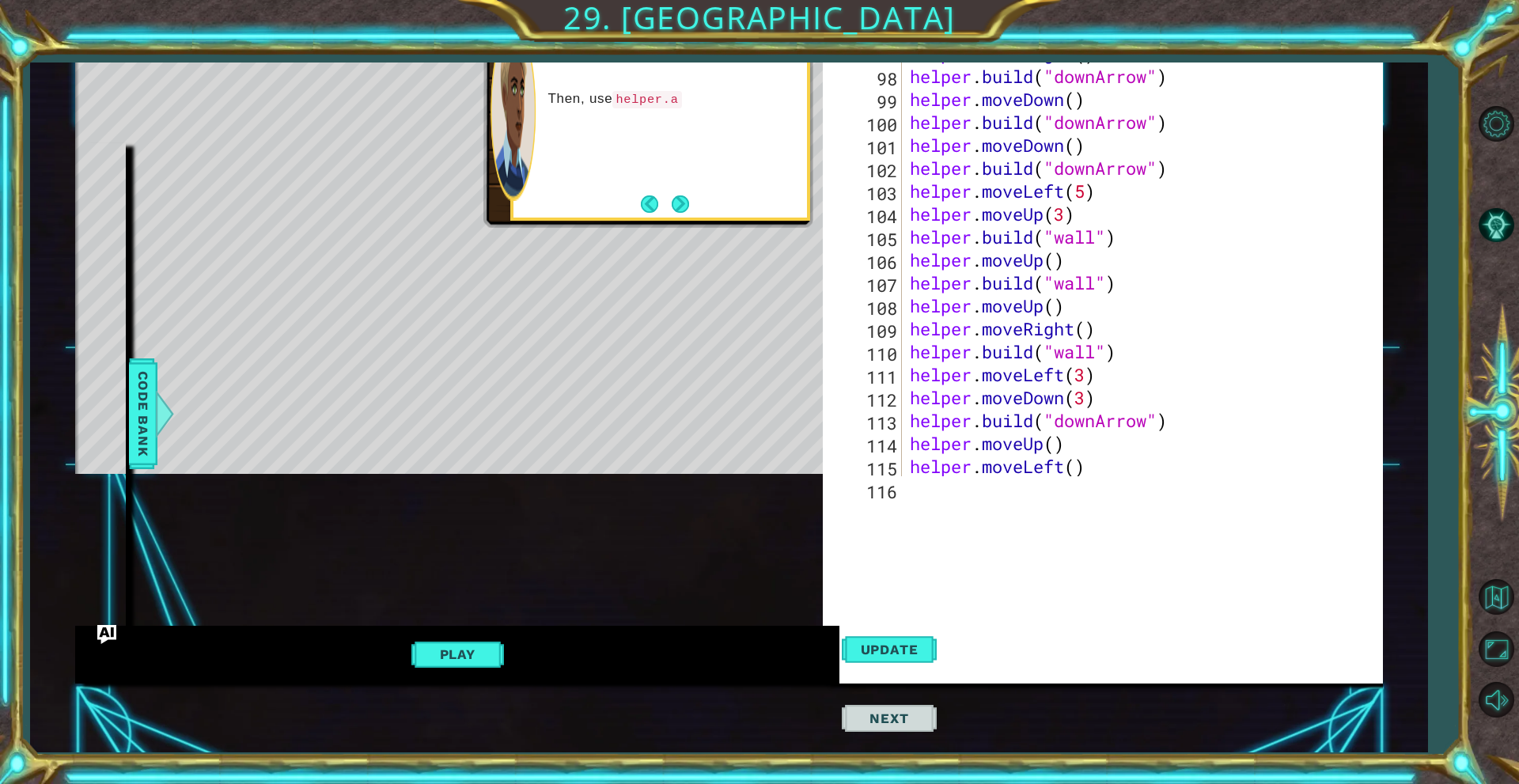
scroll to position [2175, 0]
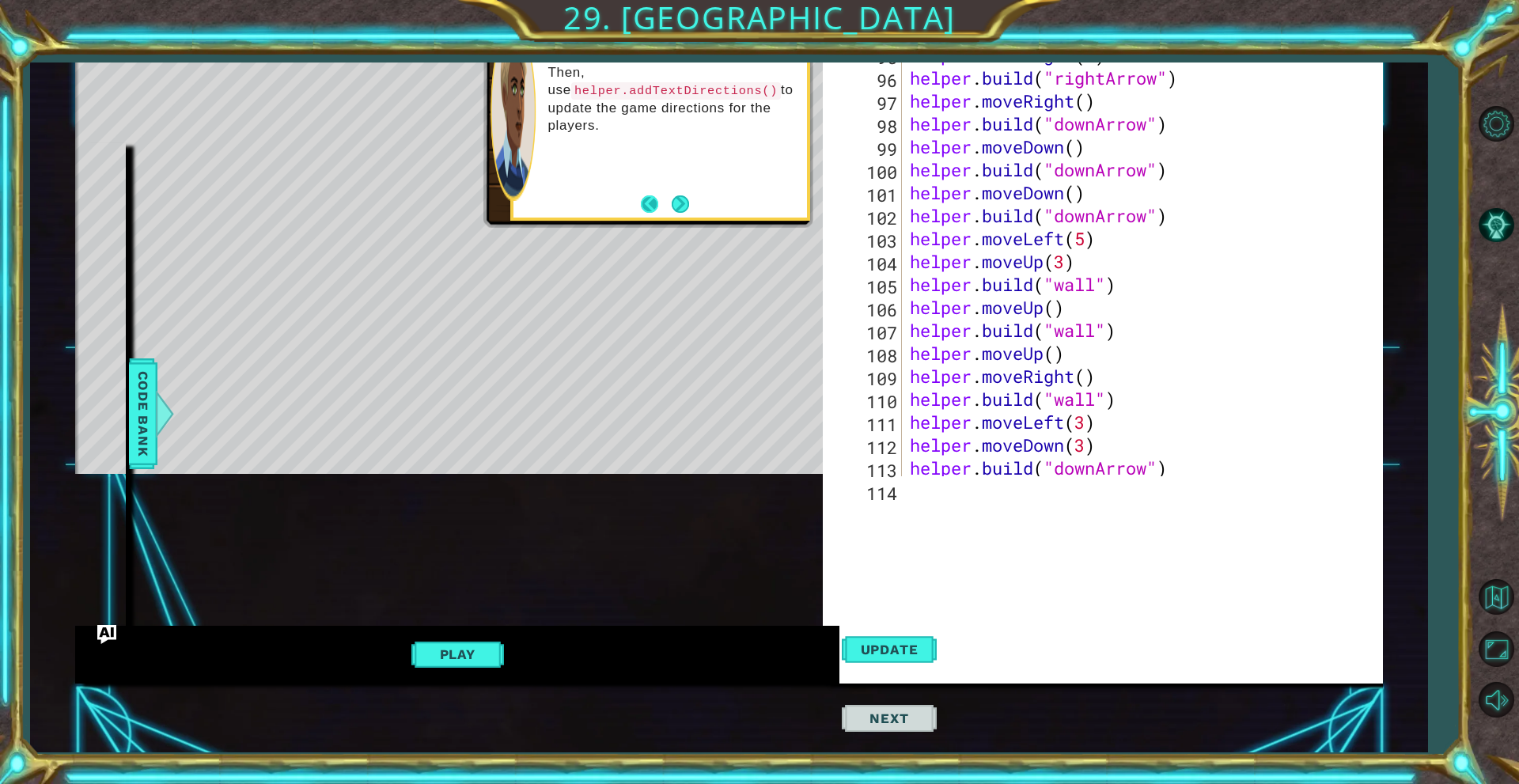
click at [670, 210] on button "Back" at bounding box center [656, 203] width 31 height 17
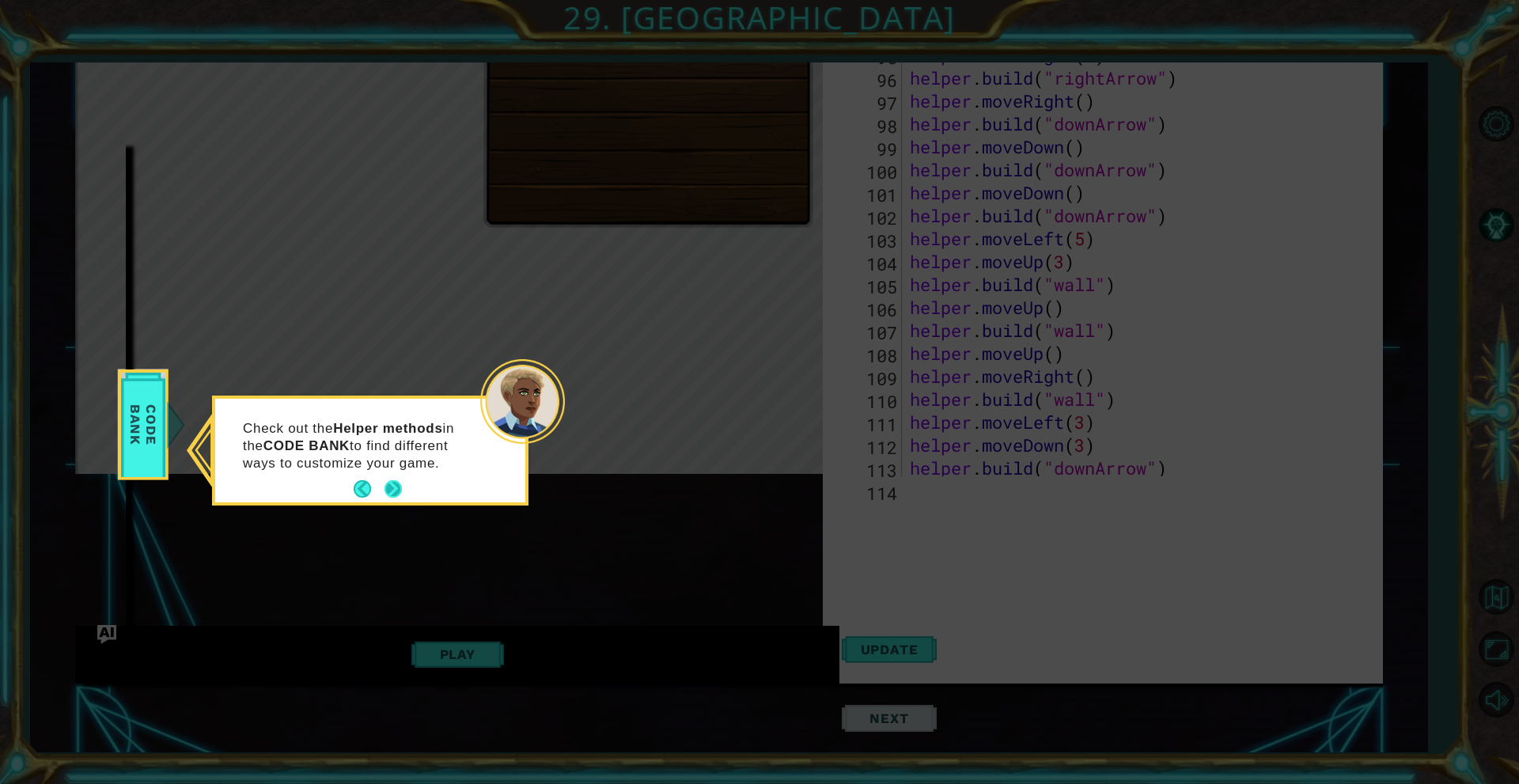
click at [395, 487] on button "Next" at bounding box center [392, 488] width 17 height 17
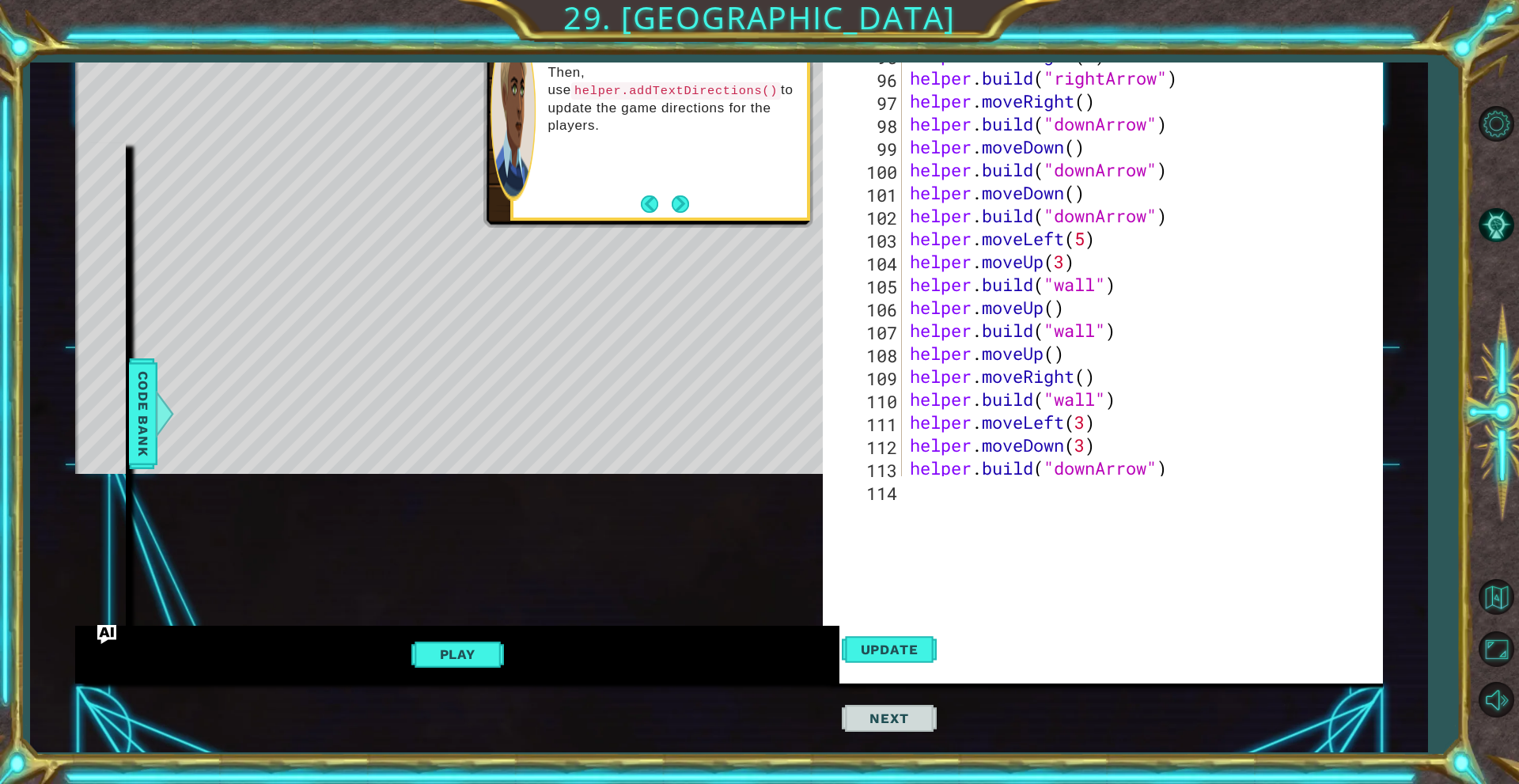
scroll to position [2080, 0]
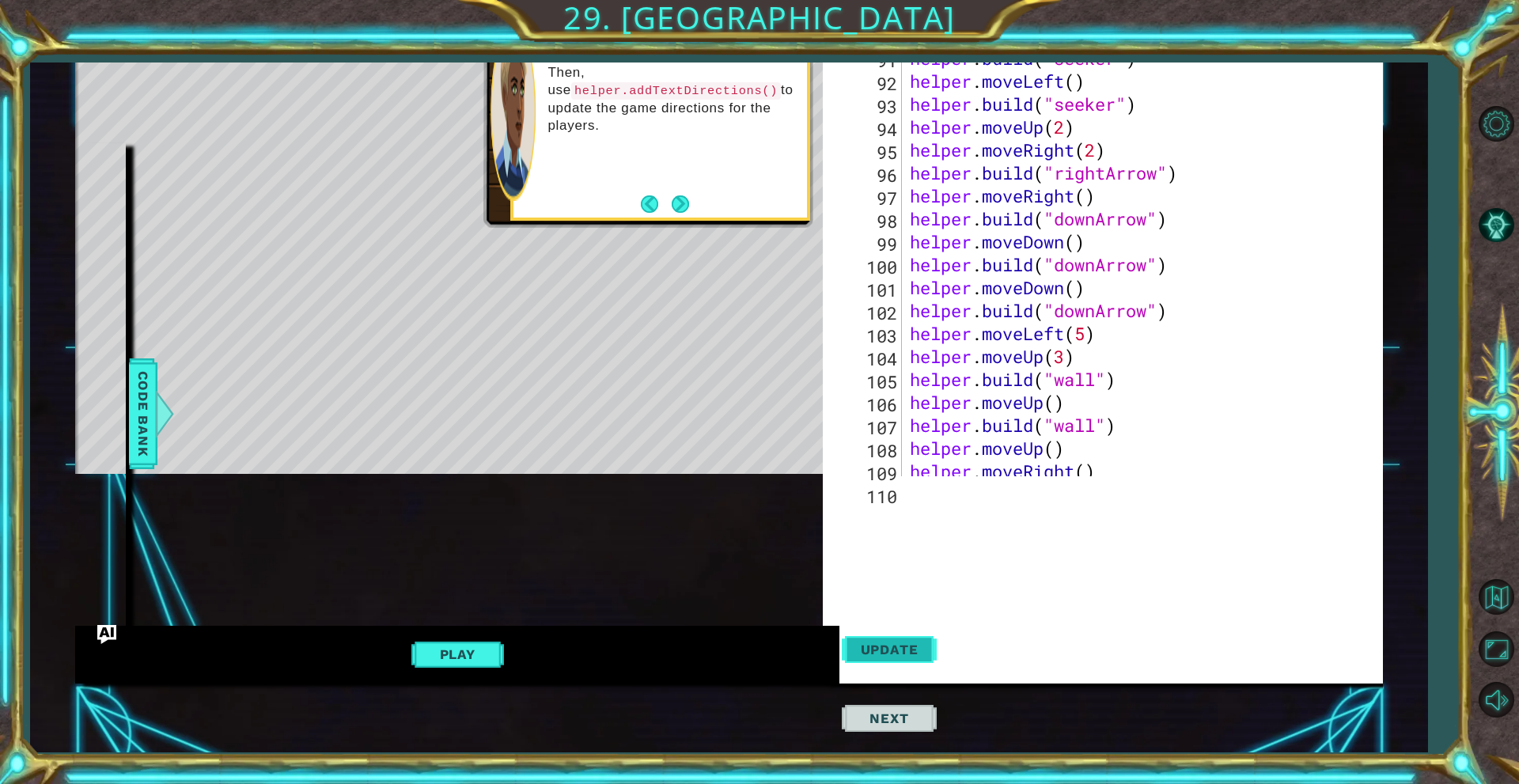
click at [881, 650] on span "Update" at bounding box center [890, 650] width 90 height 16
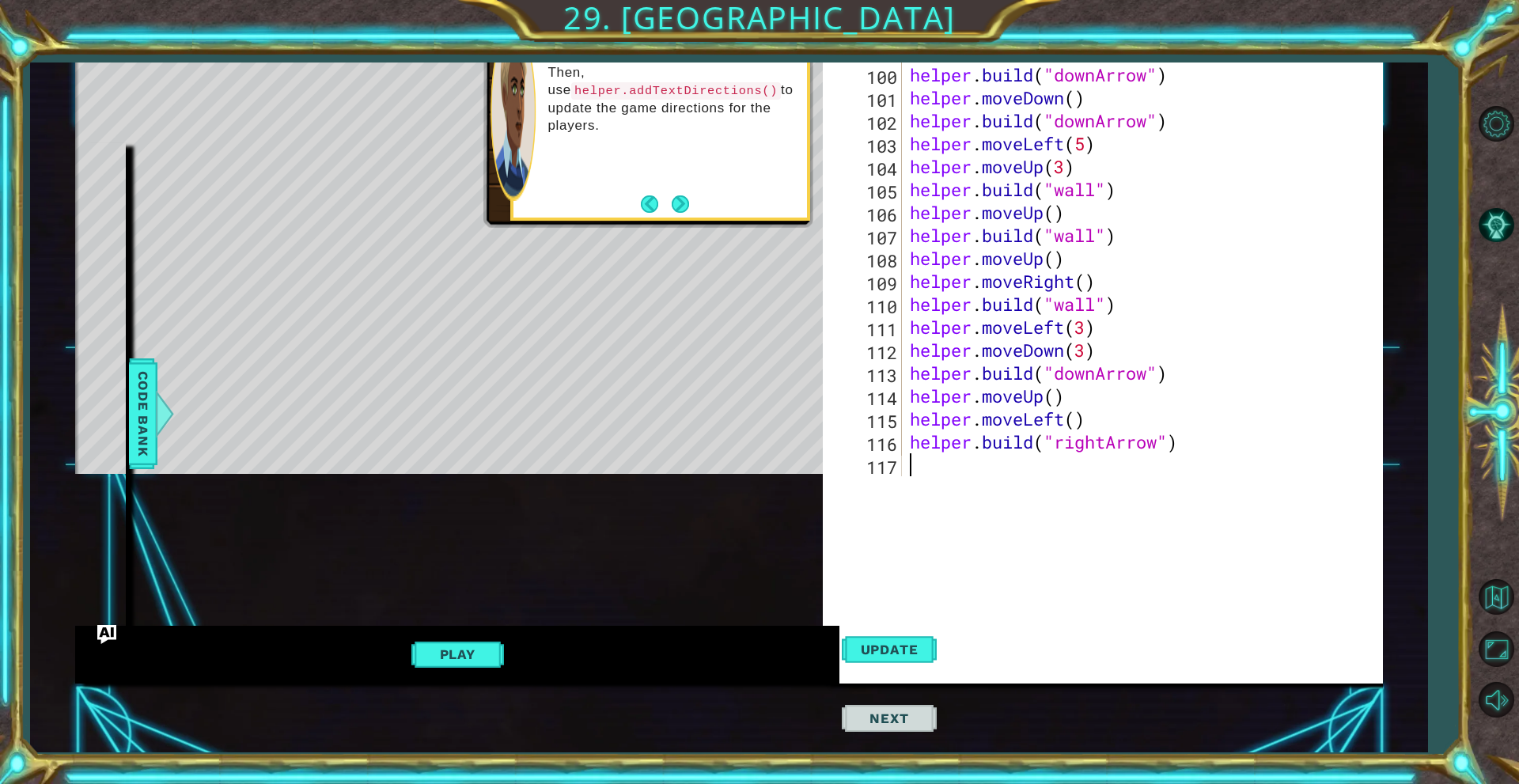
scroll to position [2270, 0]
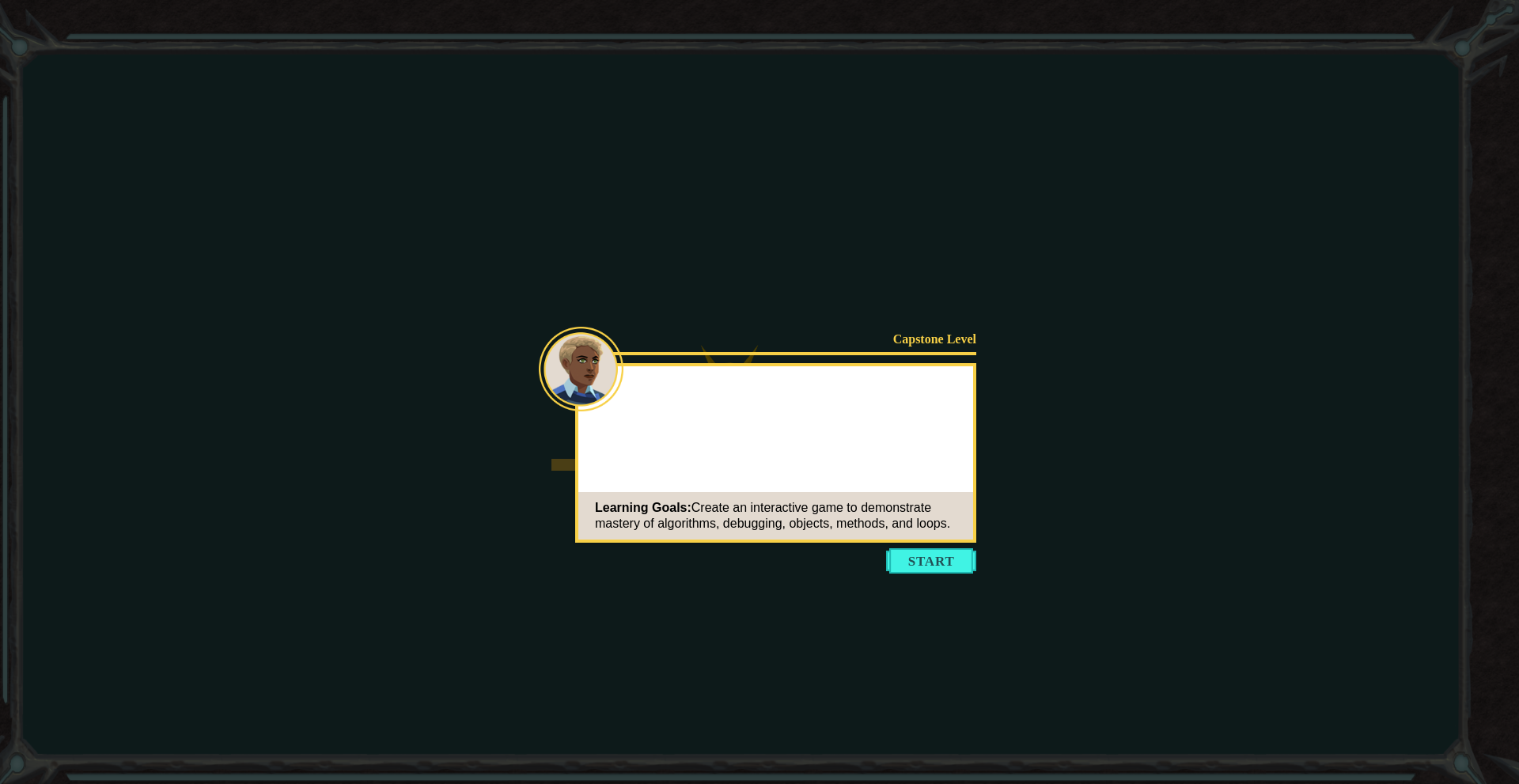
drag, startPoint x: 947, startPoint y: 566, endPoint x: 873, endPoint y: 518, distance: 88.2
click at [946, 567] on button "Start" at bounding box center [931, 560] width 91 height 25
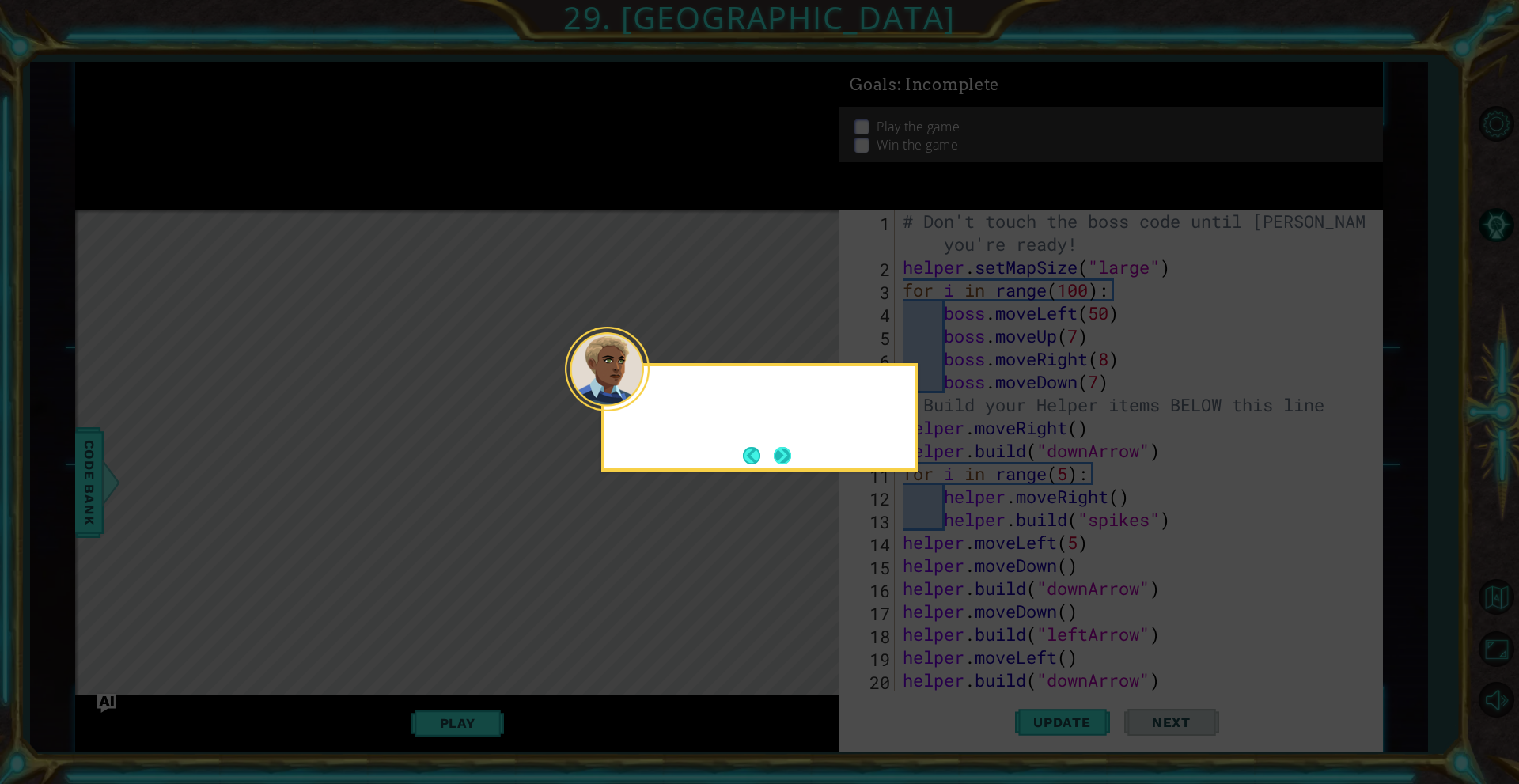
click at [657, 397] on div at bounding box center [760, 394] width 311 height 45
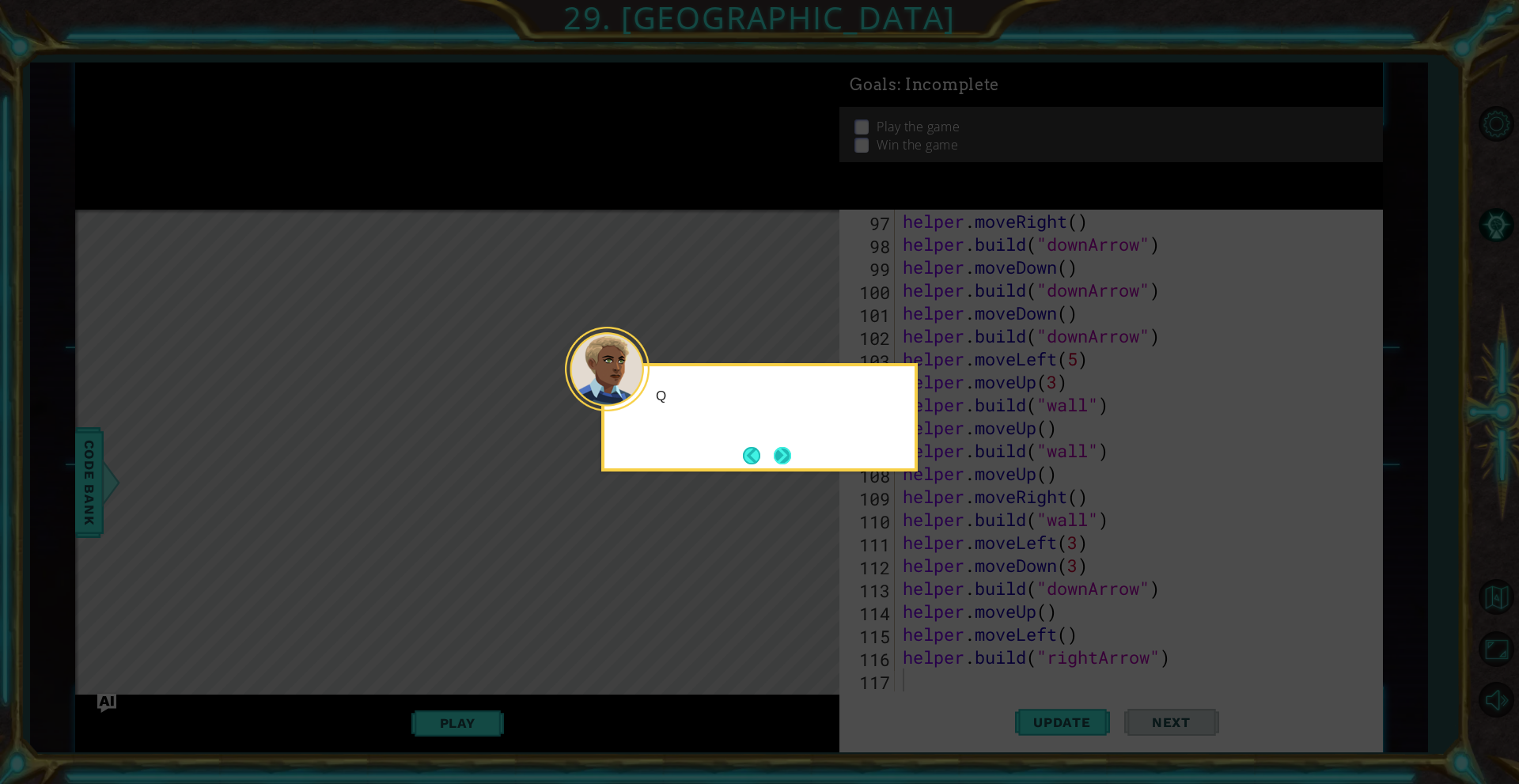
scroll to position [2248, 0]
click at [778, 447] on button "Next" at bounding box center [781, 455] width 17 height 17
click at [780, 447] on button "Next" at bounding box center [781, 455] width 17 height 17
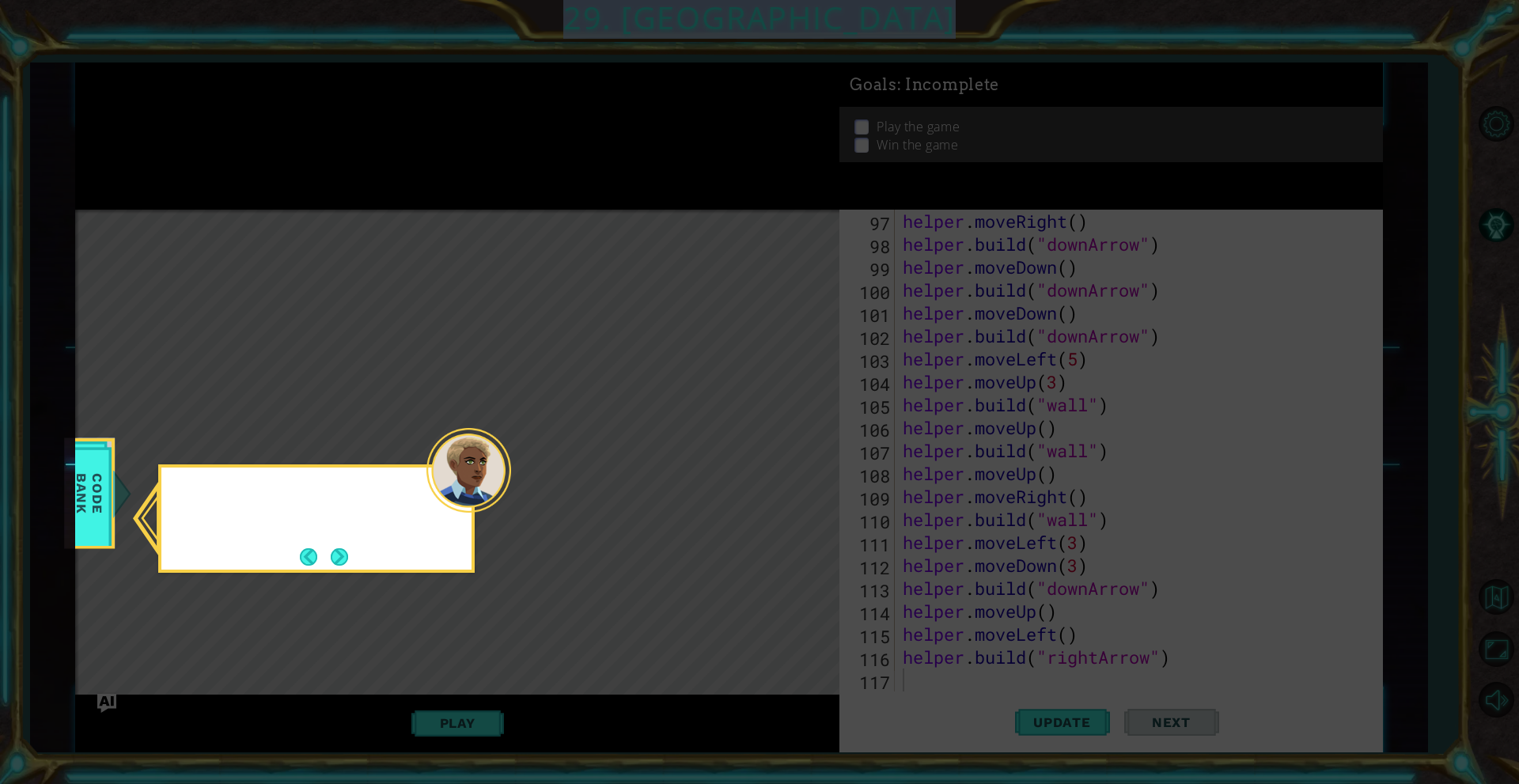
click at [780, 445] on icon at bounding box center [760, 392] width 1519 height 784
click at [317, 563] on button "Back" at bounding box center [315, 556] width 31 height 17
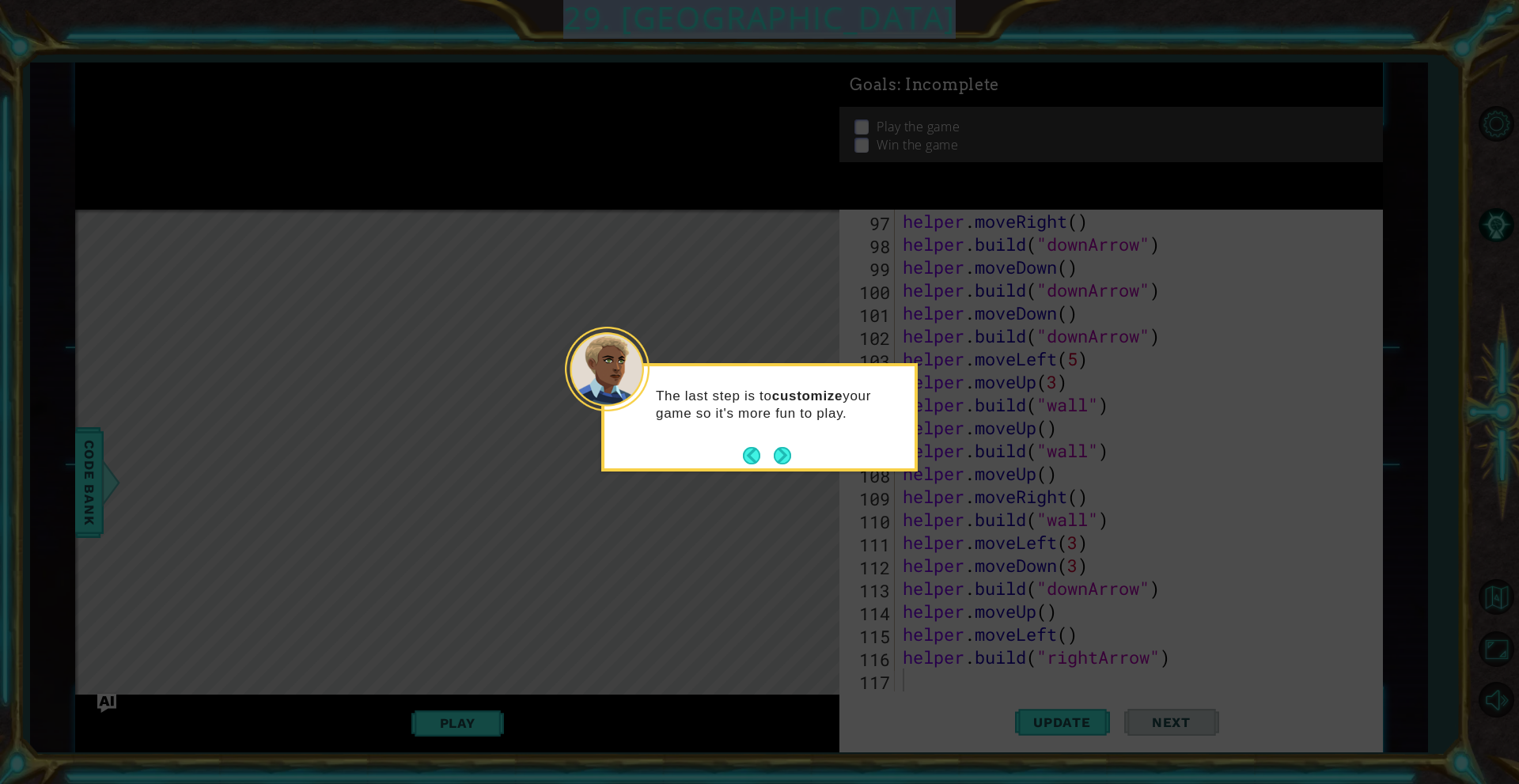
click at [773, 450] on button "Next" at bounding box center [781, 455] width 17 height 17
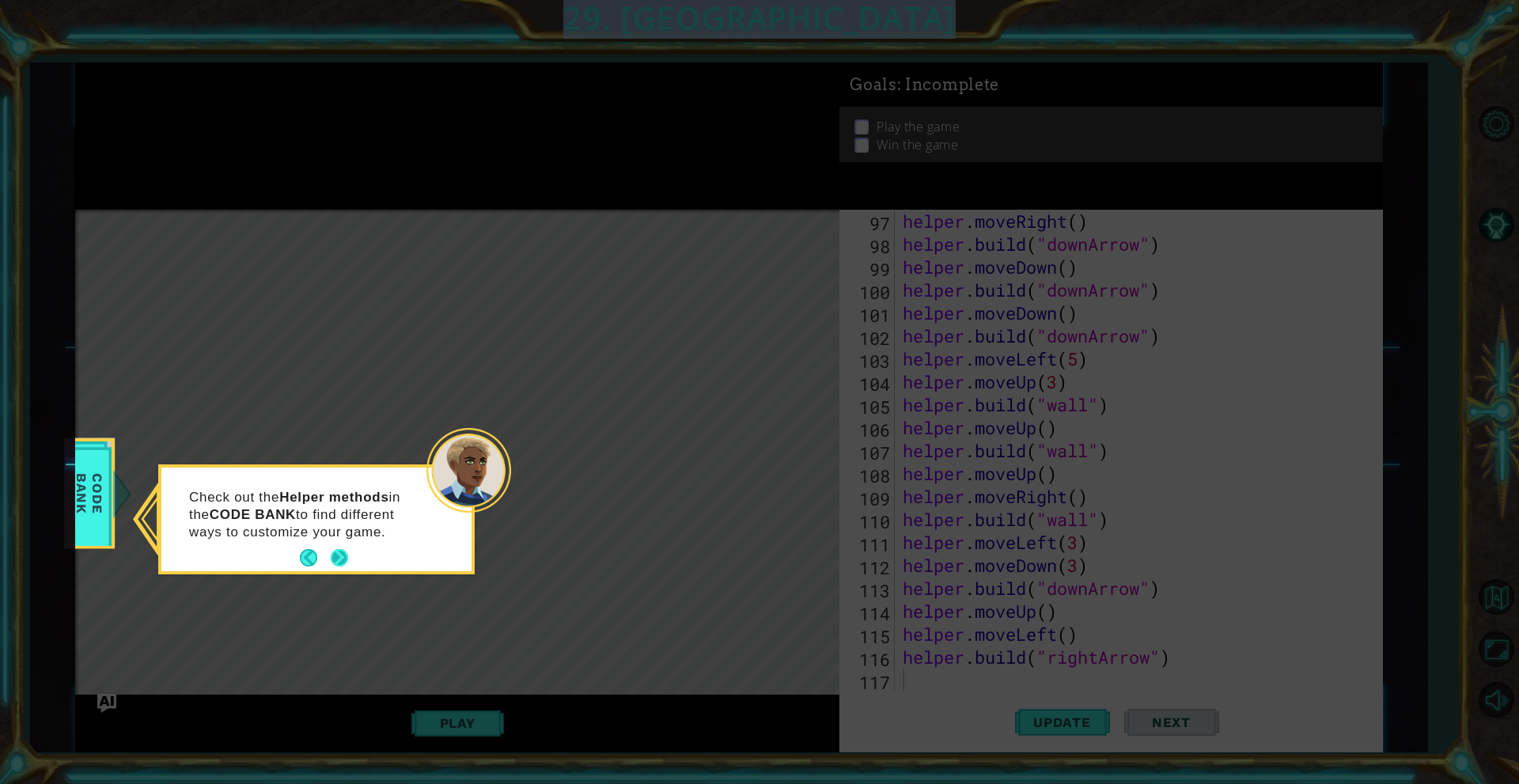
click at [337, 563] on button "Next" at bounding box center [338, 557] width 17 height 17
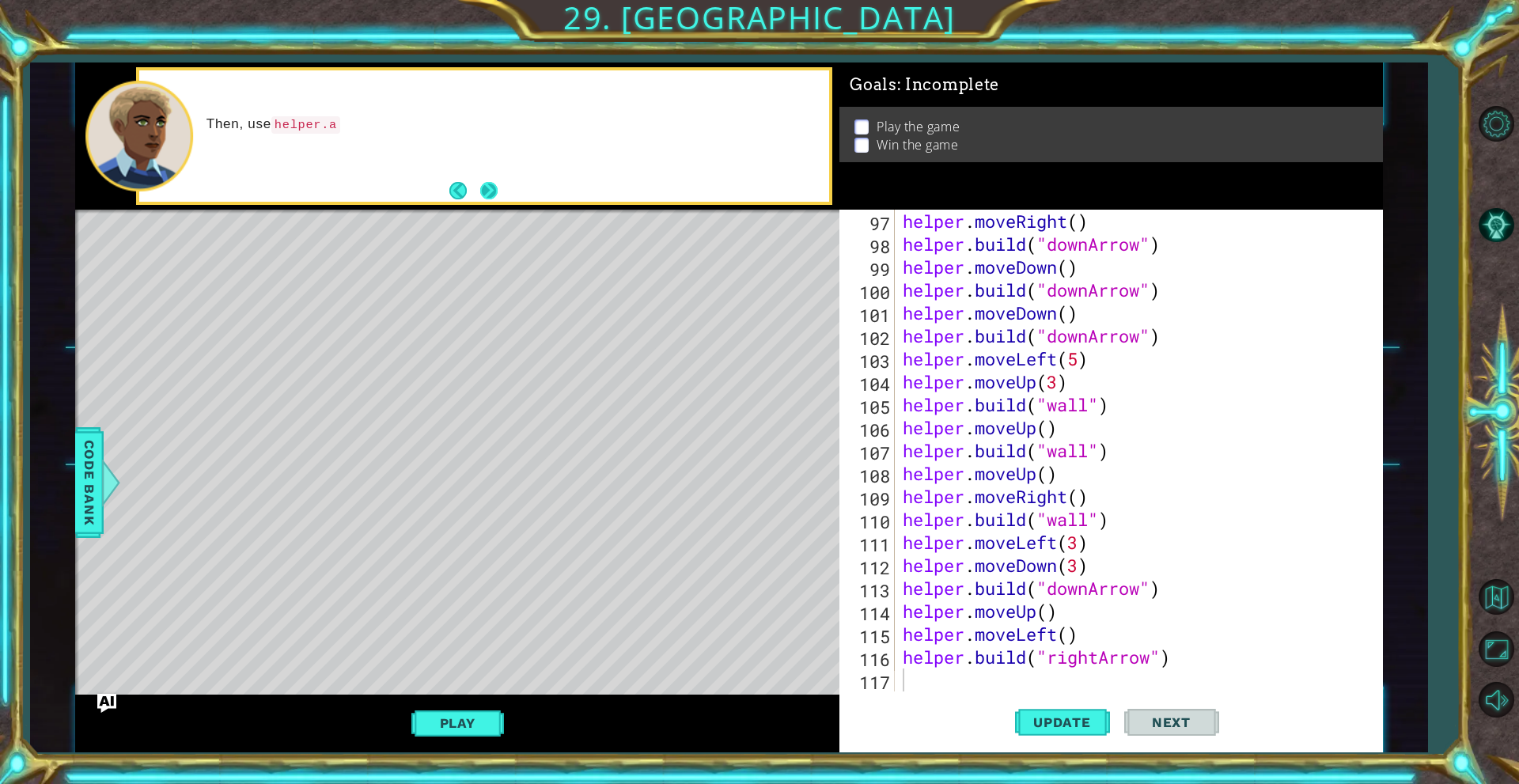
click at [493, 199] on button "Next" at bounding box center [488, 190] width 17 height 17
click at [496, 191] on button "Next" at bounding box center [488, 190] width 17 height 17
click at [950, 677] on div "helper . moveRight ( ) helper . build ( "downArrow" ) helper . moveDown ( ) hel…" at bounding box center [1137, 474] width 474 height 527
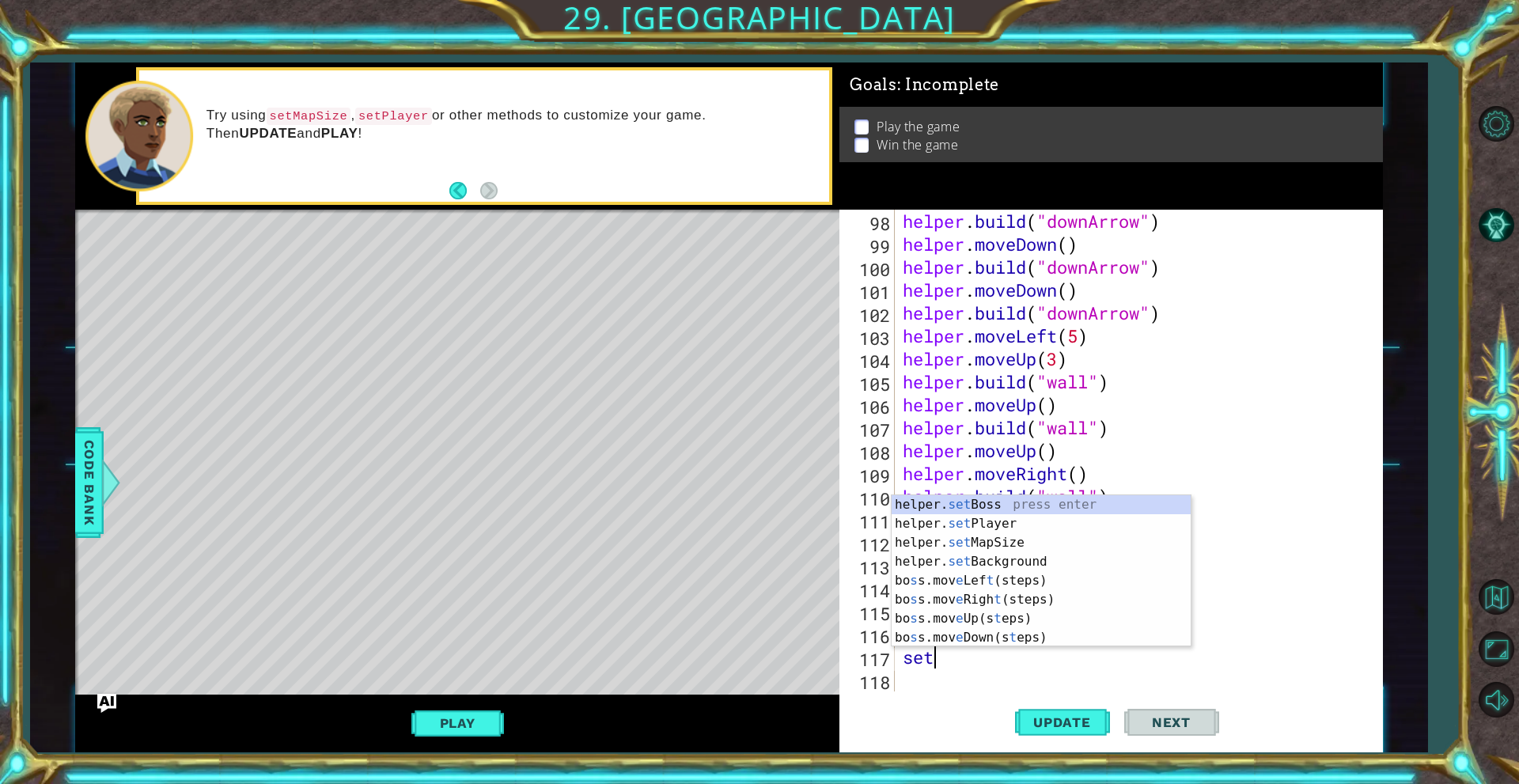
scroll to position [0, 1]
click at [946, 568] on div "helper. set Boss press enter helper. set Player press enter helper. set MapSize…" at bounding box center [1041, 590] width 299 height 190
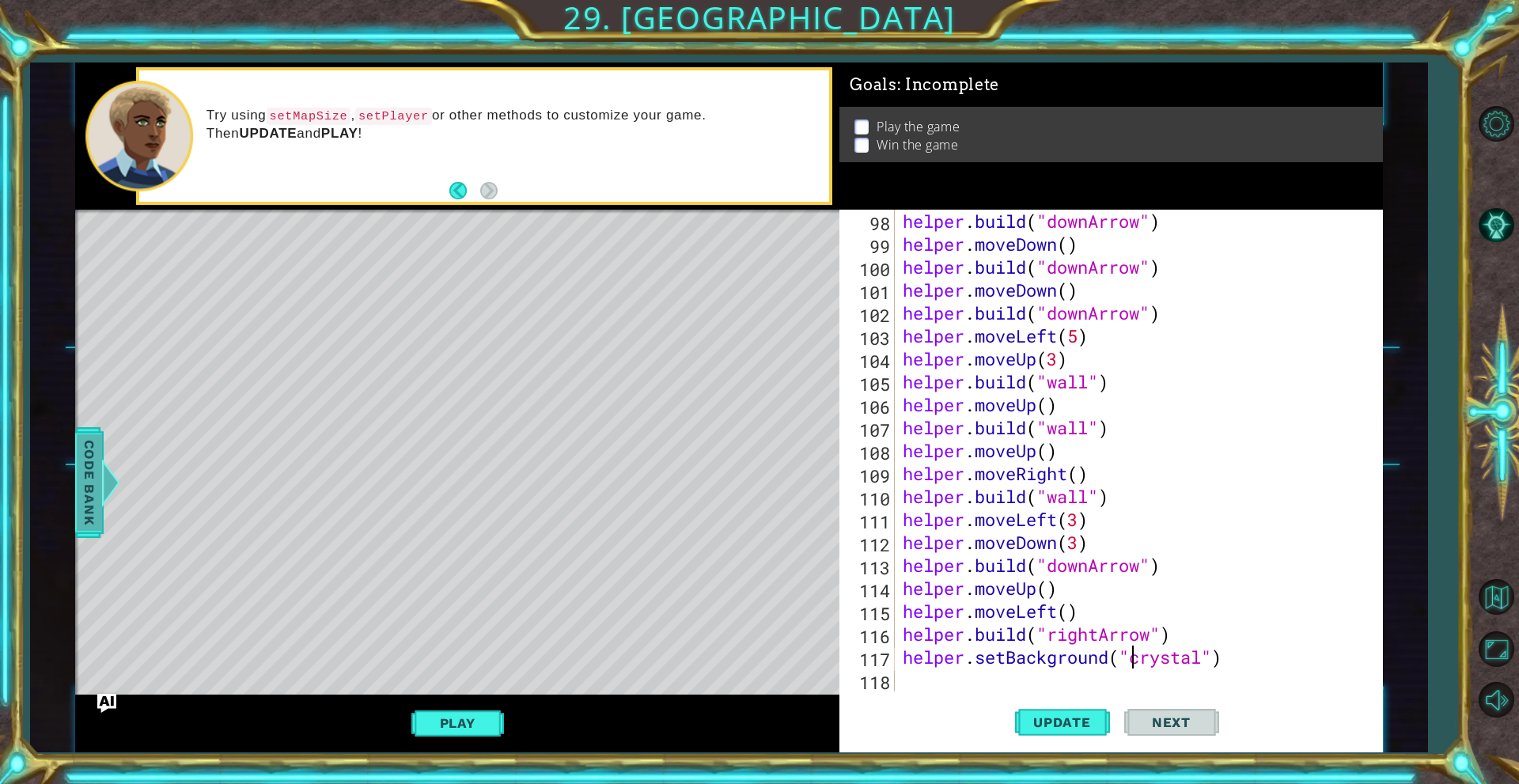
click at [91, 455] on span "Code Bank" at bounding box center [89, 482] width 25 height 97
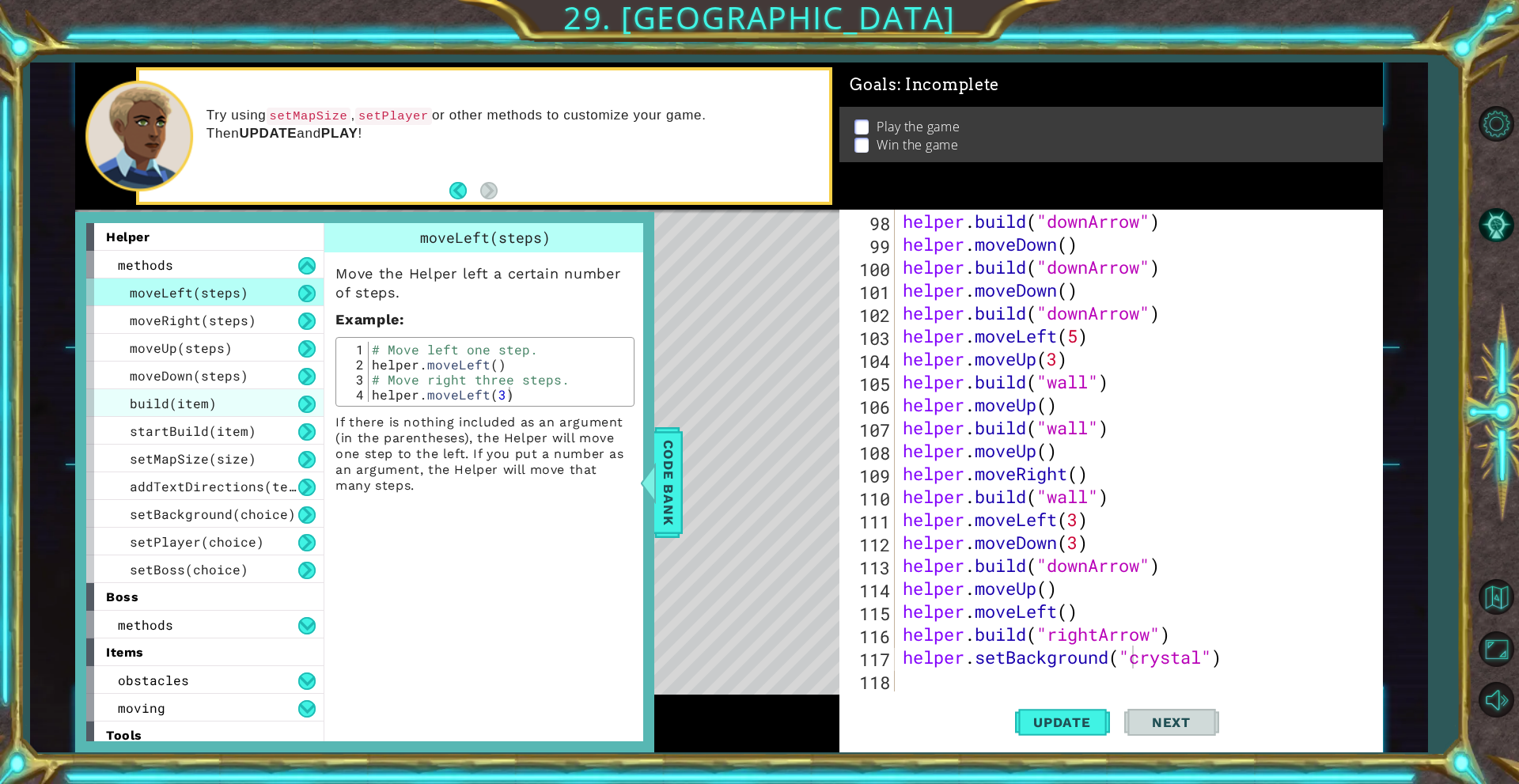
scroll to position [35, 0]
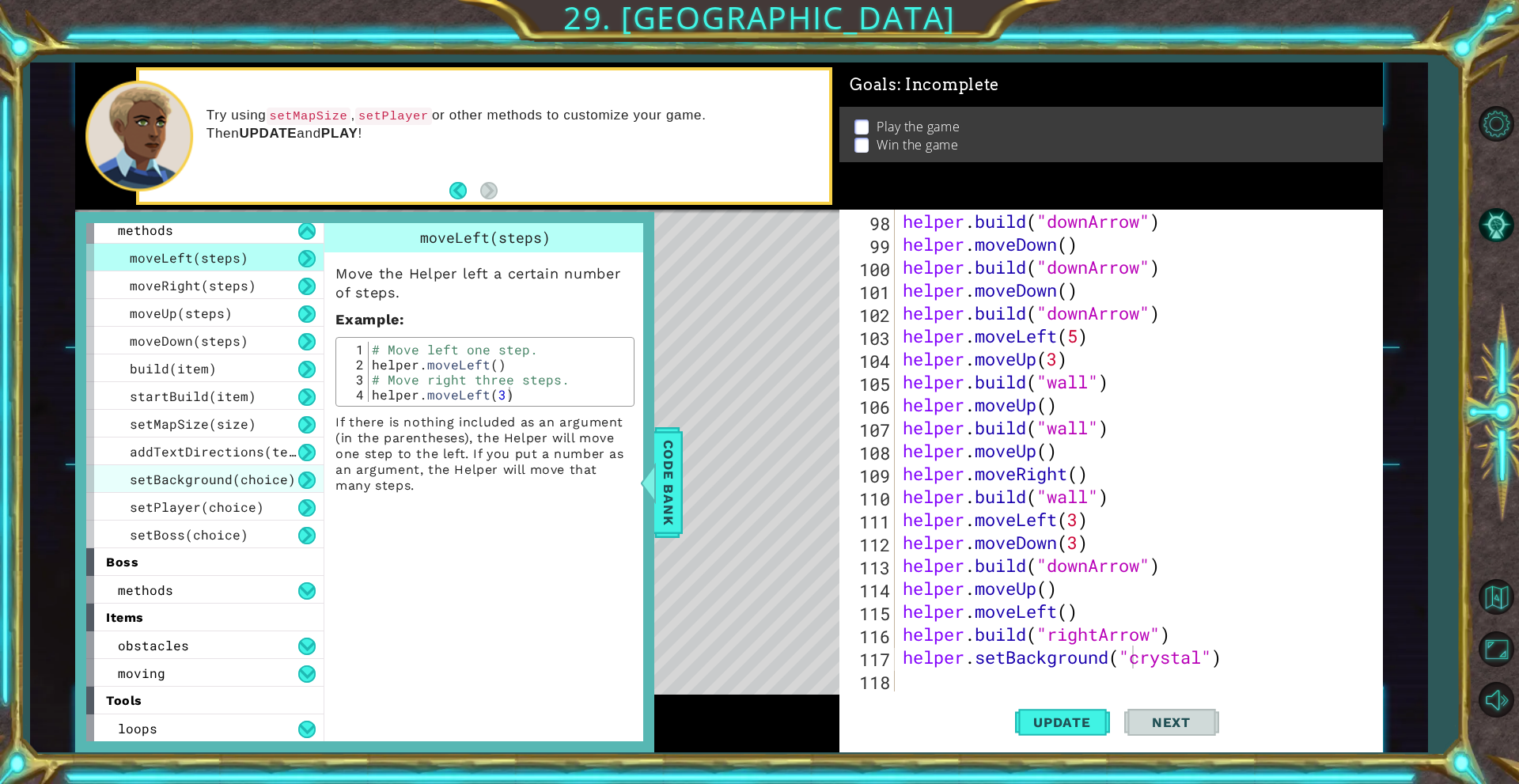
click at [198, 478] on span "setBackground(choice)" at bounding box center [212, 479] width 166 height 17
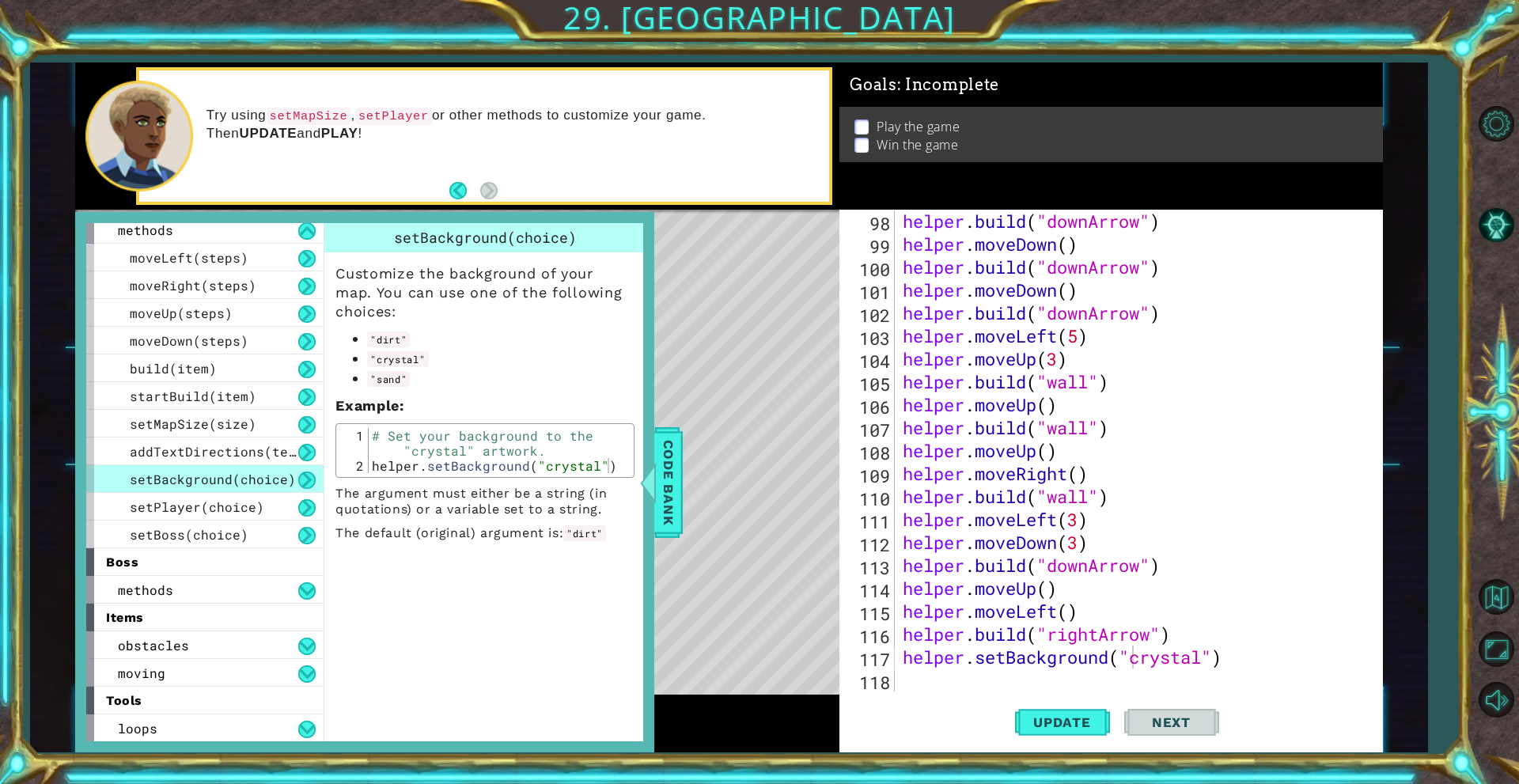
click at [299, 475] on button at bounding box center [307, 480] width 17 height 17
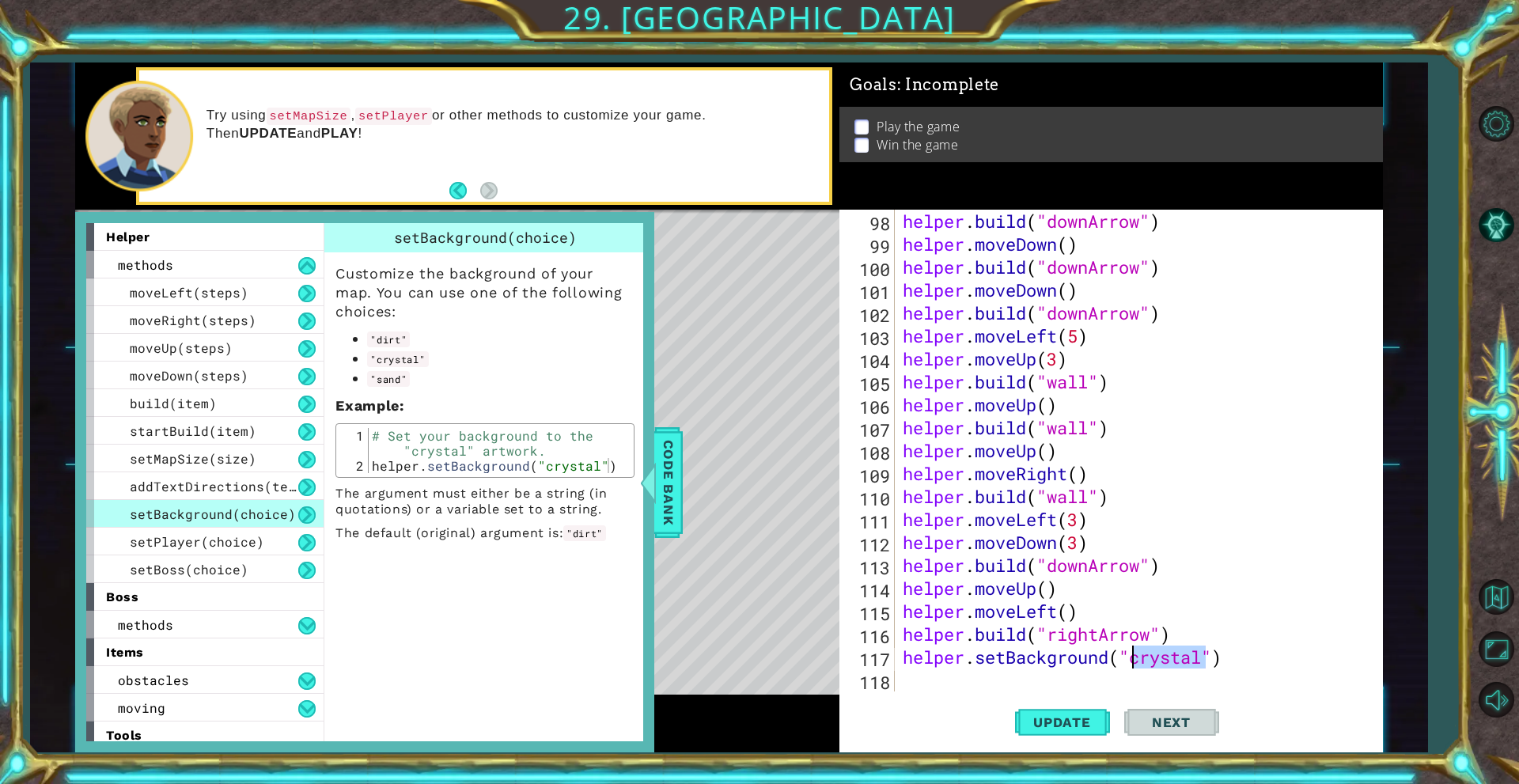
drag, startPoint x: 1202, startPoint y: 656, endPoint x: 1136, endPoint y: 665, distance: 66.6
click at [1136, 665] on div "helper . build ( "downArrow" ) helper . moveDown ( ) helper . build ( "downArro…" at bounding box center [1137, 474] width 474 height 527
click at [1061, 712] on button "Update" at bounding box center [1062, 722] width 95 height 55
click at [659, 489] on span "Code Bank" at bounding box center [668, 482] width 25 height 97
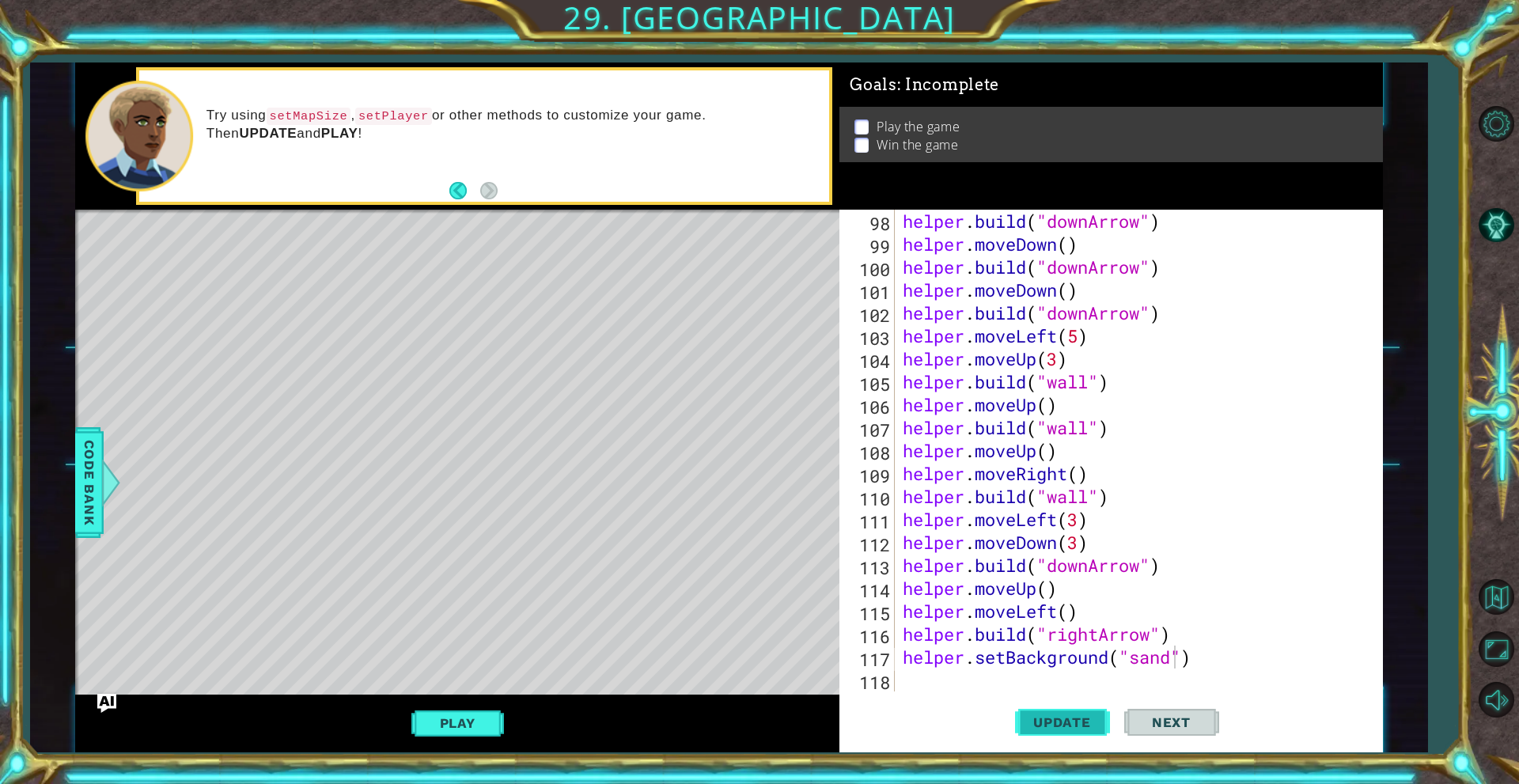
drag, startPoint x: 1051, startPoint y: 738, endPoint x: 904, endPoint y: 687, distance: 155.6
click at [1051, 735] on button "Update" at bounding box center [1062, 722] width 95 height 55
click at [476, 696] on div "Play" at bounding box center [458, 723] width 764 height 59
click at [476, 705] on div "Play" at bounding box center [458, 723] width 764 height 59
click at [480, 712] on button "Play" at bounding box center [457, 722] width 93 height 30
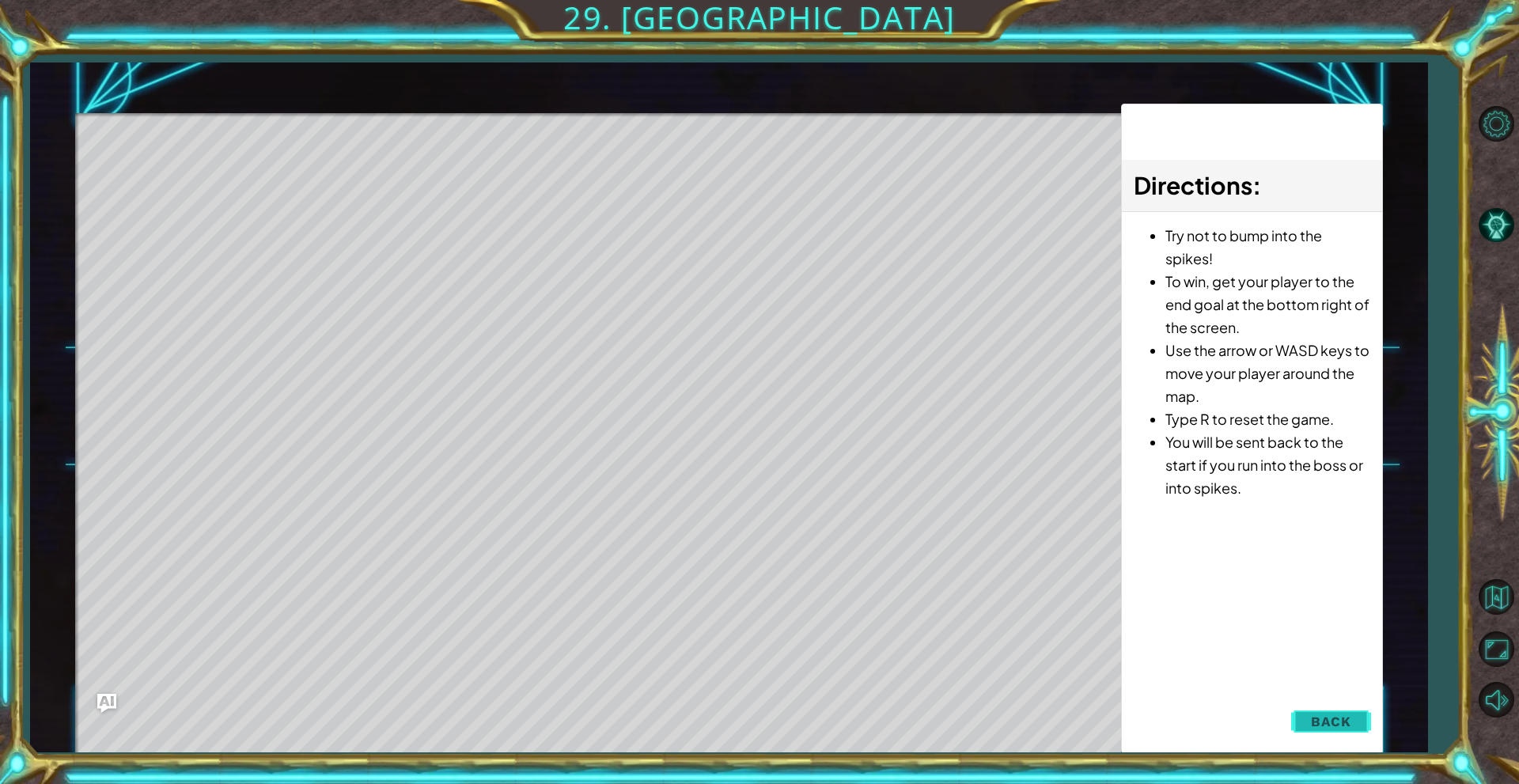
click at [1348, 708] on button "Back" at bounding box center [1331, 721] width 80 height 32
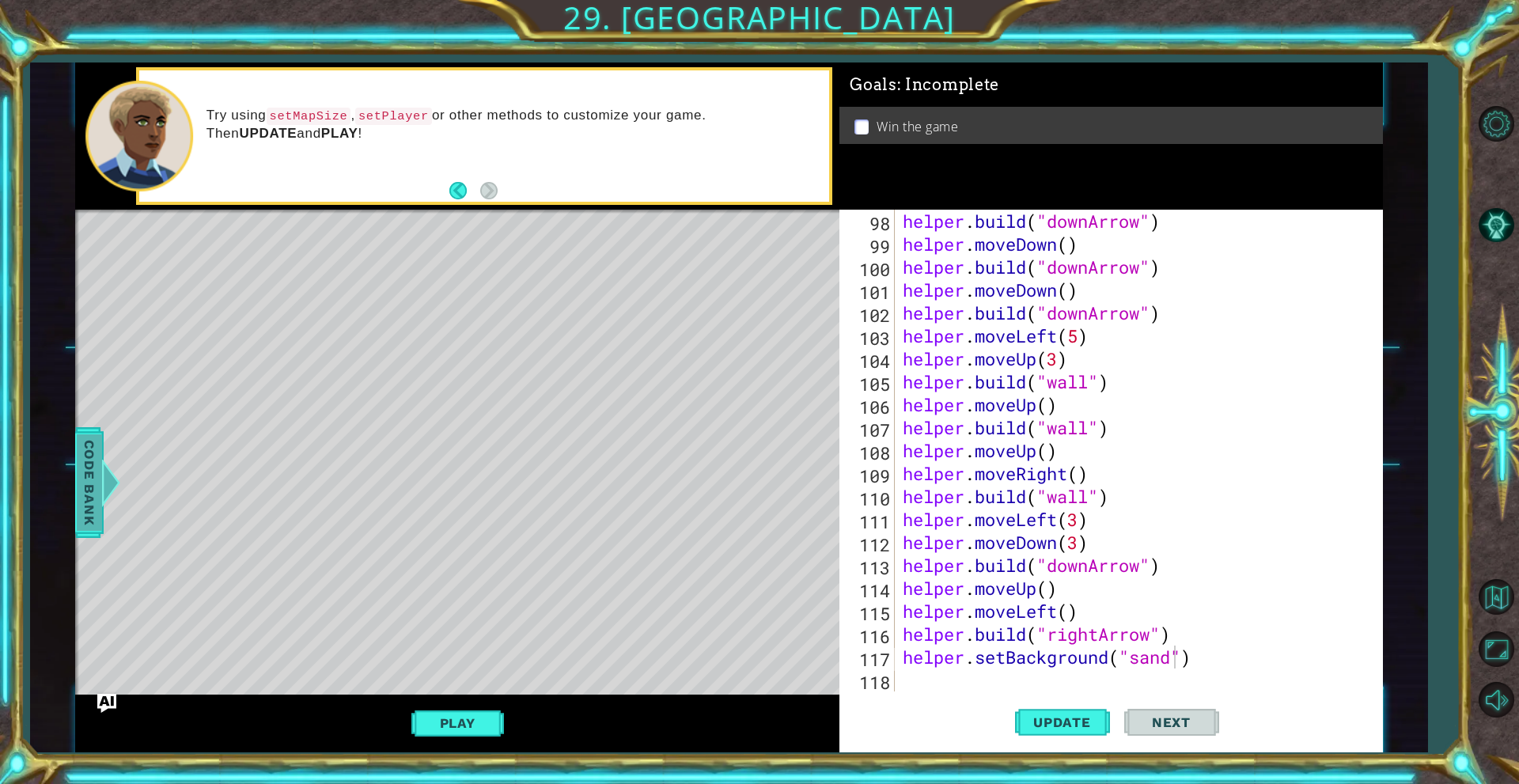
click at [83, 488] on span "Code Bank" at bounding box center [89, 482] width 25 height 97
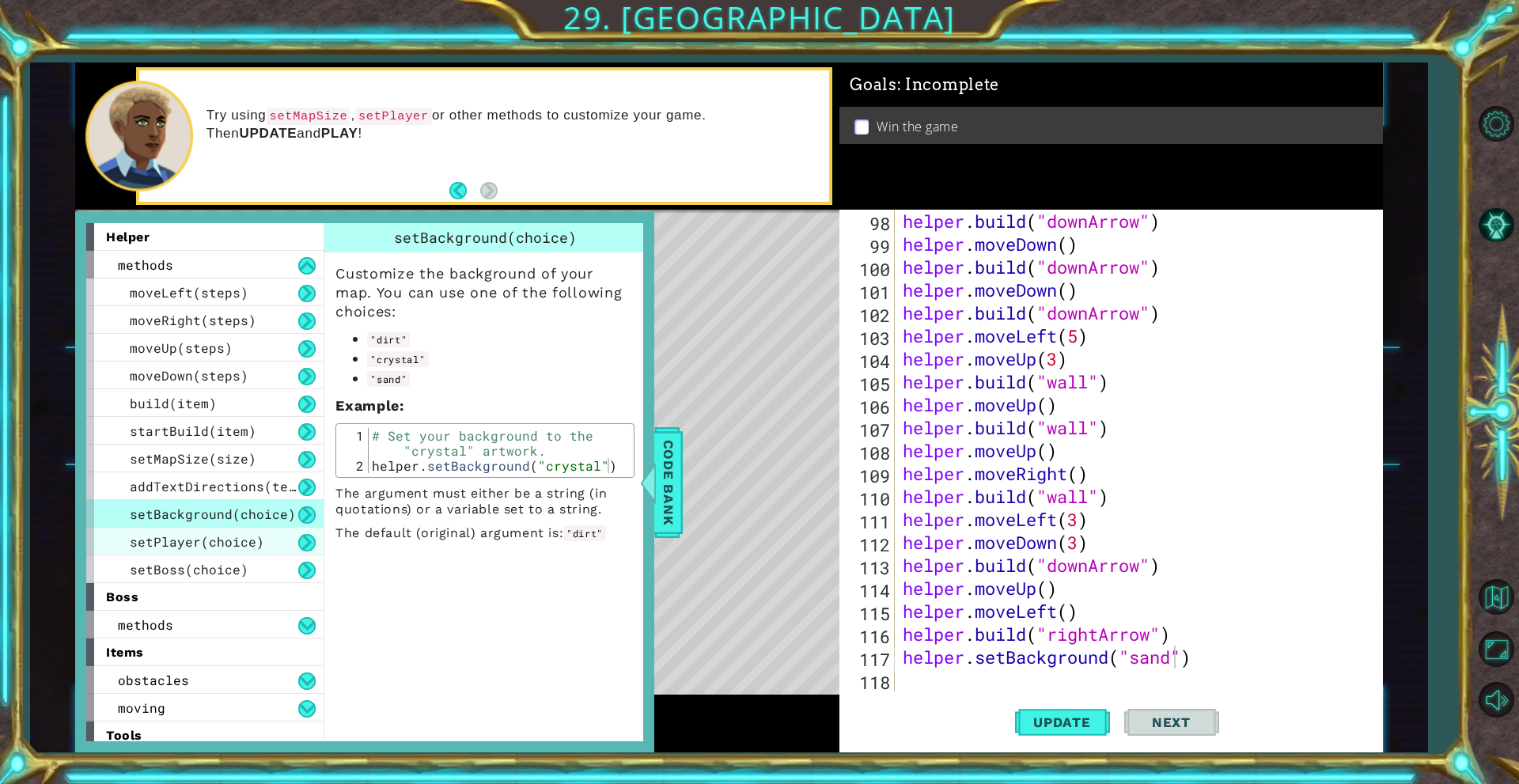
click at [272, 539] on div "setPlayer(choice)" at bounding box center [205, 541] width 237 height 28
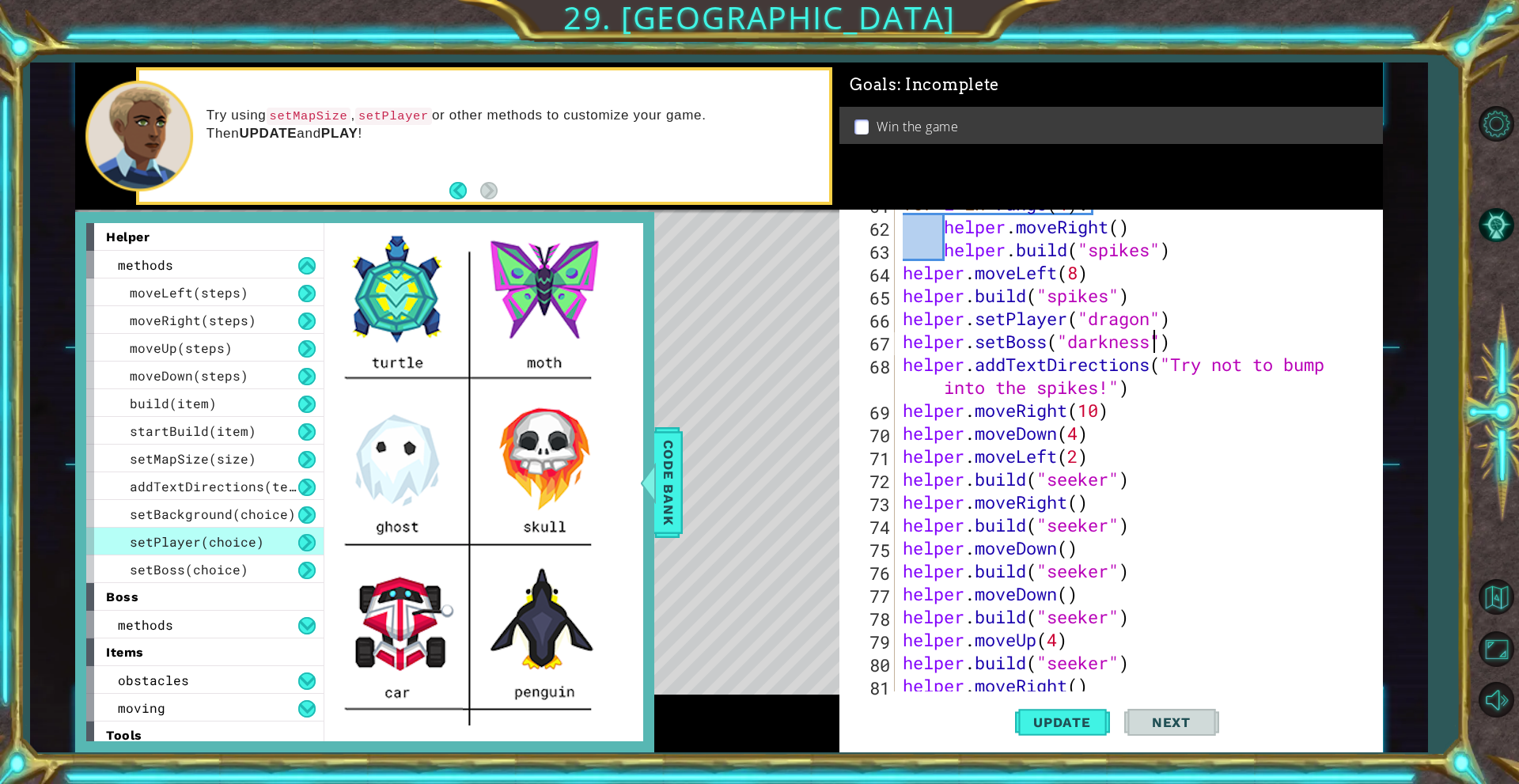
scroll to position [0, 12]
drag, startPoint x: 1155, startPoint y: 331, endPoint x: 1143, endPoint y: 333, distance: 12.2
click at [1143, 333] on div "for i in range ( 4 ) : helper . moveRight ( ) helper . build ( "spikes" ) helpe…" at bounding box center [1137, 456] width 474 height 527
click at [1151, 322] on div "for i in range ( 4 ) : helper . moveRight ( ) helper . build ( "spikes" ) helpe…" at bounding box center [1137, 456] width 474 height 527
drag, startPoint x: 1151, startPoint y: 322, endPoint x: 1117, endPoint y: 325, distance: 34.1
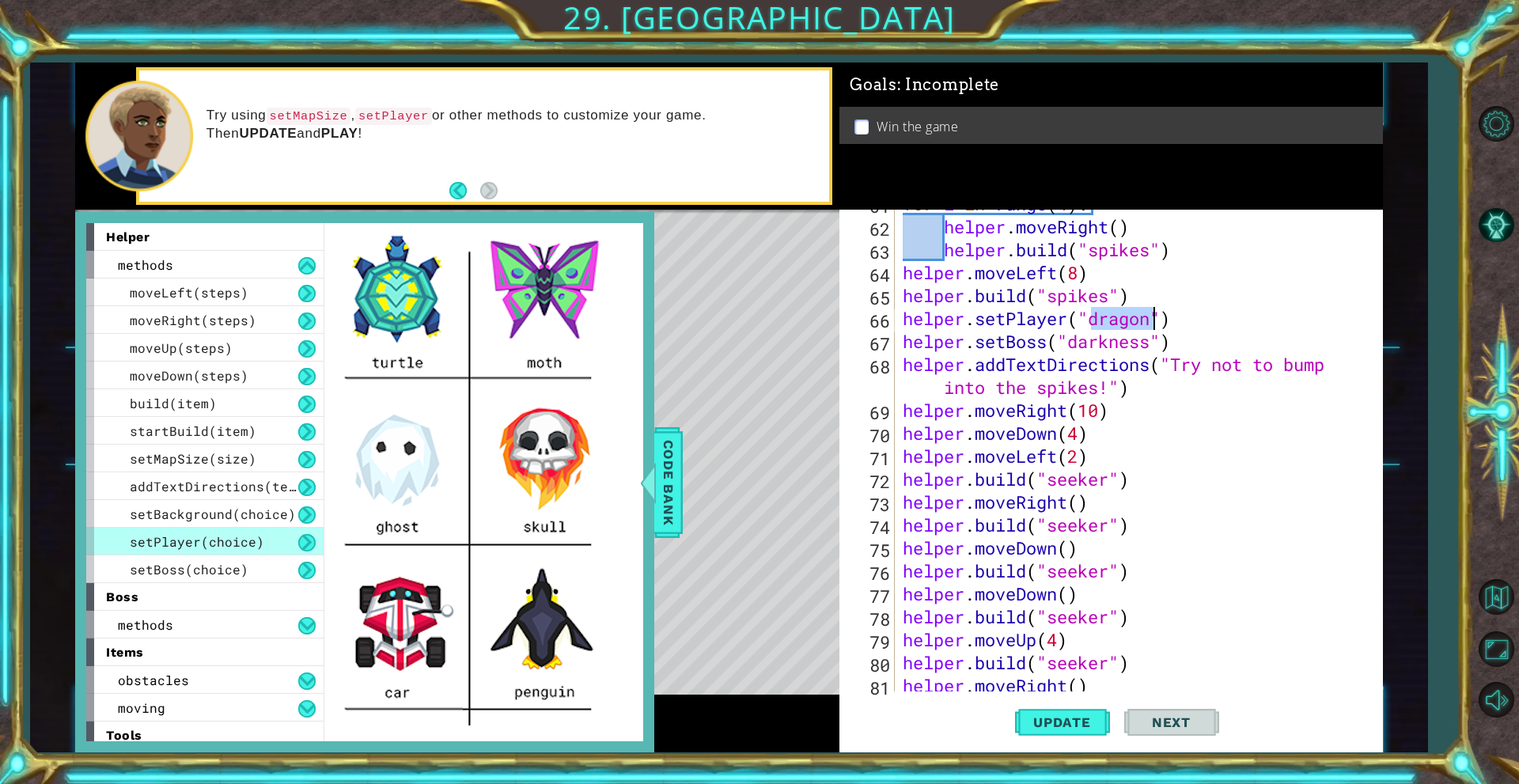
click at [1117, 325] on div "for i in range ( 4 ) : helper . moveRight ( ) helper . build ( "spikes" ) helpe…" at bounding box center [1137, 456] width 474 height 527
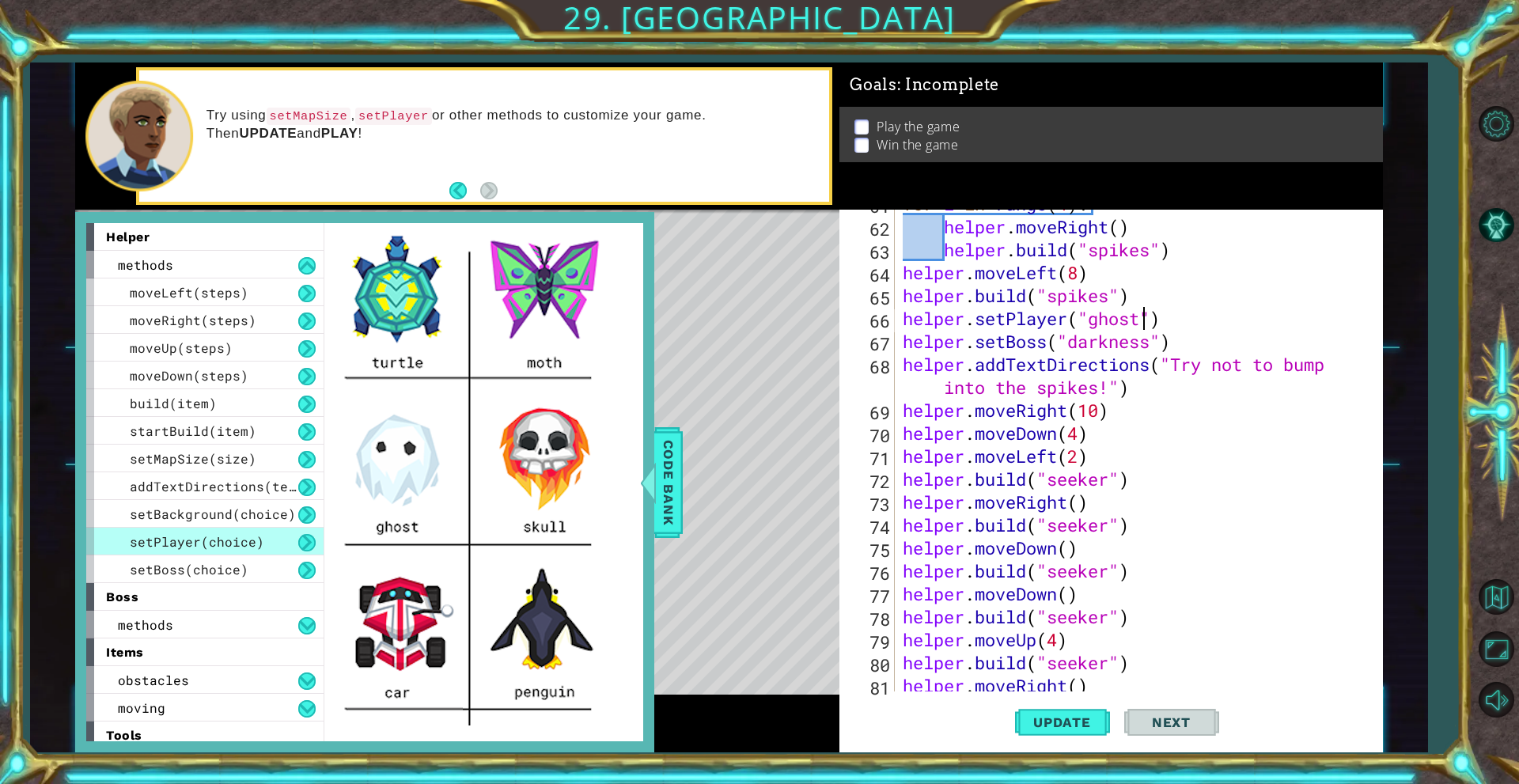
scroll to position [0, 11]
type textarea "helper.setPlayer("ghost")"
click at [659, 495] on span "Code Bank" at bounding box center [668, 482] width 25 height 97
click at [659, 495] on div "helper methods moveLeft(steps) moveRight(steps) moveUp(steps) moveDown(steps) b…" at bounding box center [730, 407] width 1308 height 689
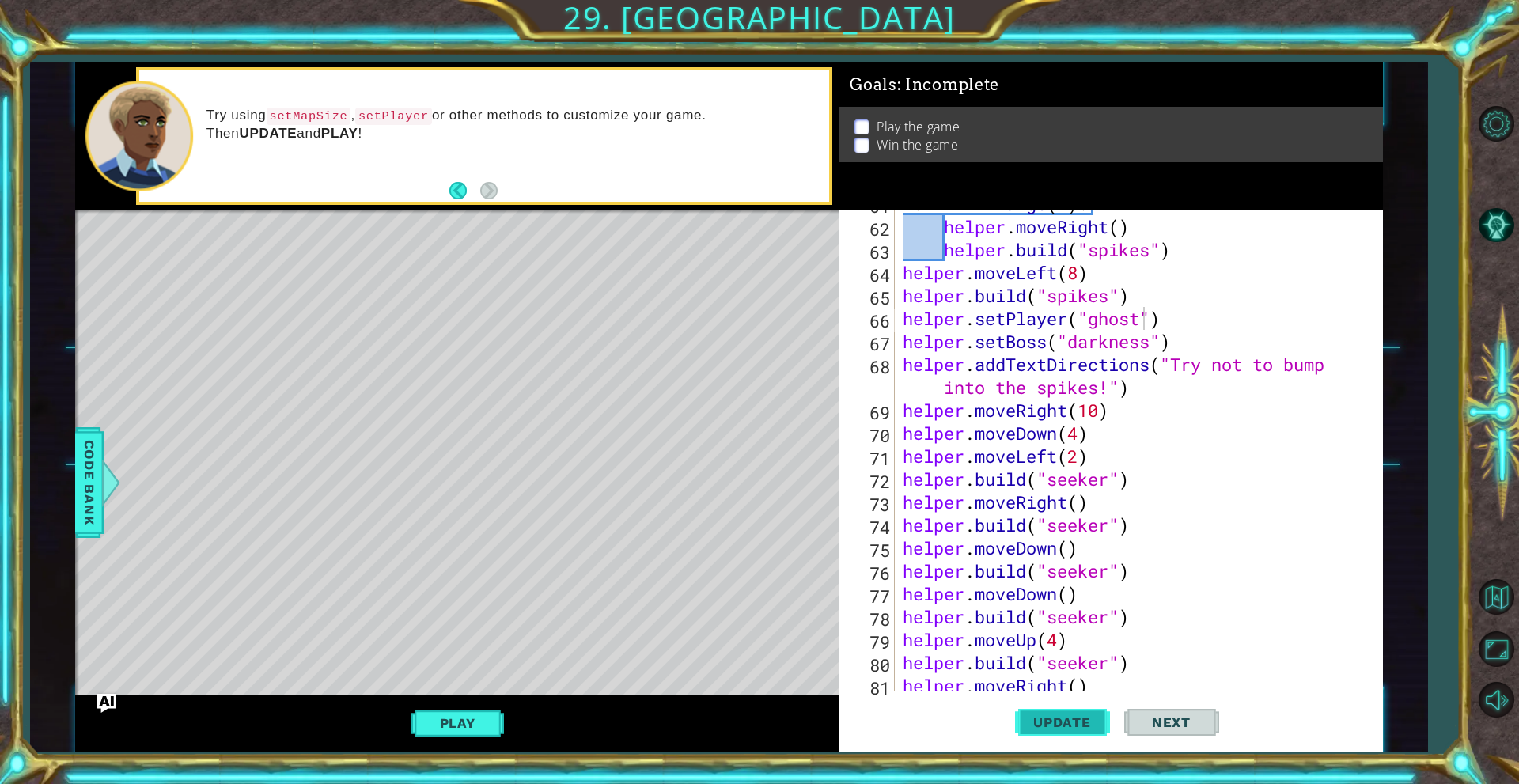
click at [1058, 715] on span "Update" at bounding box center [1062, 722] width 90 height 16
click at [488, 714] on button "Play" at bounding box center [457, 722] width 93 height 30
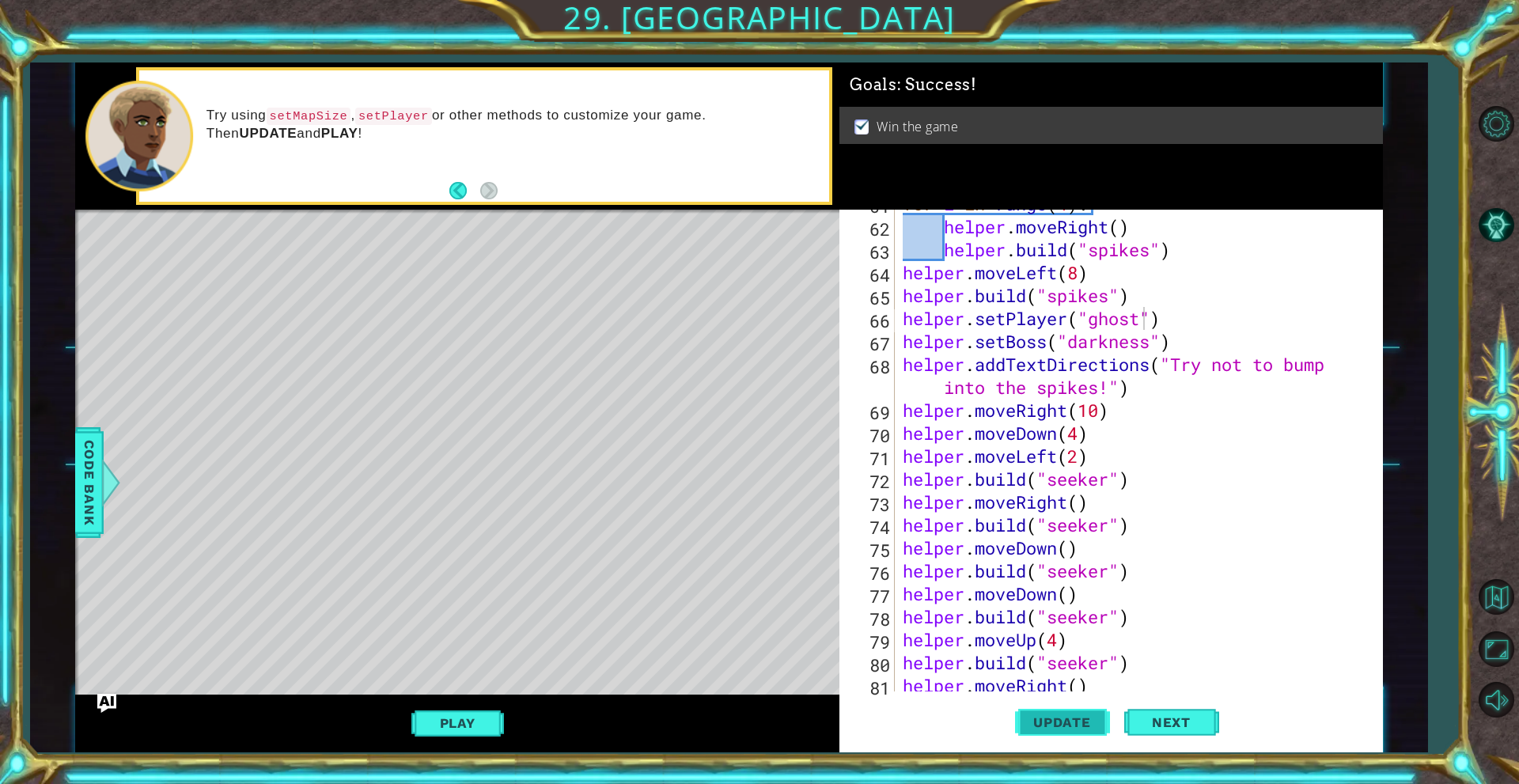
click at [1034, 730] on button "Update" at bounding box center [1062, 722] width 95 height 55
click at [460, 714] on button "Play" at bounding box center [457, 722] width 93 height 30
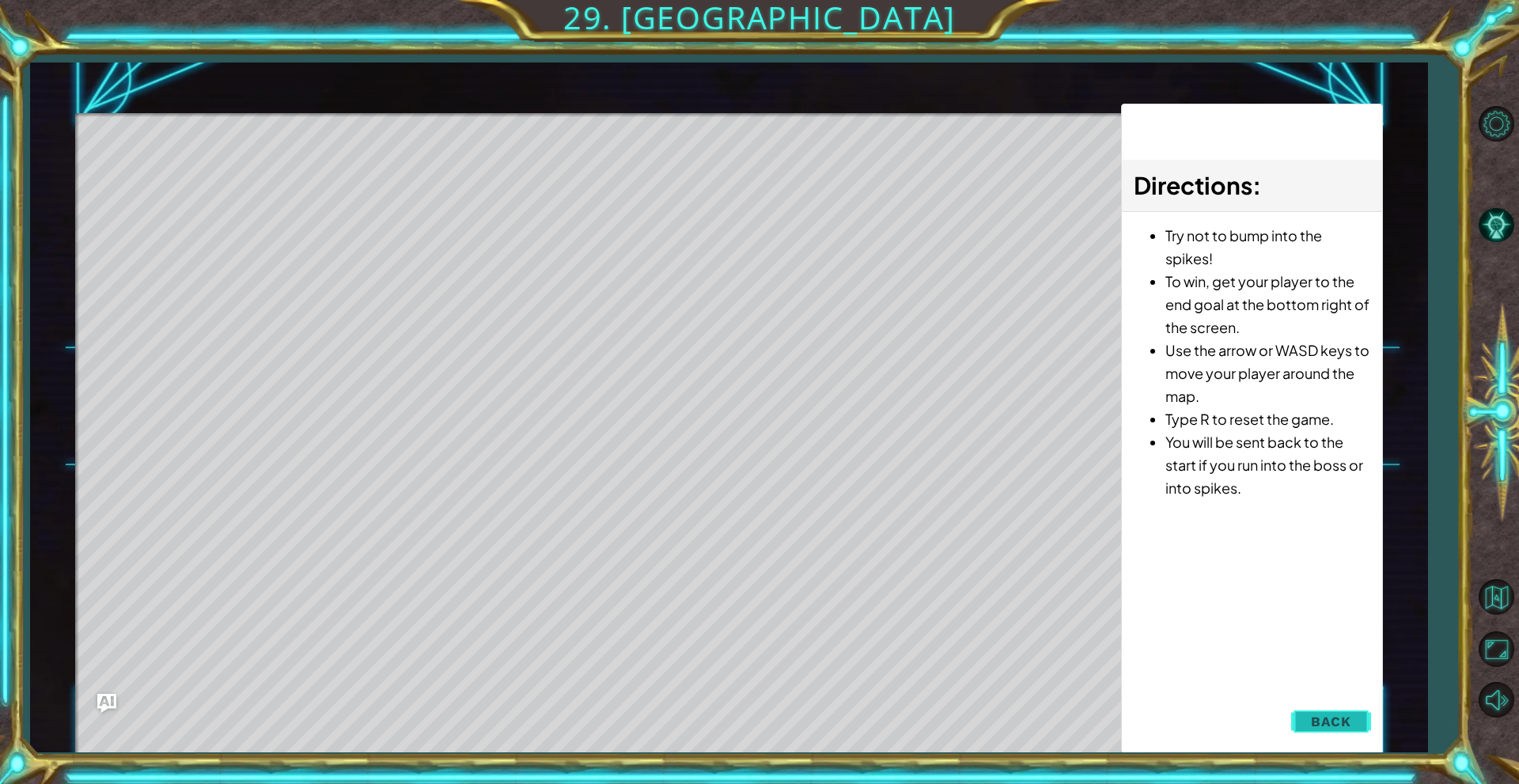
click at [1329, 713] on span "Back" at bounding box center [1331, 721] width 41 height 16
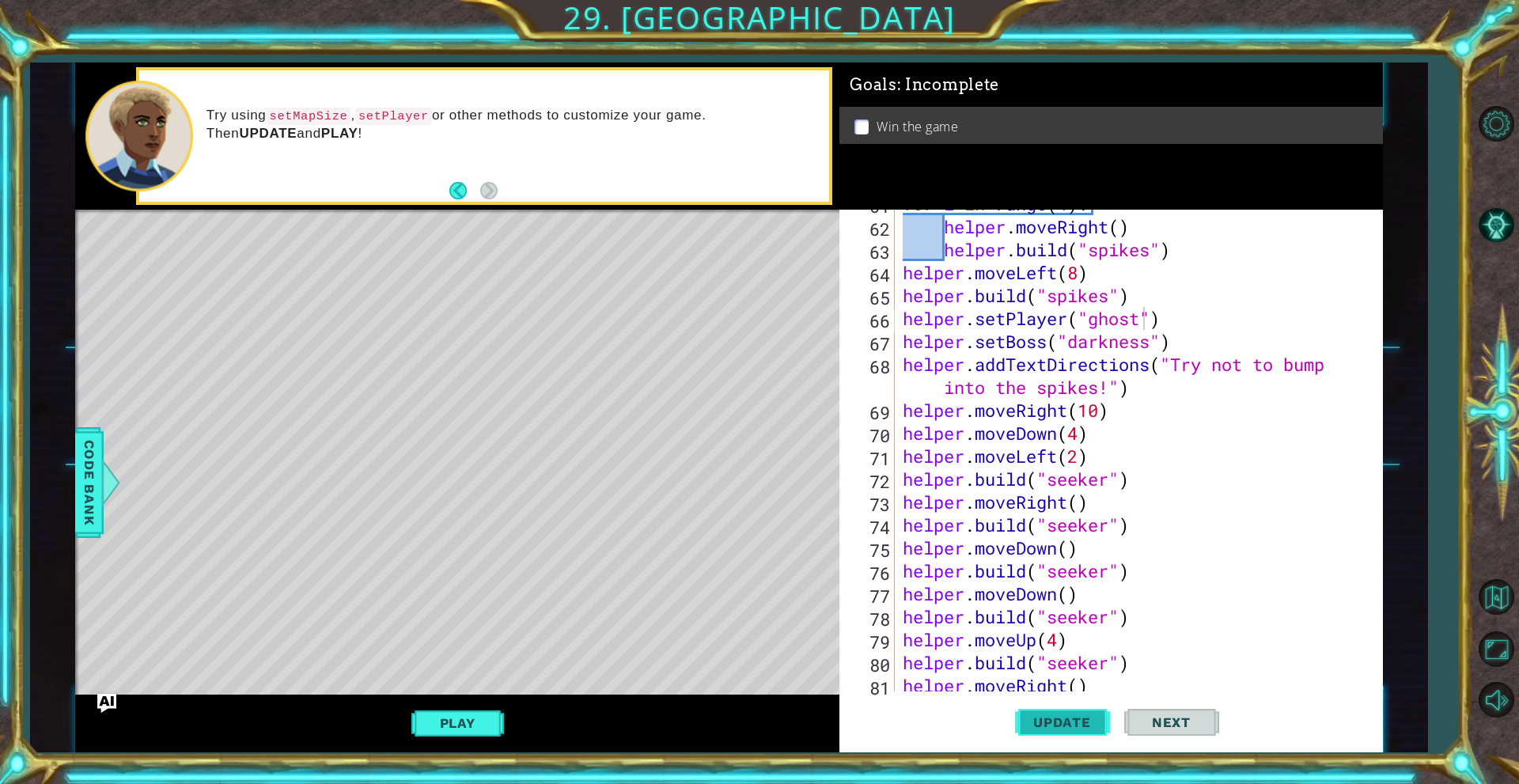
click at [1065, 713] on button "Update" at bounding box center [1062, 722] width 95 height 55
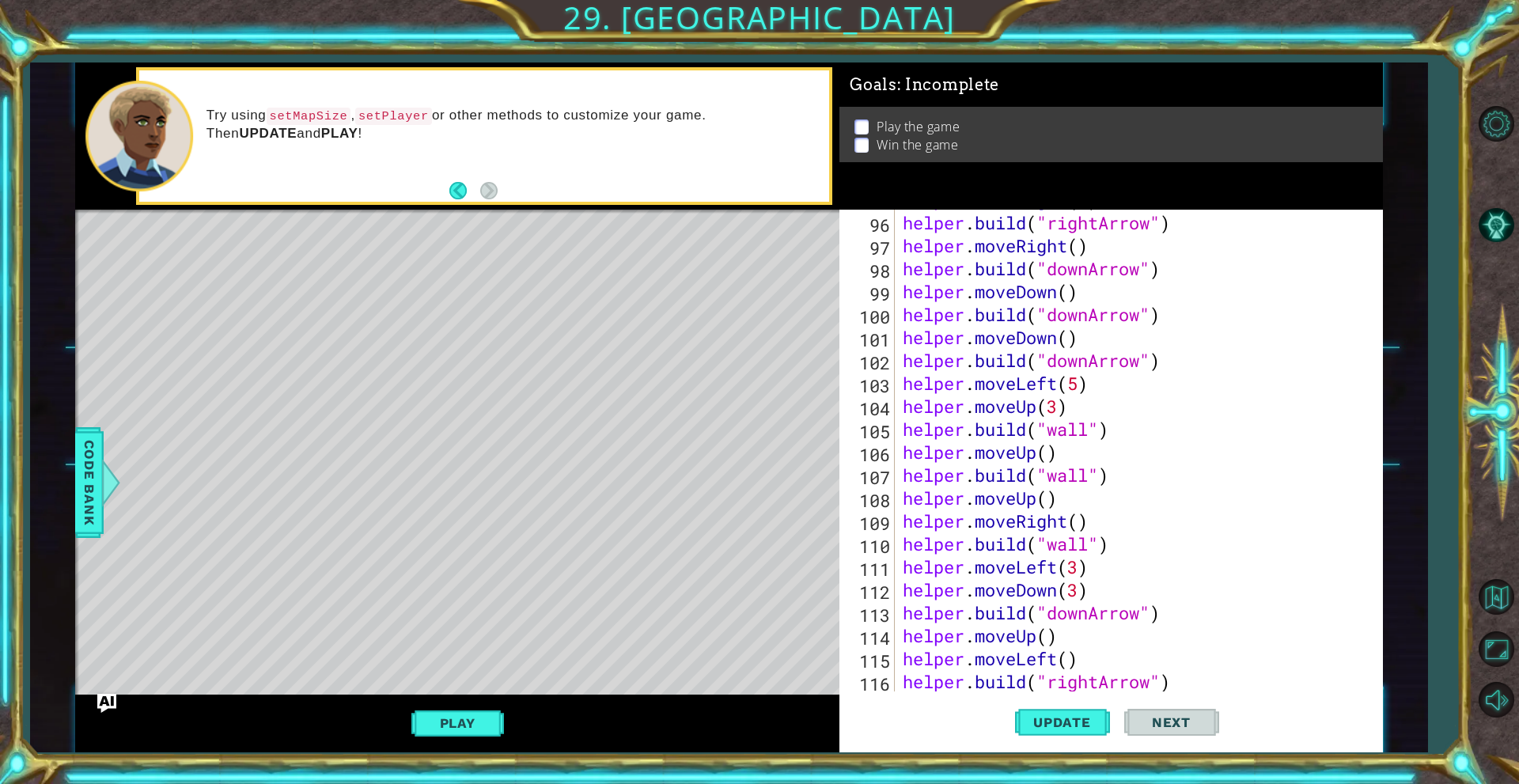
scroll to position [2270, 0]
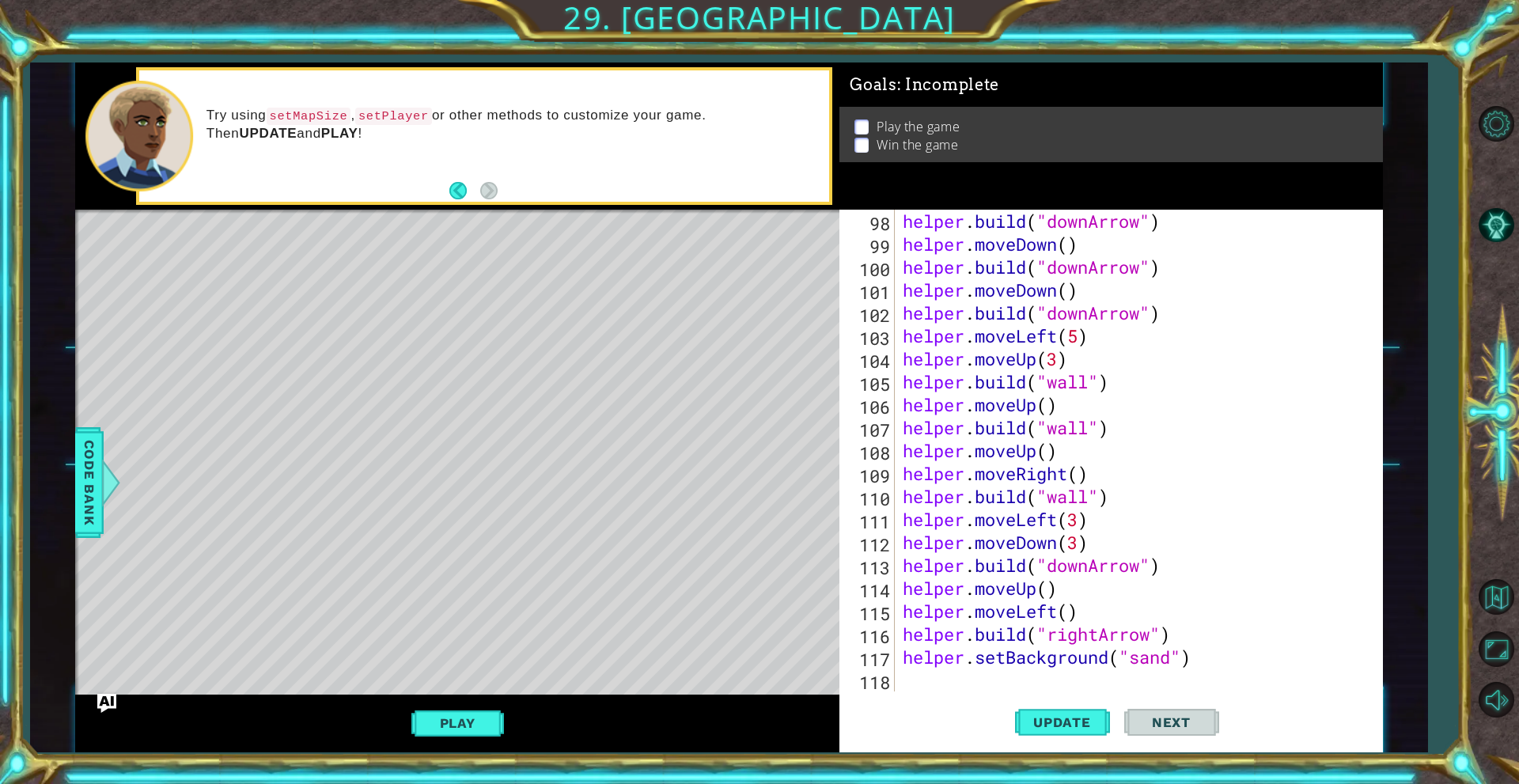
click at [449, 439] on div "Level Map" at bounding box center [441, 443] width 731 height 466
click at [1069, 710] on button "Update" at bounding box center [1062, 722] width 95 height 55
click at [95, 457] on span "Code Bank" at bounding box center [89, 482] width 25 height 97
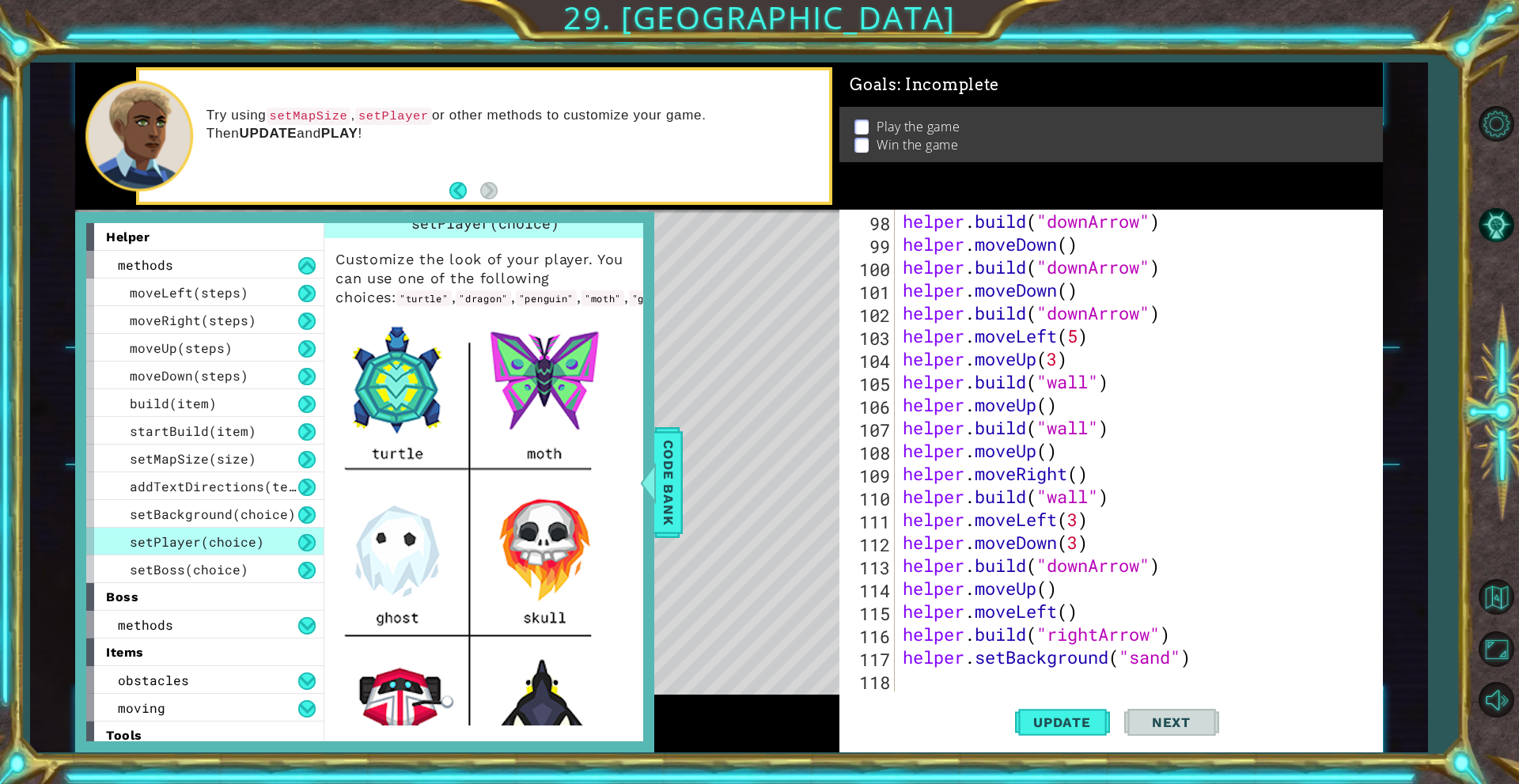
scroll to position [0, 0]
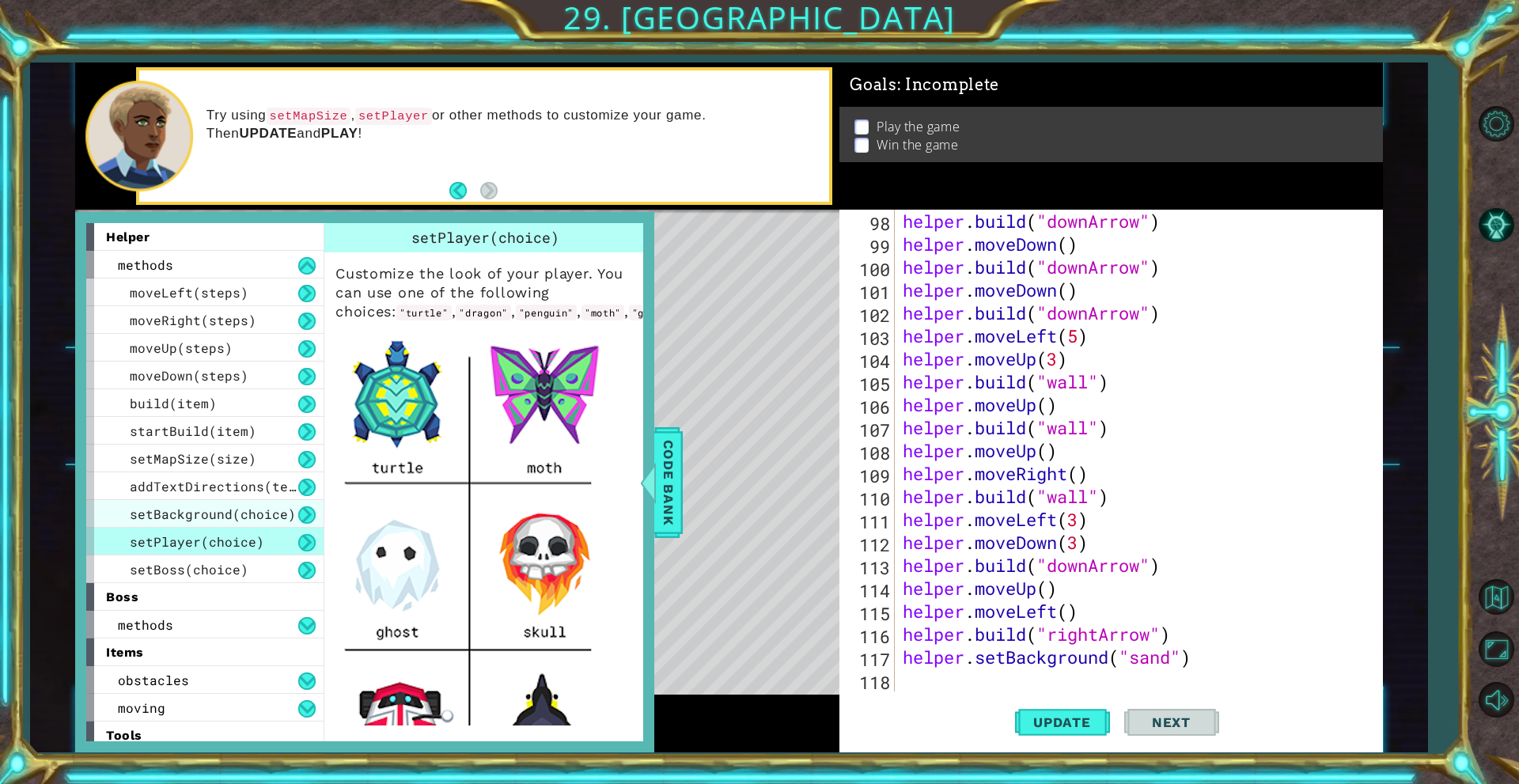
click at [284, 506] on span "setBackground(choice)" at bounding box center [212, 513] width 166 height 17
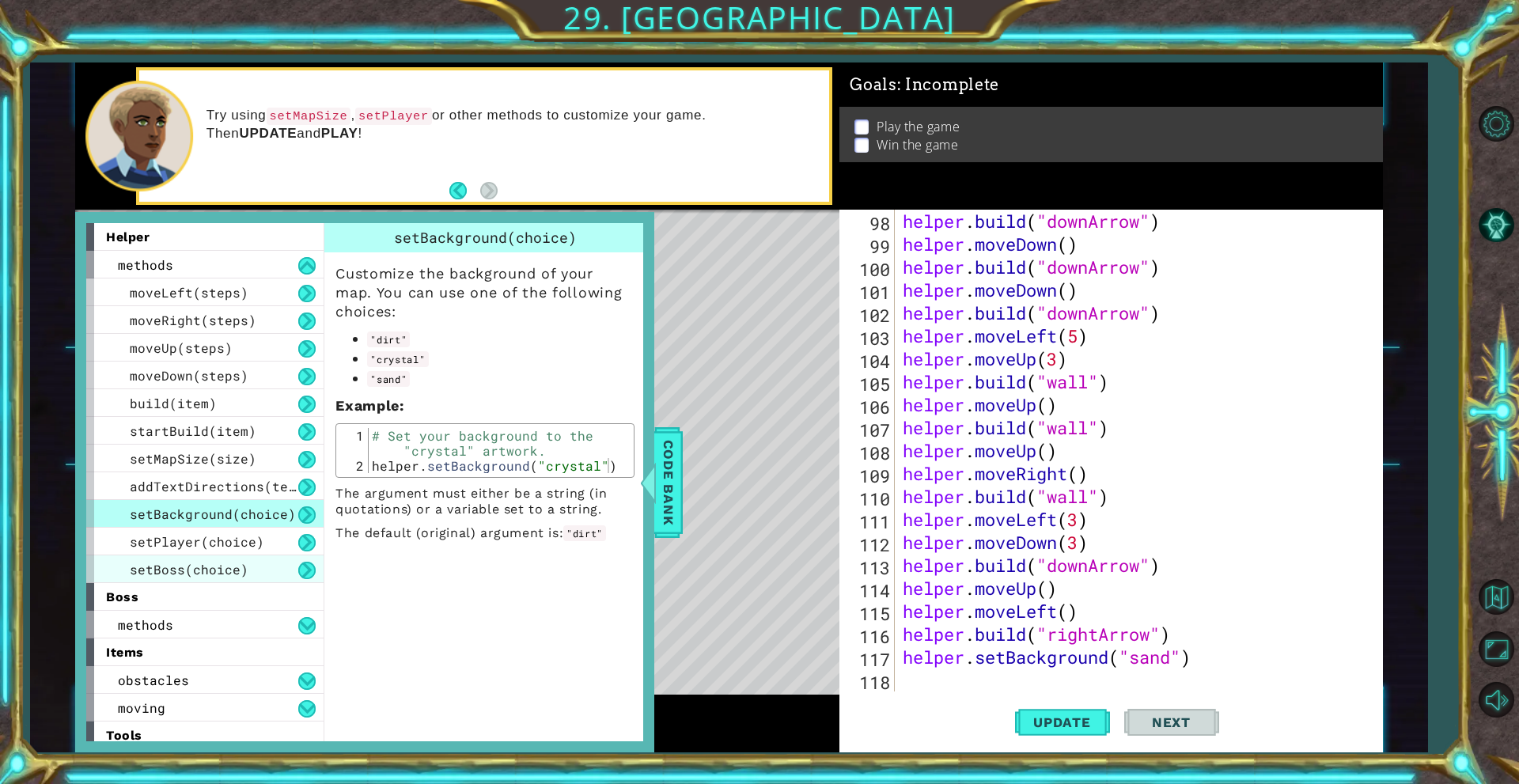
click at [202, 560] on span "setBoss(choice)" at bounding box center [188, 568] width 118 height 17
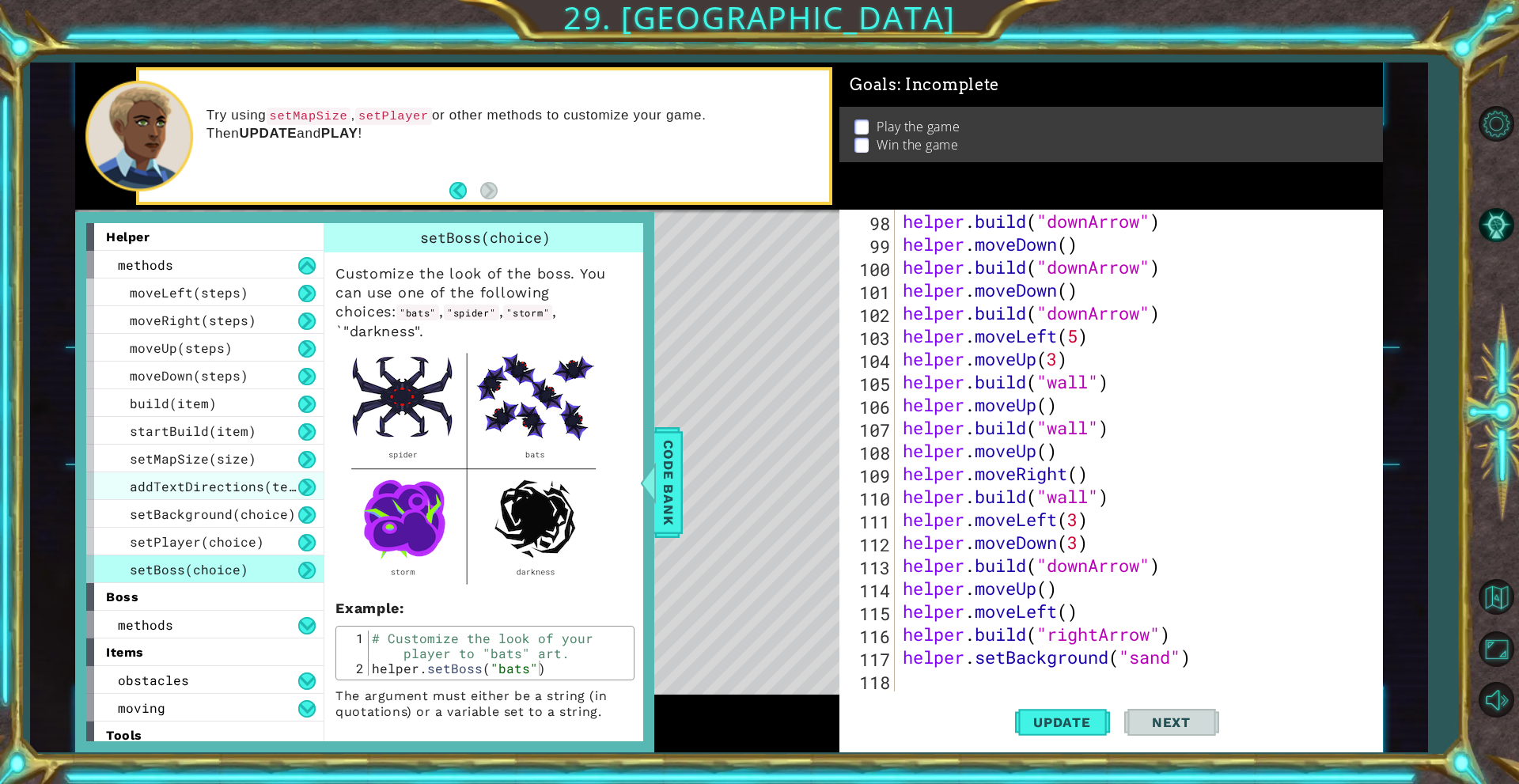
click at [276, 488] on span "addTextDirections(text)" at bounding box center [220, 486] width 182 height 17
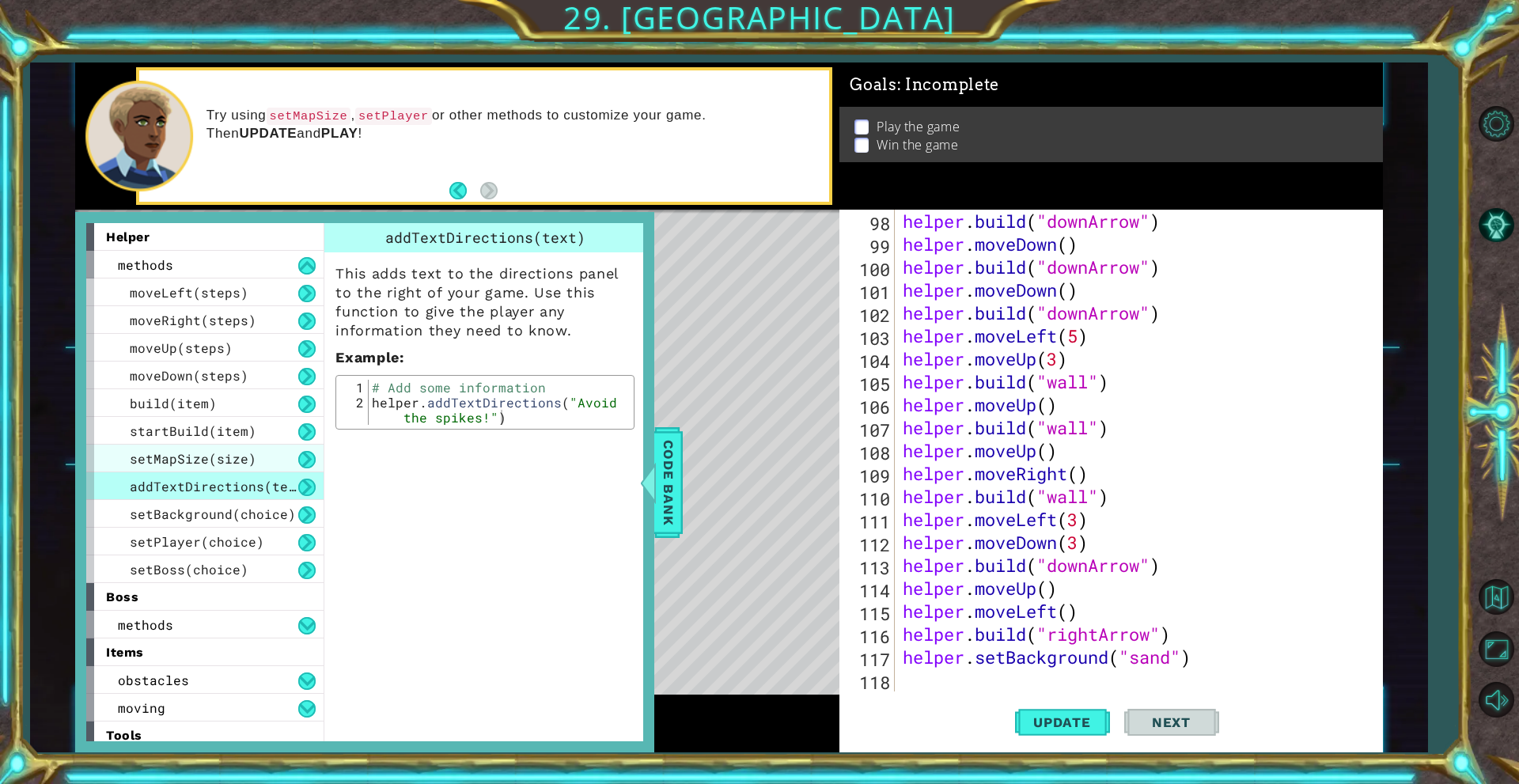
click at [270, 455] on div "setMapSize(size)" at bounding box center [205, 459] width 237 height 28
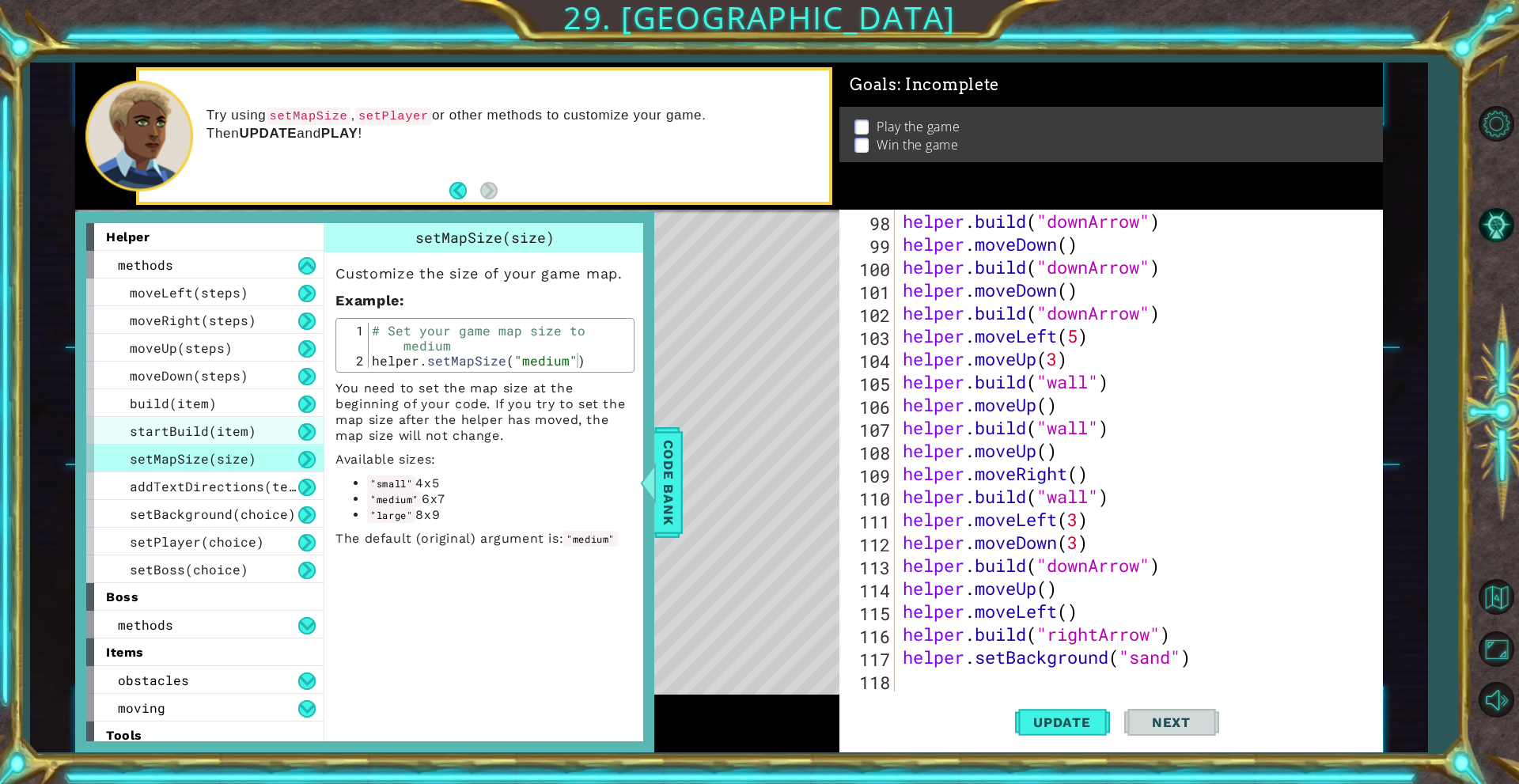
click at [270, 422] on div "startBuild(item)" at bounding box center [205, 431] width 237 height 28
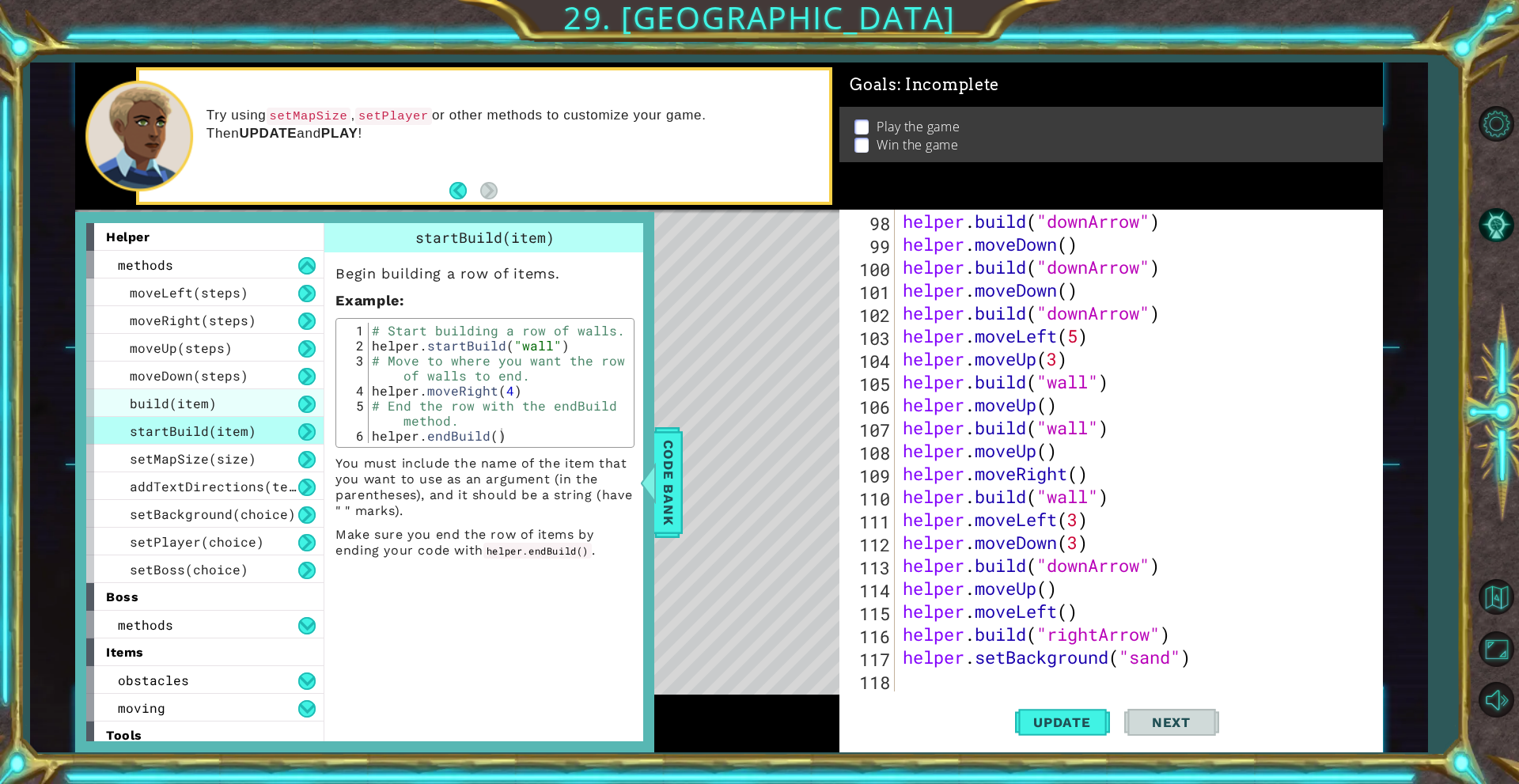
click at [272, 390] on div "build(item)" at bounding box center [205, 403] width 237 height 28
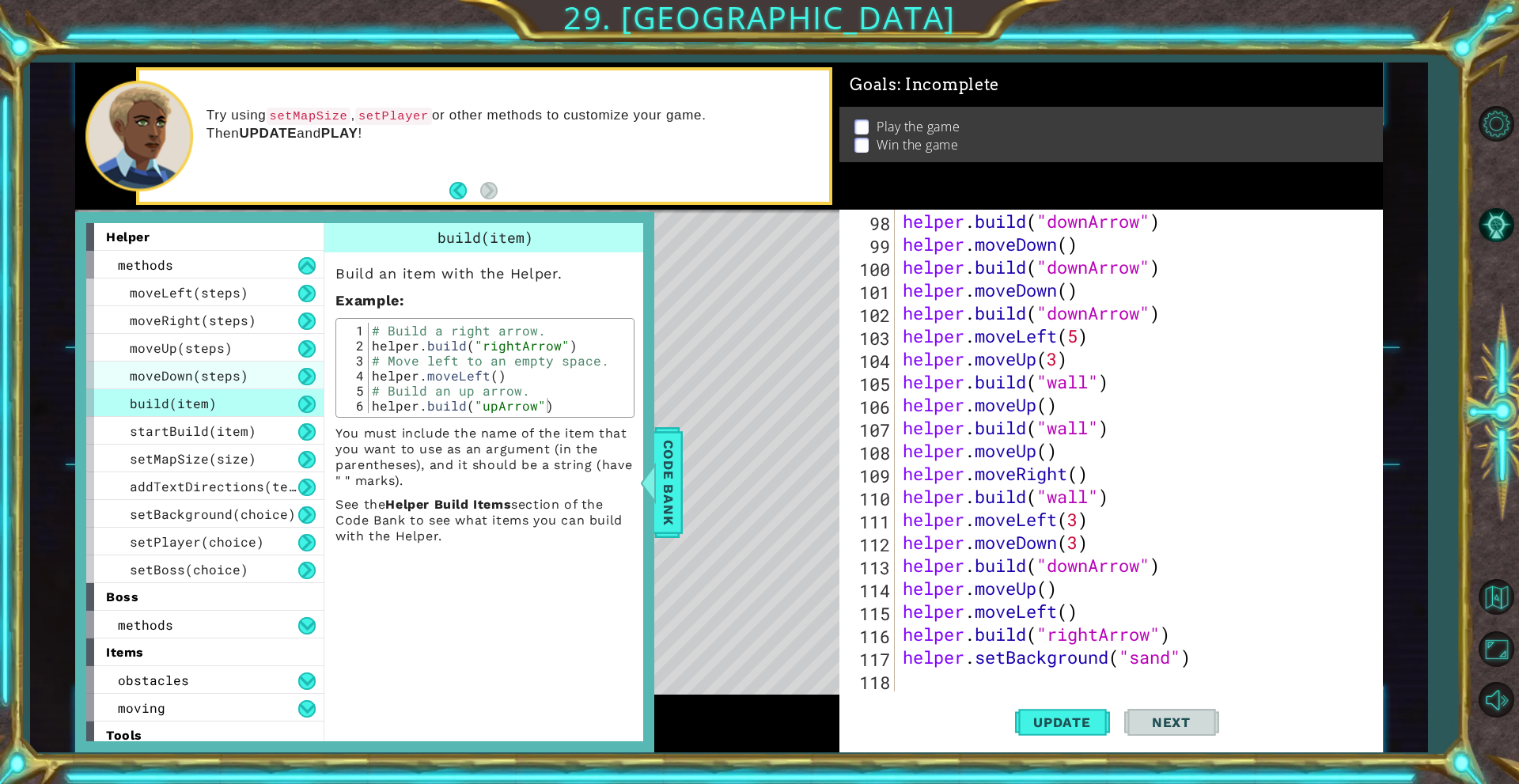
click at [275, 379] on div "moveDown(steps)" at bounding box center [205, 375] width 237 height 28
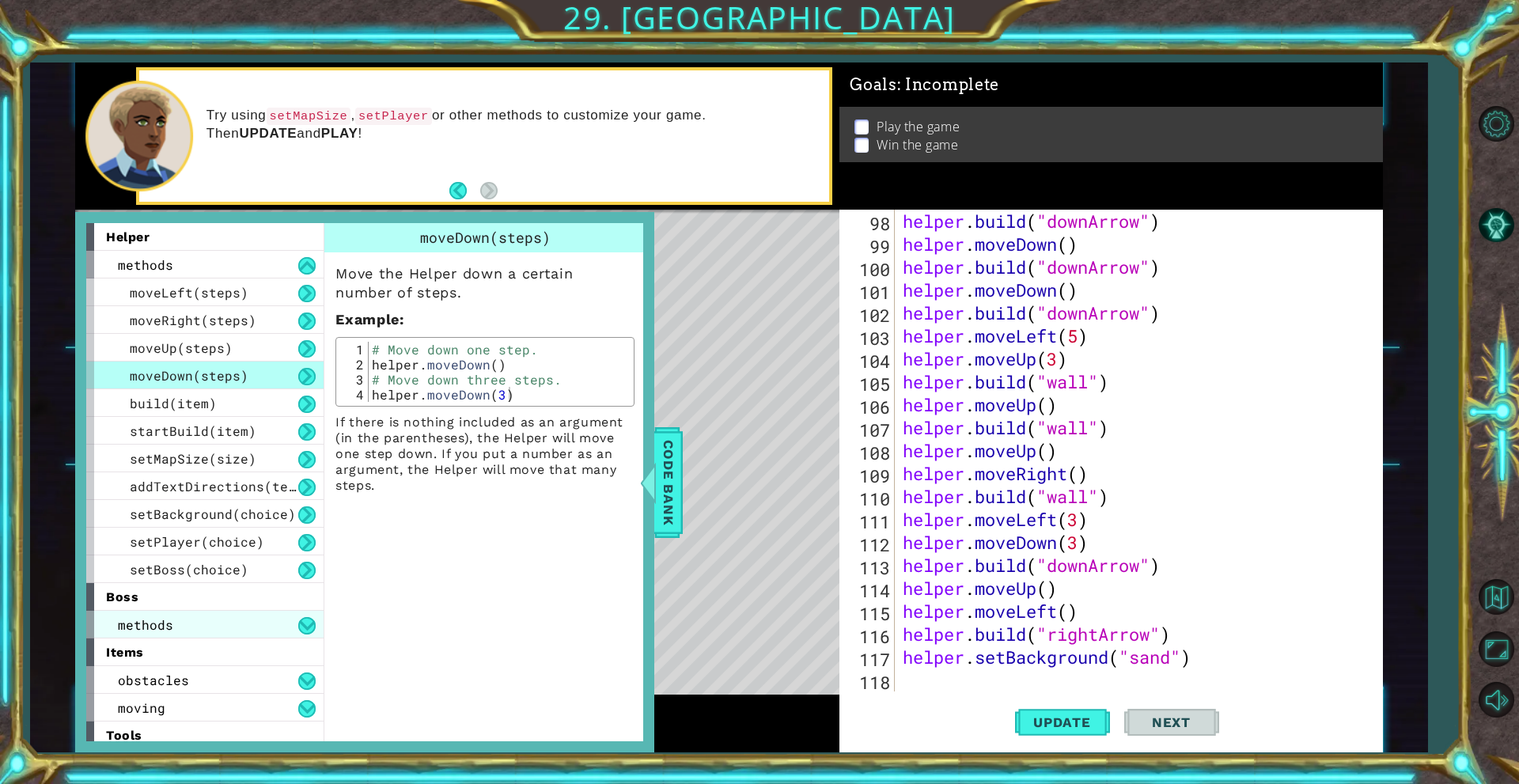
click at [252, 622] on div "methods" at bounding box center [205, 625] width 237 height 28
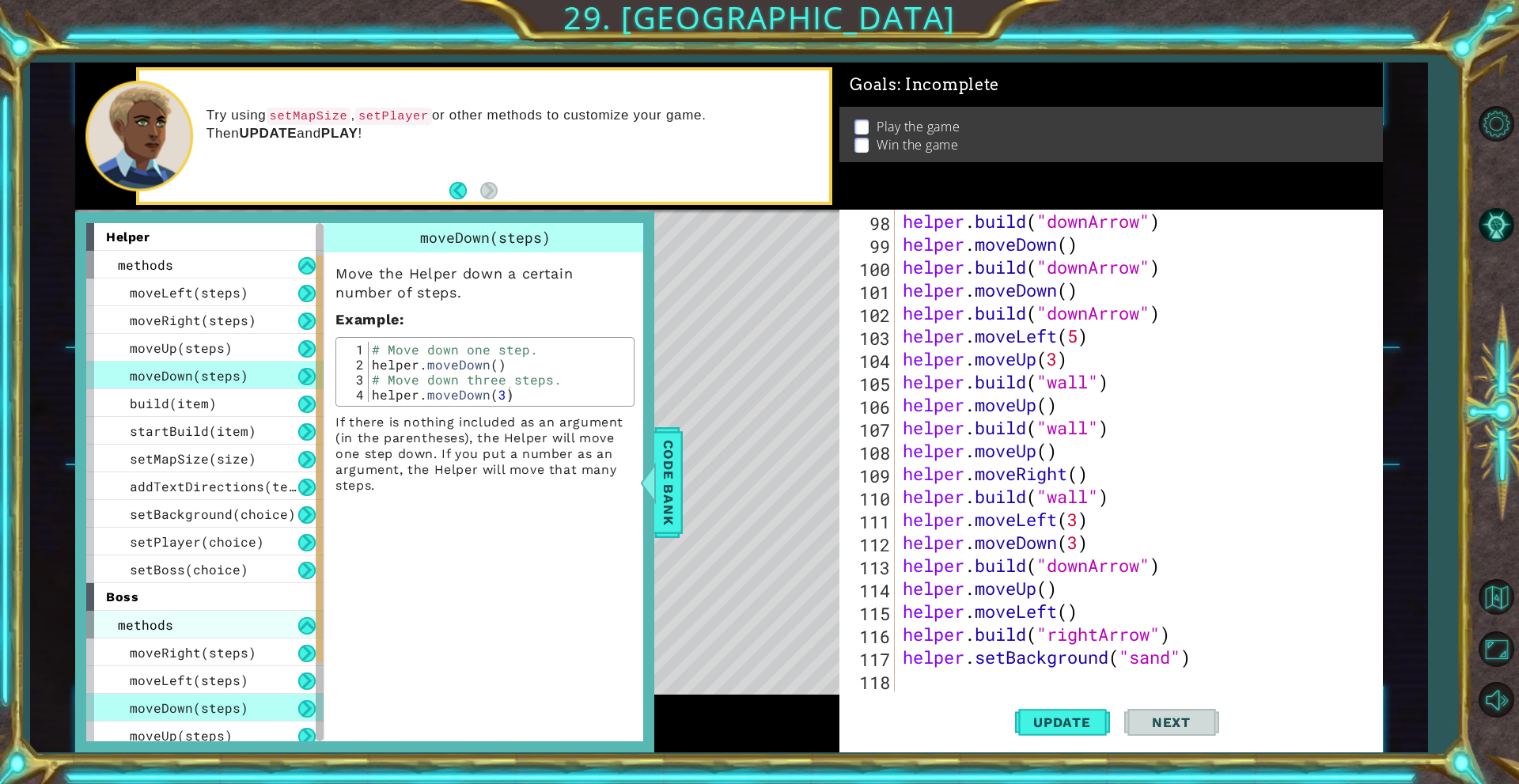
scroll to position [105, 0]
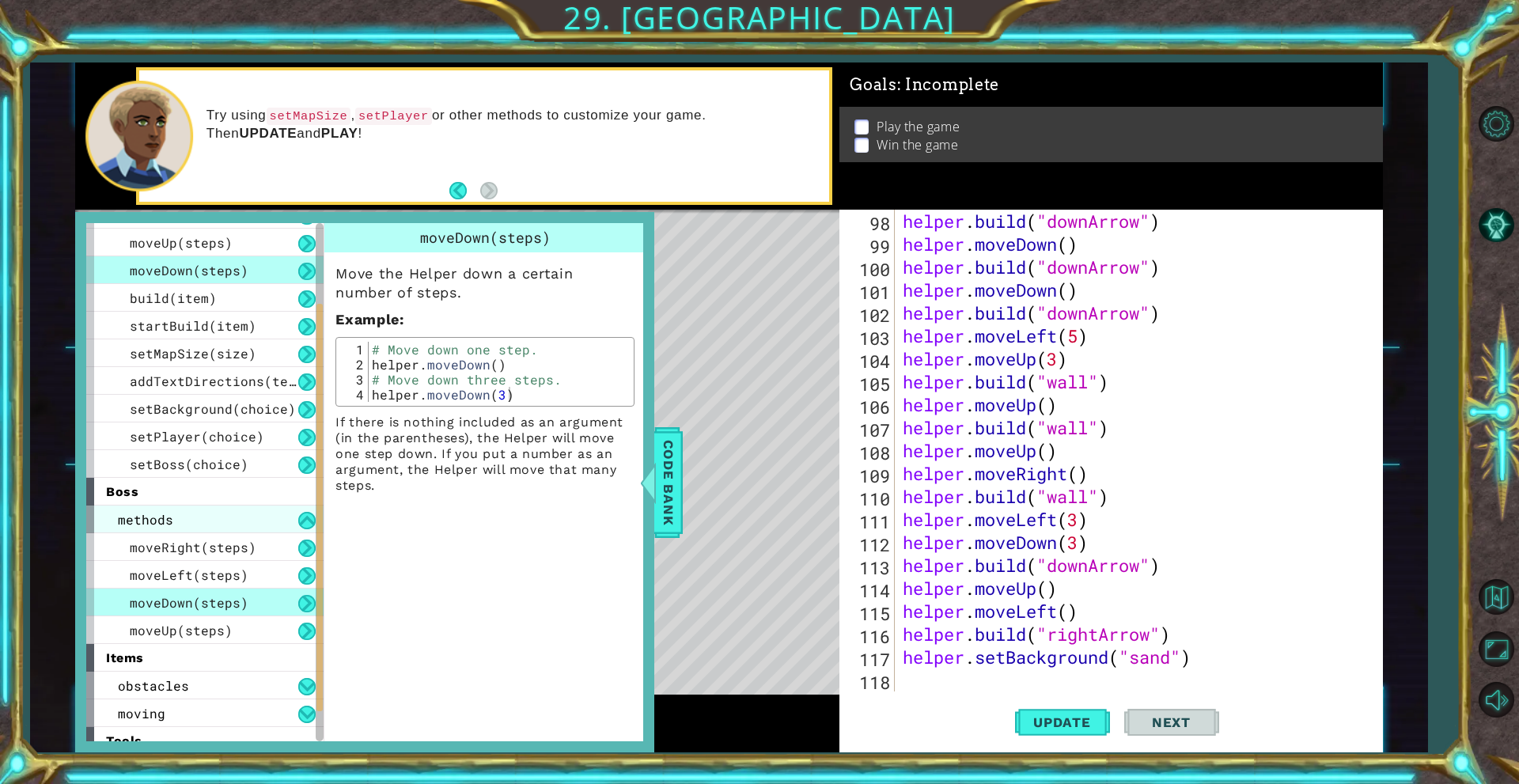
click at [252, 622] on div "moveUp(steps)" at bounding box center [205, 630] width 237 height 28
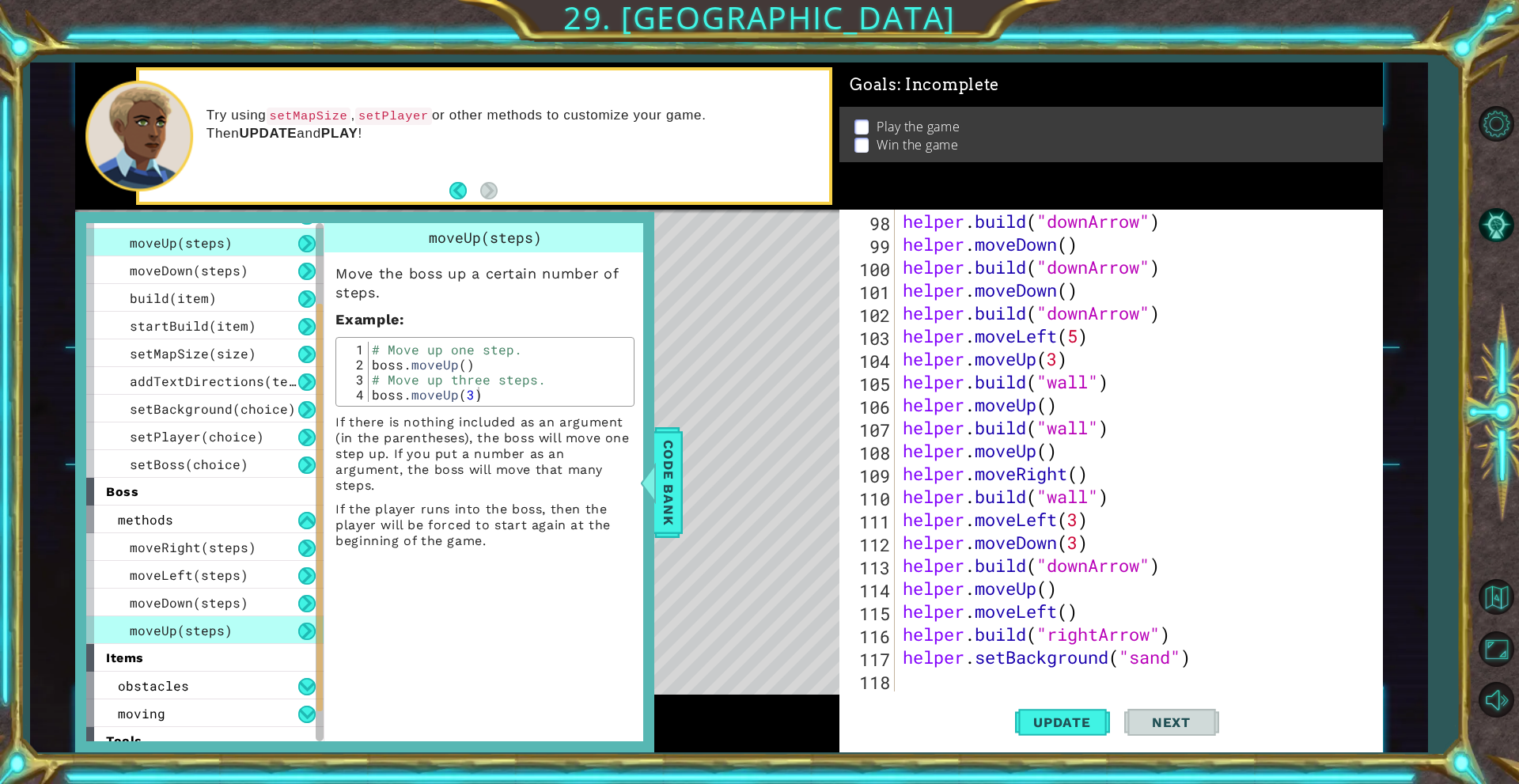
click at [252, 626] on div "moveUp(steps)" at bounding box center [205, 630] width 237 height 28
click at [249, 700] on div "moving" at bounding box center [205, 713] width 237 height 28
click at [264, 672] on div "obstacles" at bounding box center [205, 686] width 237 height 28
click at [264, 673] on div "obstacles" at bounding box center [205, 686] width 237 height 28
click at [279, 675] on div "obstacles" at bounding box center [205, 686] width 237 height 28
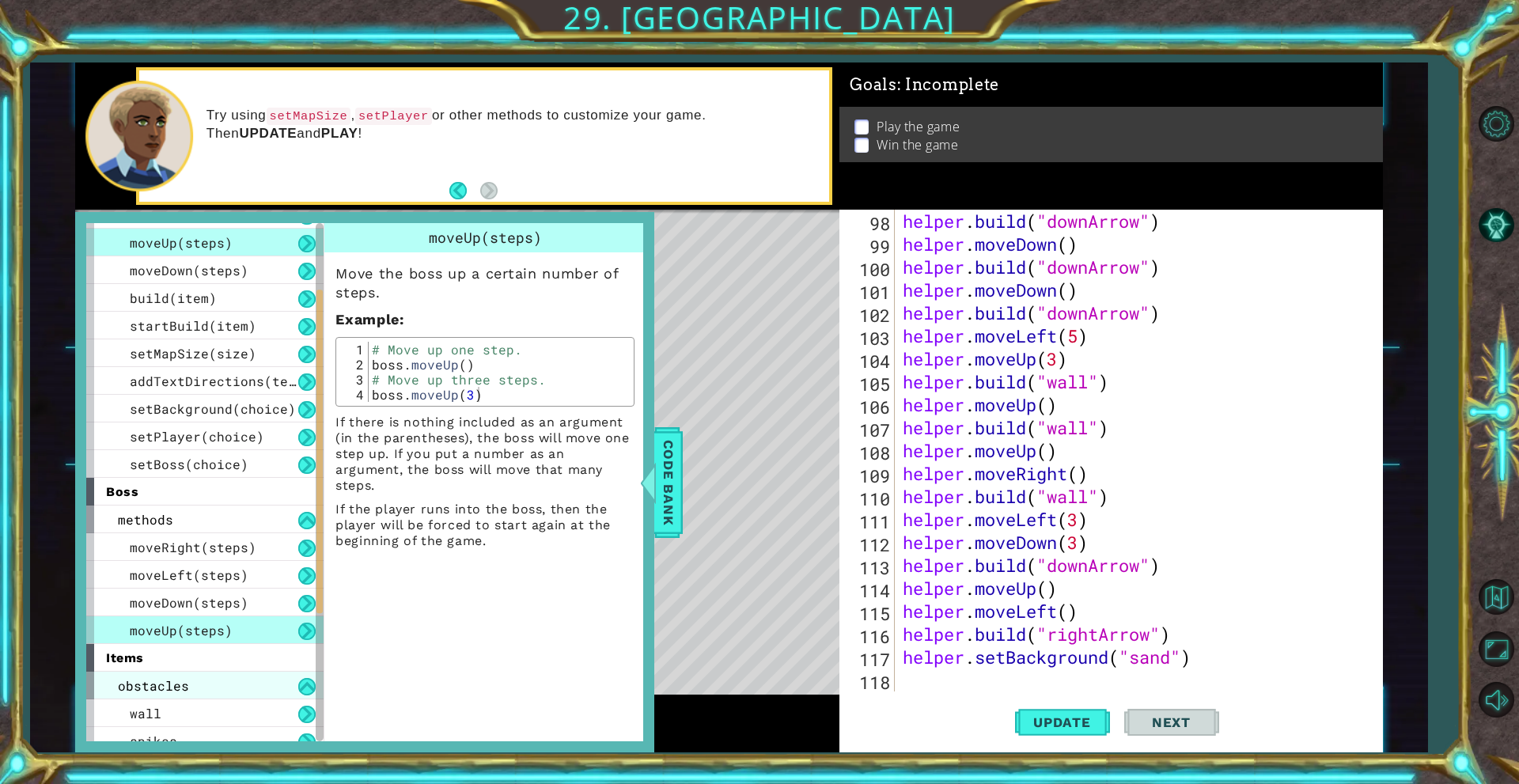
scroll to position [311, 0]
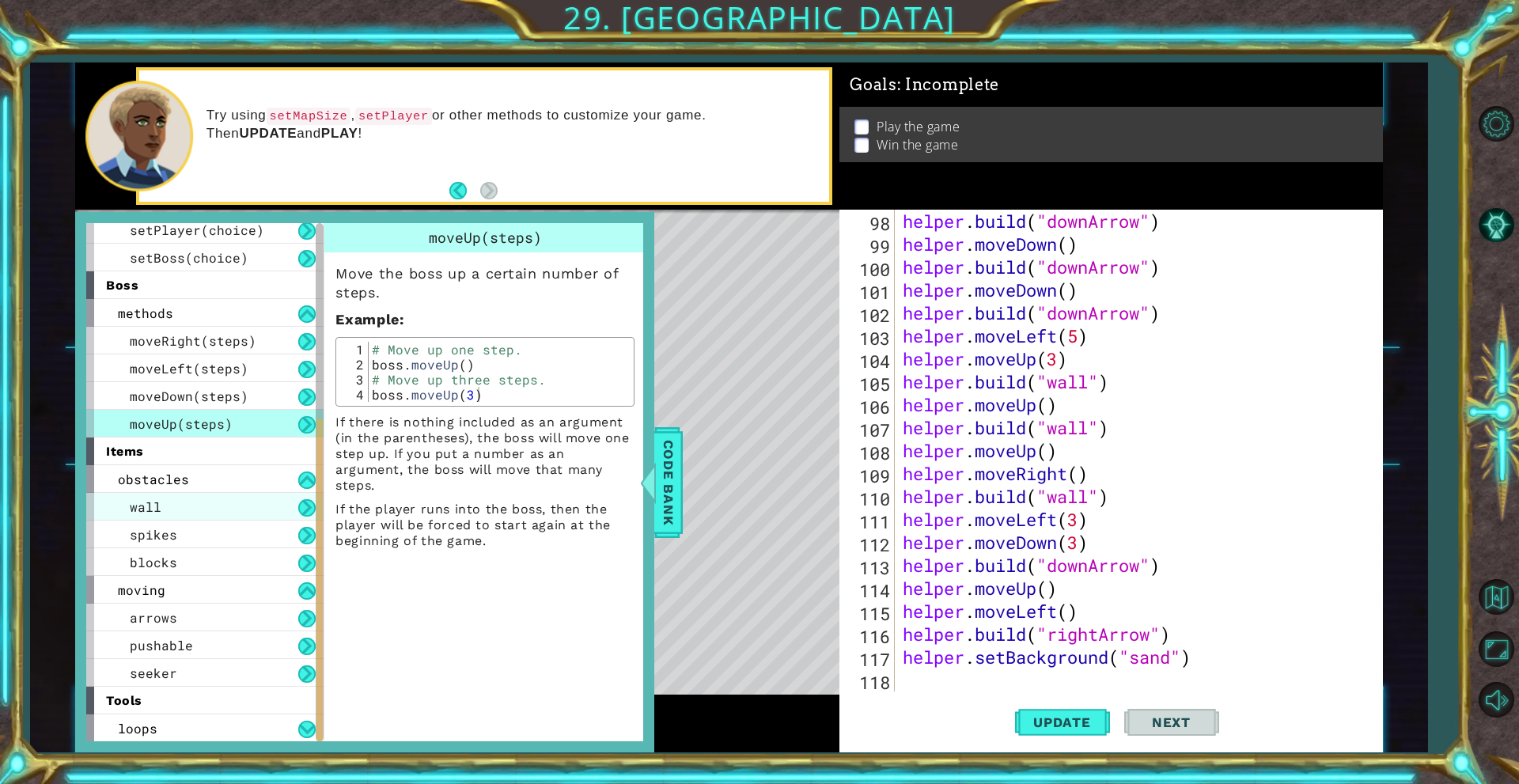
click at [206, 514] on div "wall" at bounding box center [205, 506] width 237 height 28
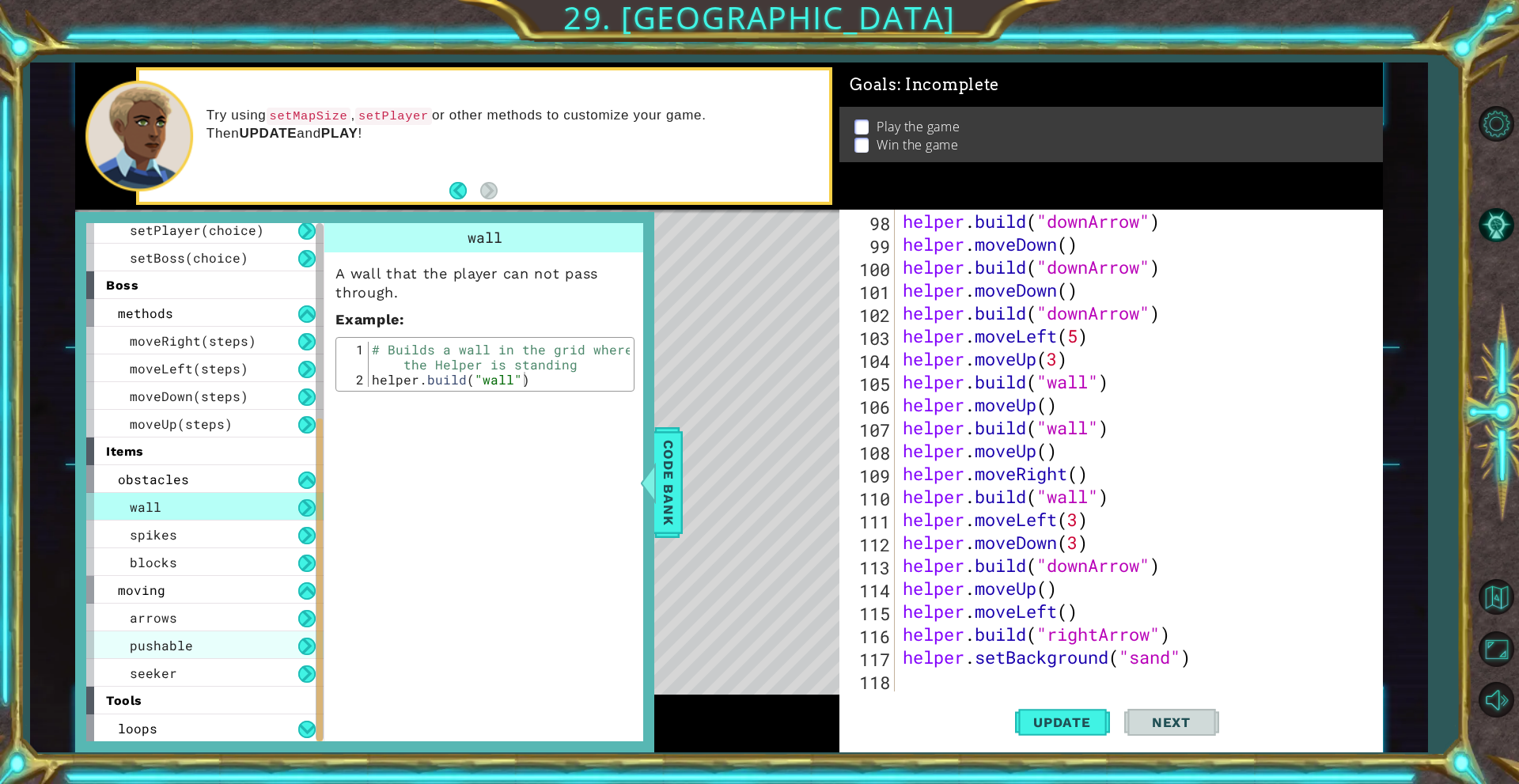
click at [174, 654] on div "pushable" at bounding box center [205, 645] width 237 height 28
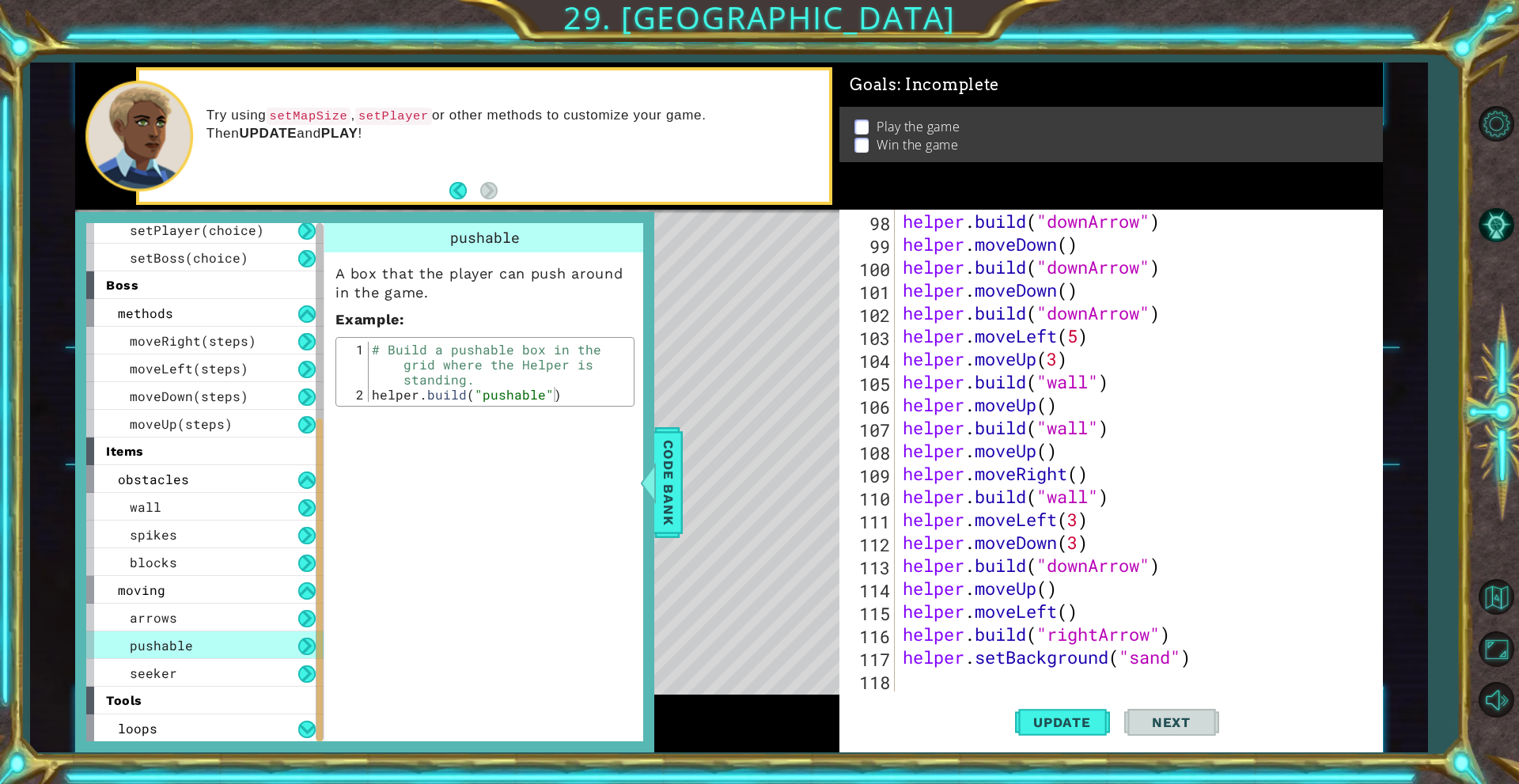
click at [175, 657] on div "pushable" at bounding box center [205, 645] width 237 height 28
click at [172, 671] on span "seeker" at bounding box center [153, 673] width 48 height 17
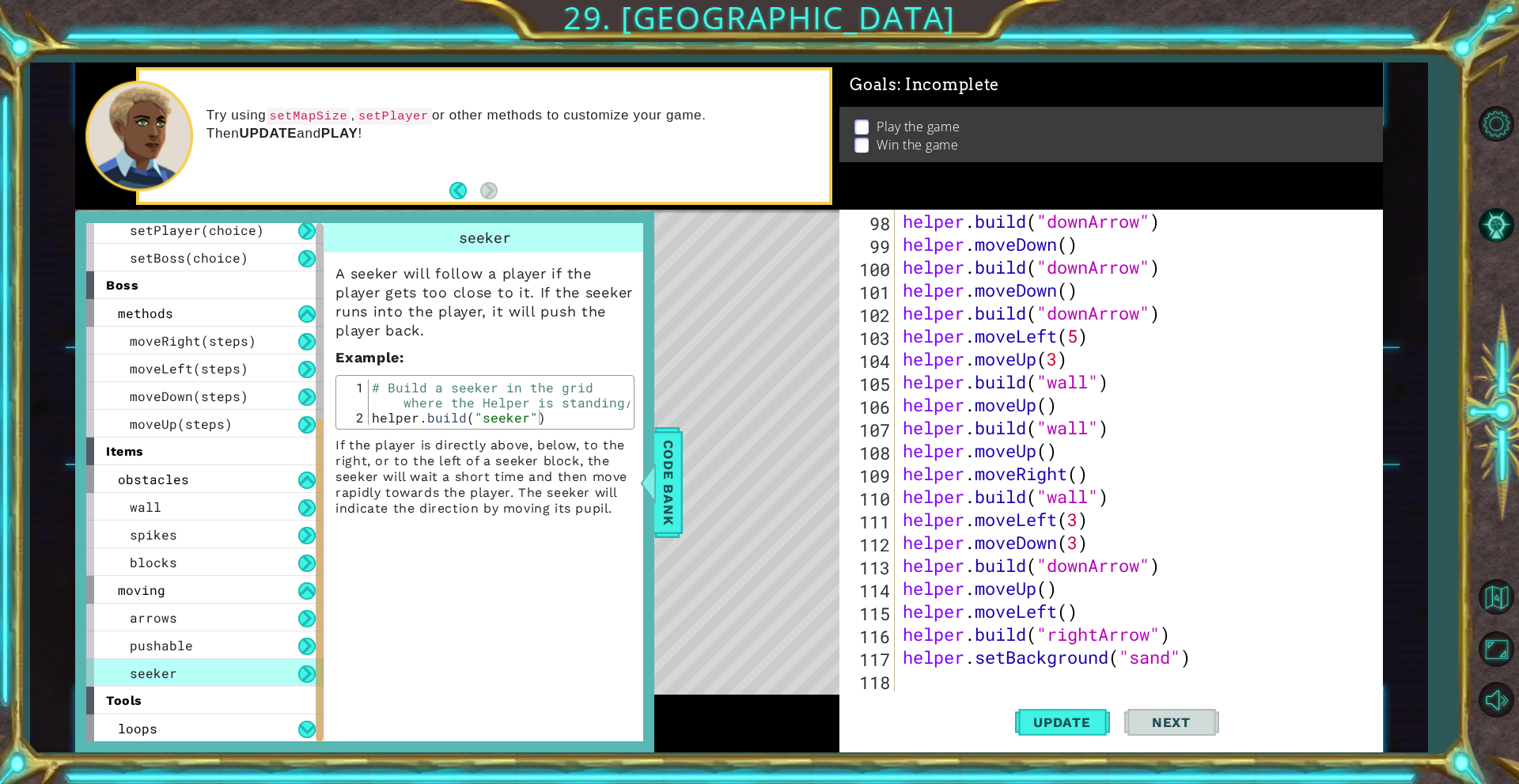
click at [488, 604] on div "seeker A seeker will follow a player if the player gets too close to it. If the…" at bounding box center [486, 482] width 326 height 518
click at [495, 602] on div "seeker A seeker will follow a player if the player gets too close to it. If the…" at bounding box center [486, 482] width 326 height 518
click at [151, 722] on span "loops" at bounding box center [137, 727] width 40 height 17
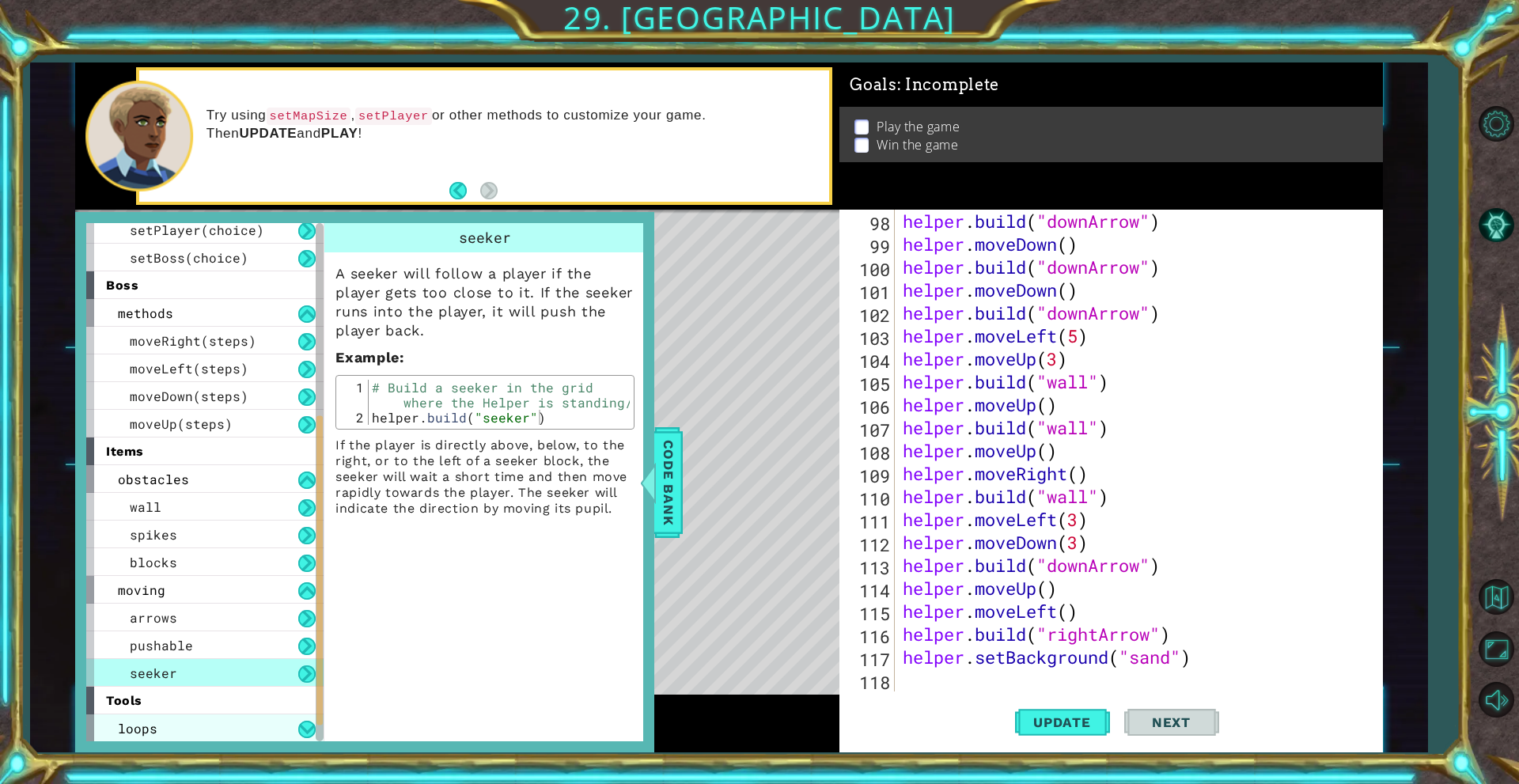
click at [277, 722] on div "loops" at bounding box center [205, 728] width 237 height 28
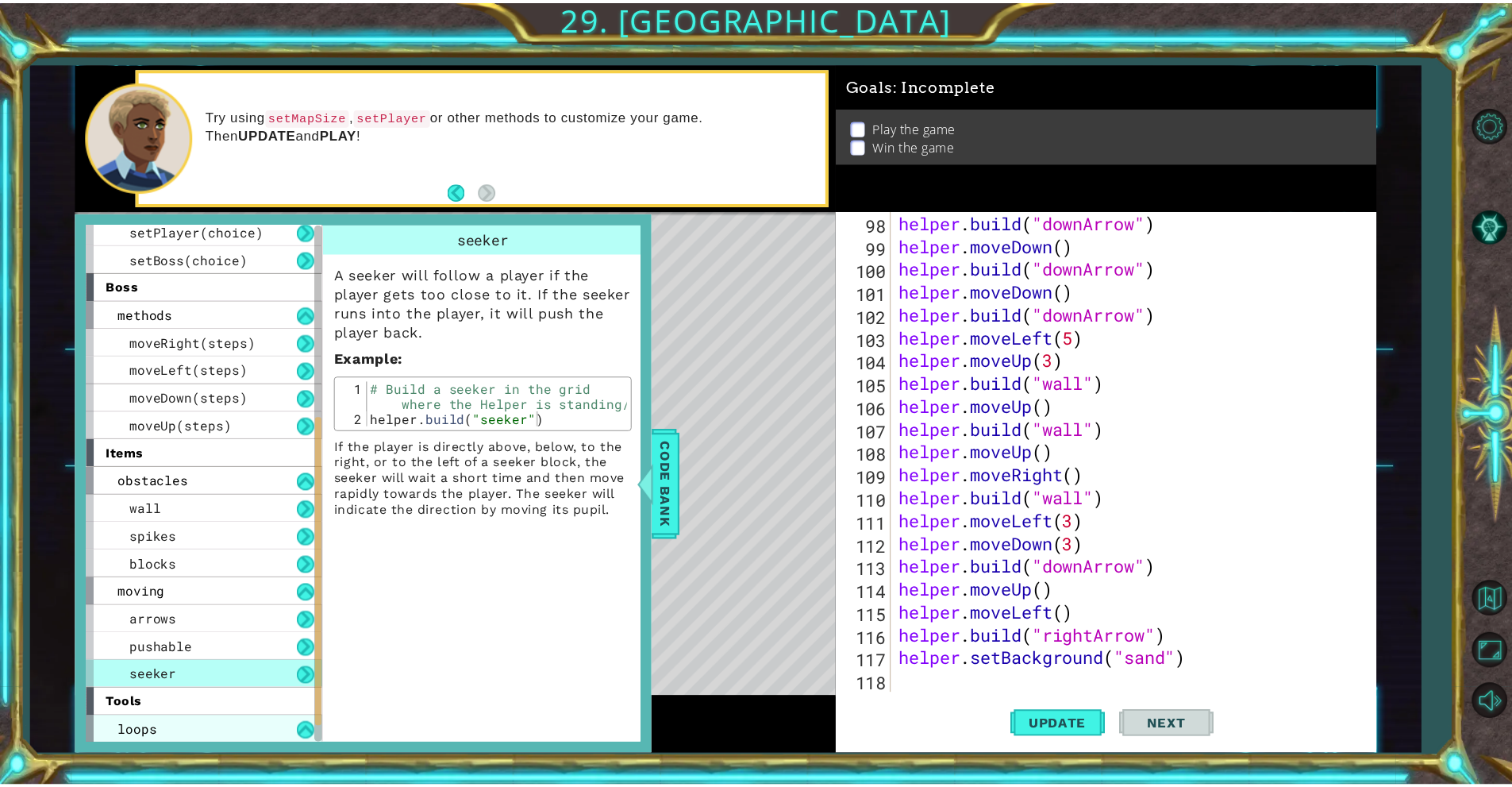
scroll to position [341, 0]
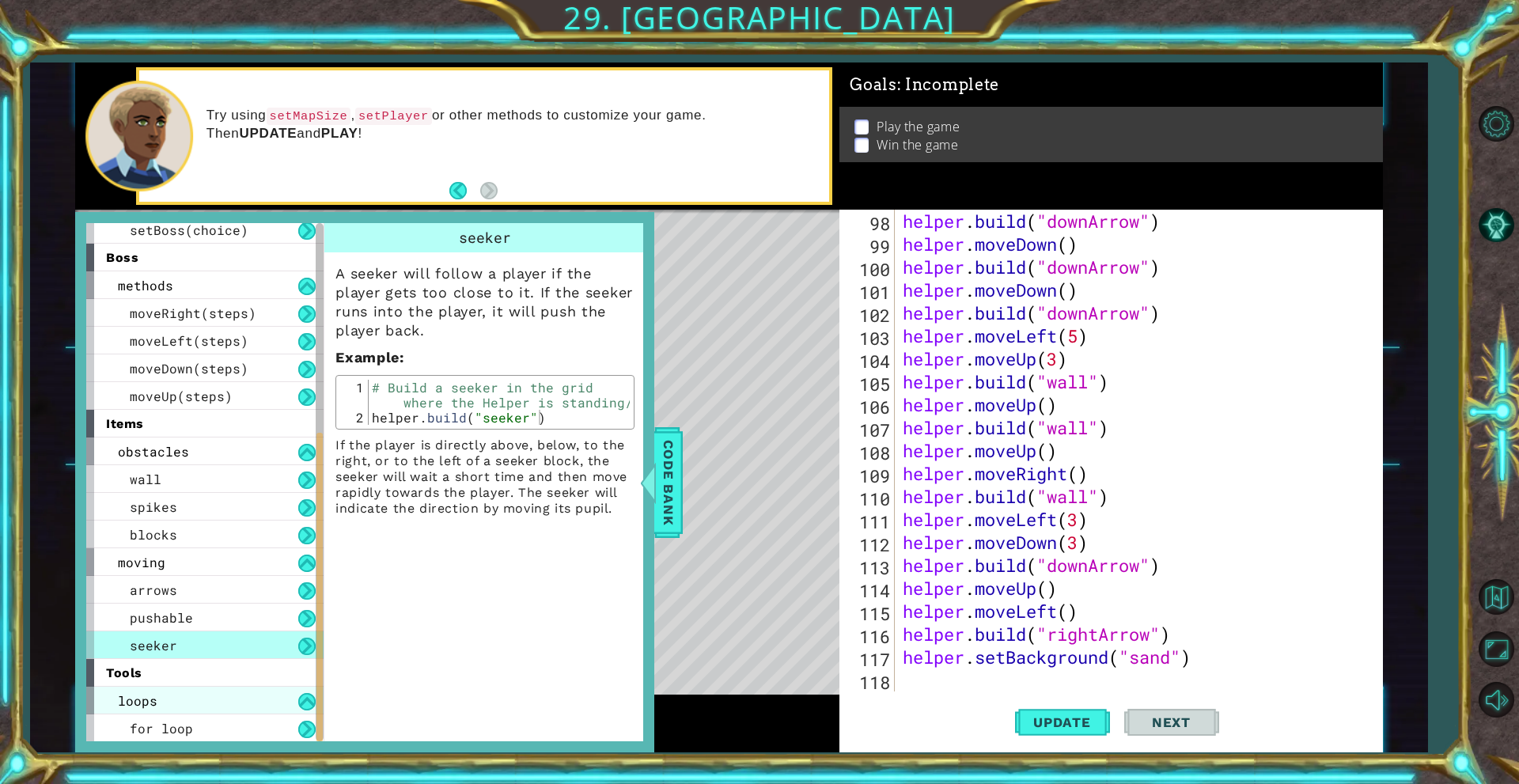
click at [277, 722] on div "for loop" at bounding box center [205, 728] width 237 height 28
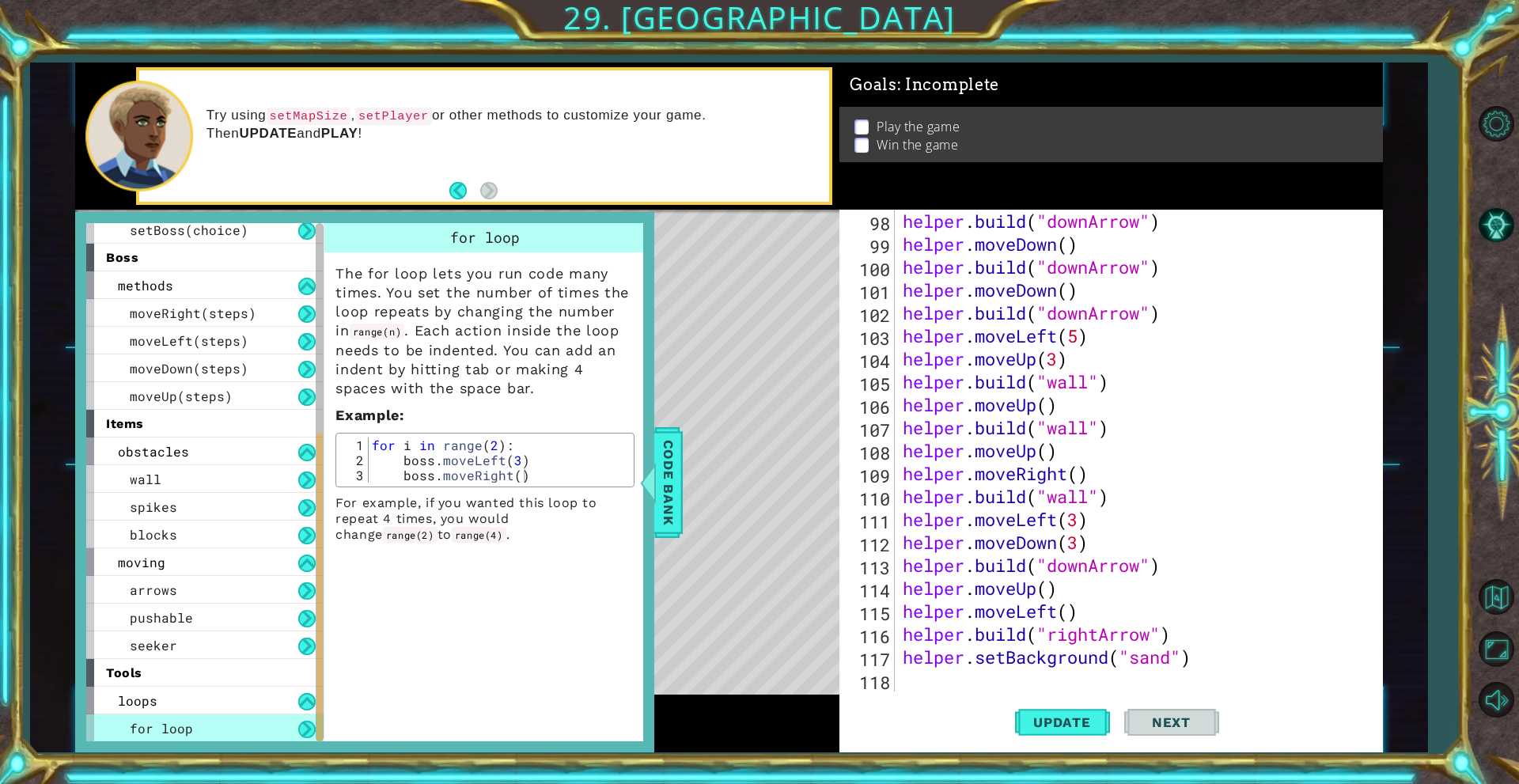
click at [440, 669] on div "for loop The for loop lets you run code many times. You set the number of times…" at bounding box center [486, 482] width 326 height 518
click at [660, 440] on span "Code Bank" at bounding box center [668, 482] width 25 height 97
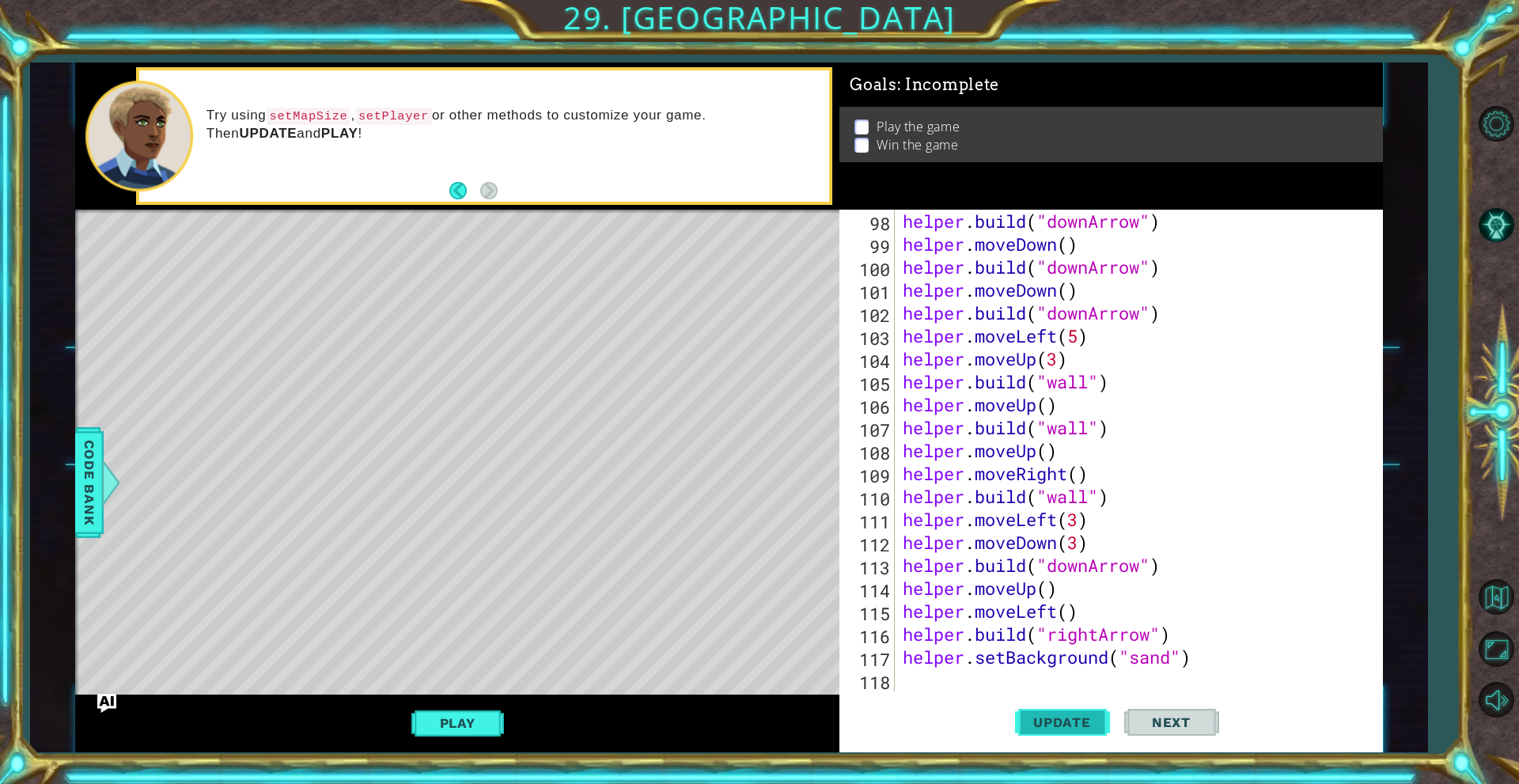
click at [1023, 704] on button "Update" at bounding box center [1062, 722] width 95 height 55
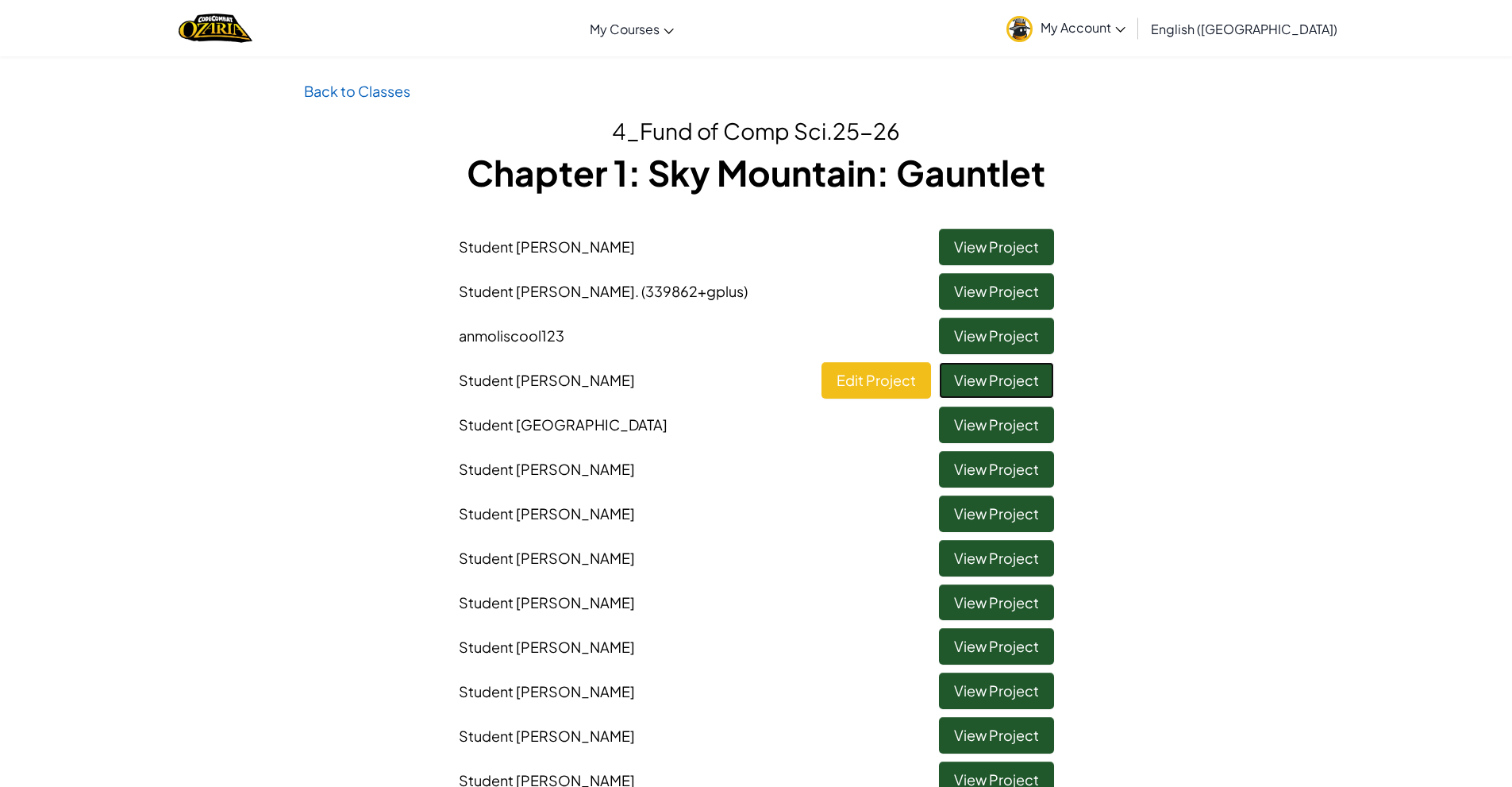
click at [1004, 370] on link "View Project" at bounding box center [996, 380] width 115 height 37
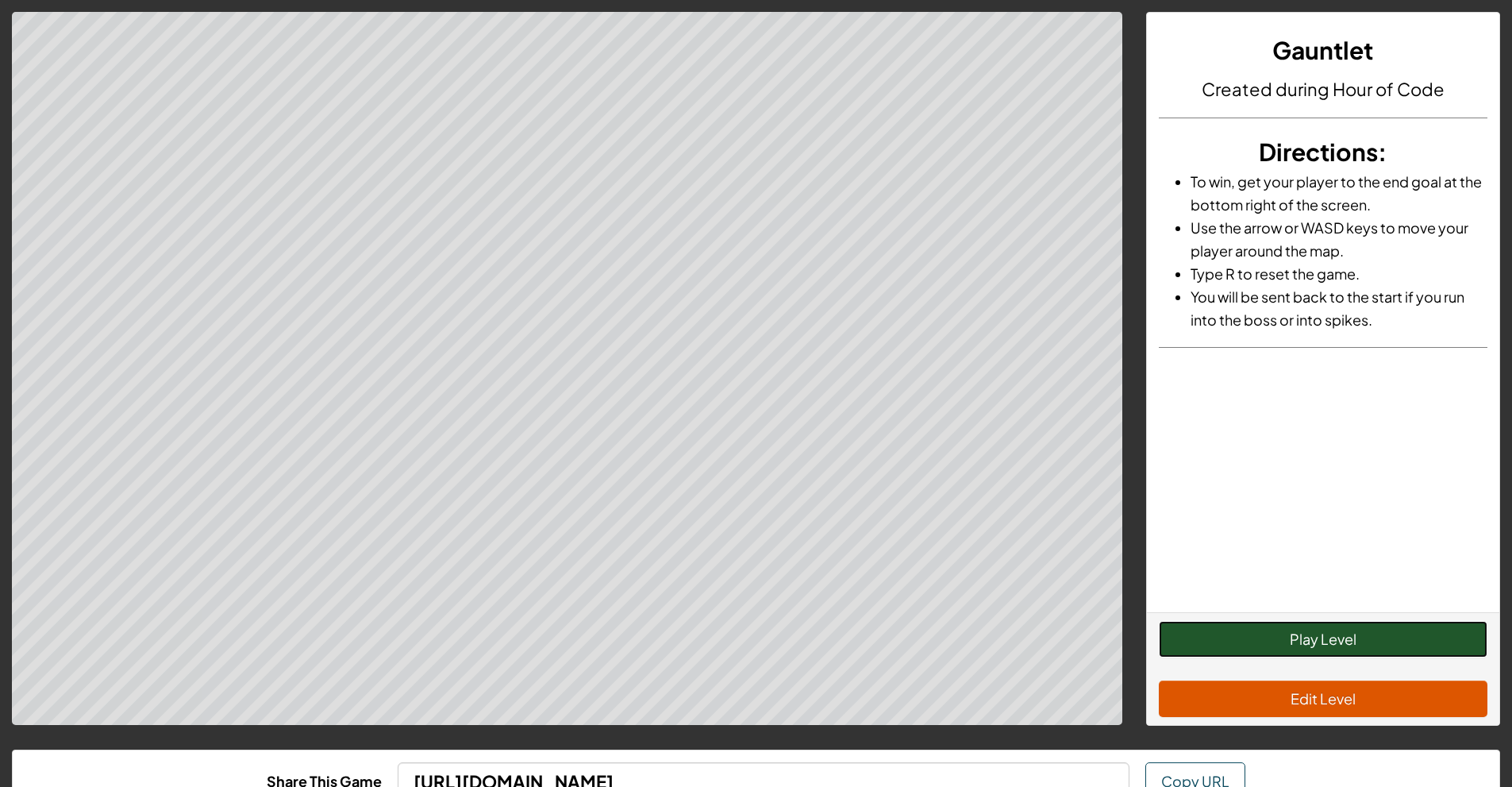
click at [1324, 631] on button "Play Level" at bounding box center [1322, 639] width 329 height 37
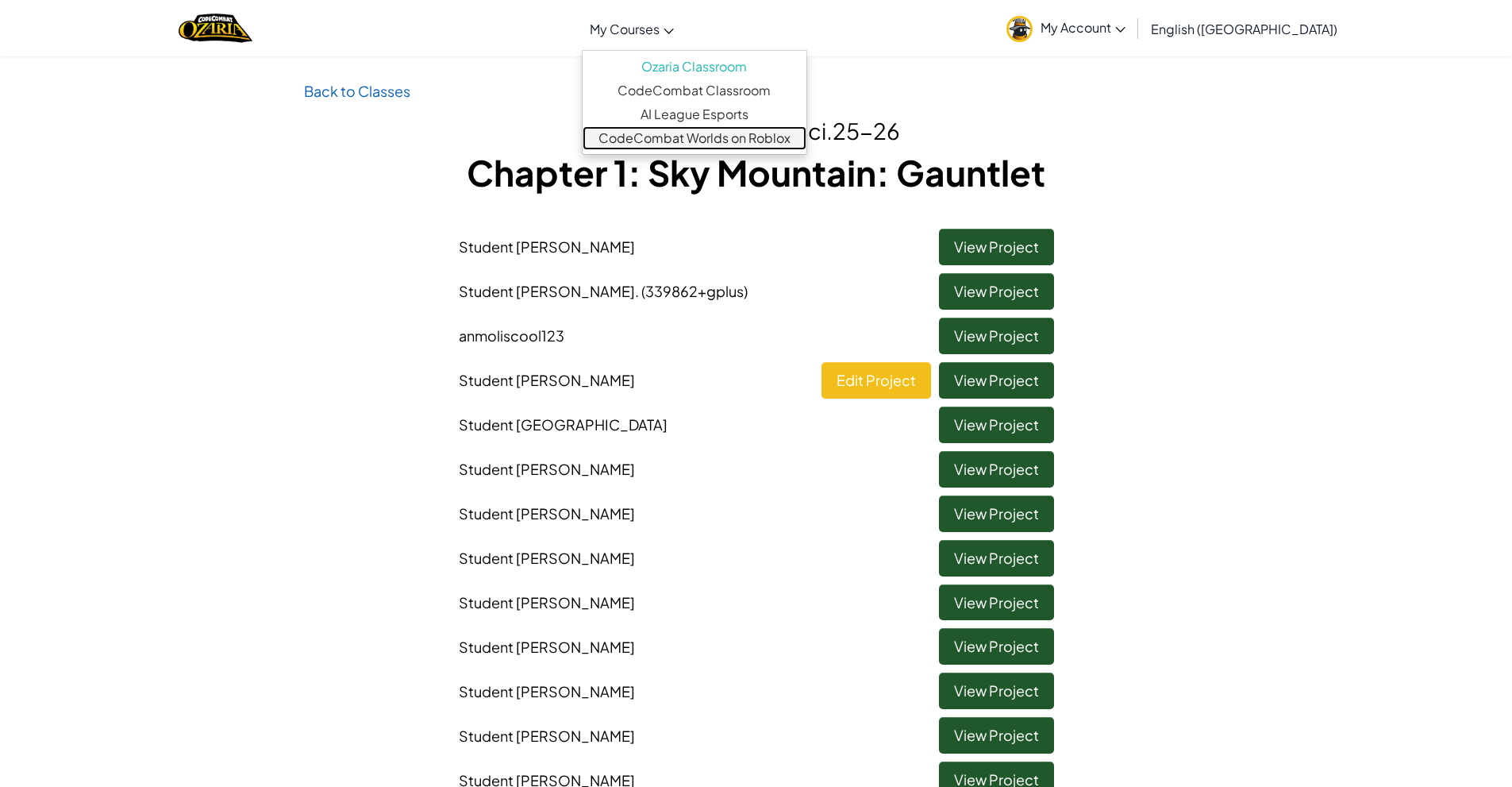
click at [806, 137] on link "CodeCombat Worlds on Roblox" at bounding box center [694, 138] width 224 height 24
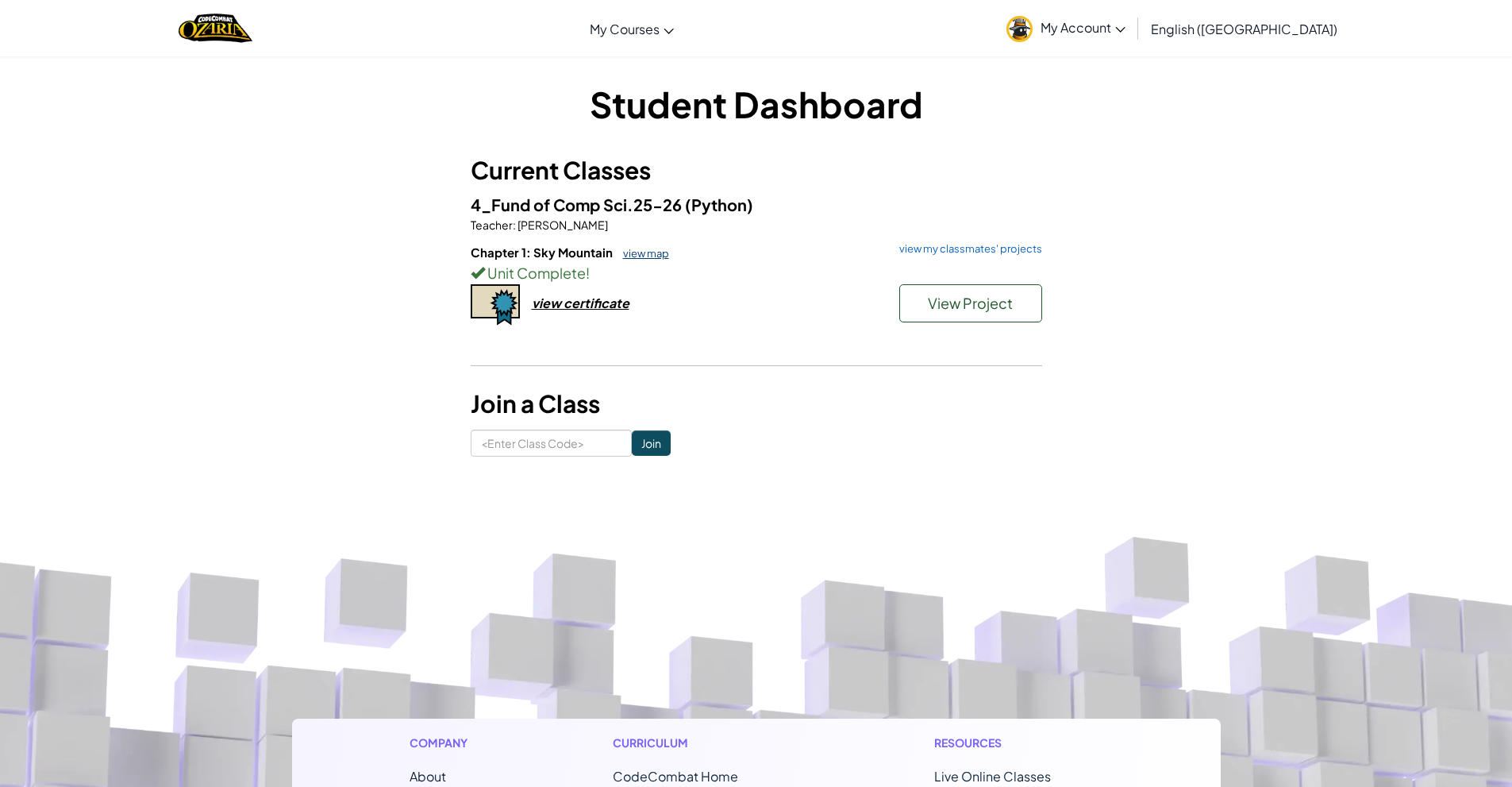
click at [646, 251] on link "view map" at bounding box center [642, 253] width 54 height 13
click at [954, 246] on link "view my classmates' projects" at bounding box center [967, 249] width 151 height 10
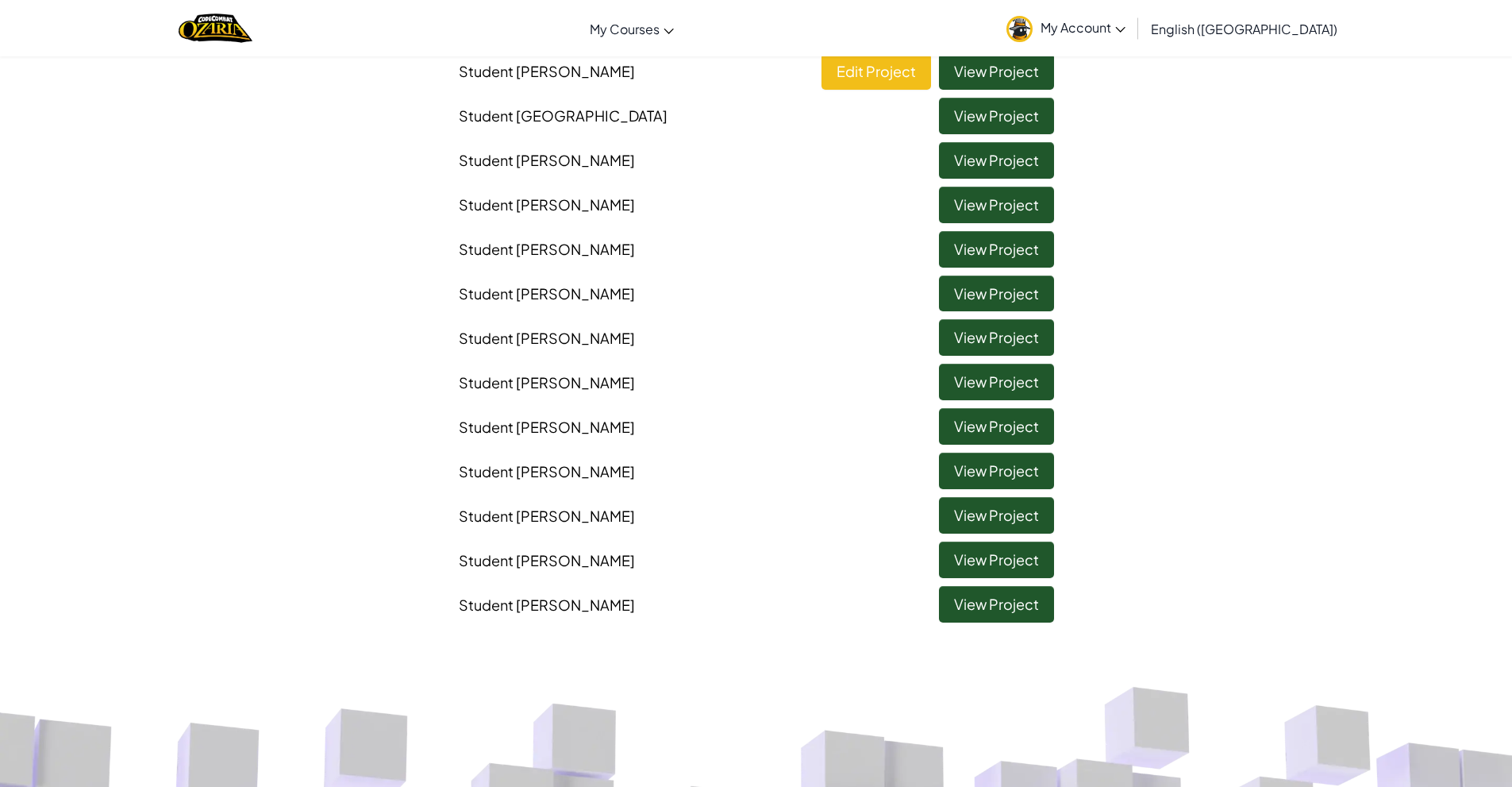
scroll to position [318, 0]
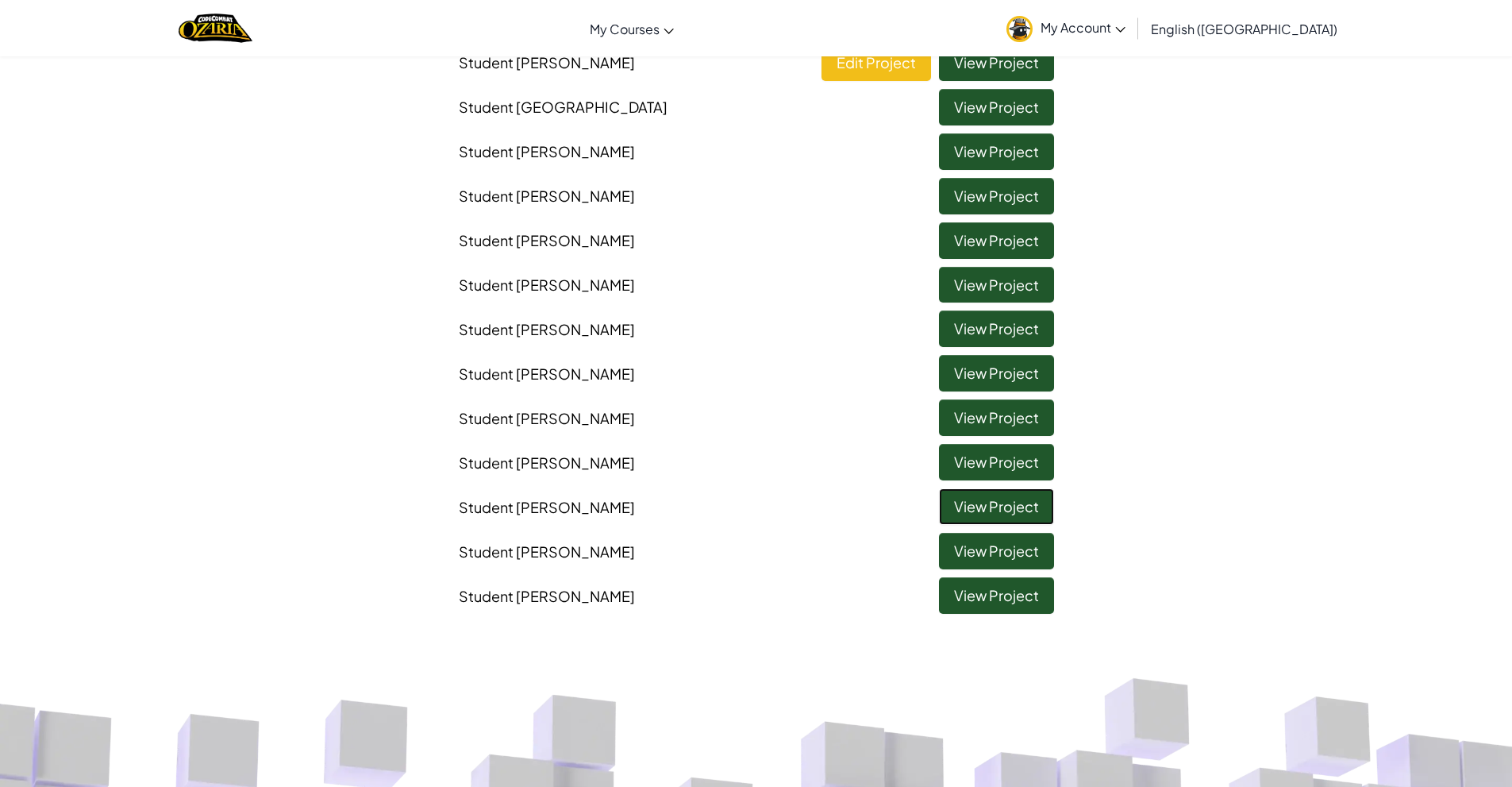
click at [1013, 506] on link "View Project" at bounding box center [996, 506] width 115 height 37
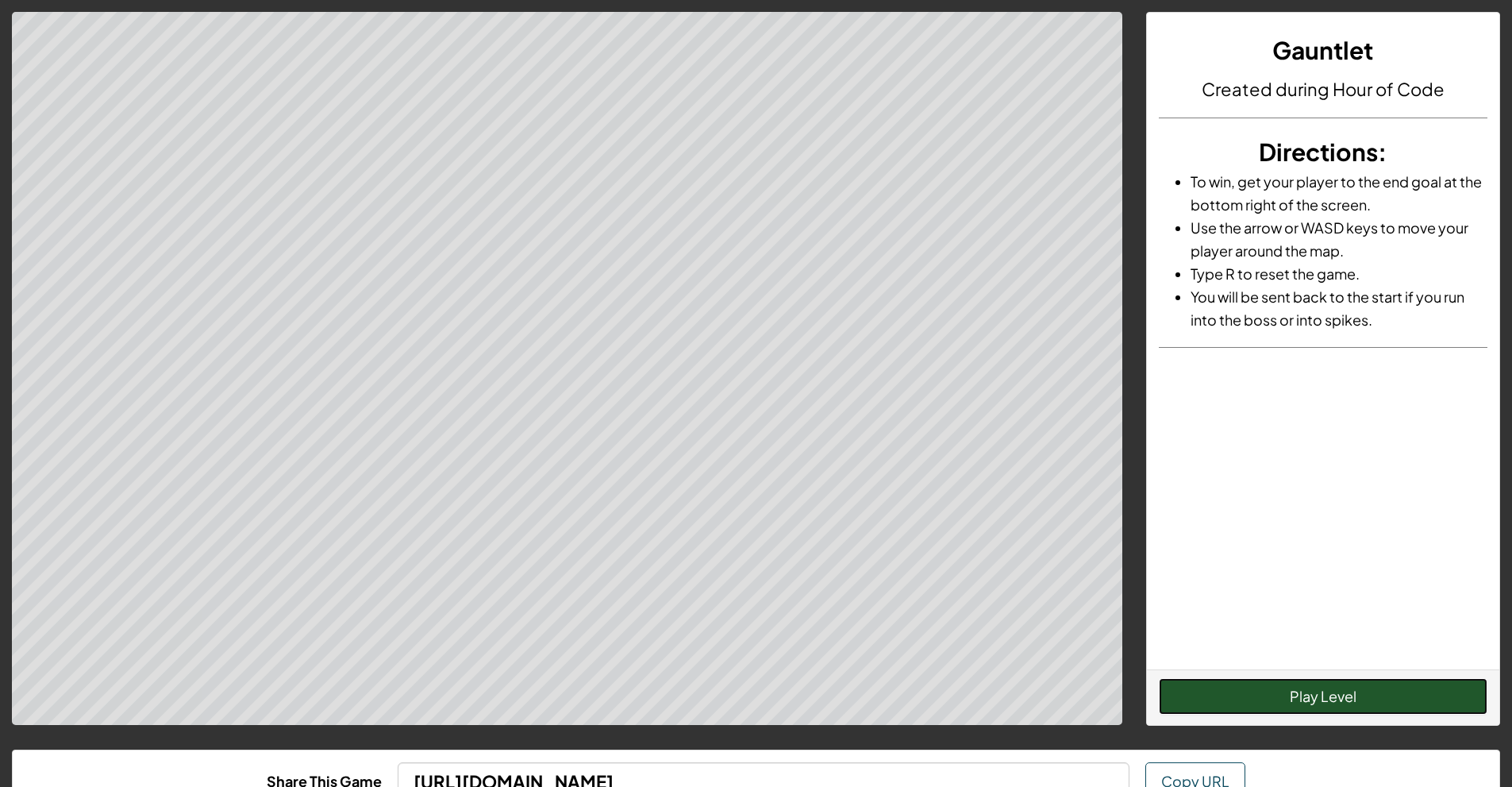
click at [1295, 678] on button "Play Level" at bounding box center [1322, 696] width 329 height 37
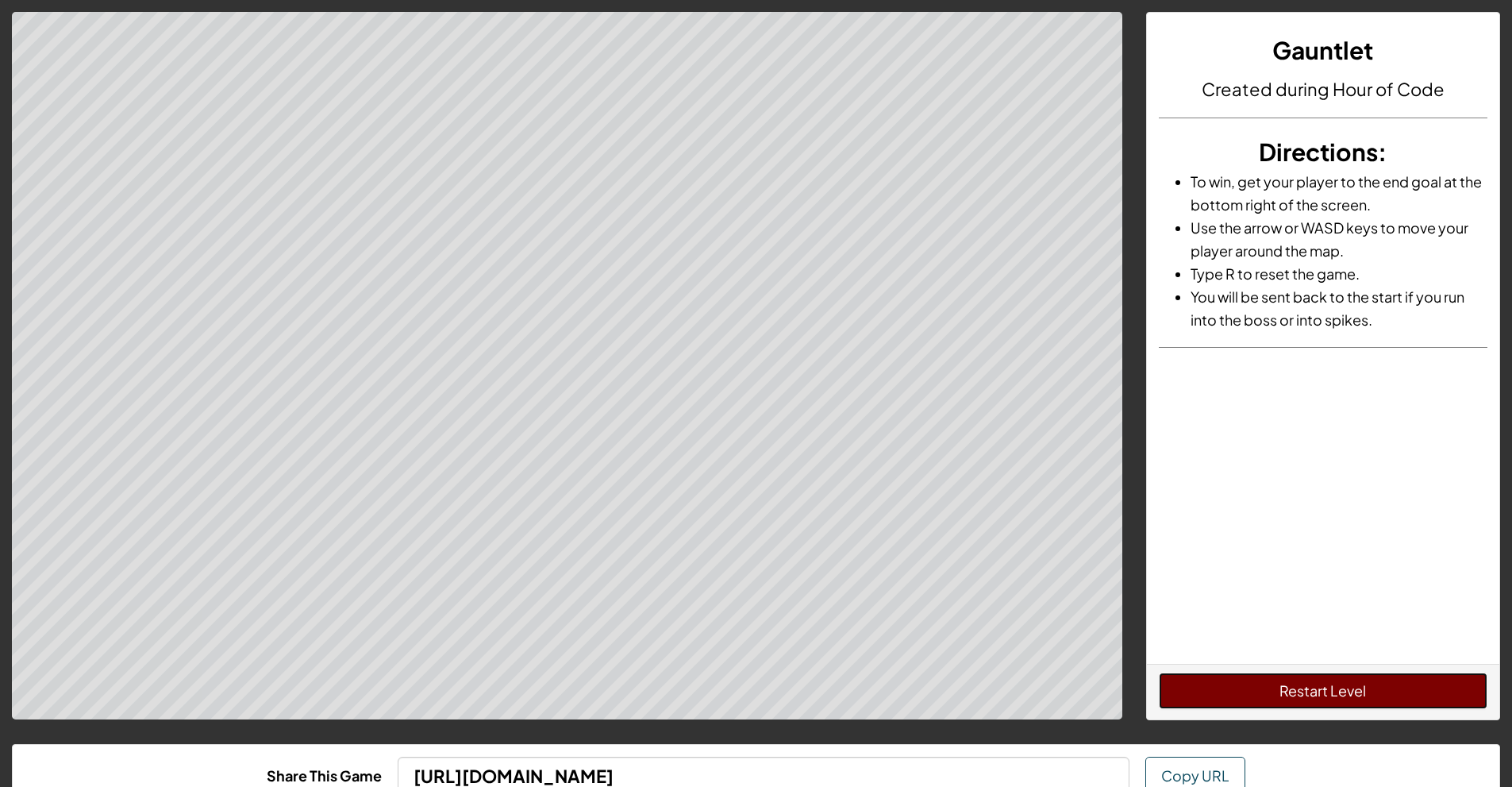
click at [1284, 697] on button "Restart Level" at bounding box center [1322, 690] width 329 height 37
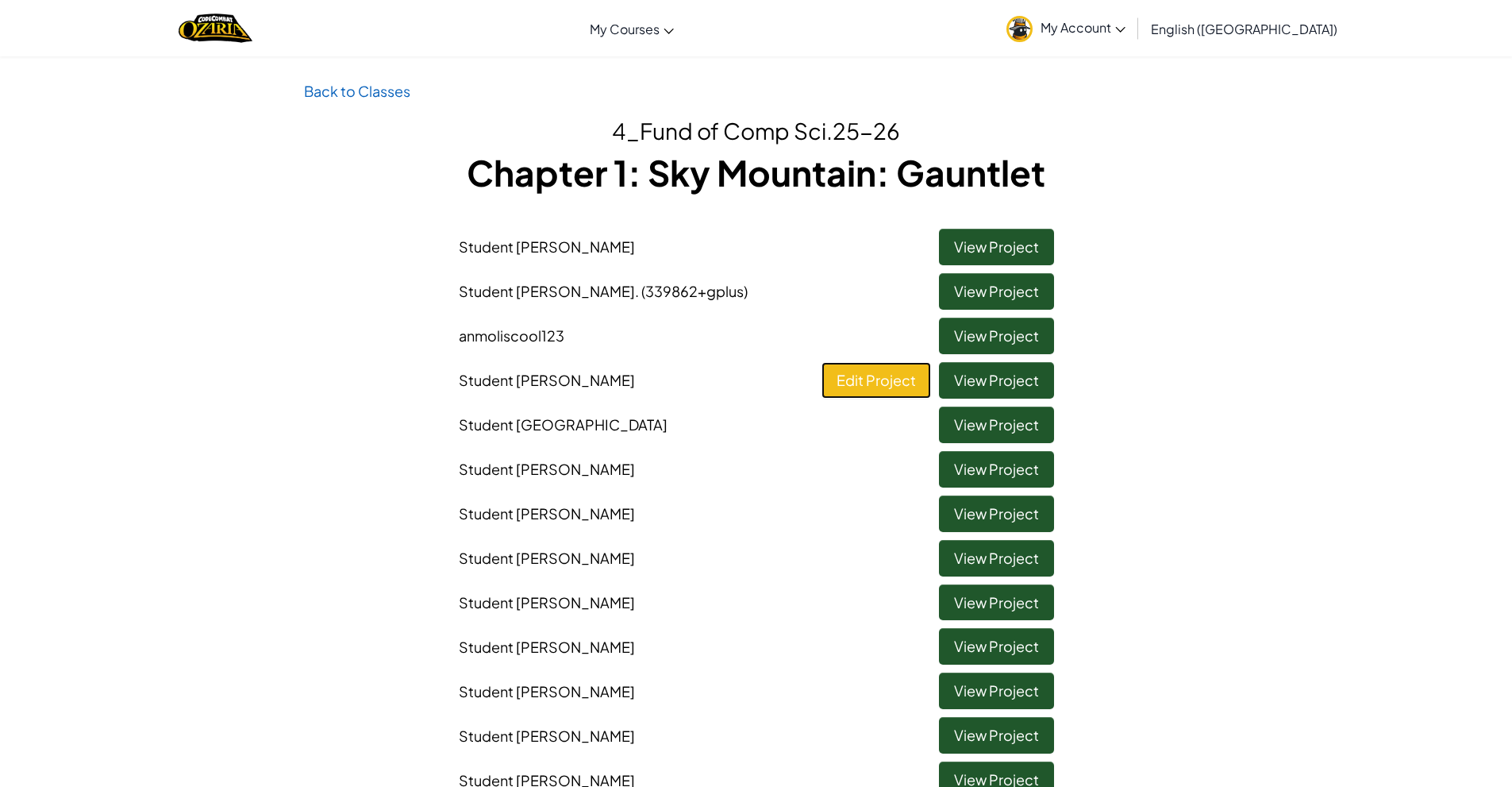
click at [853, 388] on link "Edit Project" at bounding box center [877, 380] width 110 height 37
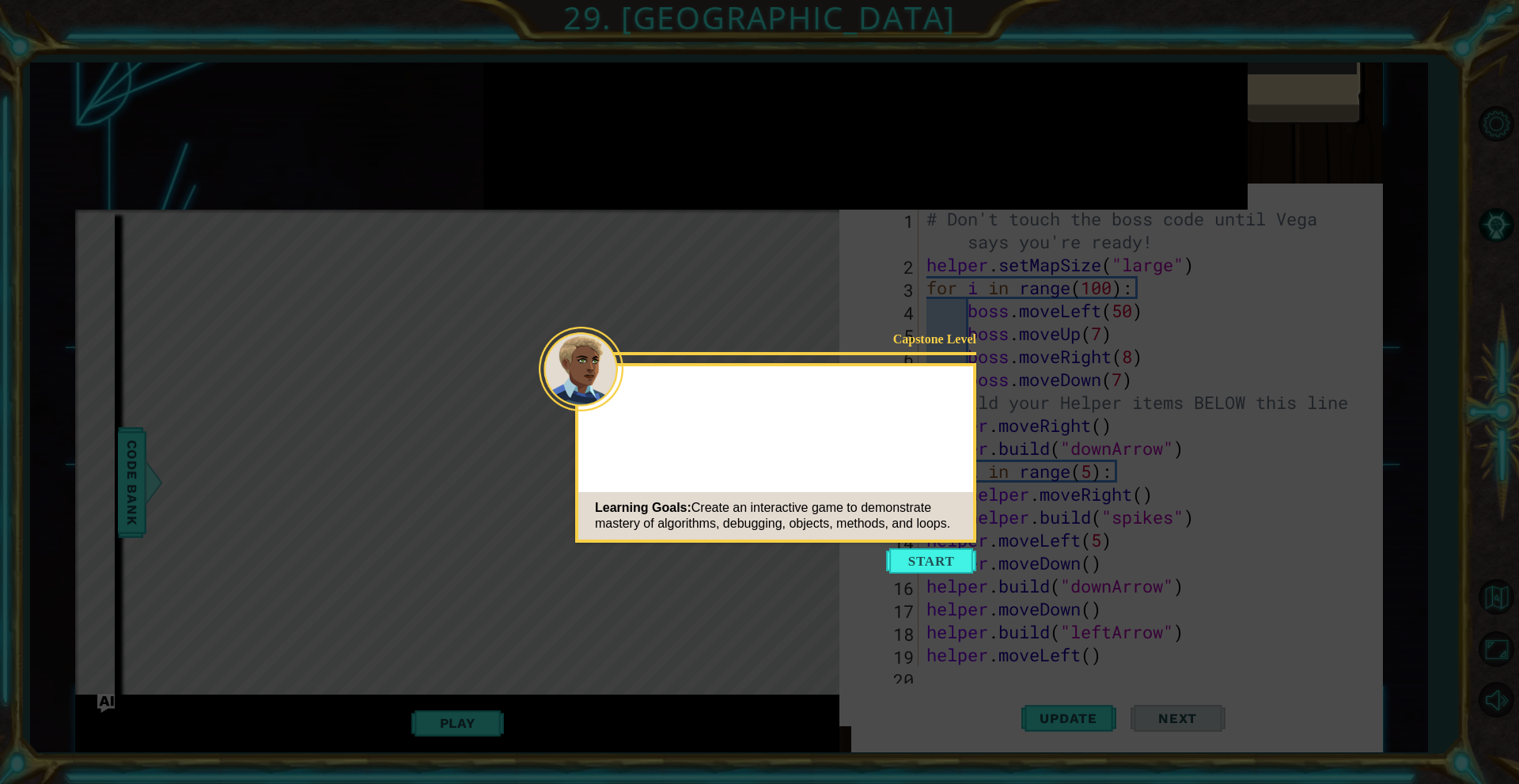
click at [920, 576] on icon at bounding box center [760, 392] width 1519 height 784
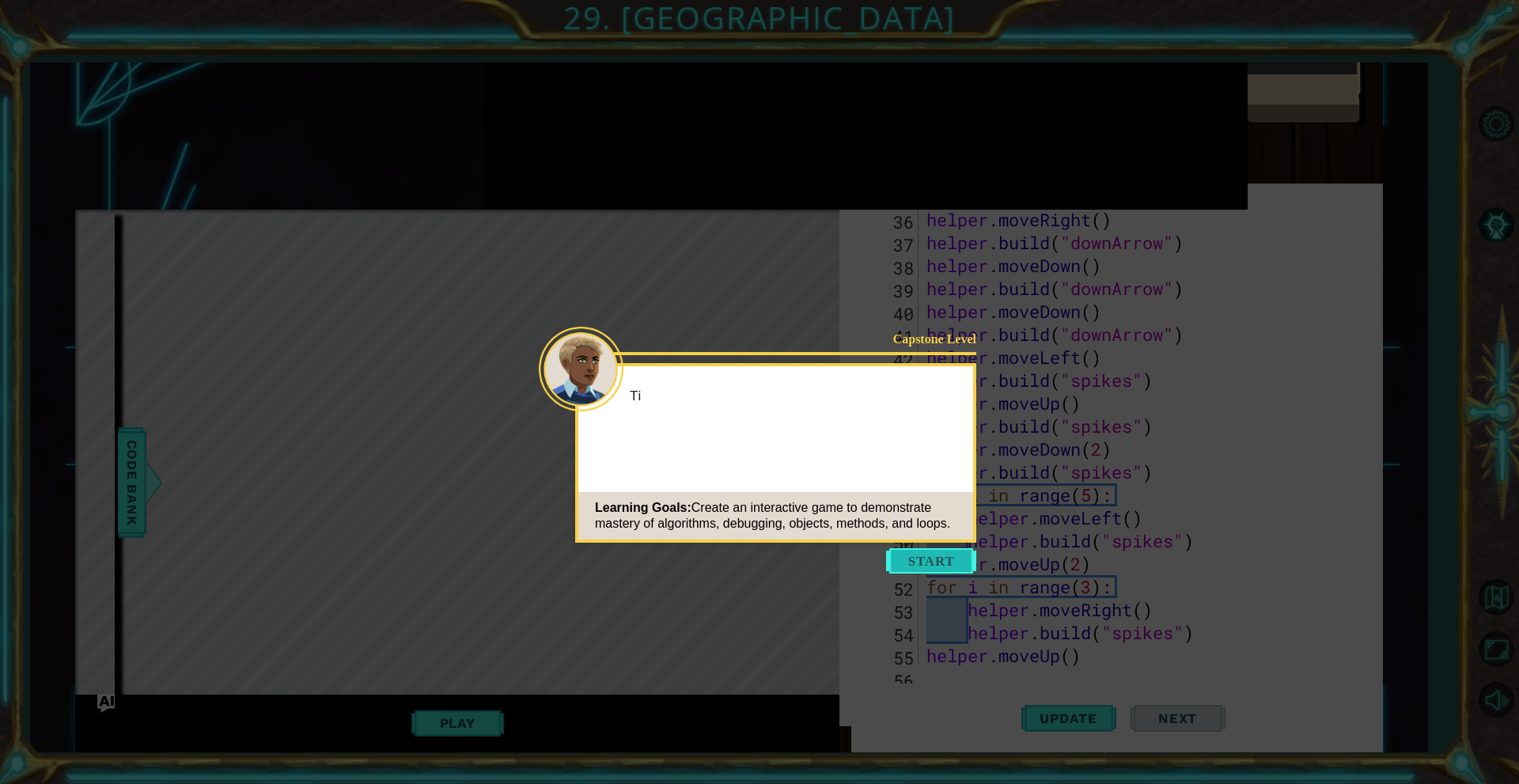
scroll to position [2293, 0]
click at [920, 566] on button "Start" at bounding box center [931, 560] width 91 height 25
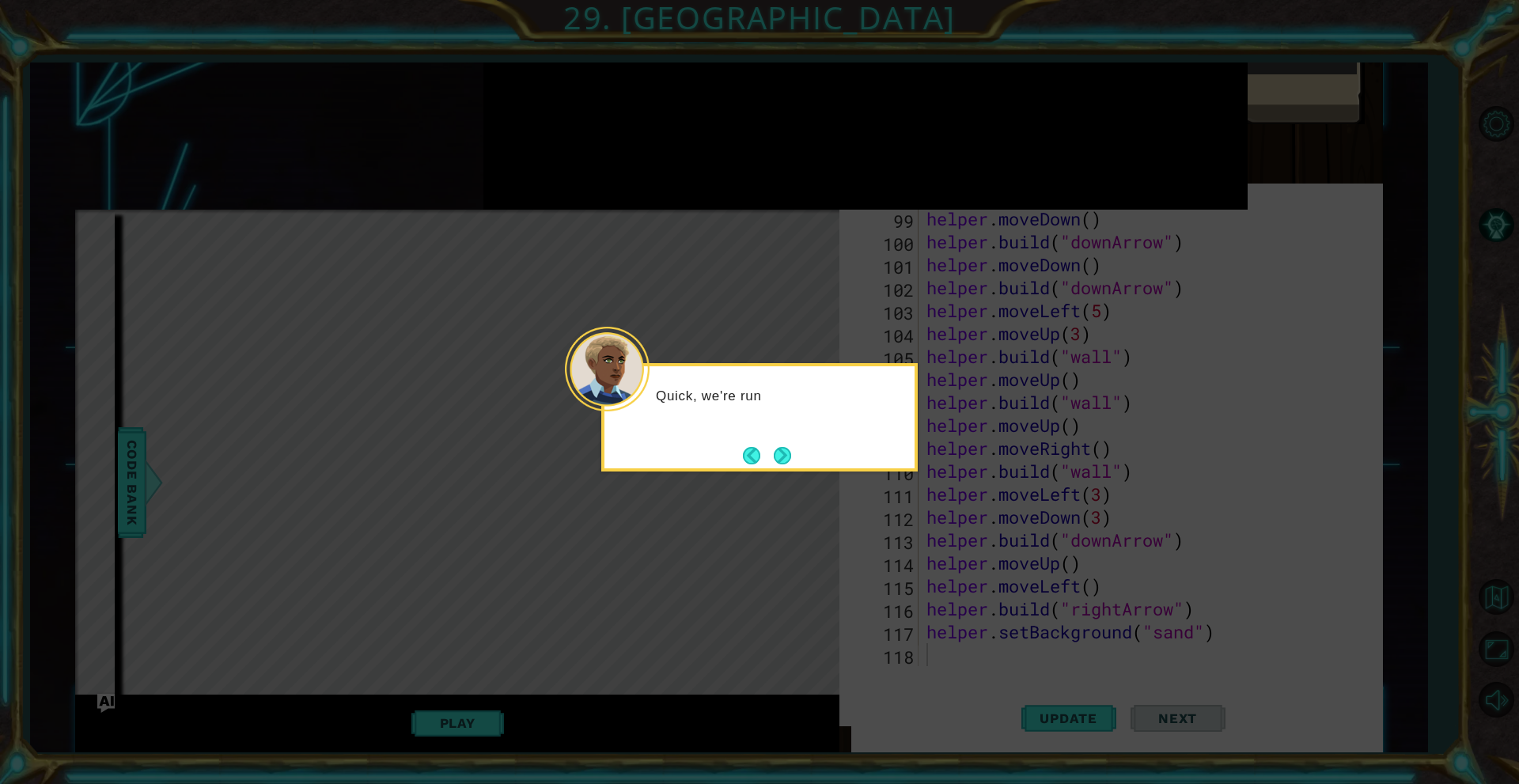
click at [797, 464] on div "Quick, we're run" at bounding box center [760, 417] width 317 height 108
click at [788, 464] on button "Next" at bounding box center [781, 455] width 17 height 17
click at [790, 463] on button "Next" at bounding box center [781, 455] width 17 height 17
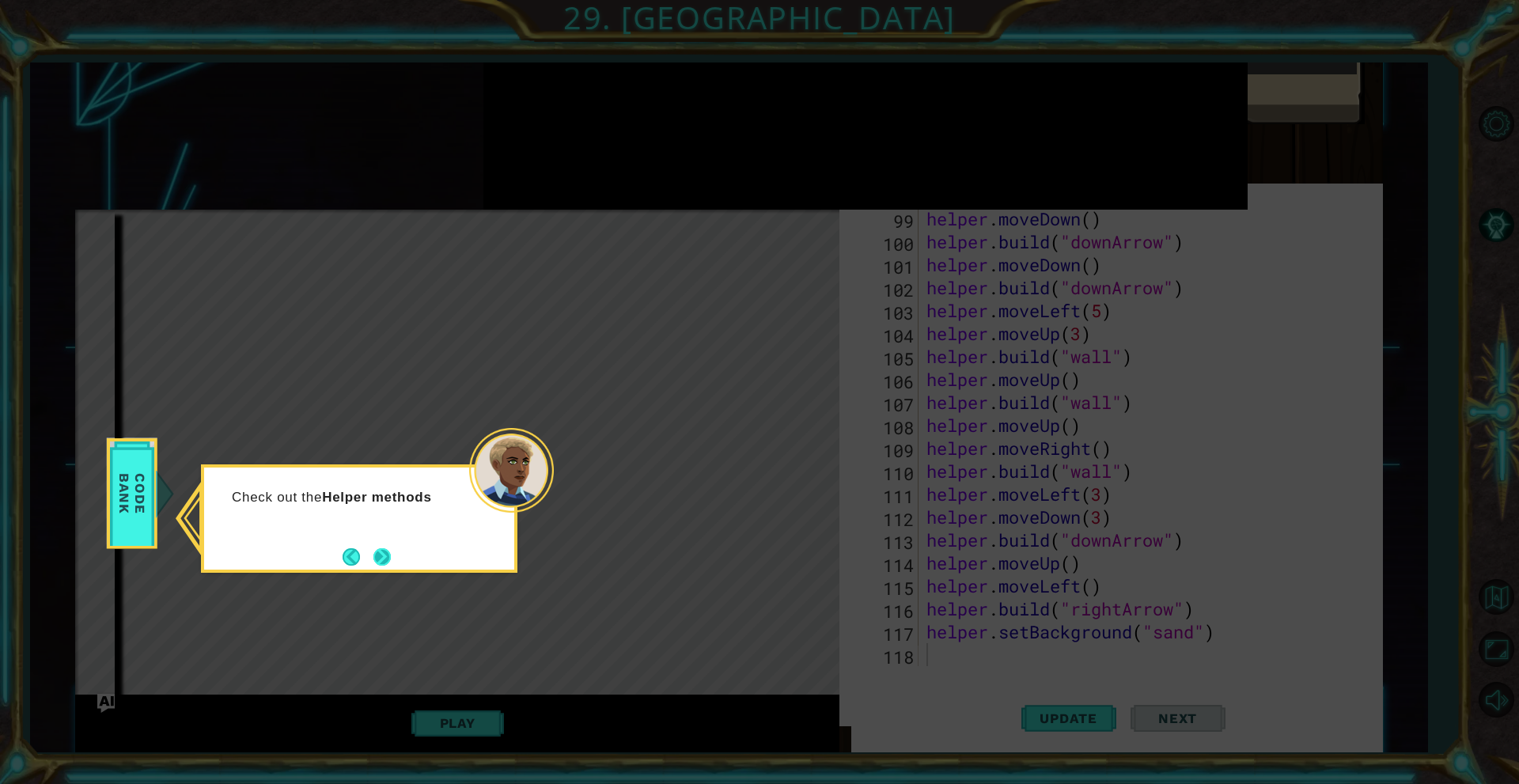
click at [391, 556] on button "Next" at bounding box center [381, 556] width 17 height 17
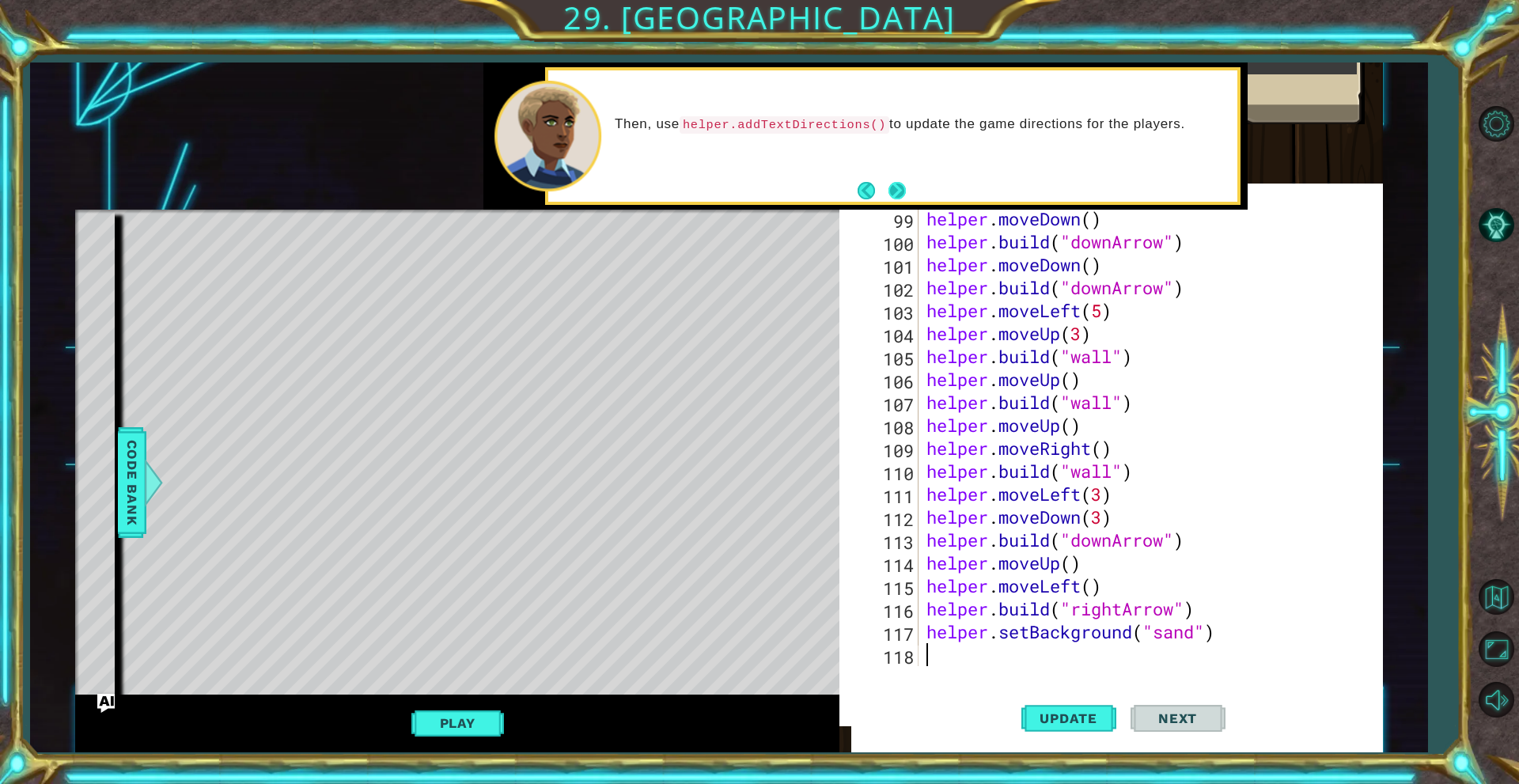
click at [896, 187] on button "Next" at bounding box center [897, 190] width 17 height 17
click at [906, 191] on button "Next" at bounding box center [897, 190] width 17 height 17
click at [1031, 657] on div "helper . moveDown ( ) helper . build ( "downArrow" ) helper . moveDown ( ) help…" at bounding box center [1148, 459] width 450 height 504
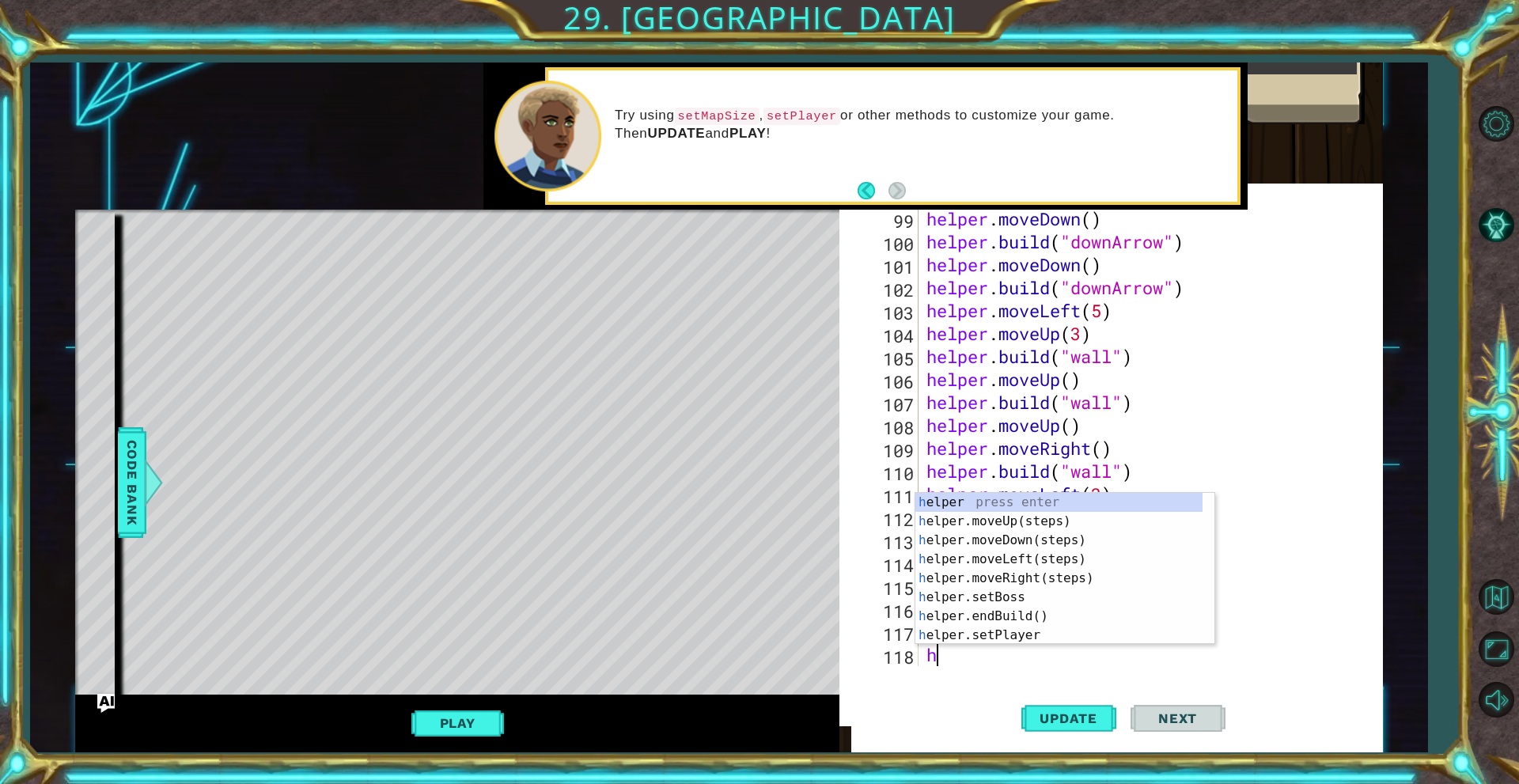
scroll to position [2316, 0]
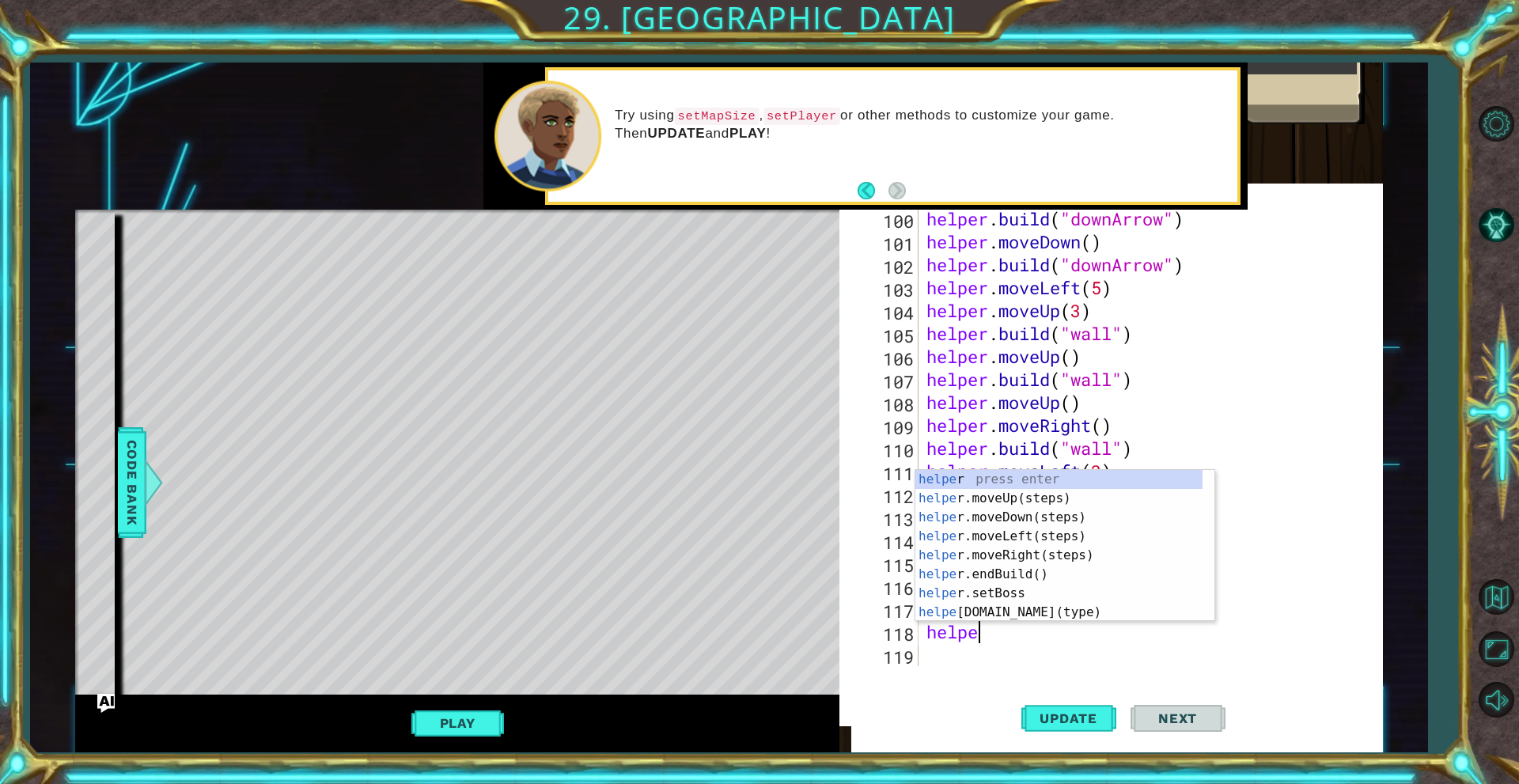
type textarea "helper"
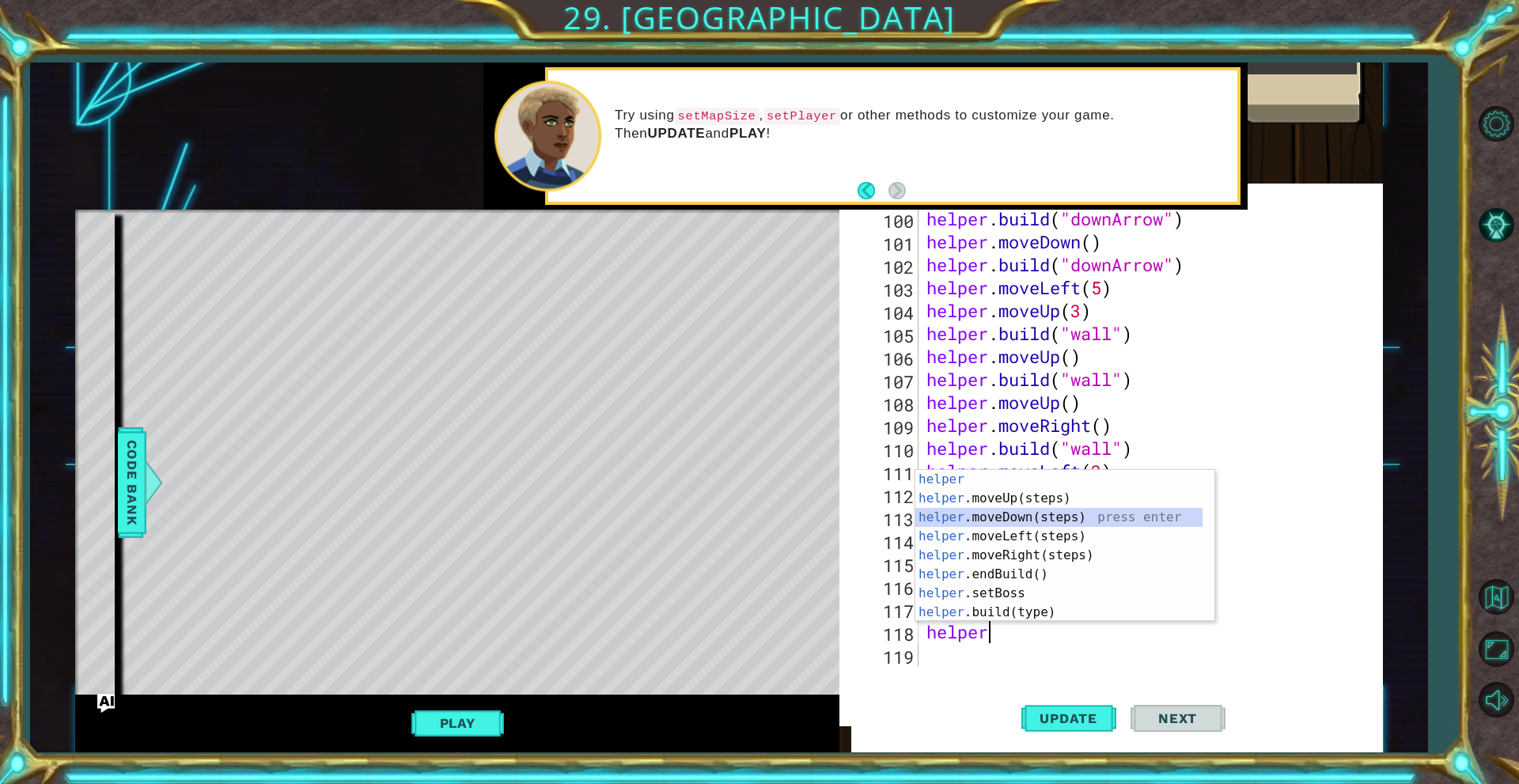
click at [1052, 514] on div "helper press enter helper .moveUp(steps) press enter helper .moveDown(steps) pr…" at bounding box center [1059, 564] width 288 height 190
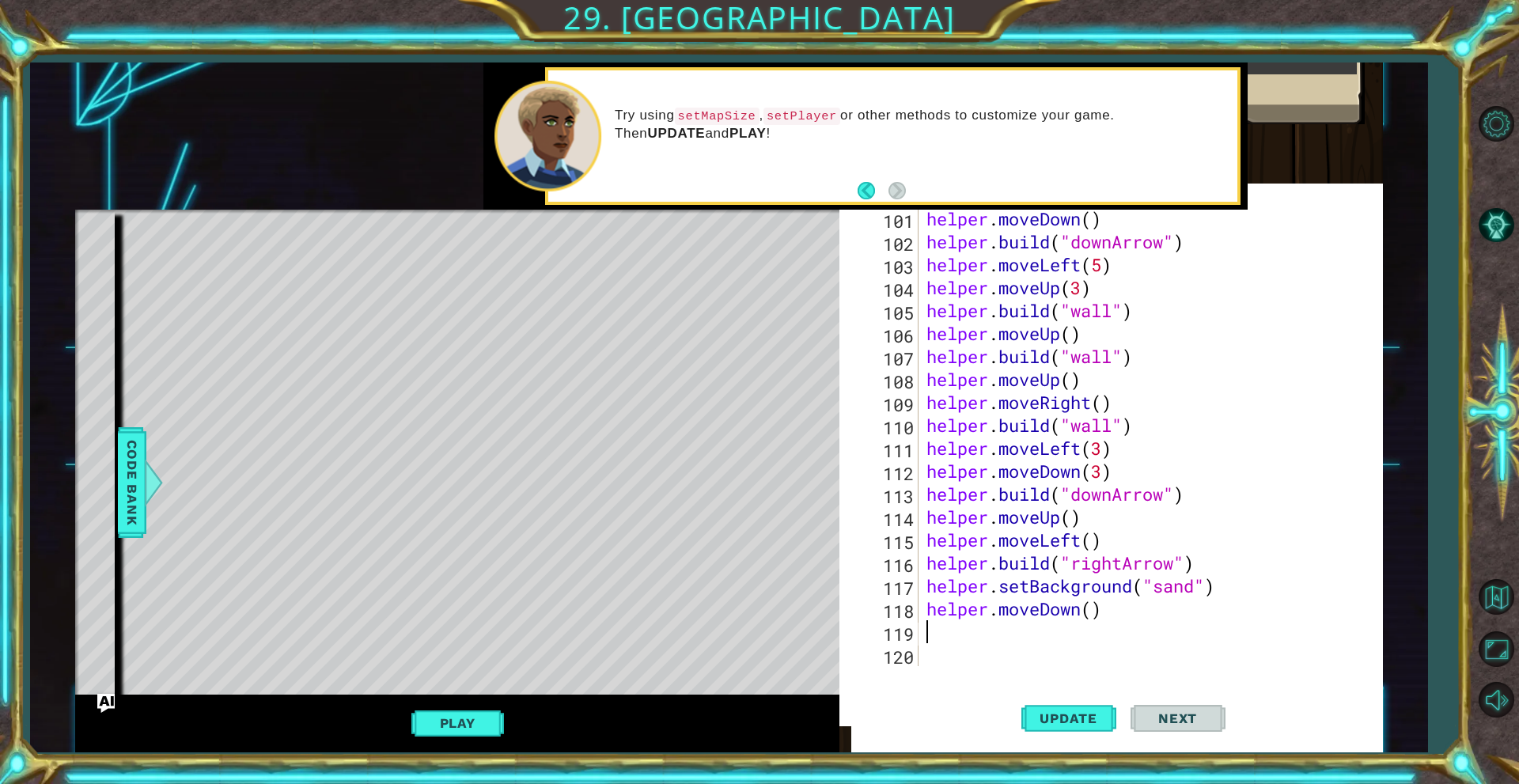
scroll to position [2339, 0]
click at [1090, 607] on div "helper . moveDown ( ) helper . build ( "downArrow" ) helper . moveLeft ( 5 ) he…" at bounding box center [1148, 459] width 450 height 504
type textarea "helper.moveDown(2)"
click at [1083, 615] on div "helper . moveDown ( ) helper . build ( "downArrow" ) helper . moveLeft ( 5 ) he…" at bounding box center [1148, 459] width 450 height 504
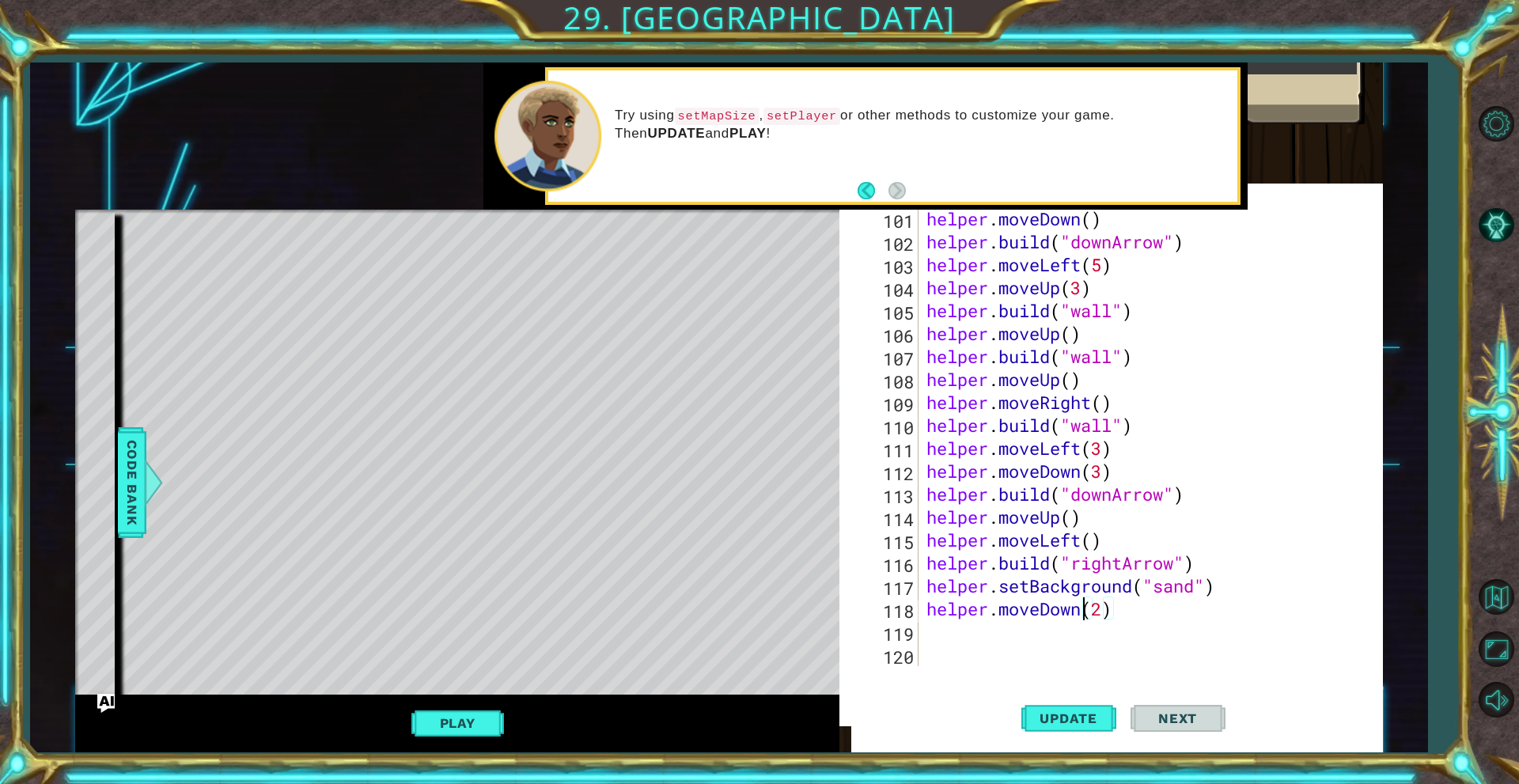
click at [1072, 628] on div "helper . moveDown ( ) helper . build ( "downArrow" ) helper . moveLeft ( 5 ) he…" at bounding box center [1148, 459] width 450 height 504
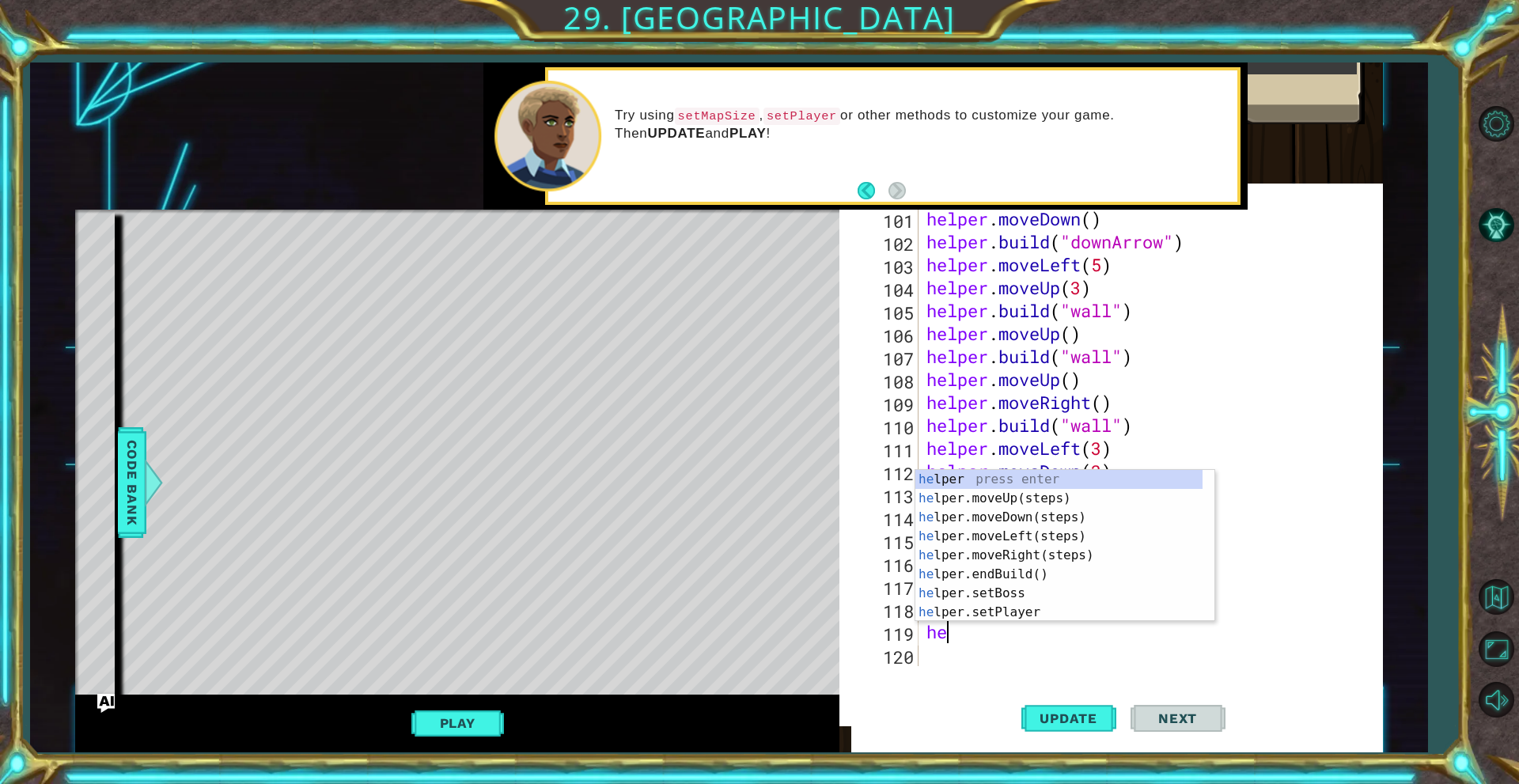
scroll to position [0, 1]
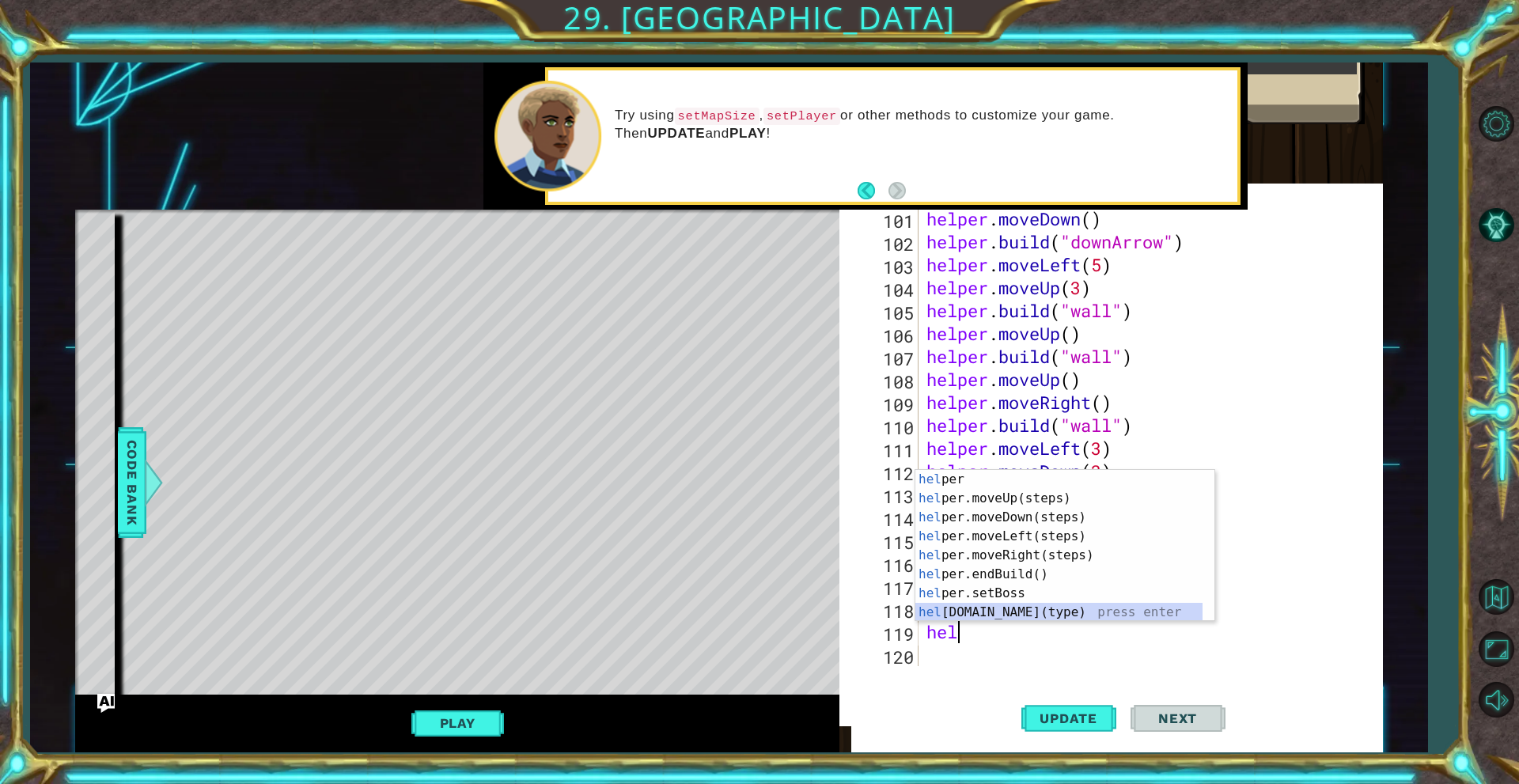
click at [1060, 617] on div "hel per press enter hel per.moveUp(steps) press enter hel per.moveDown(steps) p…" at bounding box center [1059, 564] width 288 height 190
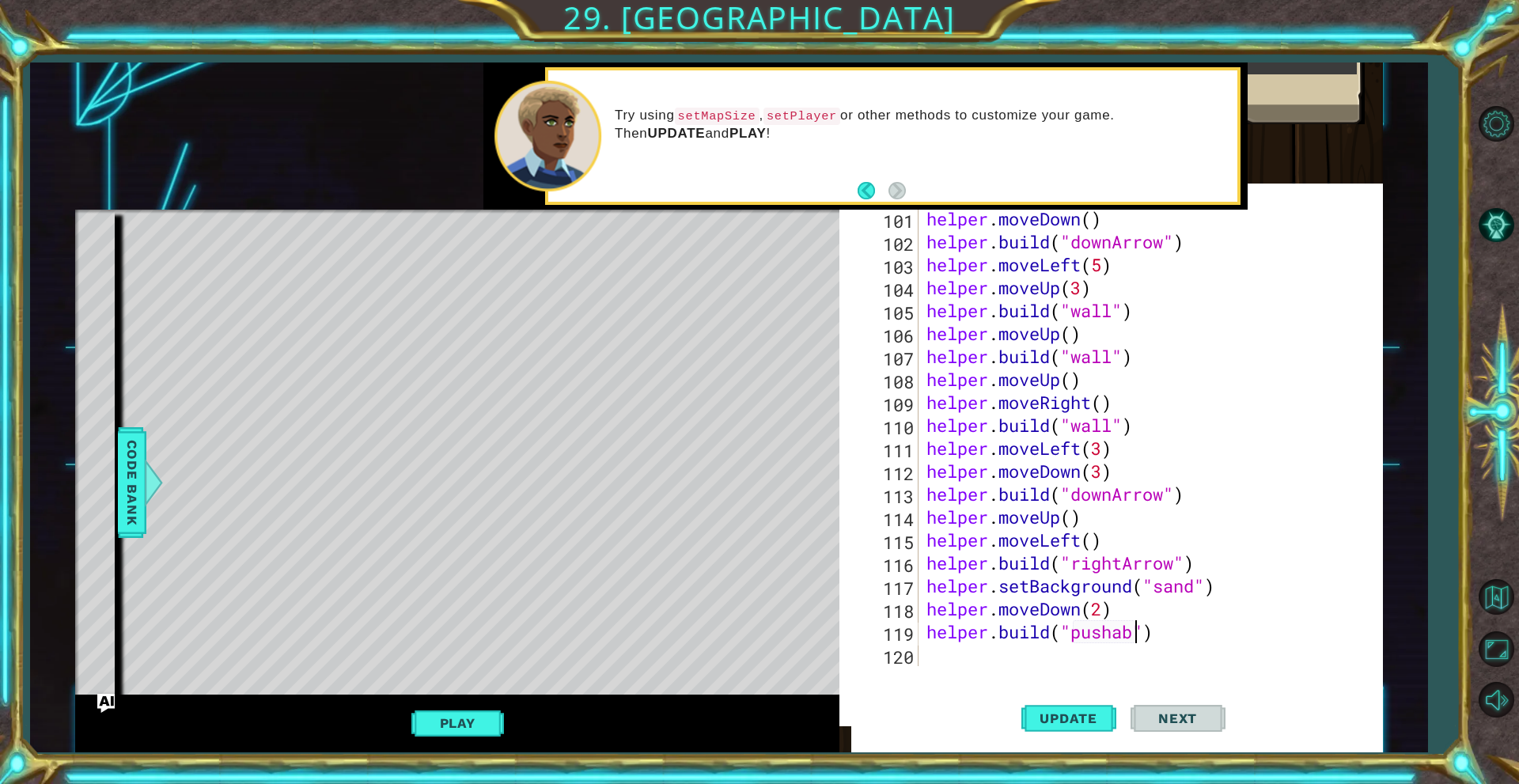
scroll to position [0, 10]
click at [1029, 624] on div "helper . moveDown ( ) helper . build ( "downArrow" ) helper . moveLeft ( 5 ) he…" at bounding box center [1148, 459] width 450 height 504
click at [1032, 710] on span "Update" at bounding box center [1068, 718] width 90 height 16
click at [475, 709] on button "Play" at bounding box center [457, 722] width 93 height 30
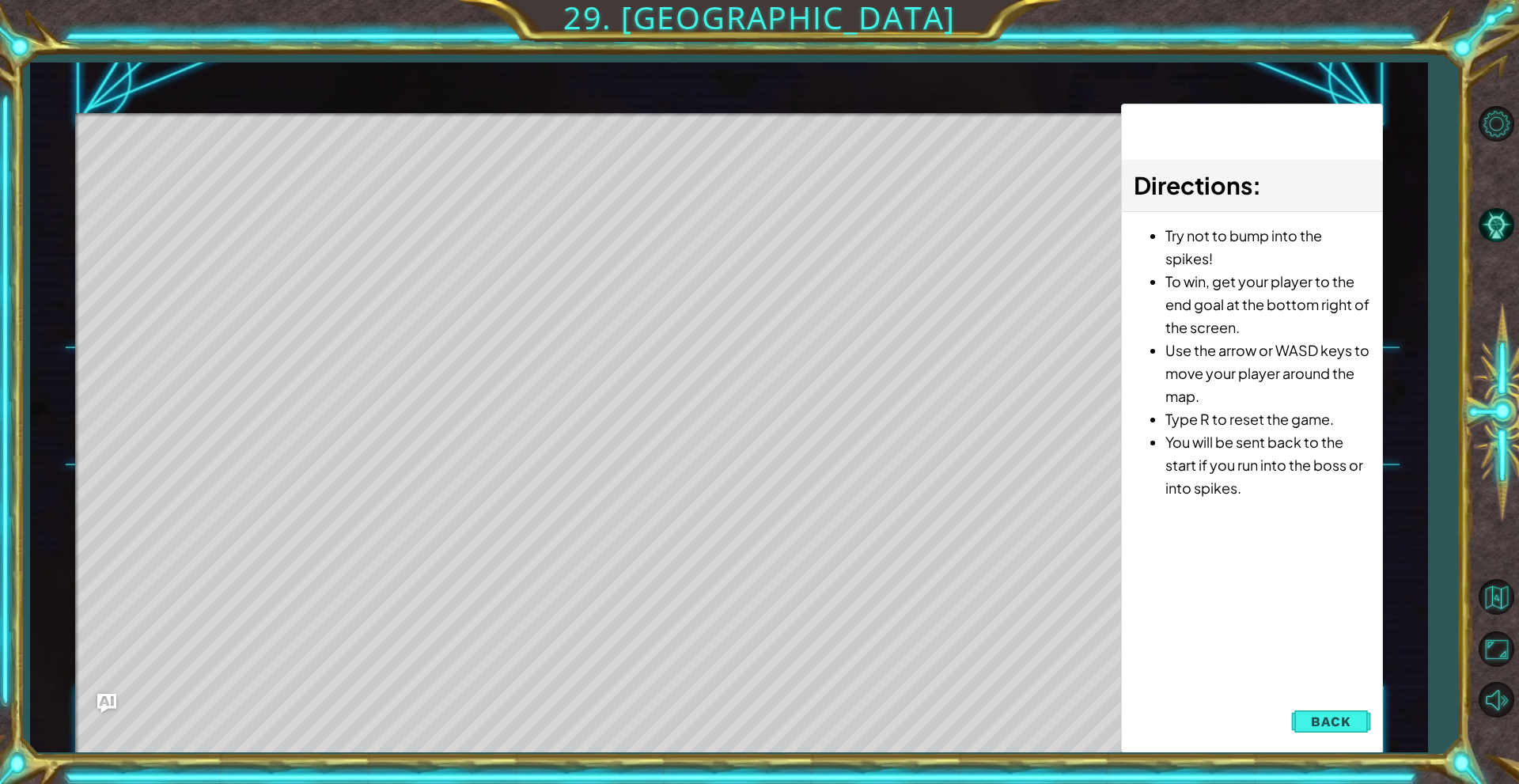
click at [457, 588] on div at bounding box center [598, 446] width 1046 height 666
click at [1332, 709] on button "Back" at bounding box center [1331, 721] width 80 height 32
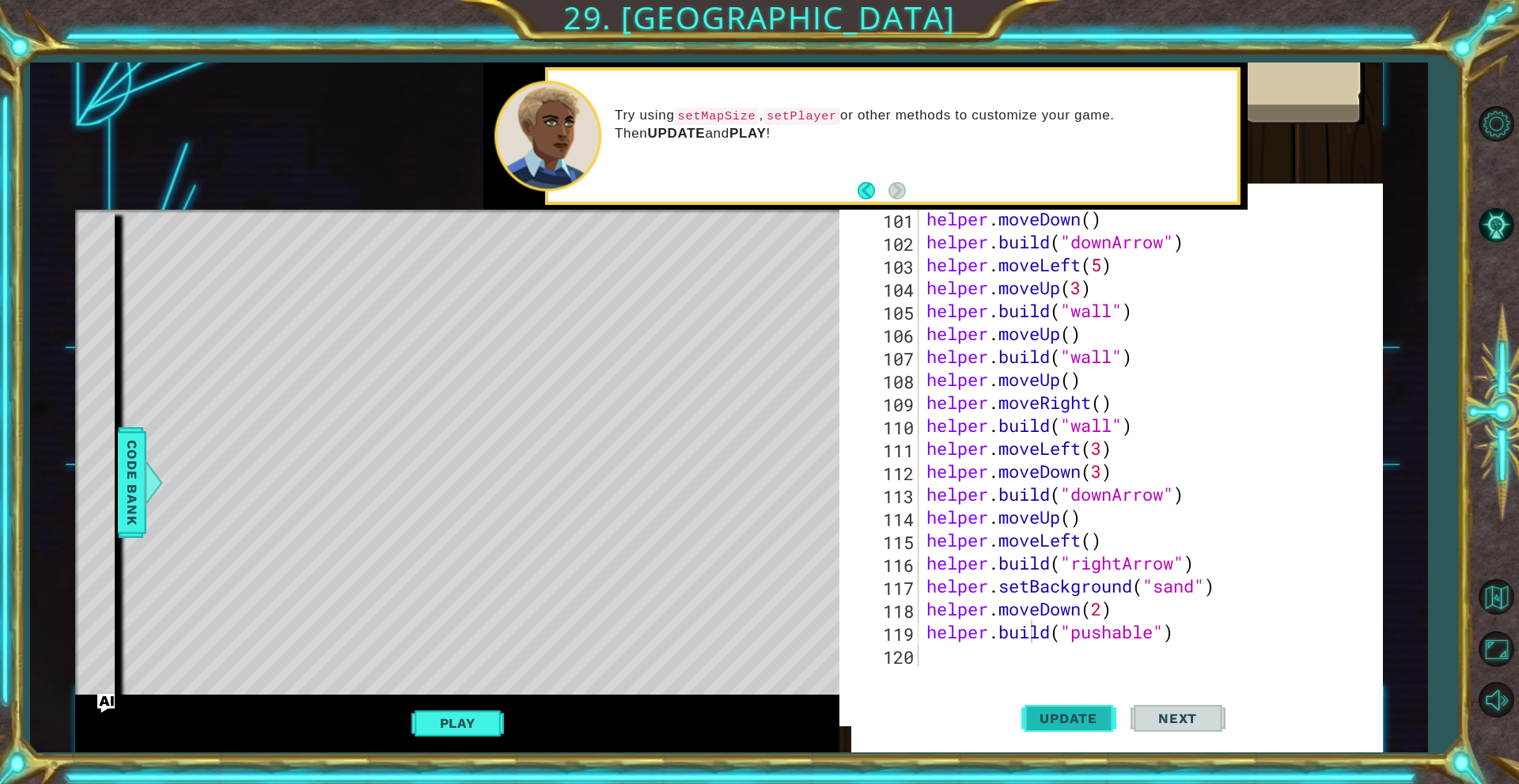
click at [1101, 718] on span "Update" at bounding box center [1068, 718] width 90 height 16
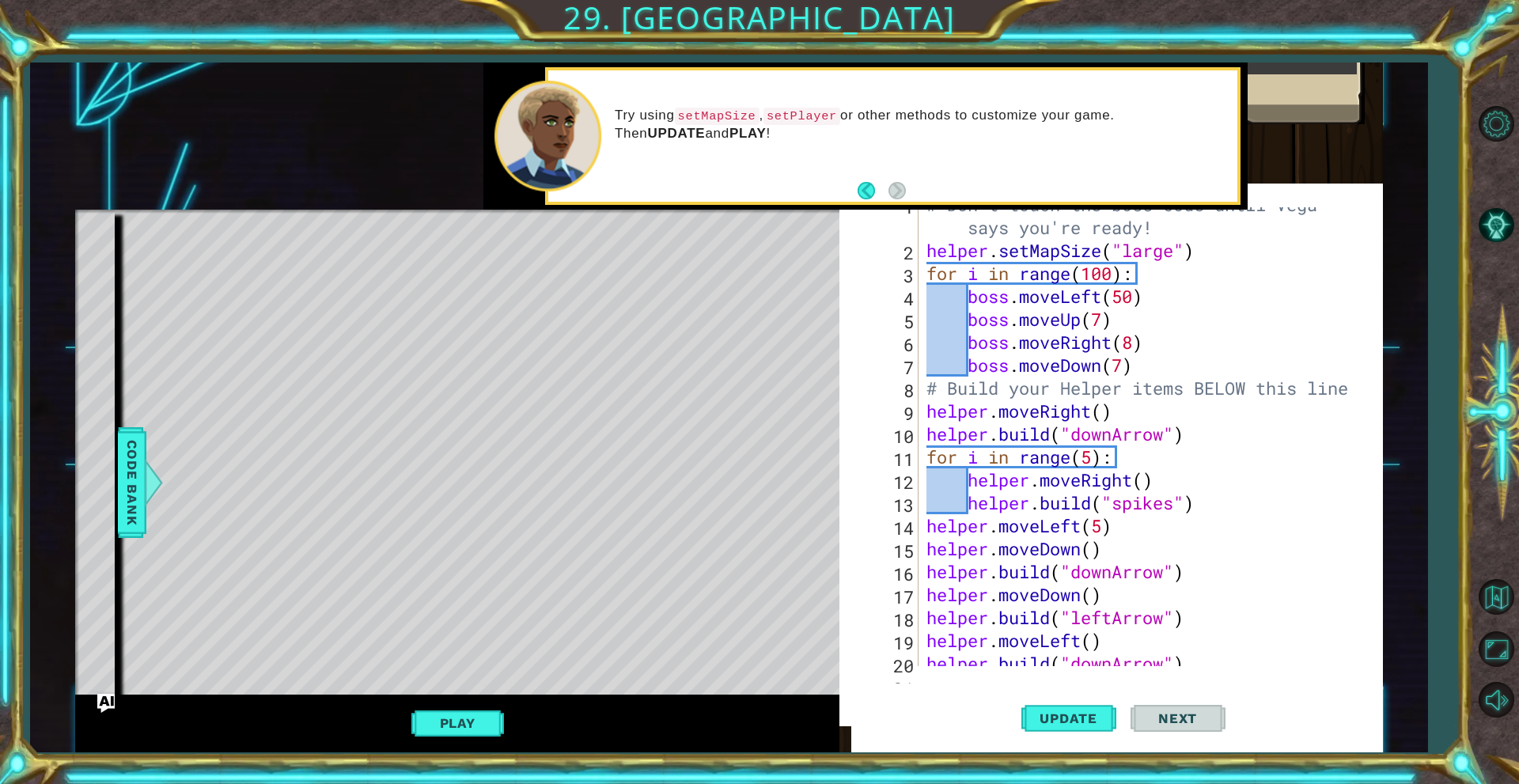
scroll to position [0, 0]
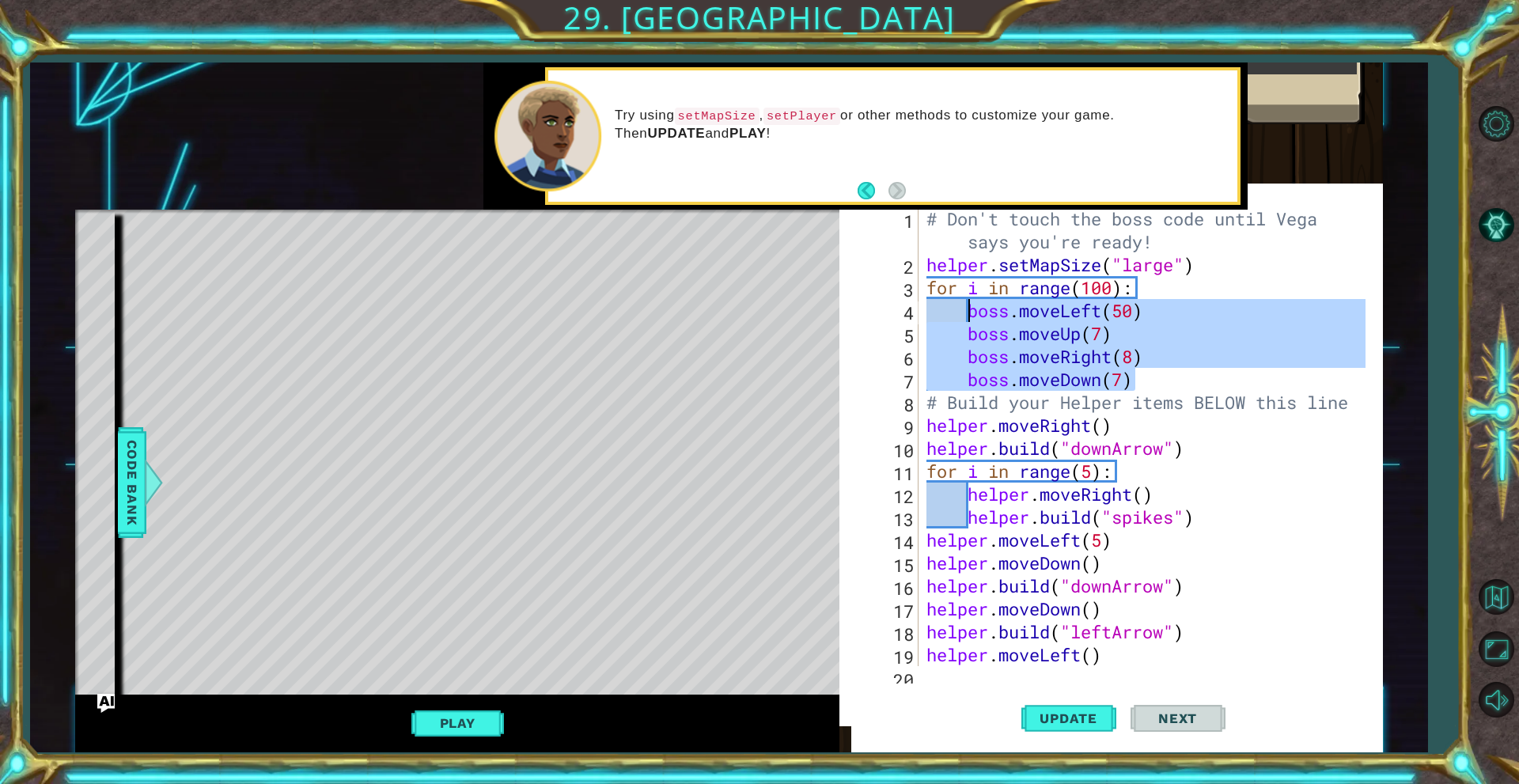
drag, startPoint x: 1139, startPoint y: 383, endPoint x: 966, endPoint y: 308, distance: 188.6
click at [966, 308] on div "# Don't touch the boss code until Vega says you're ready! helper . setMapSize (…" at bounding box center [1148, 471] width 450 height 527
type textarea "boss.moveLeft(50) boss.moveUp(7)"
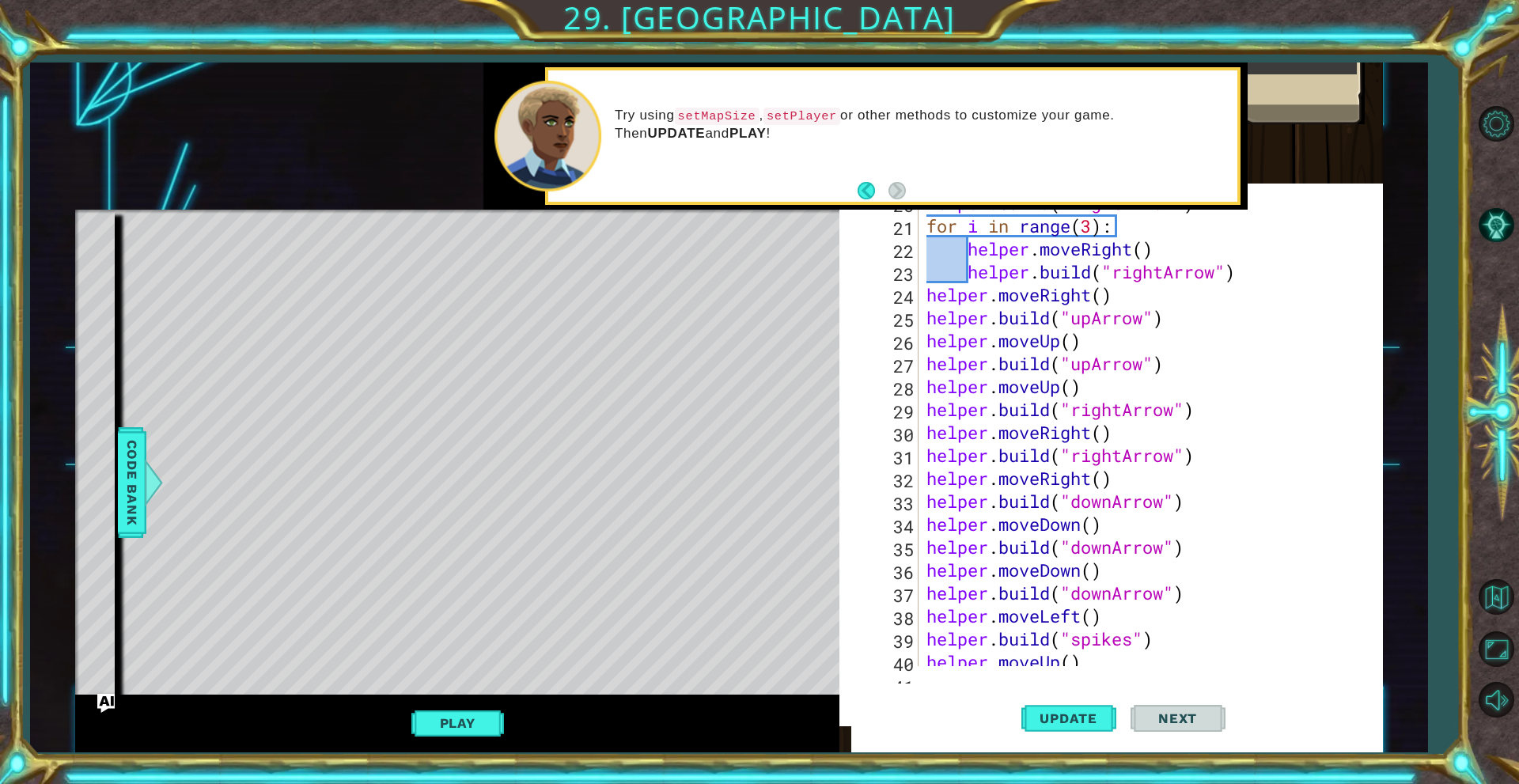
scroll to position [475, 0]
click at [1094, 726] on button "Update" at bounding box center [1068, 717] width 95 height 69
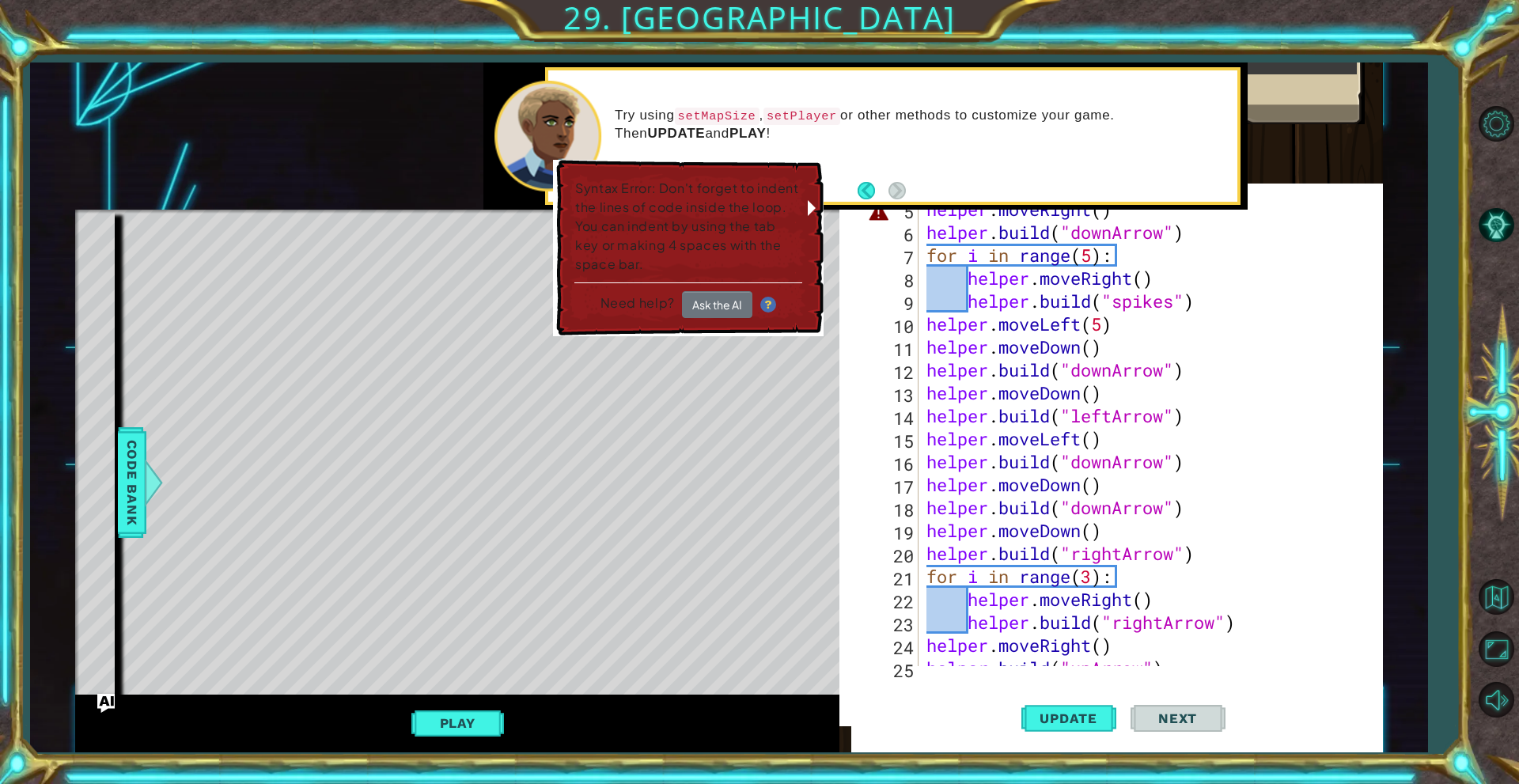
scroll to position [0, 0]
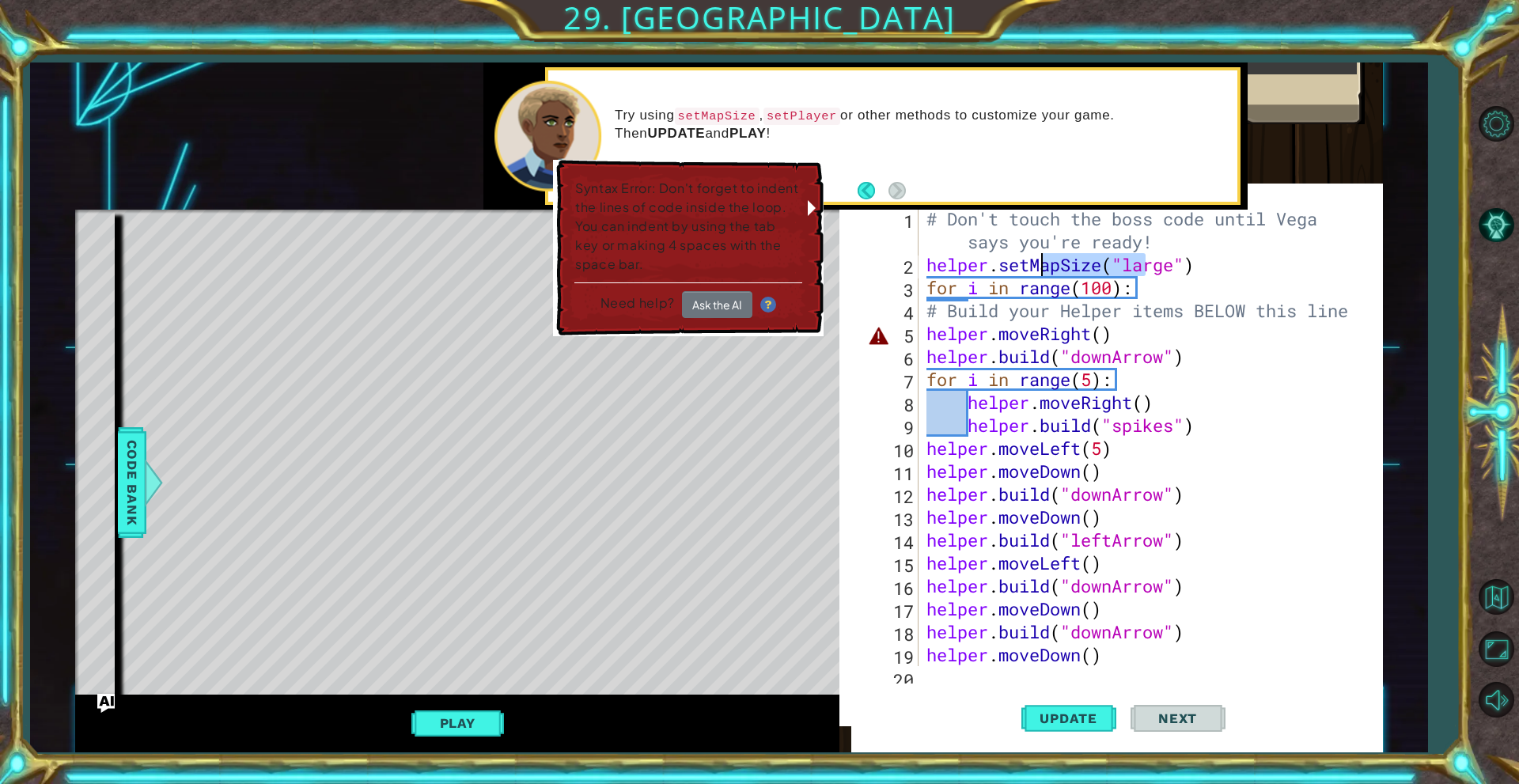
drag, startPoint x: 1147, startPoint y: 276, endPoint x: 1043, endPoint y: 275, distance: 104.0
click at [1043, 275] on div "# Don't touch the boss code until Vega says you're ready! helper . setMapSize (…" at bounding box center [1148, 471] width 450 height 527
click at [1142, 285] on div "# Don't touch the boss code until Vega says you're ready! helper . setMapSize (…" at bounding box center [1148, 471] width 450 height 527
type textarea "for i in range(100):"
drag, startPoint x: 1137, startPoint y: 288, endPoint x: 920, endPoint y: 285, distance: 217.0
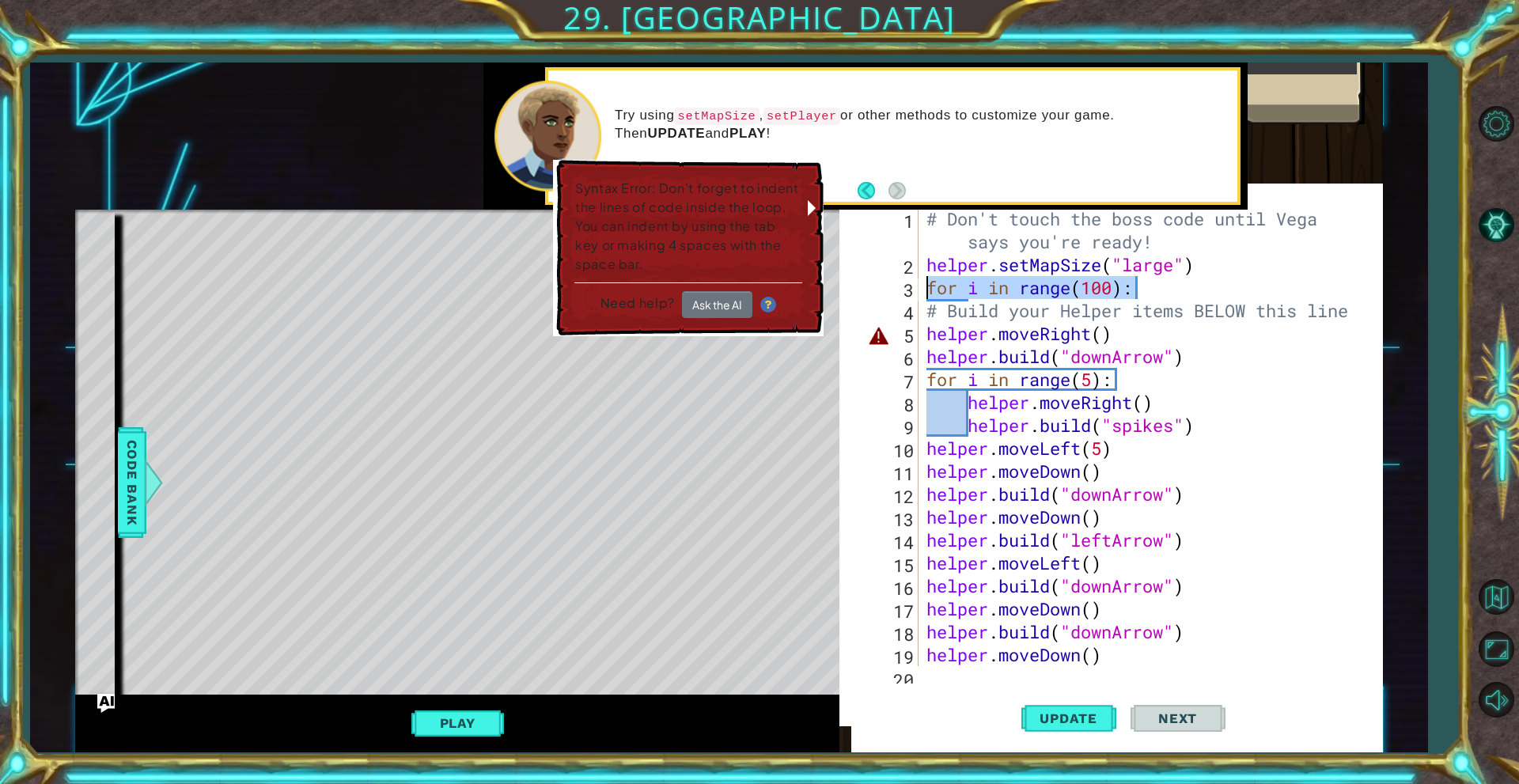
click at [920, 285] on div "for i in range(100): 1 2 3 4 5 6 7 8 9 10 11 12 13 14 15 16 17 18 19 20 # Don't…" at bounding box center [1120, 436] width 515 height 459
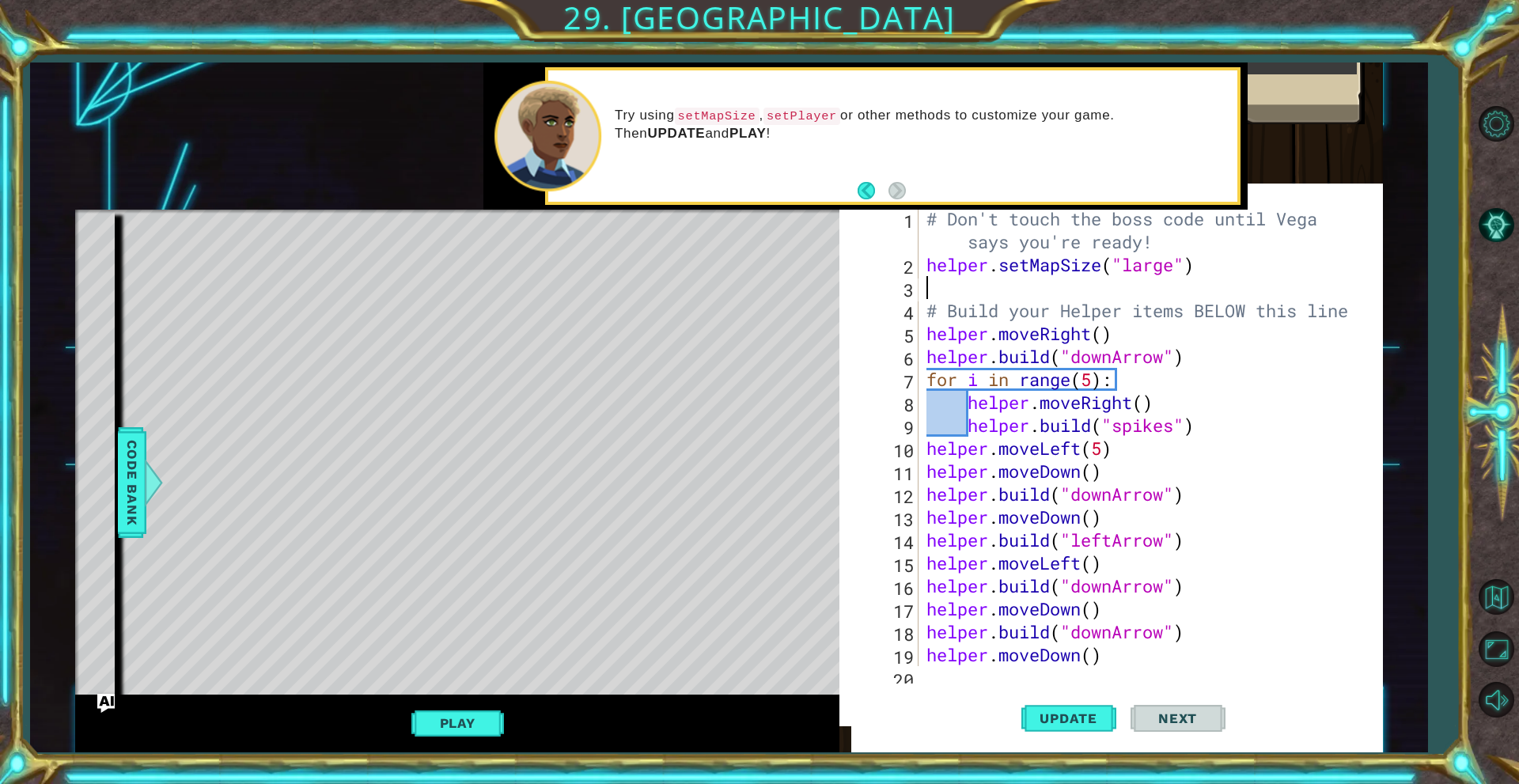
type textarea "helper.setMapSize("large")"
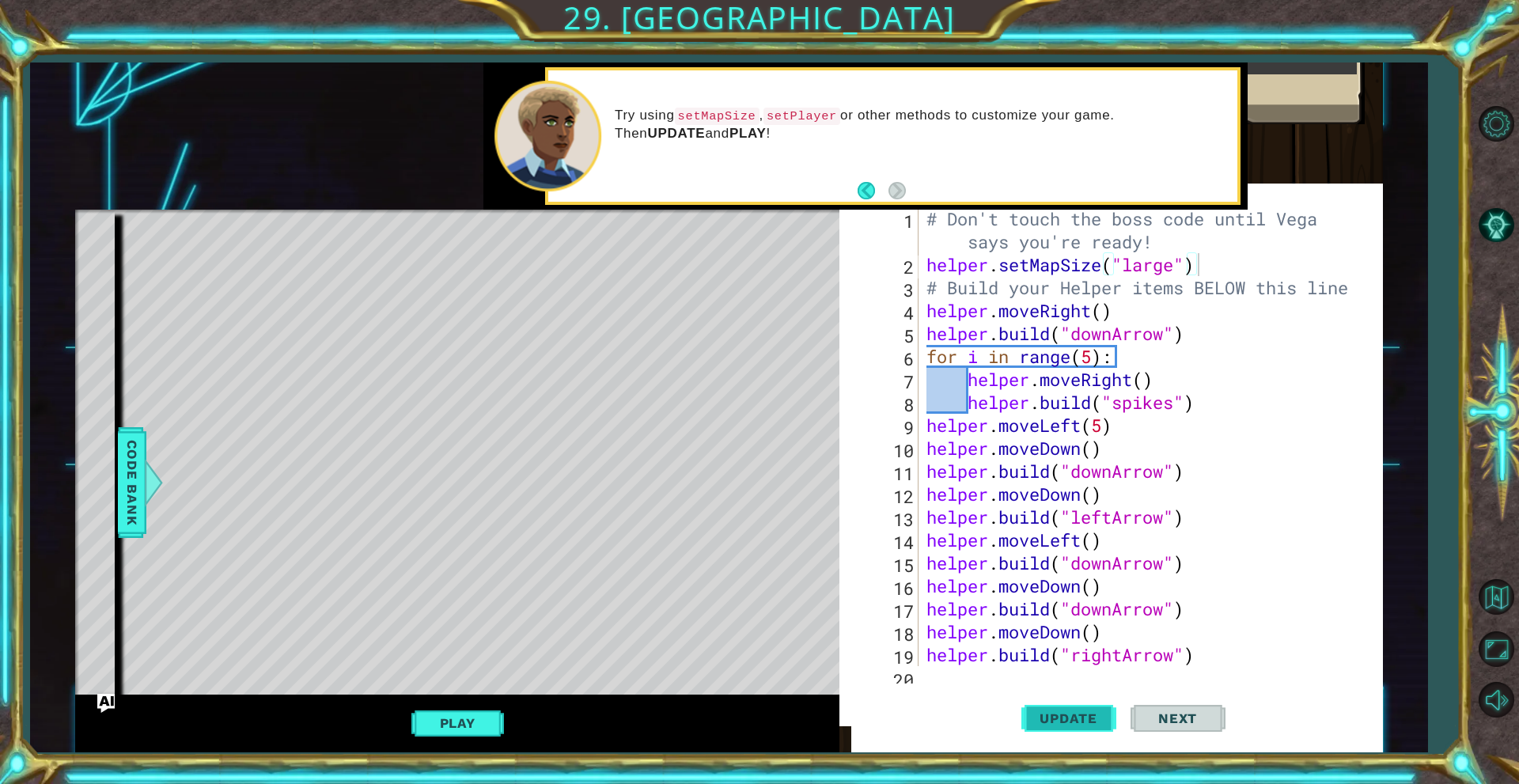
click at [1070, 720] on span "Update" at bounding box center [1068, 718] width 90 height 16
click at [458, 735] on button "Play" at bounding box center [457, 722] width 93 height 30
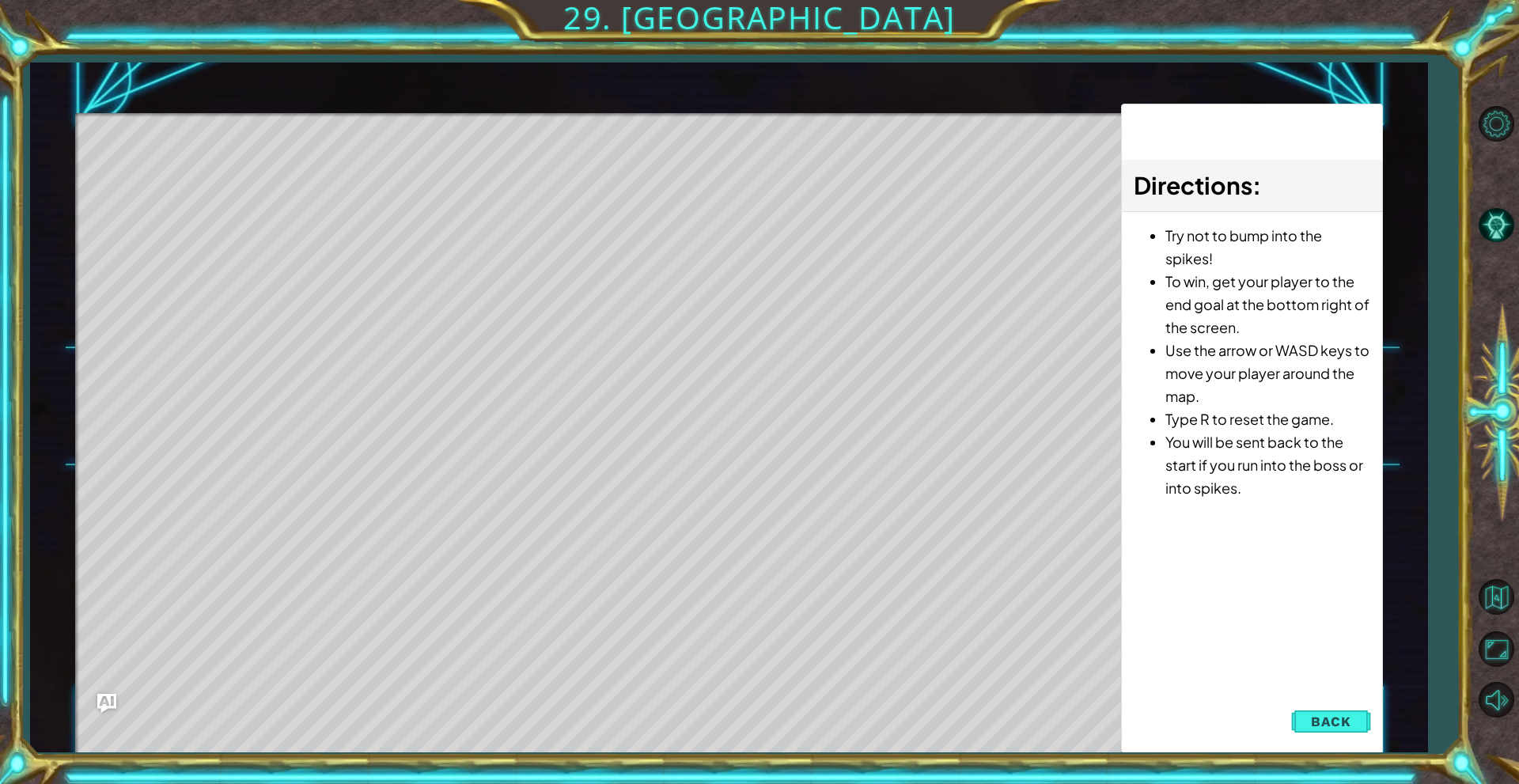
click at [1359, 742] on div "Directions : Try not to bump into the spikes! To win, get your player to the en…" at bounding box center [1251, 428] width 262 height 650
click at [1362, 738] on div "Directions : Try not to bump into the spikes! To win, get your player to the en…" at bounding box center [1251, 428] width 262 height 650
click at [1354, 729] on button "Back" at bounding box center [1331, 721] width 80 height 32
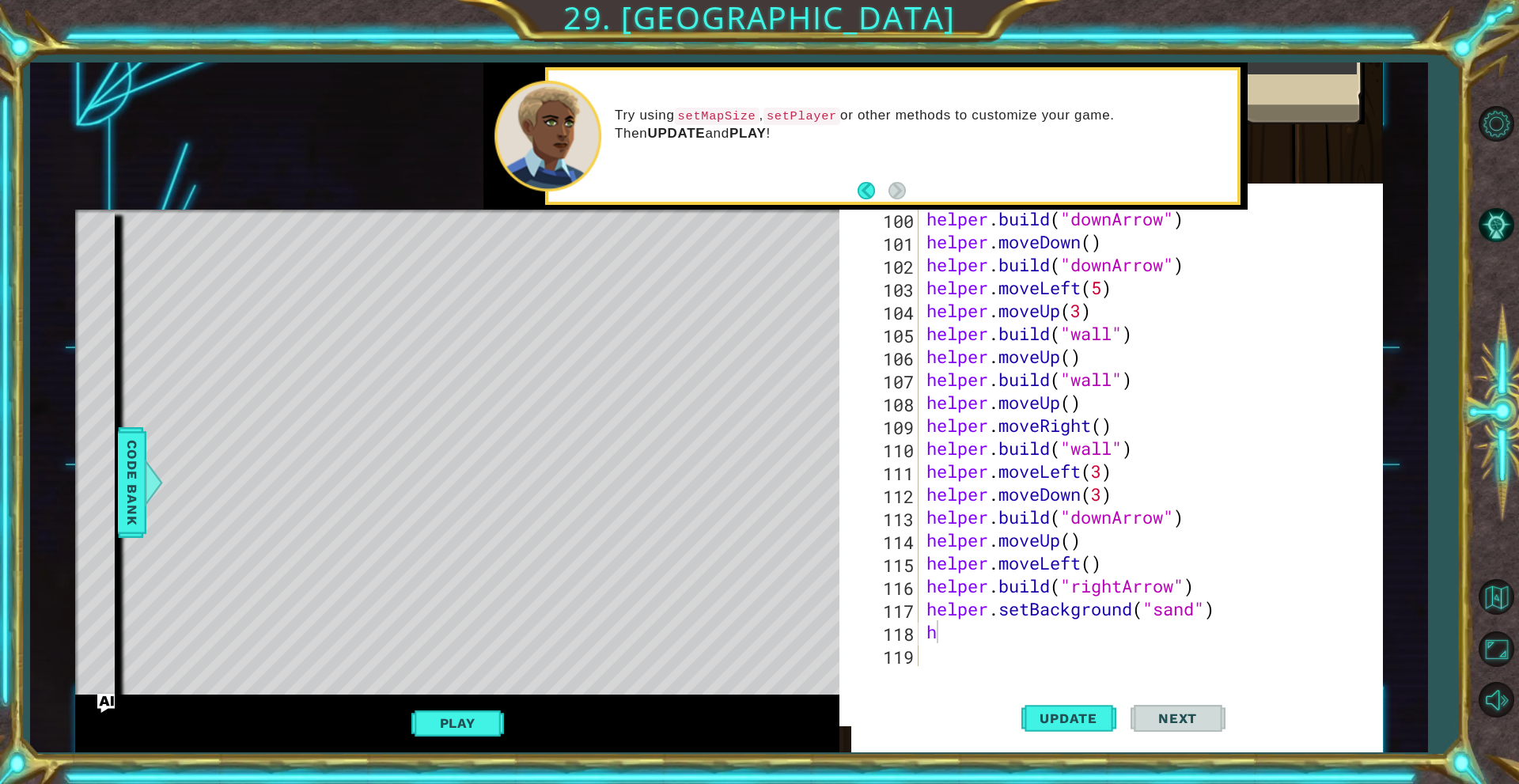
scroll to position [2316, 0]
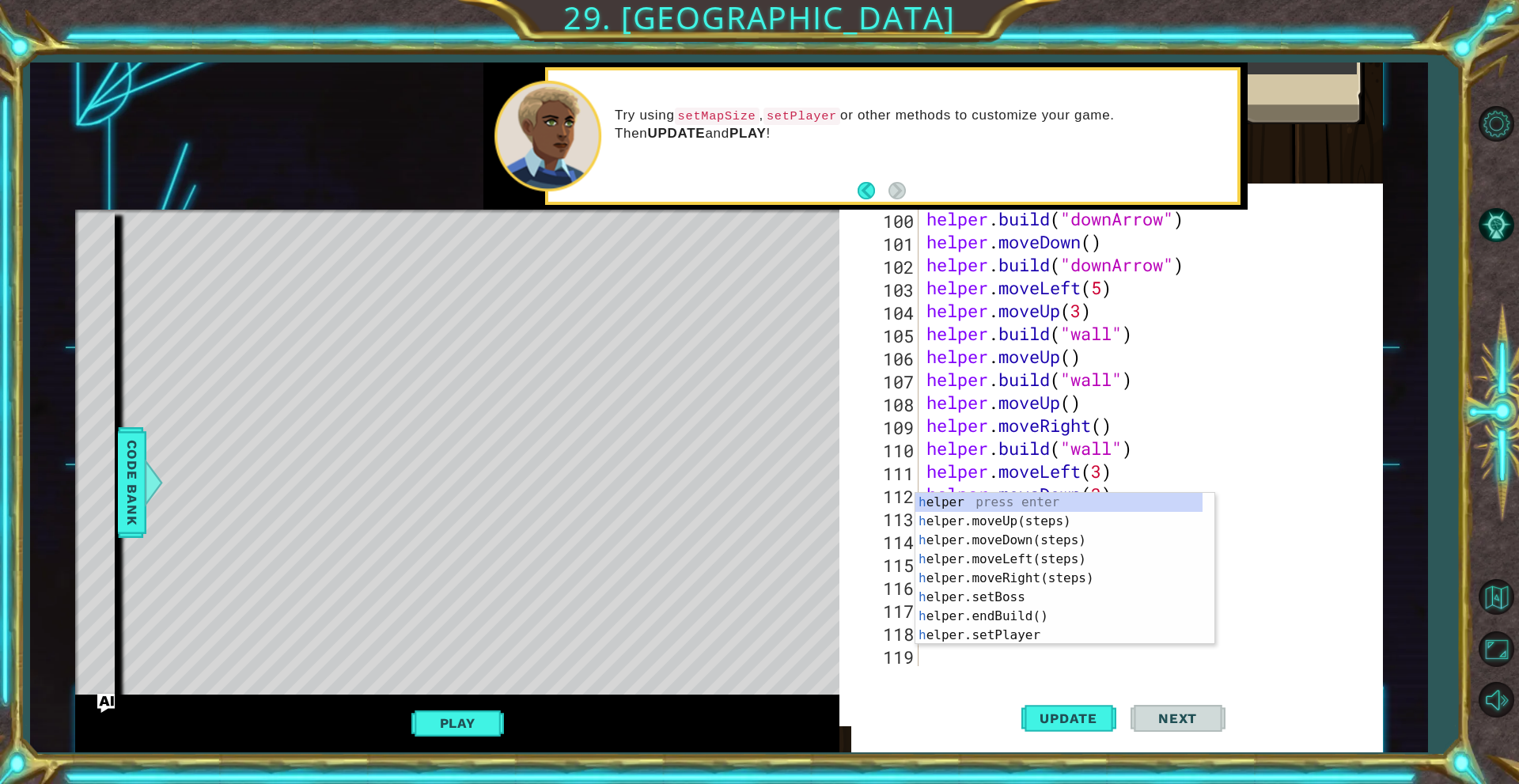
click at [1118, 665] on div "helper . build ( "downArrow" ) helper . moveDown ( ) helper . build ( "downArro…" at bounding box center [1148, 459] width 450 height 504
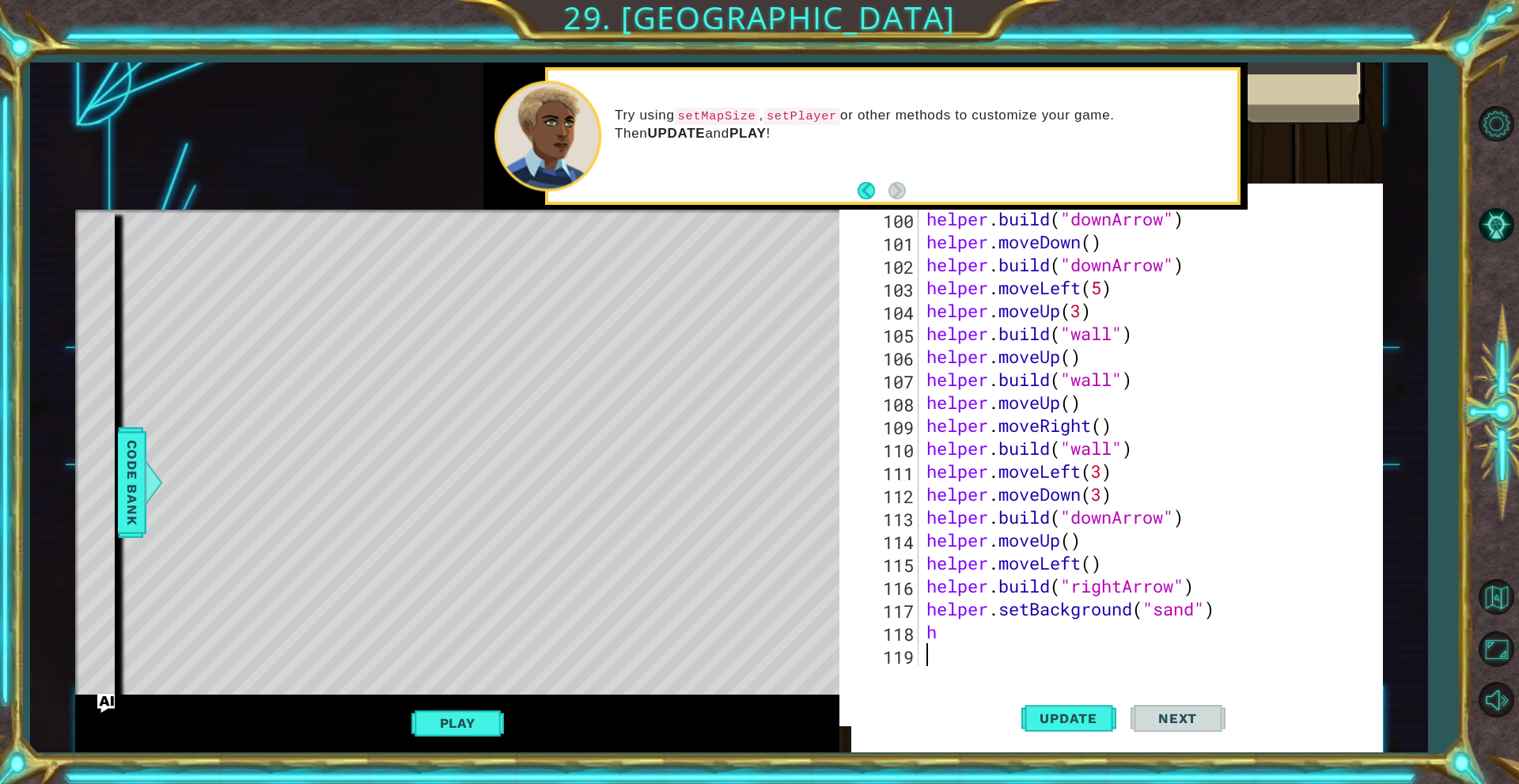
type textarea "h"
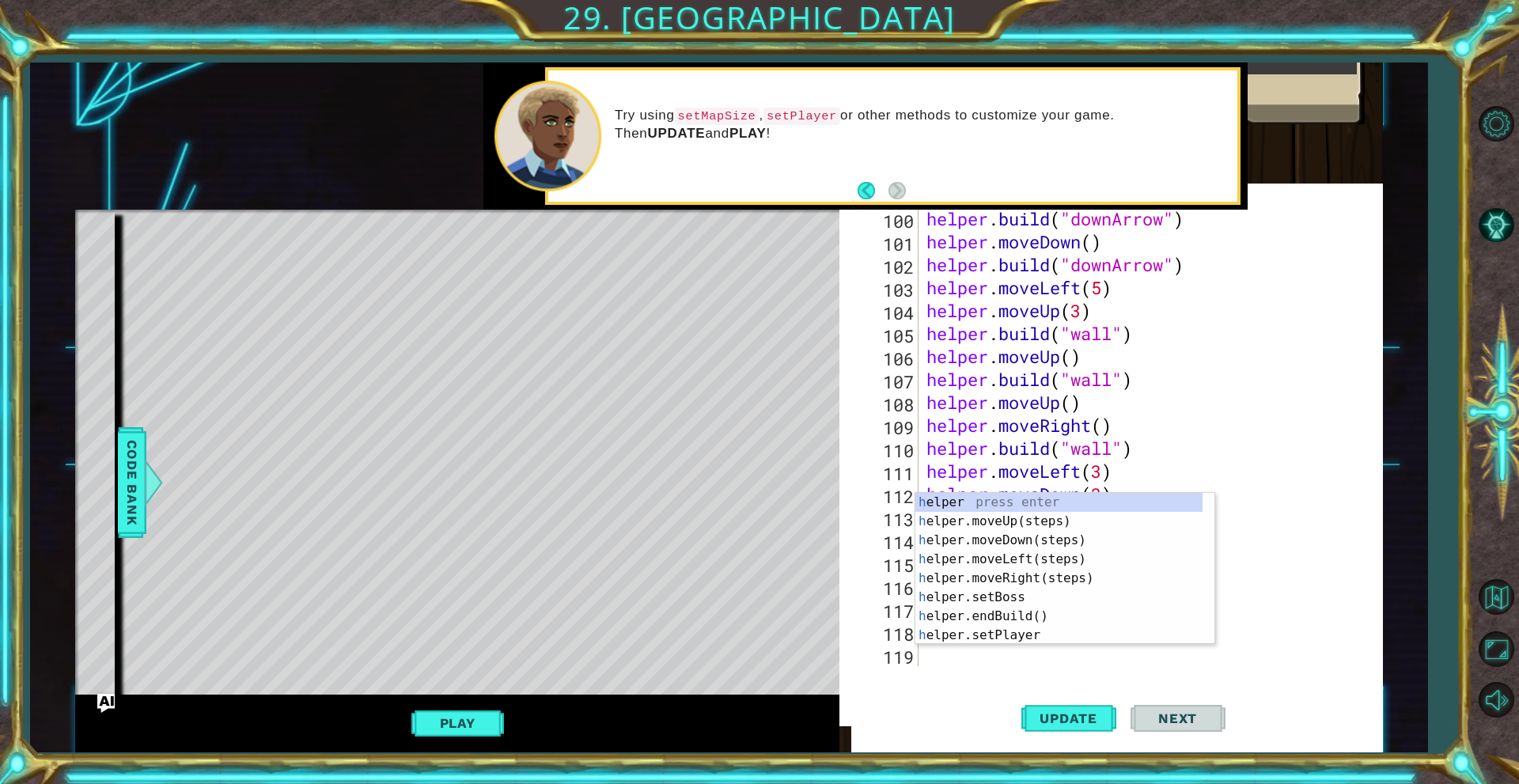
click at [1416, 553] on div "1 ההההההההההההההההההההההההההההההההההההההההההההההההההההההההההההההההההההההההההההה…" at bounding box center [729, 407] width 1398 height 689
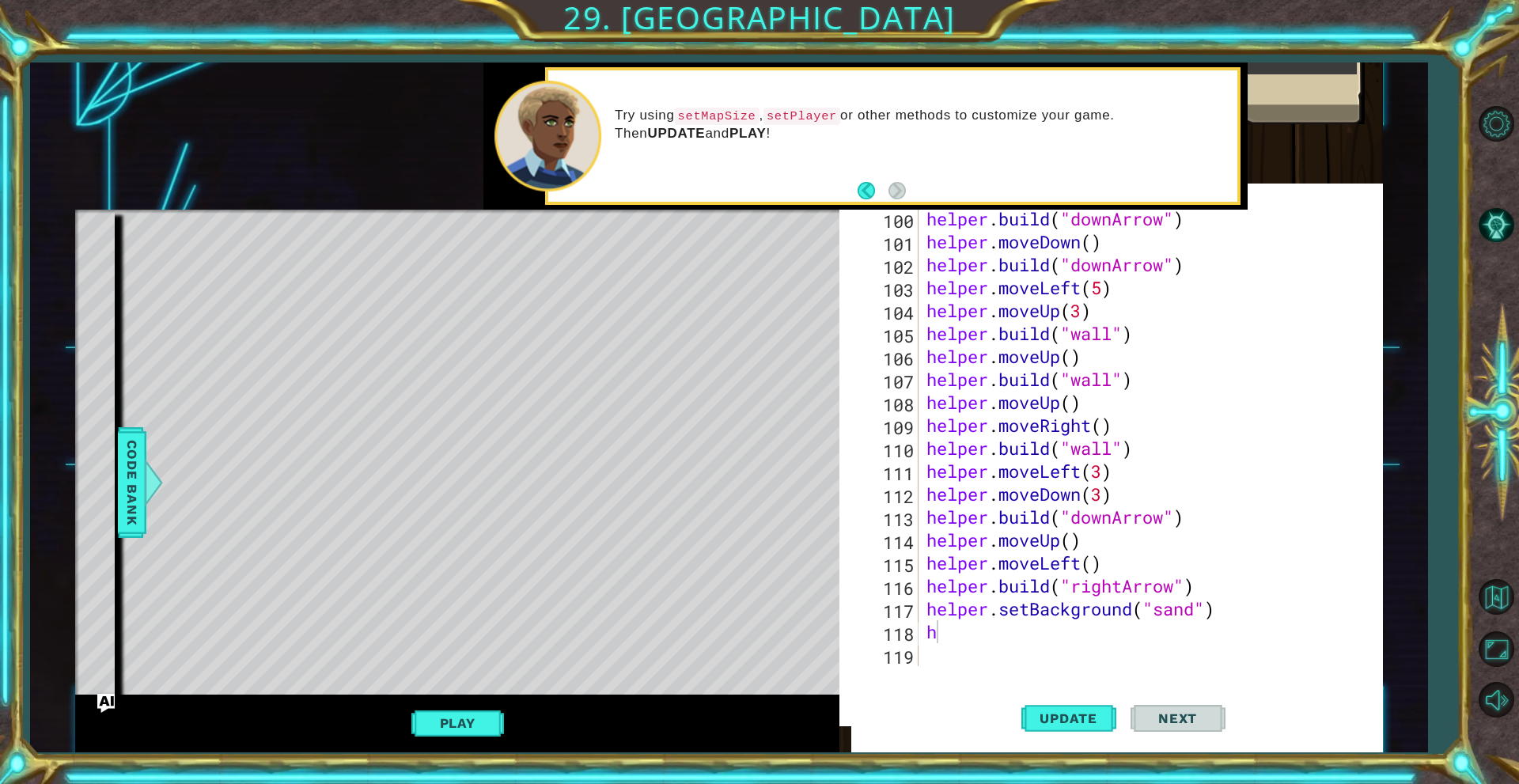
click at [1103, 647] on div "helper . build ( "downArrow" ) helper . moveDown ( ) helper . build ( "downArro…" at bounding box center [1148, 459] width 450 height 504
click at [1109, 635] on div "helper . build ( "downArrow" ) helper . moveDown ( ) helper . build ( "downArro…" at bounding box center [1148, 459] width 450 height 504
type textarea "h"
click at [1071, 712] on span "Update" at bounding box center [1068, 718] width 90 height 16
type textarea "helper.setBackground("sand")"
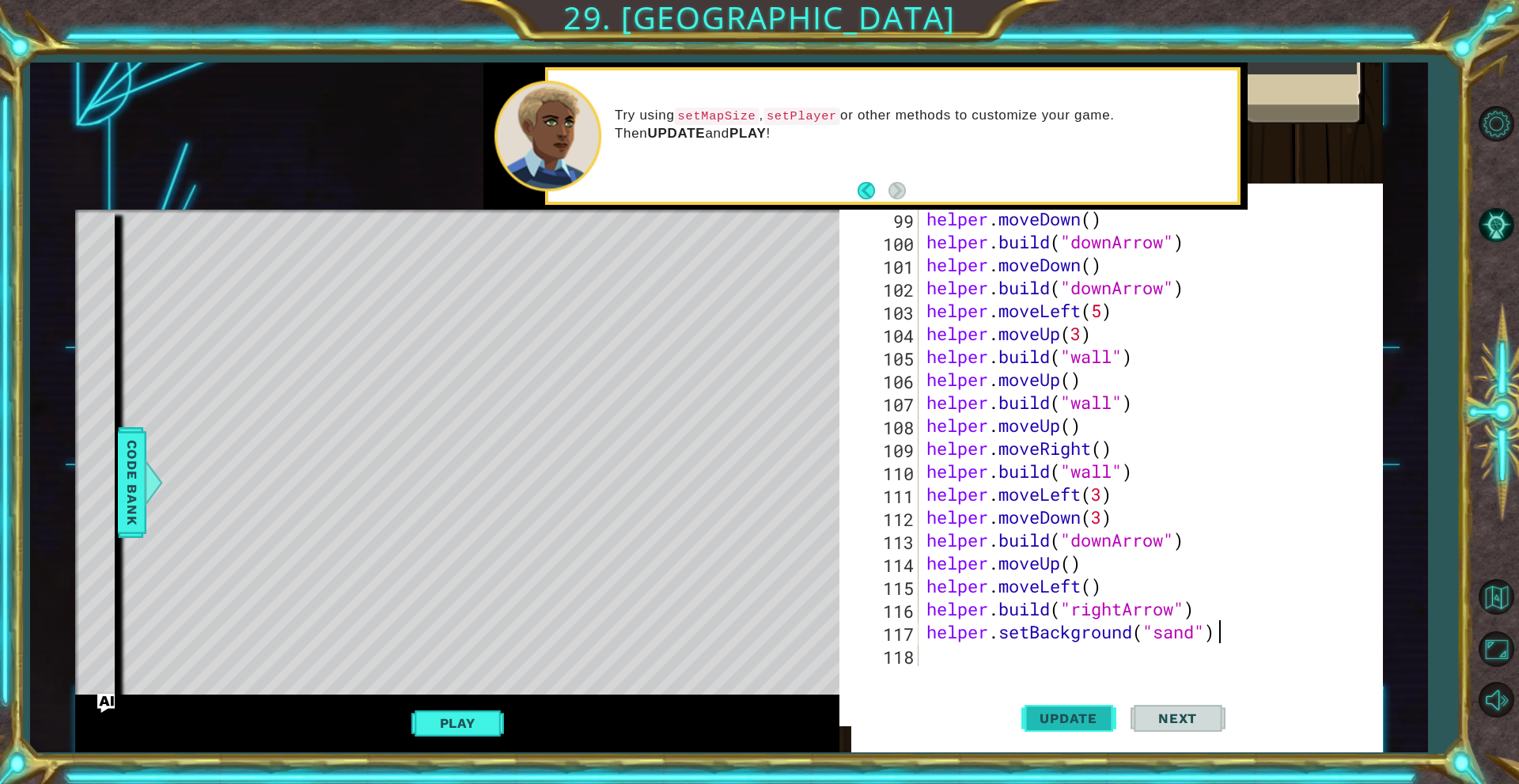
scroll to position [2293, 0]
click at [1076, 715] on span "Update" at bounding box center [1068, 718] width 90 height 16
click at [439, 724] on button "Play" at bounding box center [457, 722] width 93 height 30
click at [1060, 708] on button "Update" at bounding box center [1068, 717] width 95 height 69
click at [493, 724] on button "Play" at bounding box center [457, 722] width 93 height 30
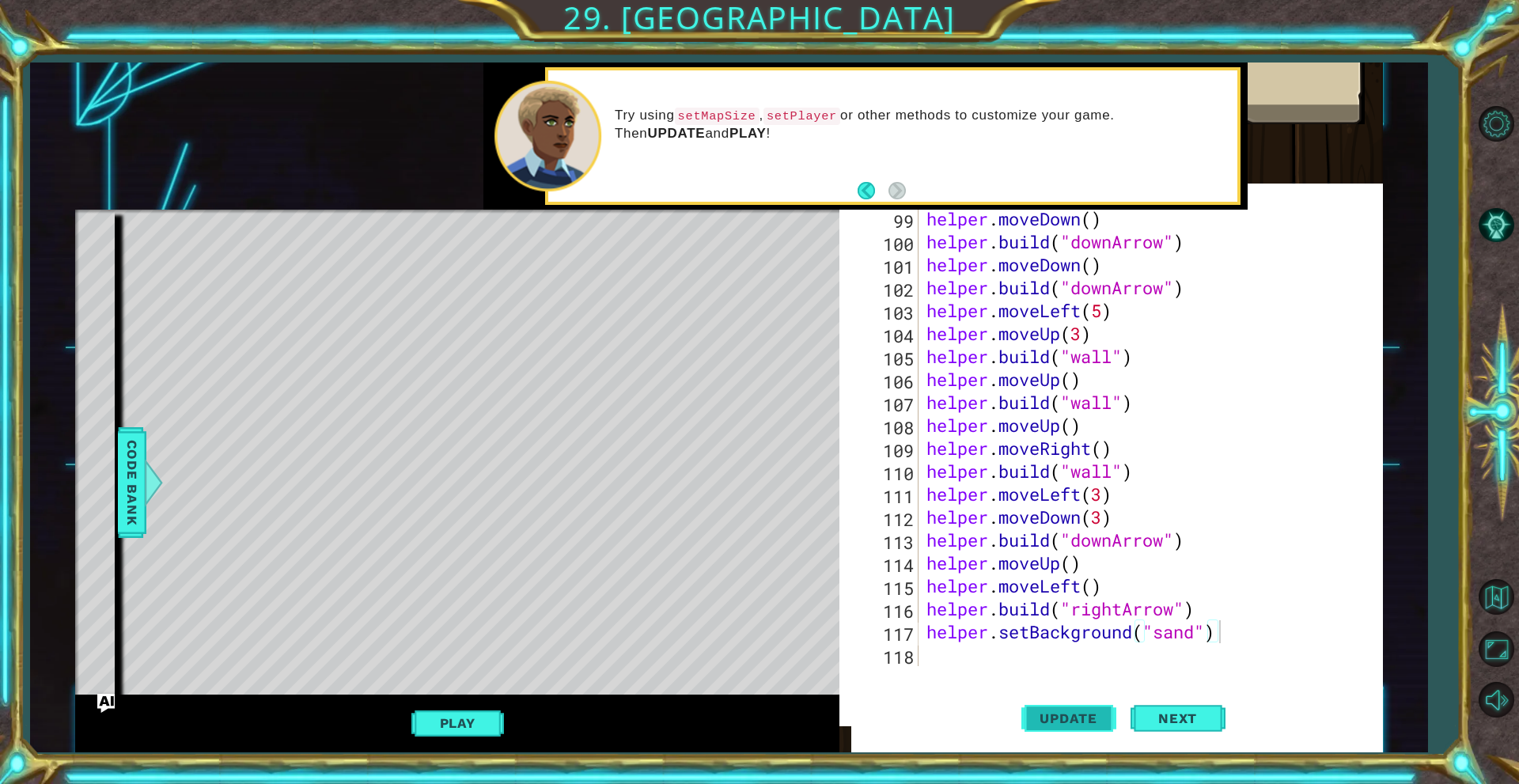
click at [1039, 705] on button "Update" at bounding box center [1068, 717] width 95 height 69
